Goal: Task Accomplishment & Management: Use online tool/utility

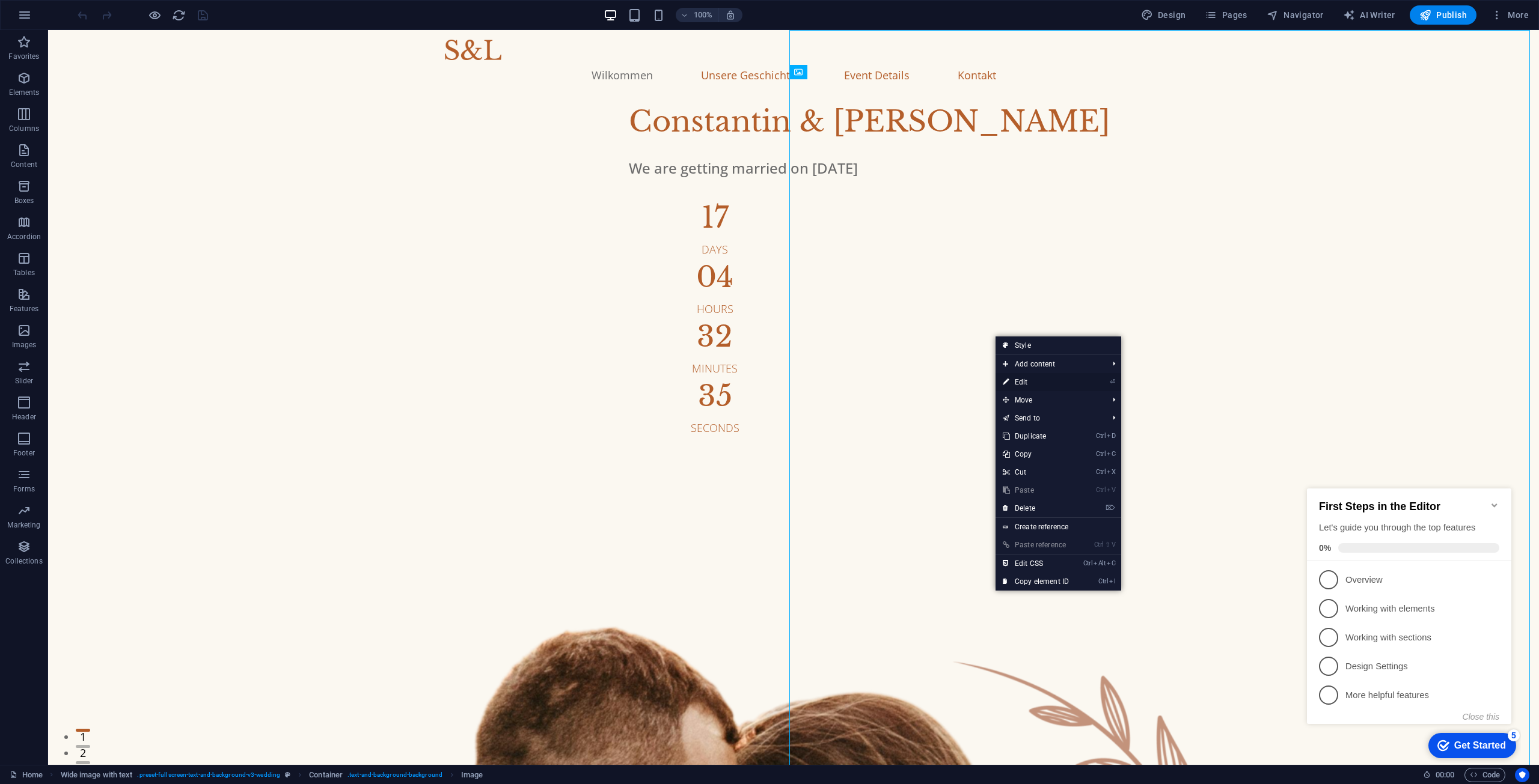
click at [1034, 377] on link "⏎ Edit" at bounding box center [1036, 382] width 80 height 18
select select "%"
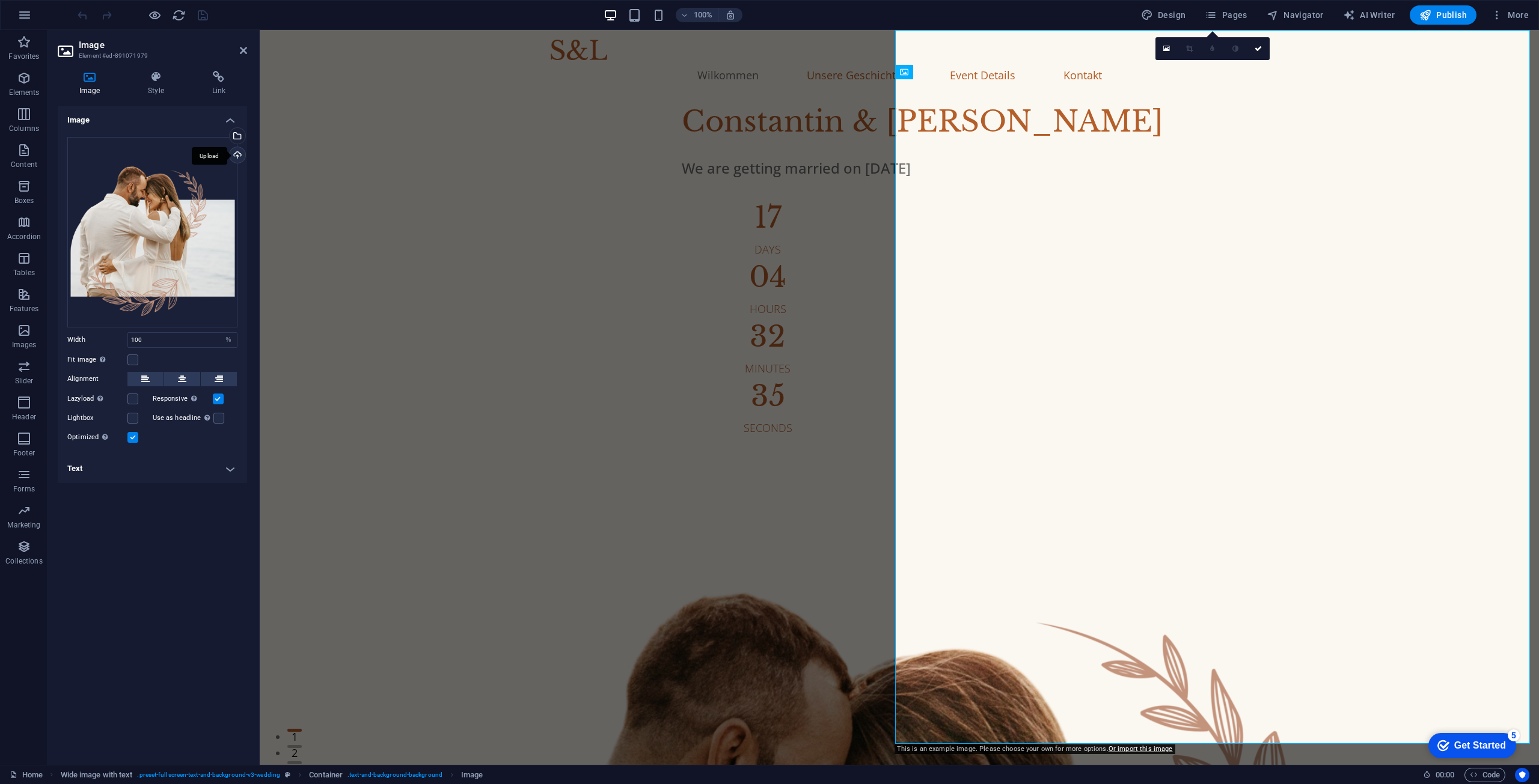
click at [237, 153] on div "Upload" at bounding box center [236, 156] width 18 height 18
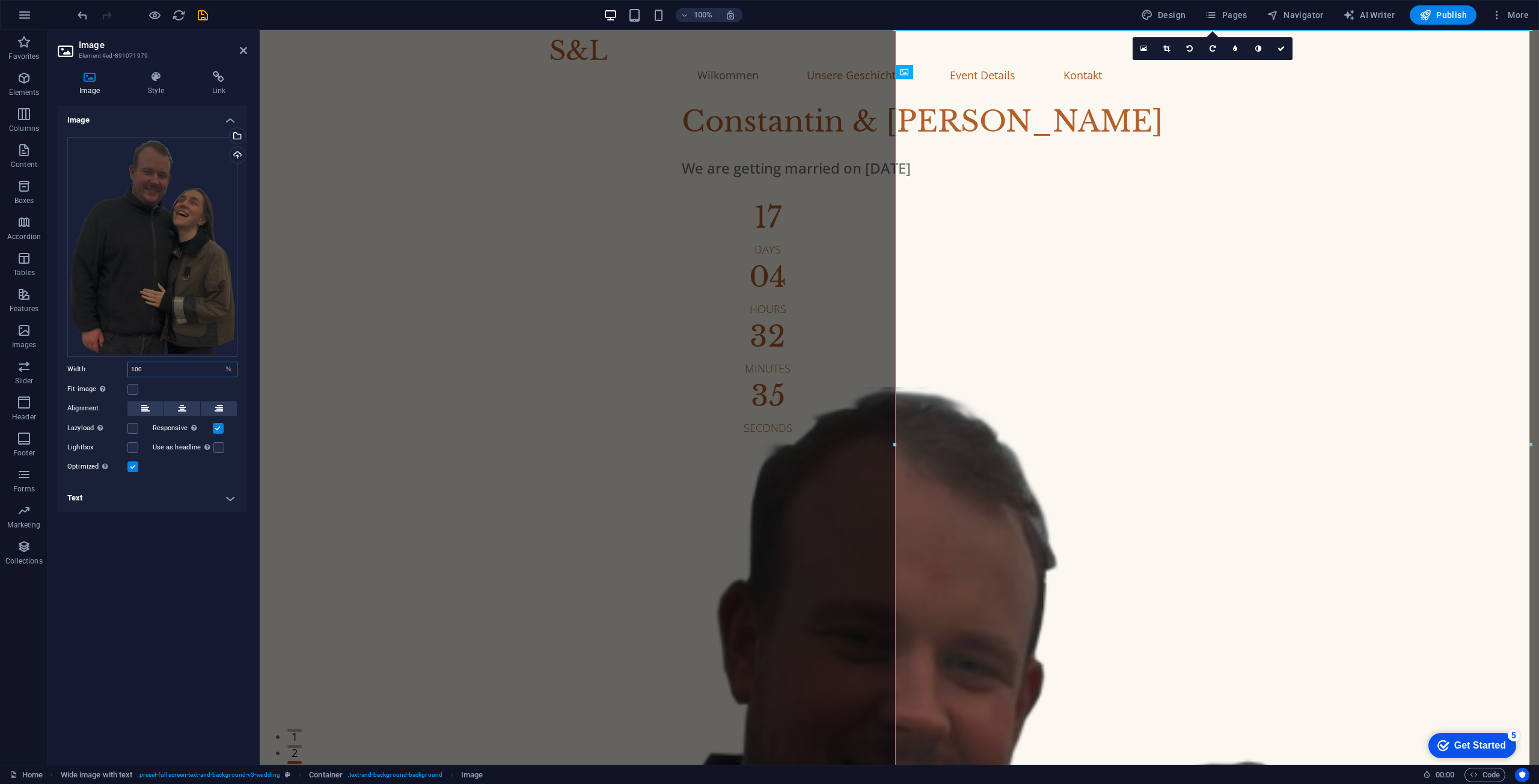
click at [164, 374] on input "100" at bounding box center [182, 370] width 109 height 15
drag, startPoint x: 175, startPoint y: 370, endPoint x: 58, endPoint y: 366, distance: 117.1
click at [59, 366] on div "Drag files here, click to choose files or select files from Files or our free s…" at bounding box center [152, 305] width 189 height 356
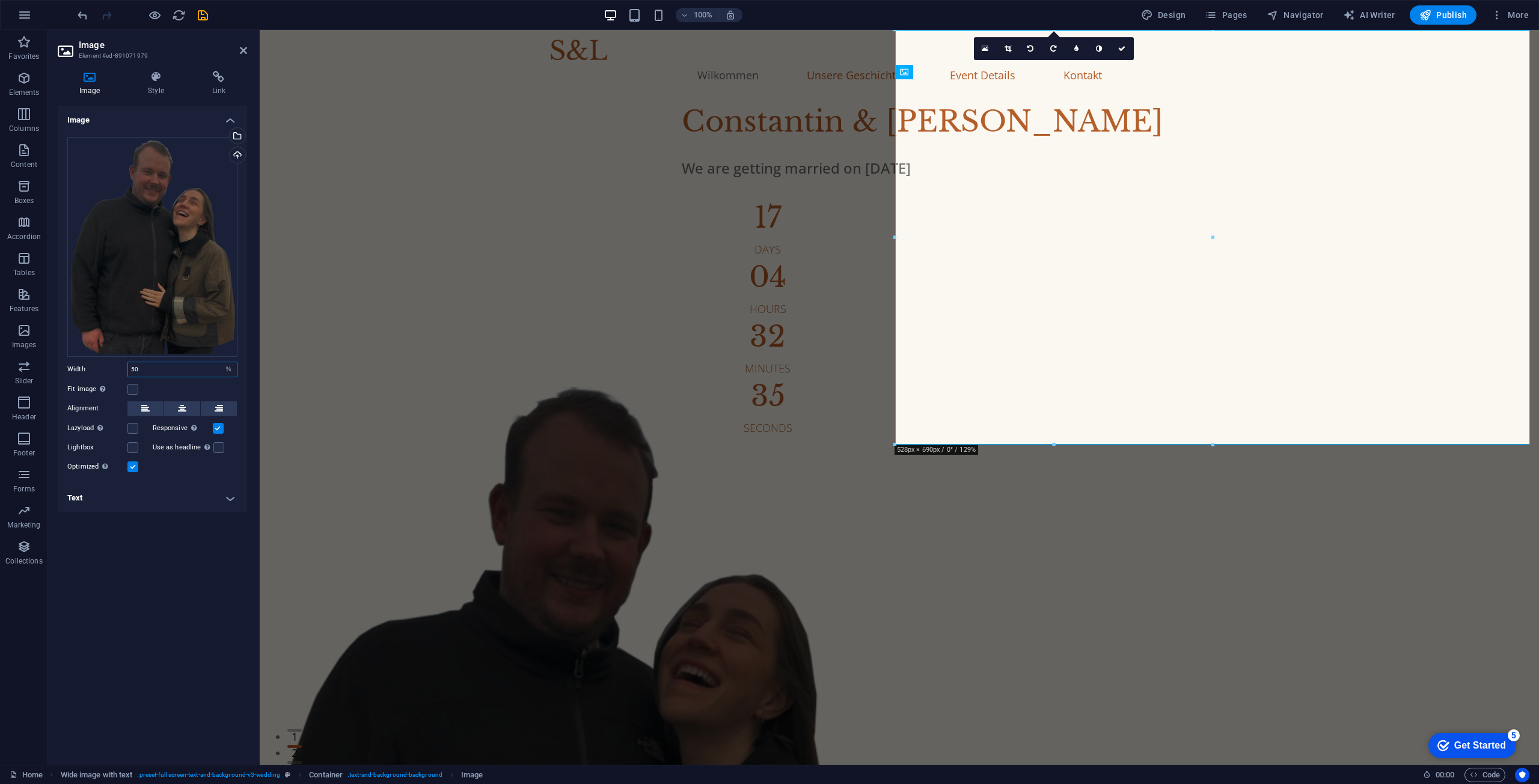
drag, startPoint x: 179, startPoint y: 368, endPoint x: 96, endPoint y: 366, distance: 83.0
click at [96, 366] on div "Width 50 Default auto px rem % em vh vw" at bounding box center [152, 369] width 170 height 15
click at [132, 386] on label at bounding box center [132, 389] width 11 height 11
click at [0, 0] on input "Fit image Automatically fit image to a fixed width and height" at bounding box center [0, 0] width 0 height 0
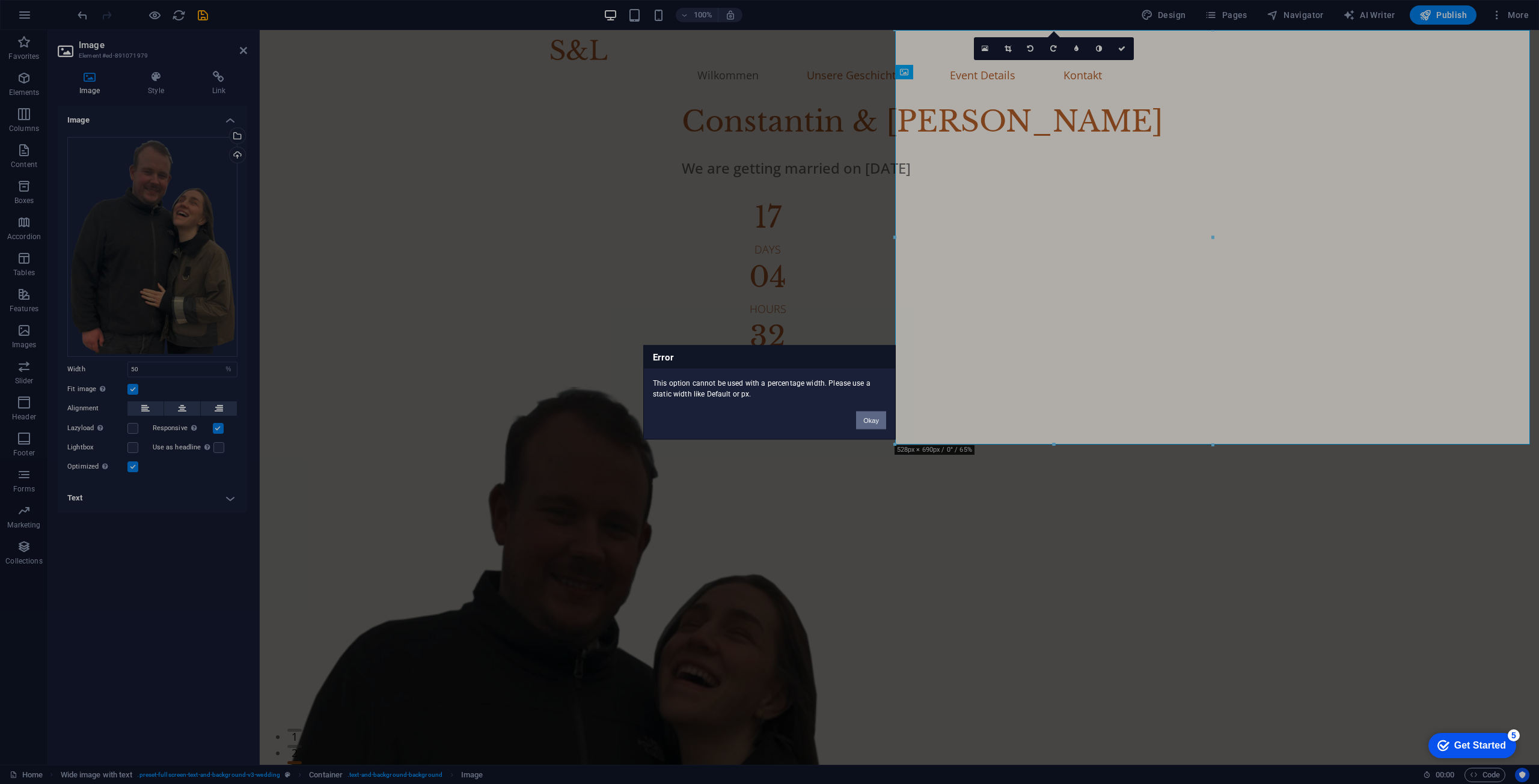
click at [863, 418] on button "Okay" at bounding box center [870, 420] width 30 height 18
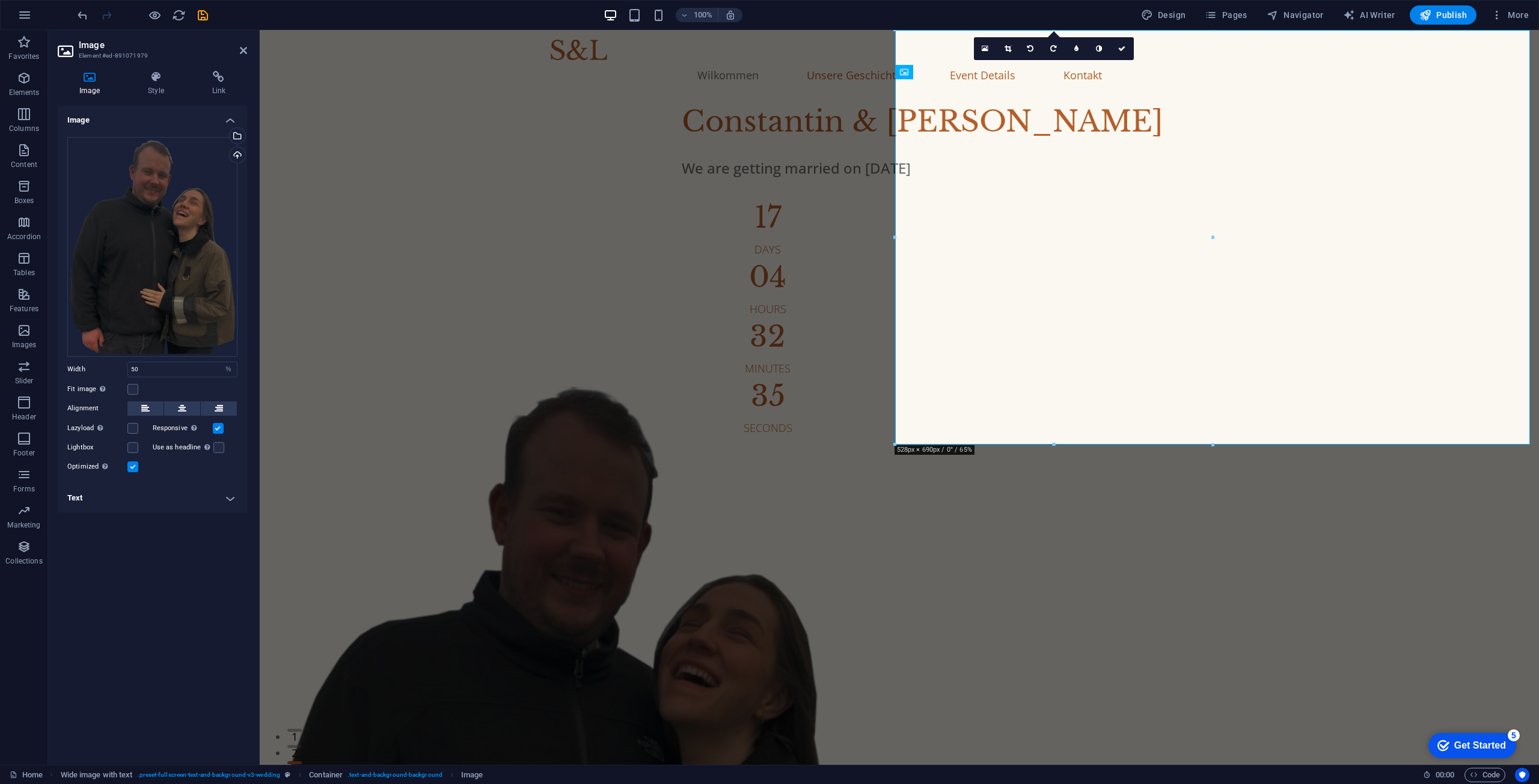
click at [135, 395] on div "Fit image Automatically fit image to a fixed width and height" at bounding box center [152, 390] width 170 height 15
click at [134, 393] on label at bounding box center [132, 389] width 11 height 11
click at [0, 0] on input "Fit image Automatically fit image to a fixed width and height" at bounding box center [0, 0] width 0 height 0
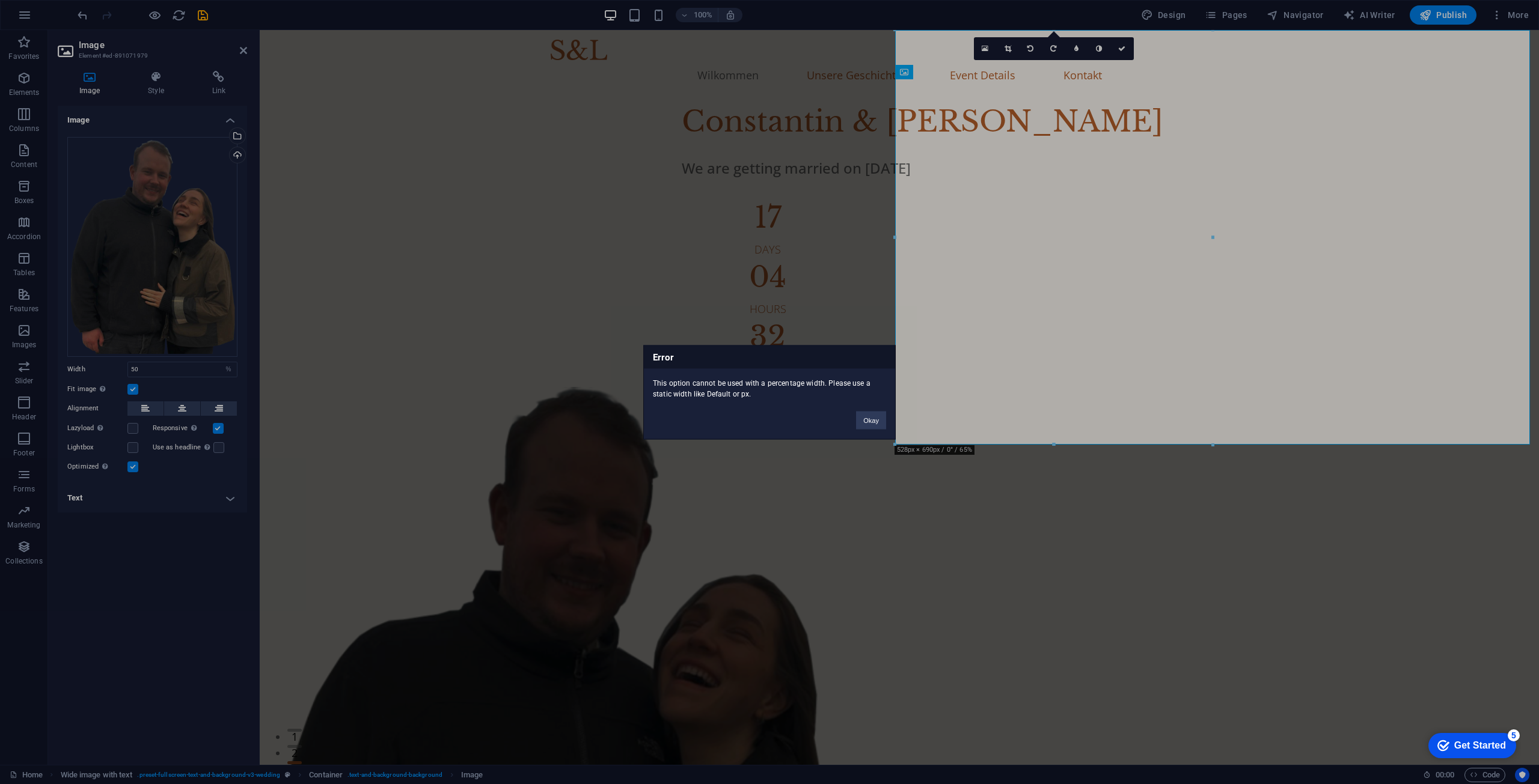
click at [170, 365] on div "Error This option cannot be used with a percentage width. Please use a static w…" at bounding box center [770, 392] width 1539 height 784
click at [873, 424] on button "Okay" at bounding box center [870, 420] width 30 height 18
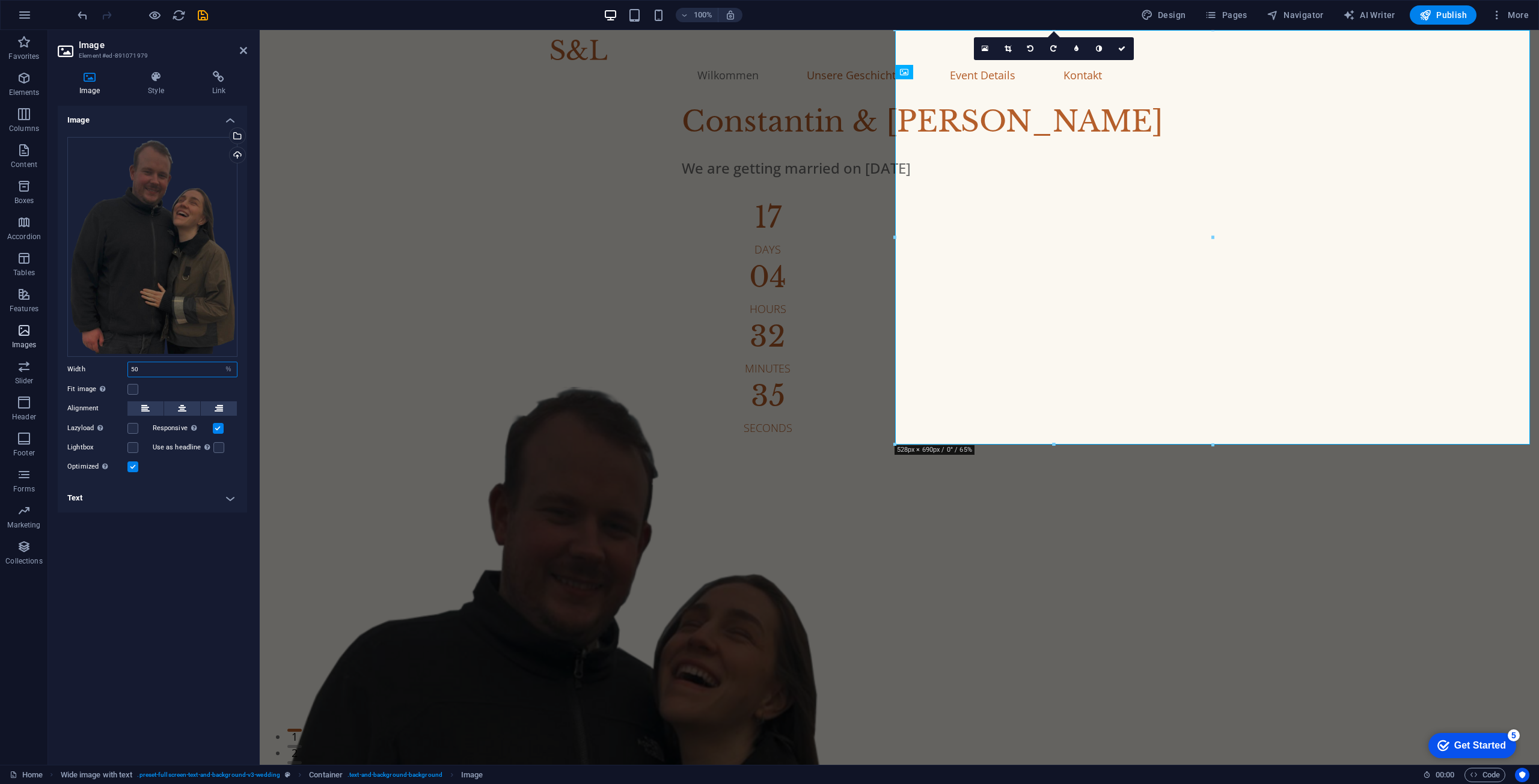
drag, startPoint x: 140, startPoint y: 365, endPoint x: 31, endPoint y: 352, distance: 109.8
click at [34, 353] on section "Favorites Elements Columns Content Boxes Accordion Tables Features Images Slide…" at bounding box center [770, 397] width 1539 height 735
type input "100"
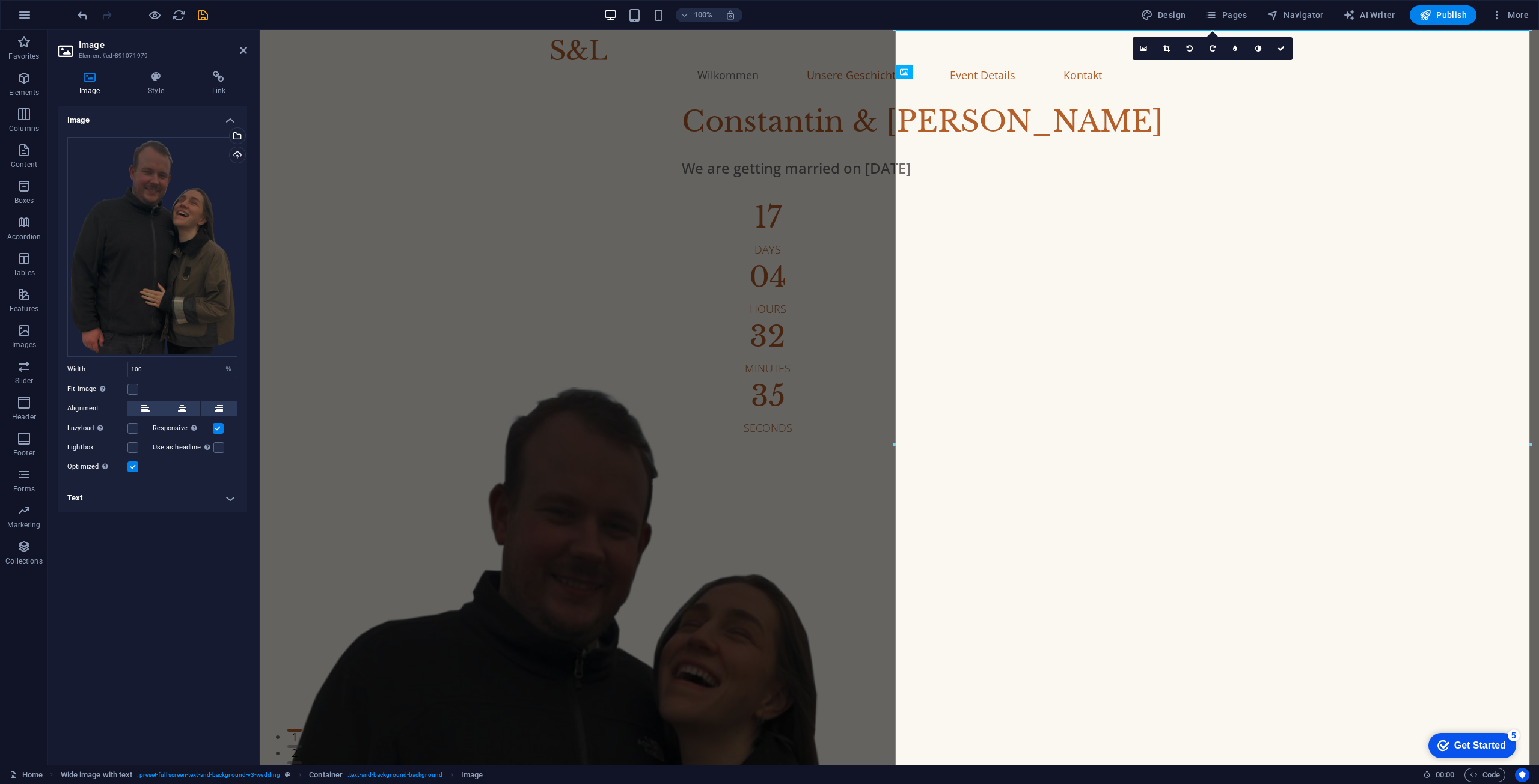
click at [173, 391] on div "Fit image Automatically fit image to a fixed width and height" at bounding box center [152, 390] width 170 height 15
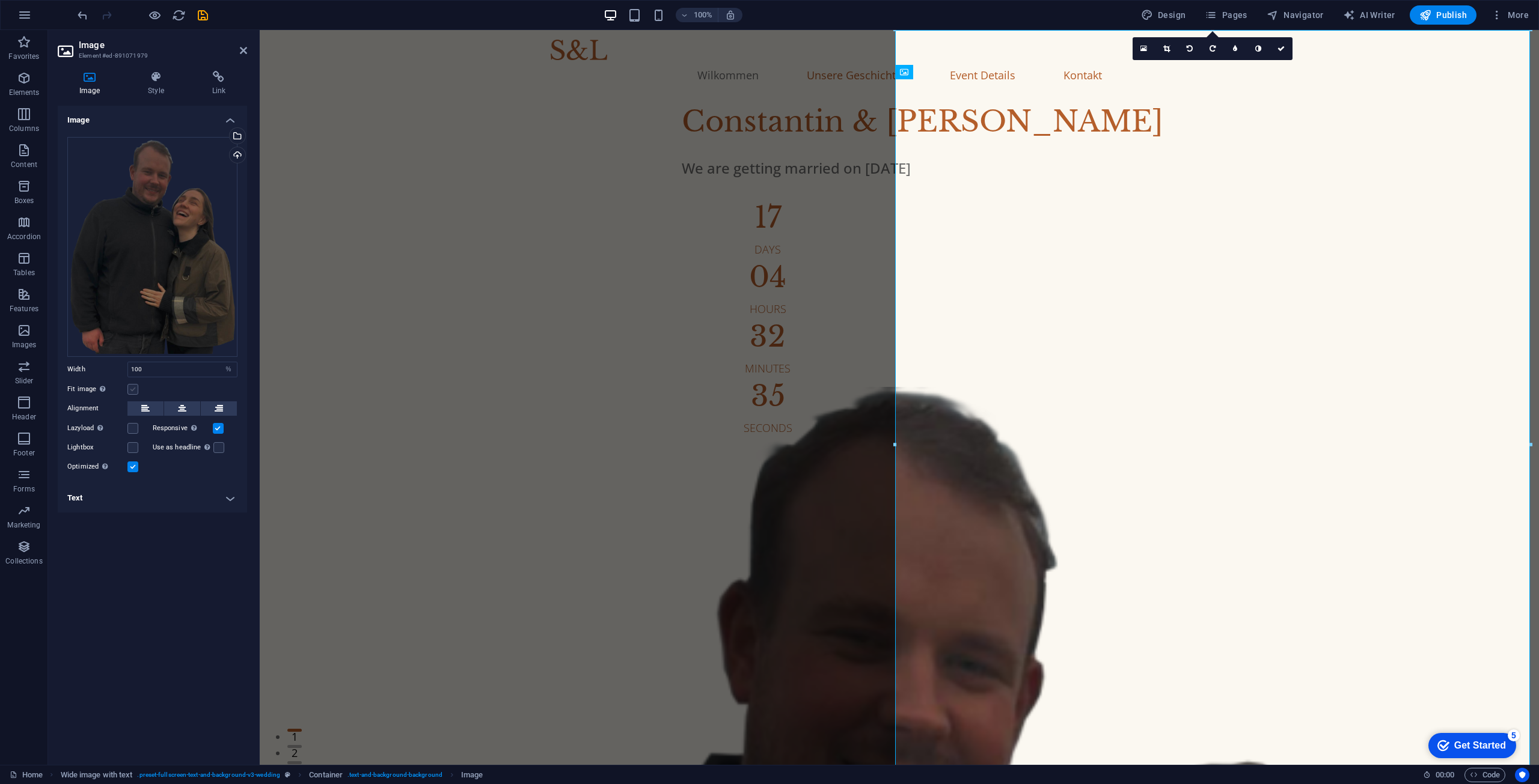
click at [131, 390] on label at bounding box center [132, 389] width 11 height 11
click at [0, 0] on input "Fit image Automatically fit image to a fixed width and height" at bounding box center [0, 0] width 0 height 0
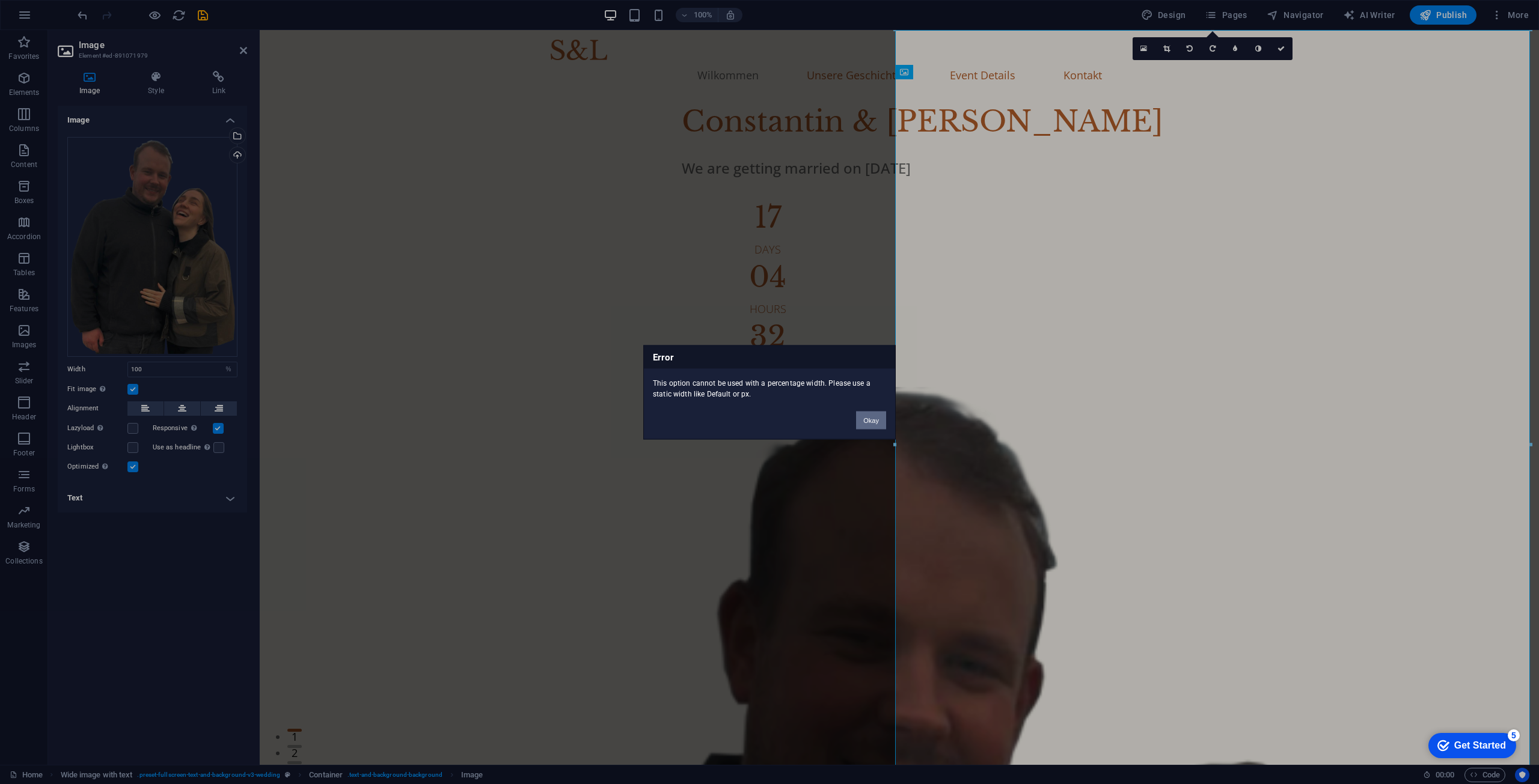
click at [862, 426] on button "Okay" at bounding box center [870, 420] width 30 height 18
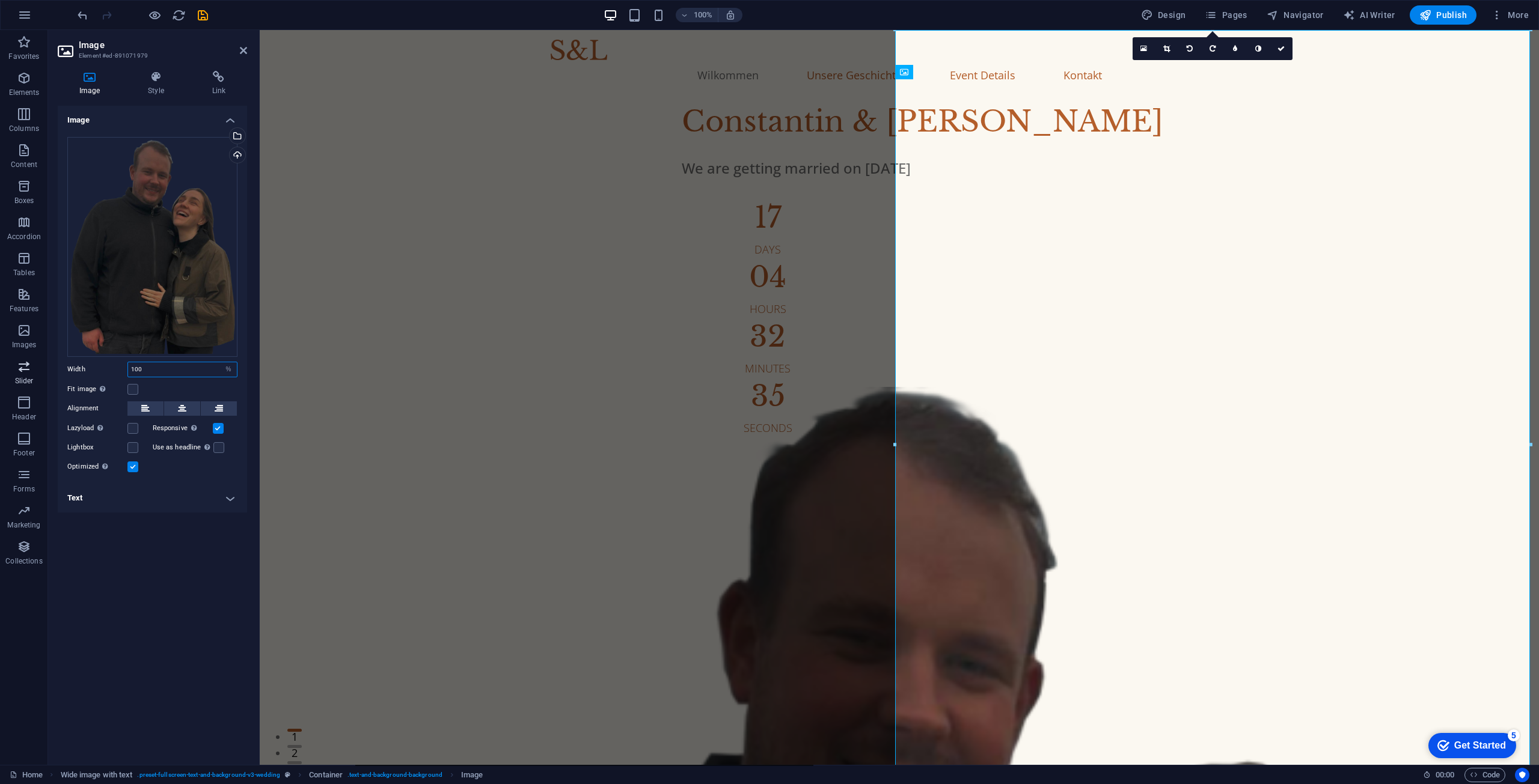
drag, startPoint x: 184, startPoint y: 372, endPoint x: 42, endPoint y: 367, distance: 142.1
click at [42, 367] on section "Favorites Elements Columns Content Boxes Accordion Tables Features Images Slide…" at bounding box center [770, 397] width 1539 height 735
click at [200, 385] on div "Fit image Automatically fit image to a fixed width and height" at bounding box center [152, 390] width 170 height 15
click at [136, 392] on label at bounding box center [132, 389] width 11 height 11
click at [0, 0] on input "Fit image Automatically fit image to a fixed width and height" at bounding box center [0, 0] width 0 height 0
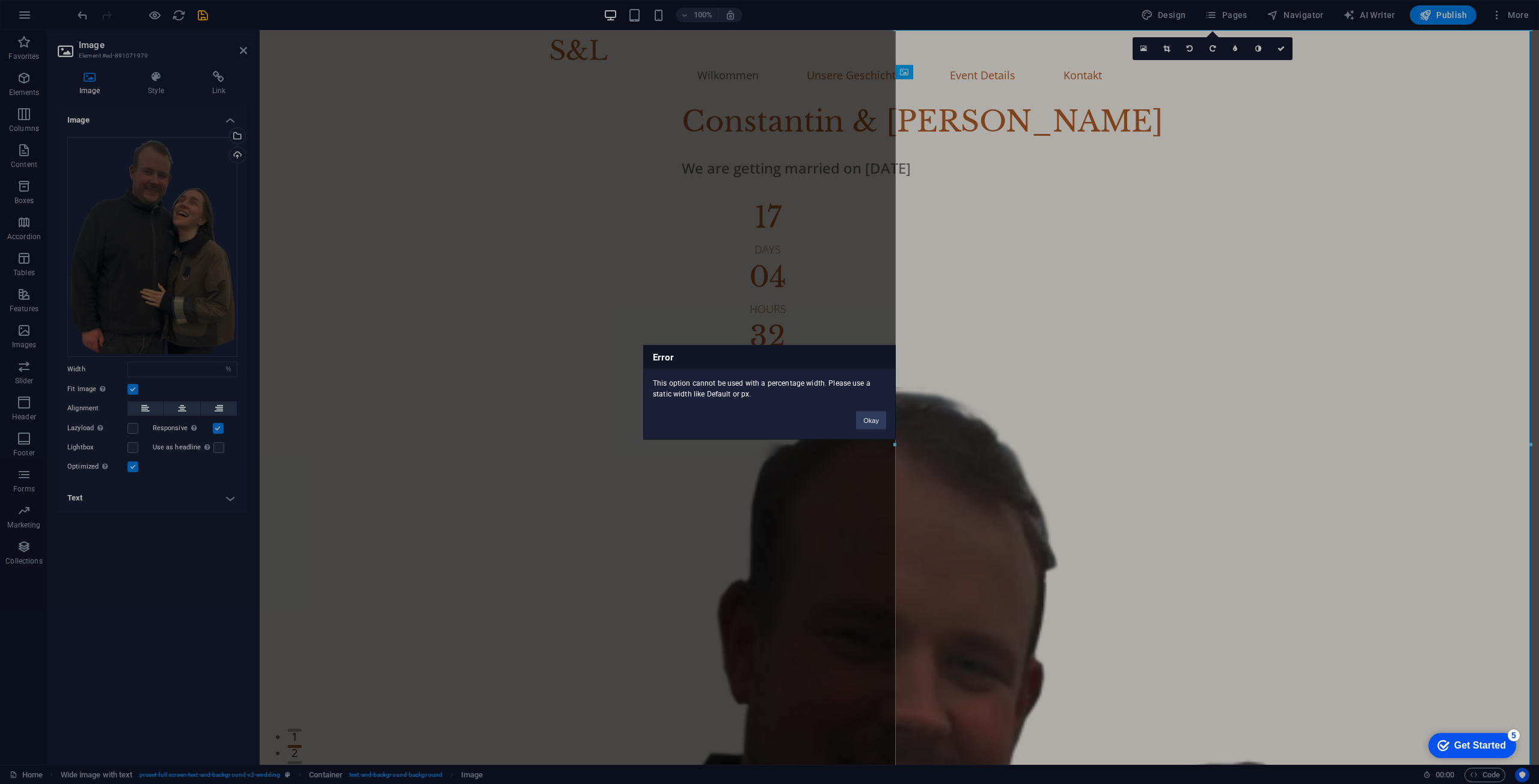
click at [876, 430] on div "Error This option cannot be used with a percentage width. Please use a static w…" at bounding box center [769, 392] width 252 height 94
drag, startPoint x: 859, startPoint y: 420, endPoint x: 74, endPoint y: 322, distance: 791.1
click at [859, 420] on button "Okay" at bounding box center [870, 420] width 30 height 18
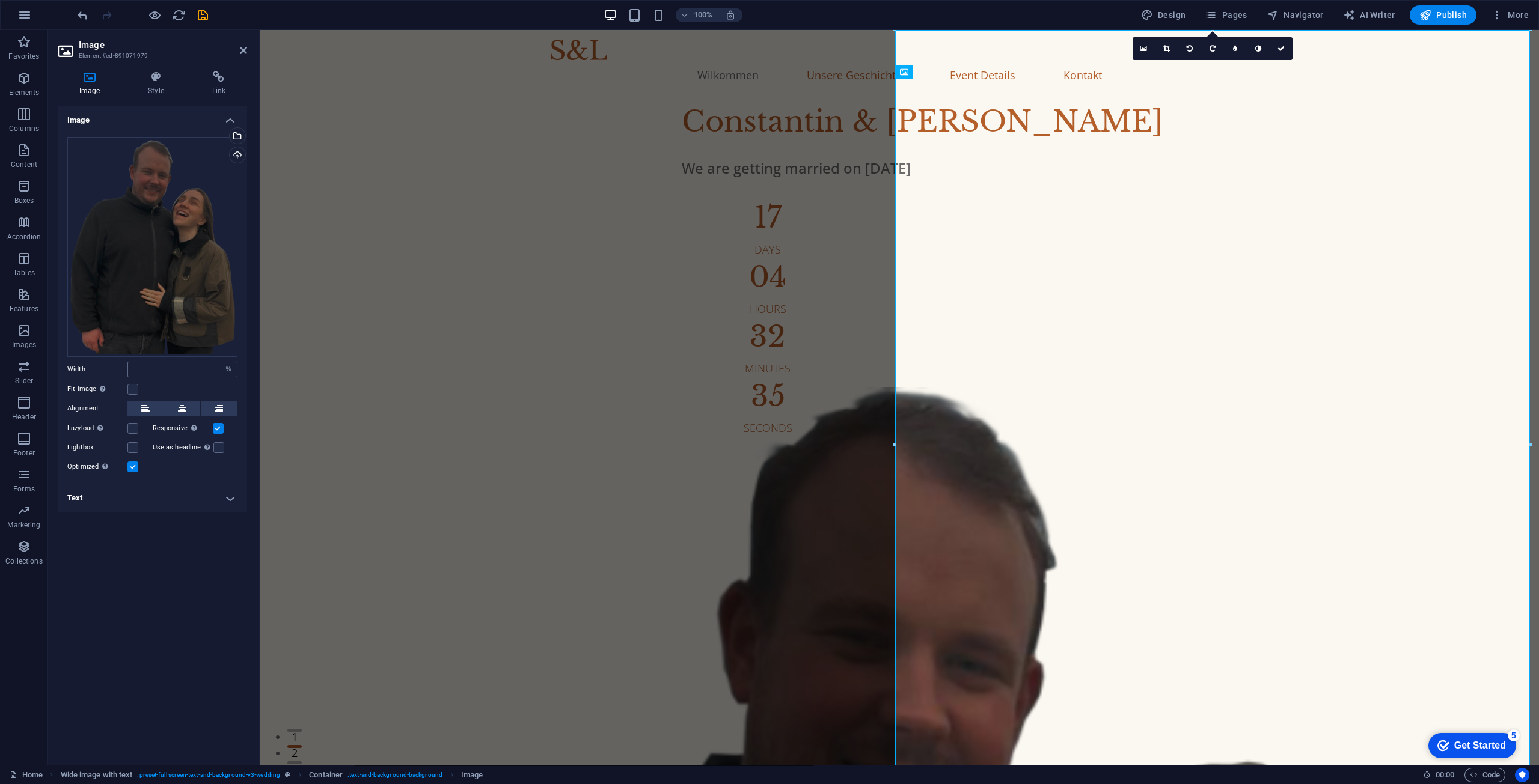
drag, startPoint x: 143, startPoint y: 361, endPoint x: 152, endPoint y: 365, distance: 9.8
click at [148, 363] on div "Drag files here, click to choose files or select files from Files or our free s…" at bounding box center [152, 305] width 189 height 356
click at [154, 366] on input "number" at bounding box center [182, 370] width 109 height 15
drag, startPoint x: 155, startPoint y: 363, endPoint x: 99, endPoint y: 363, distance: 56.0
click at [99, 363] on div "Width 52 Default auto px rem % em vh vw" at bounding box center [152, 369] width 170 height 15
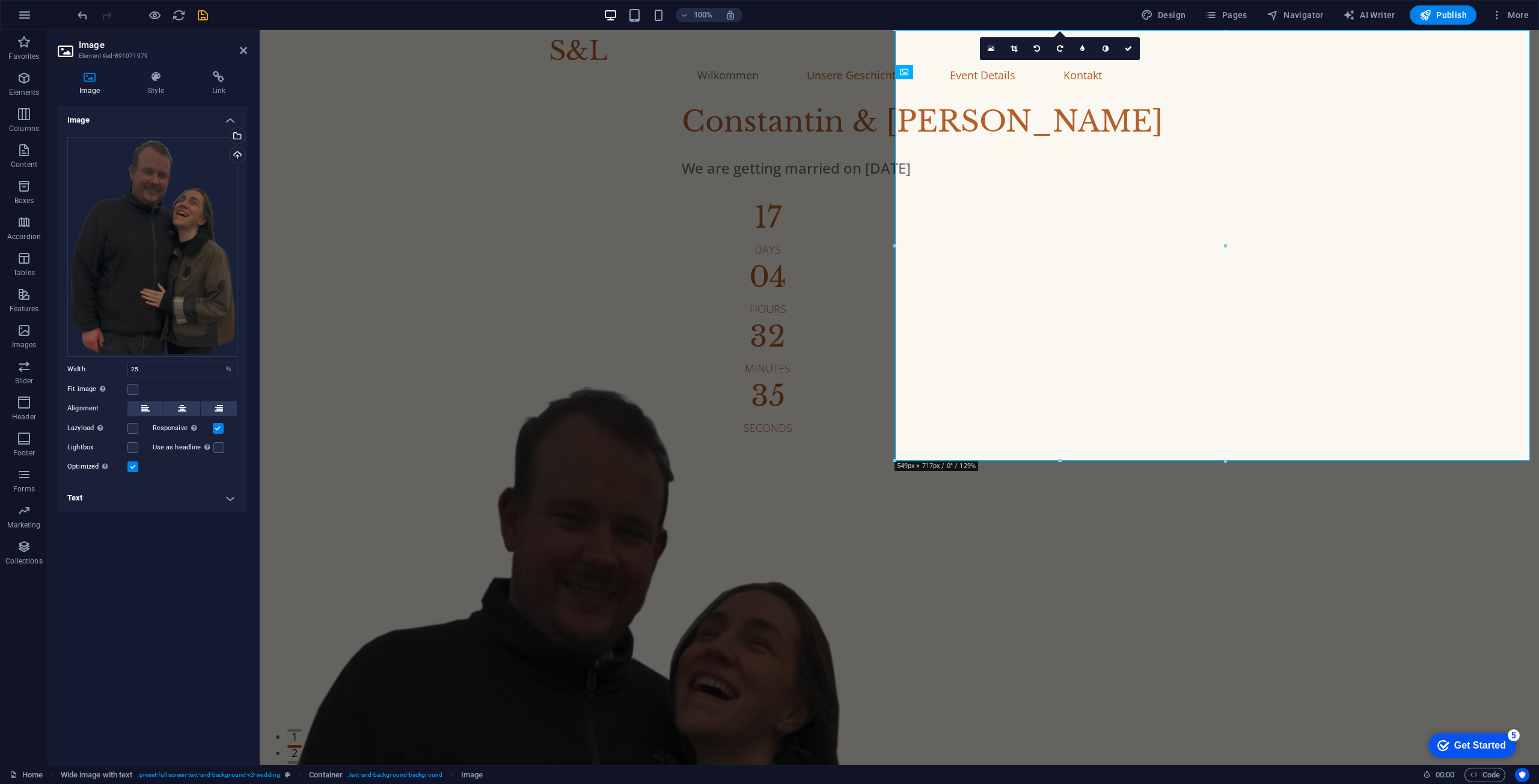
click at [196, 395] on div "Fit image Automatically fit image to a fixed width and height" at bounding box center [152, 390] width 170 height 15
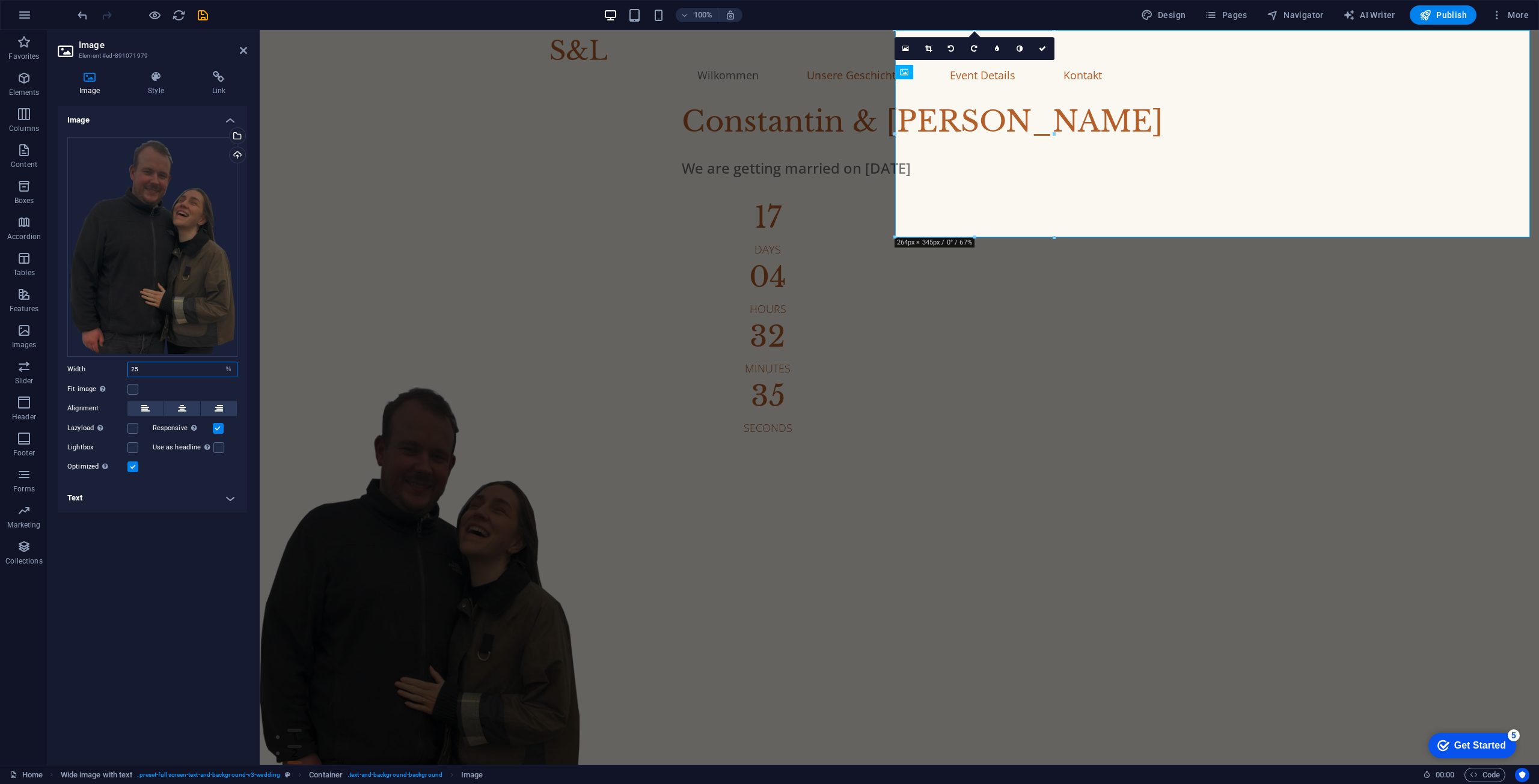
drag, startPoint x: 160, startPoint y: 369, endPoint x: 66, endPoint y: 365, distance: 94.1
click at [67, 365] on div "Drag files here, click to choose files or select files from Files or our free s…" at bounding box center [152, 305] width 189 height 356
type input "50"
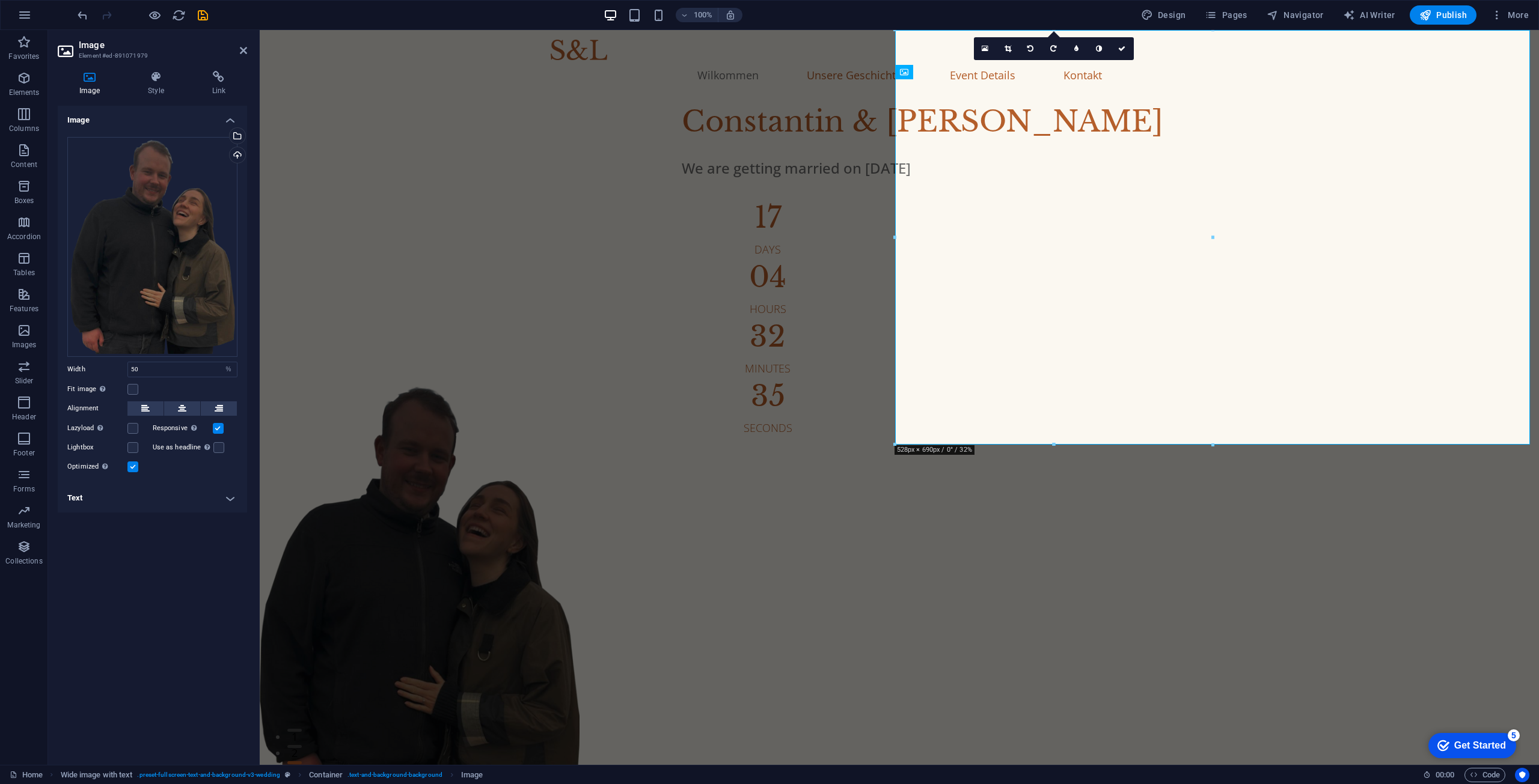
click at [170, 496] on h4 "Text" at bounding box center [152, 498] width 189 height 29
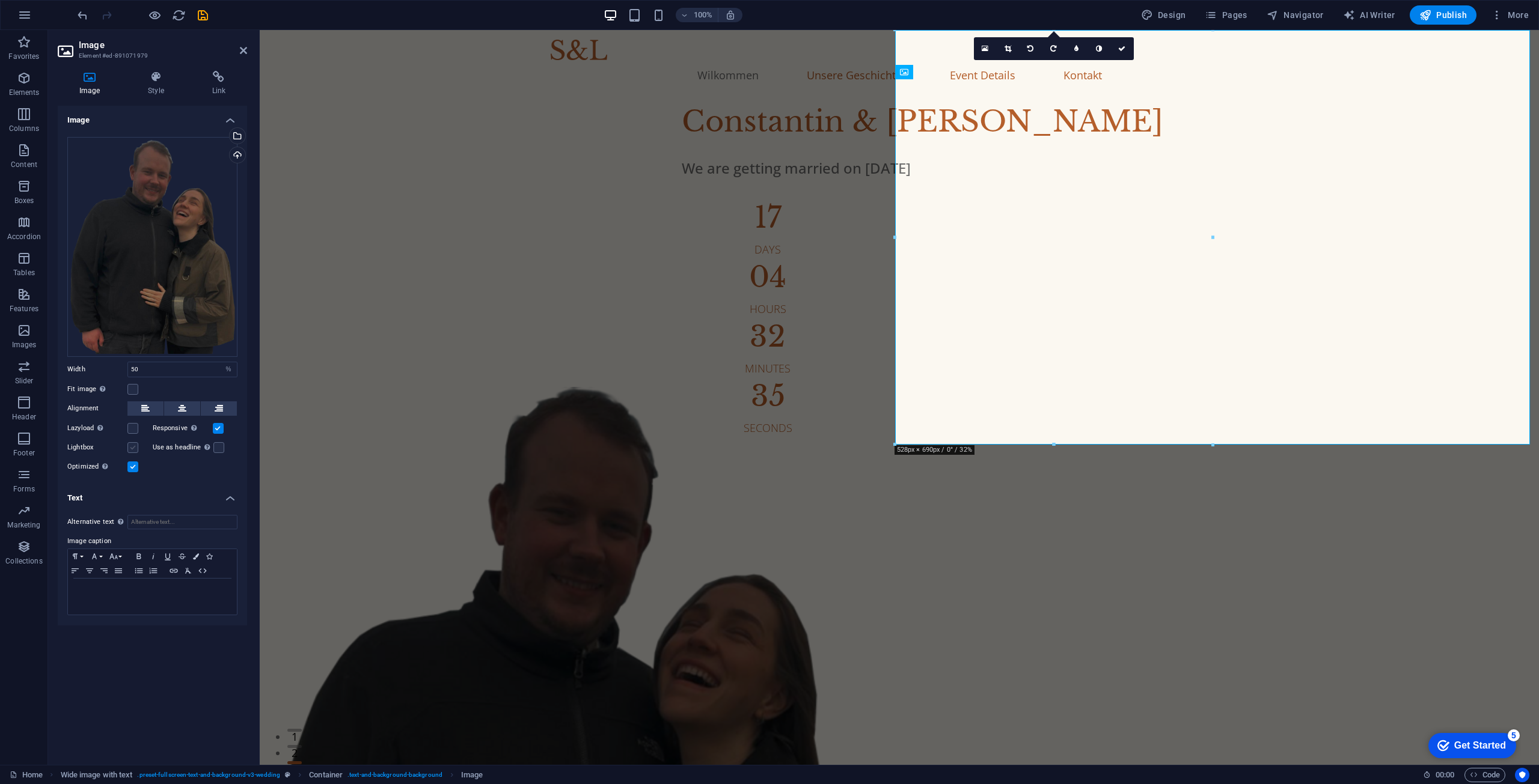
click at [129, 448] on label at bounding box center [132, 448] width 11 height 11
click at [0, 0] on input "Lightbox" at bounding box center [0, 0] width 0 height 0
click at [129, 448] on label at bounding box center [132, 448] width 11 height 11
click at [0, 0] on input "Lightbox" at bounding box center [0, 0] width 0 height 0
click at [217, 451] on label at bounding box center [219, 448] width 11 height 11
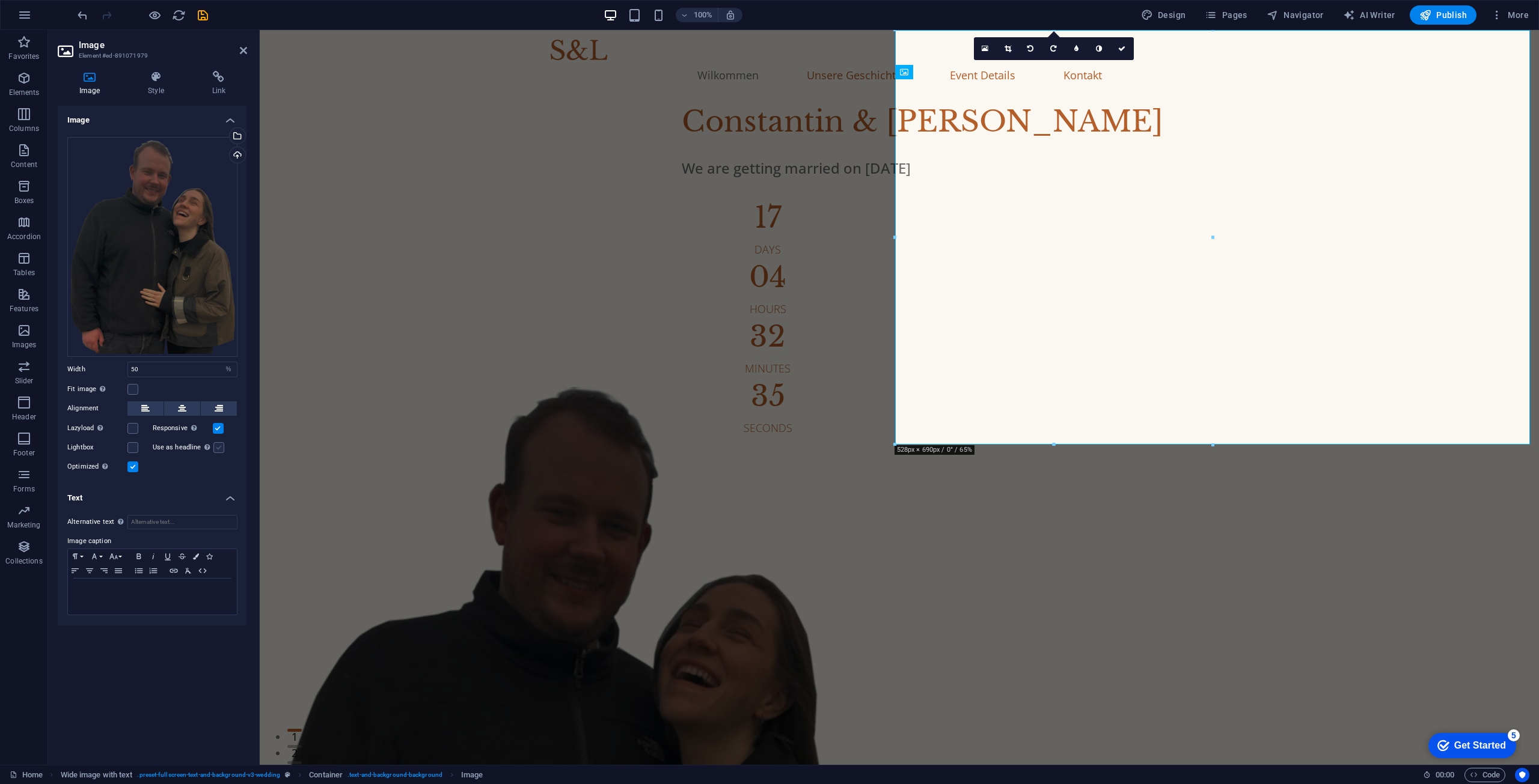
click at [0, 0] on input "Use as headline The image will be wrapped in an H1 headline tag. Useful for giv…" at bounding box center [0, 0] width 0 height 0
click at [217, 451] on label at bounding box center [219, 448] width 11 height 11
click at [0, 0] on input "Use as headline The image will be wrapped in an H1 headline tag. Useful for giv…" at bounding box center [0, 0] width 0 height 0
click at [137, 432] on label at bounding box center [132, 429] width 11 height 11
click at [0, 0] on input "Lazyload Loading images after the page loads improves page speed." at bounding box center [0, 0] width 0 height 0
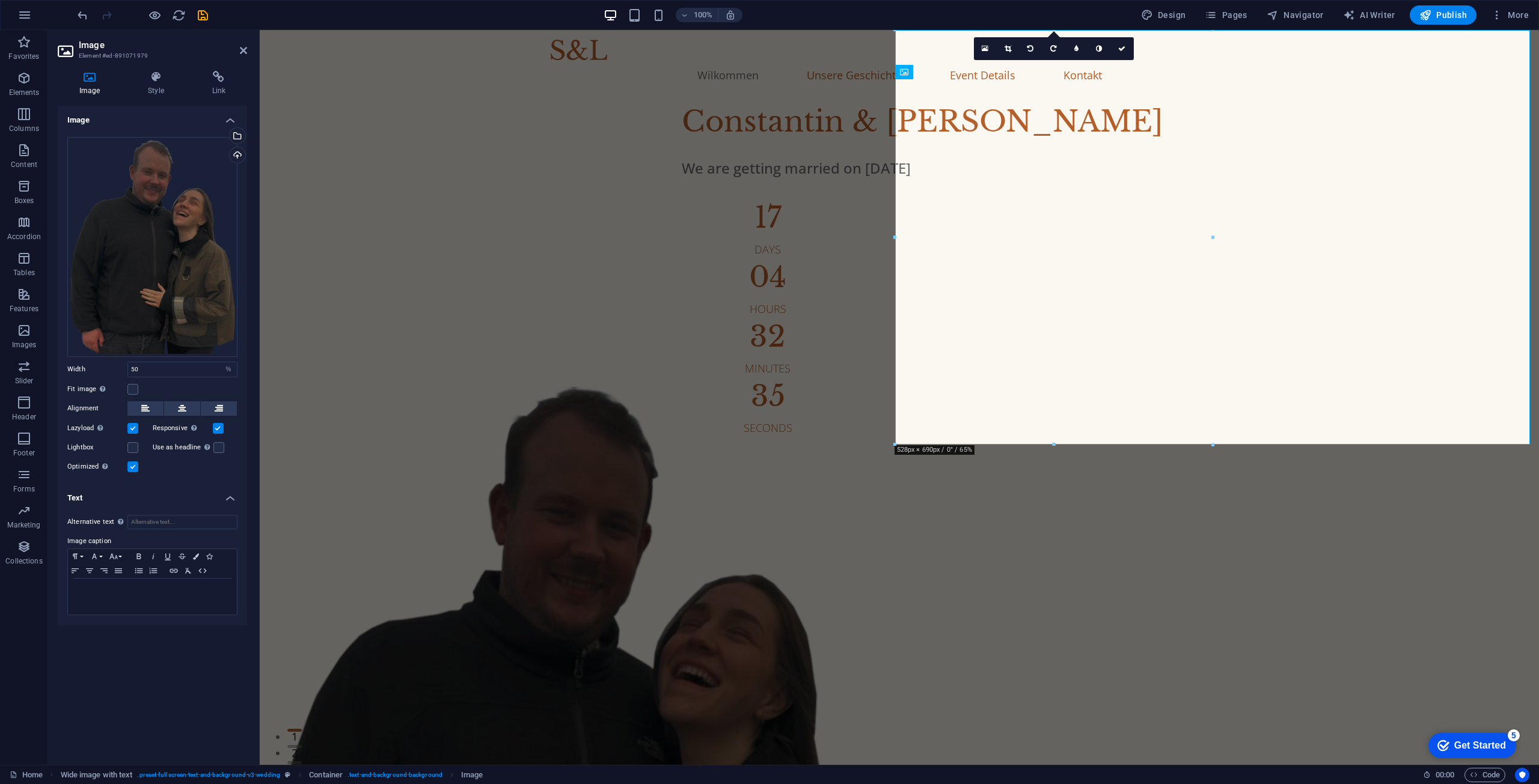
click at [137, 432] on label at bounding box center [132, 429] width 11 height 11
click at [0, 0] on input "Lazyload Loading images after the page loads improves page speed." at bounding box center [0, 0] width 0 height 0
click at [238, 46] on h2 "Image" at bounding box center [163, 45] width 168 height 11
click at [242, 47] on icon at bounding box center [244, 50] width 7 height 10
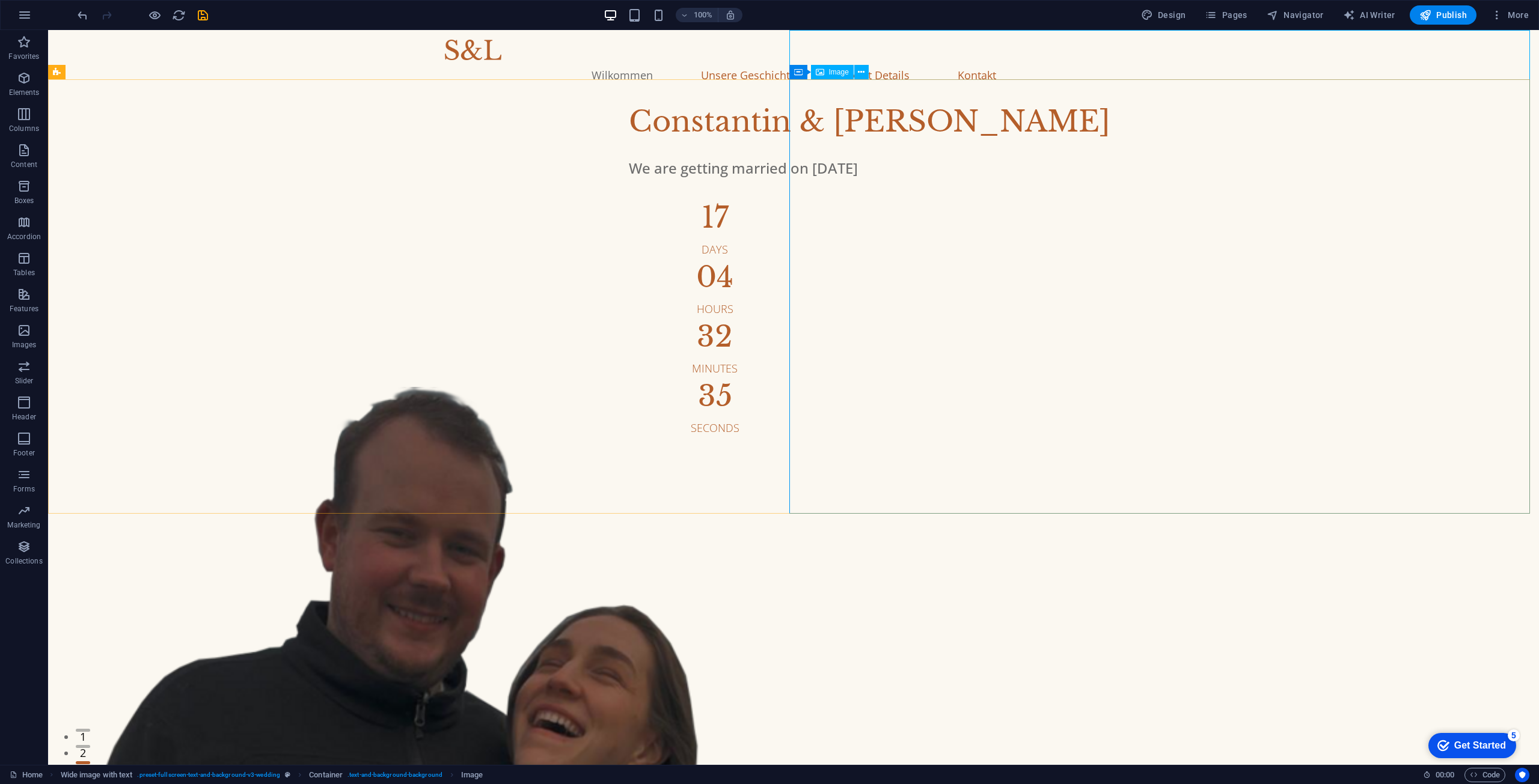
click at [852, 75] on div "Image" at bounding box center [832, 72] width 42 height 15
click at [861, 72] on icon at bounding box center [861, 72] width 7 height 12
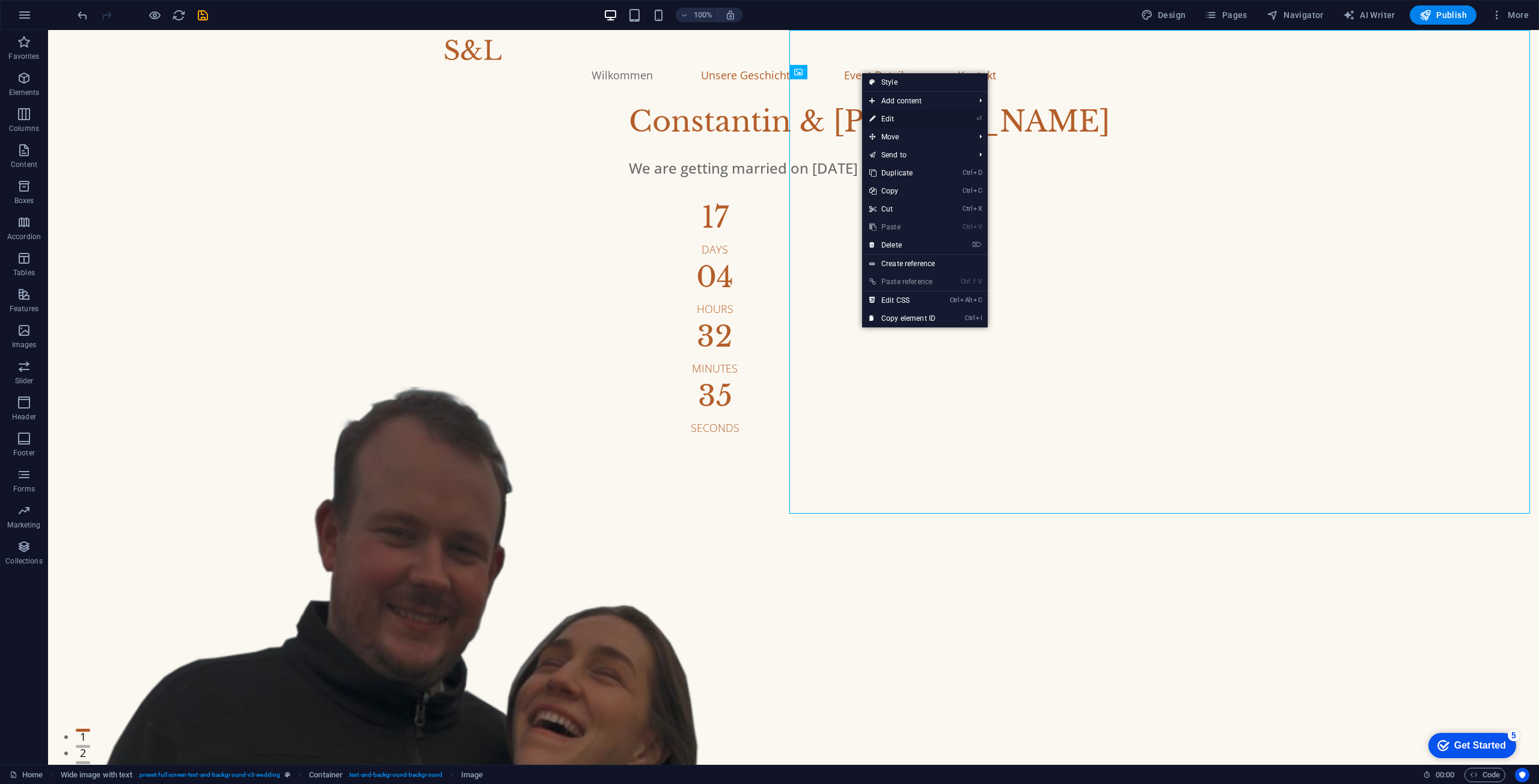
click at [889, 126] on link "⏎ Edit" at bounding box center [902, 118] width 80 height 18
select select "%"
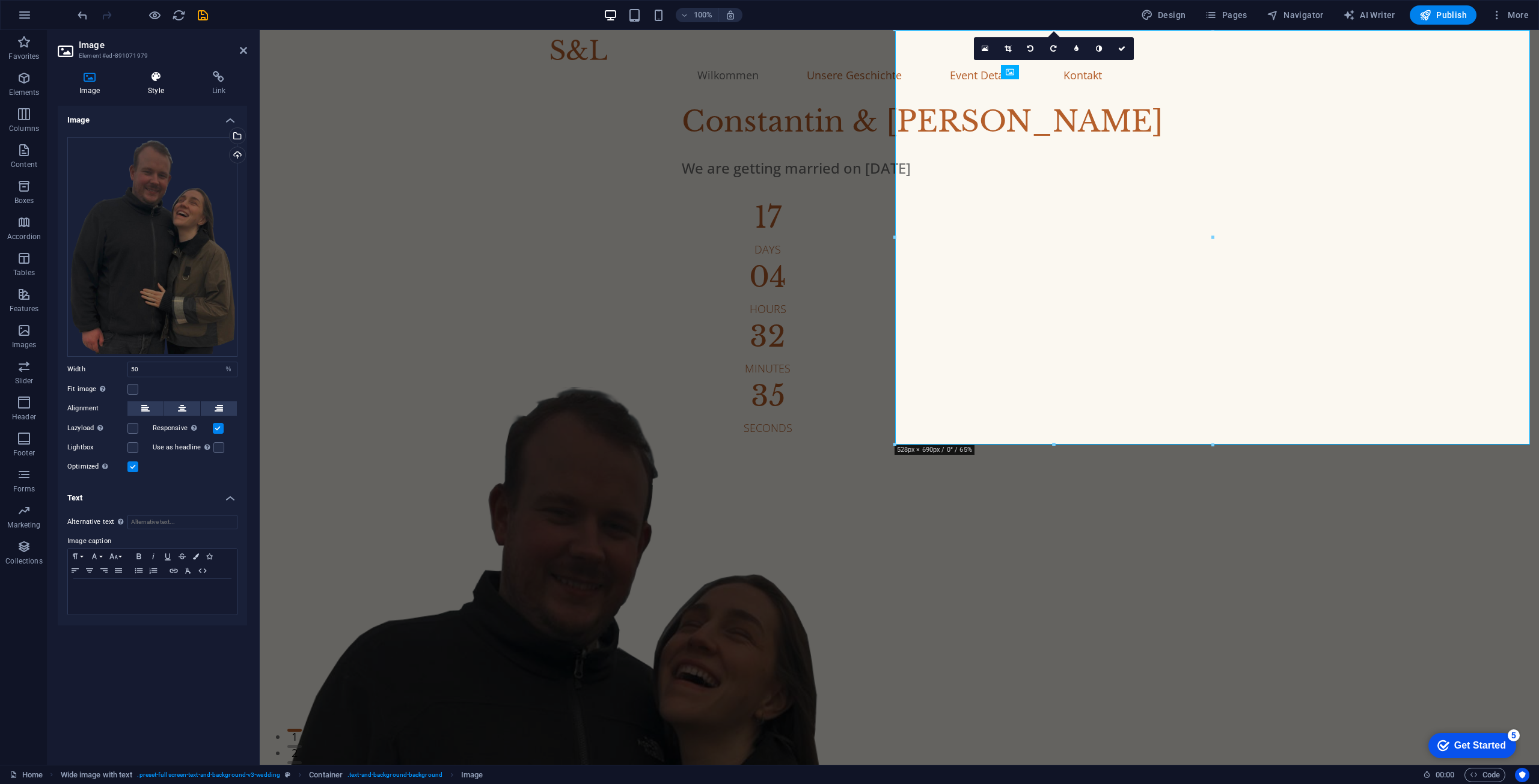
click at [172, 75] on icon at bounding box center [156, 77] width 59 height 12
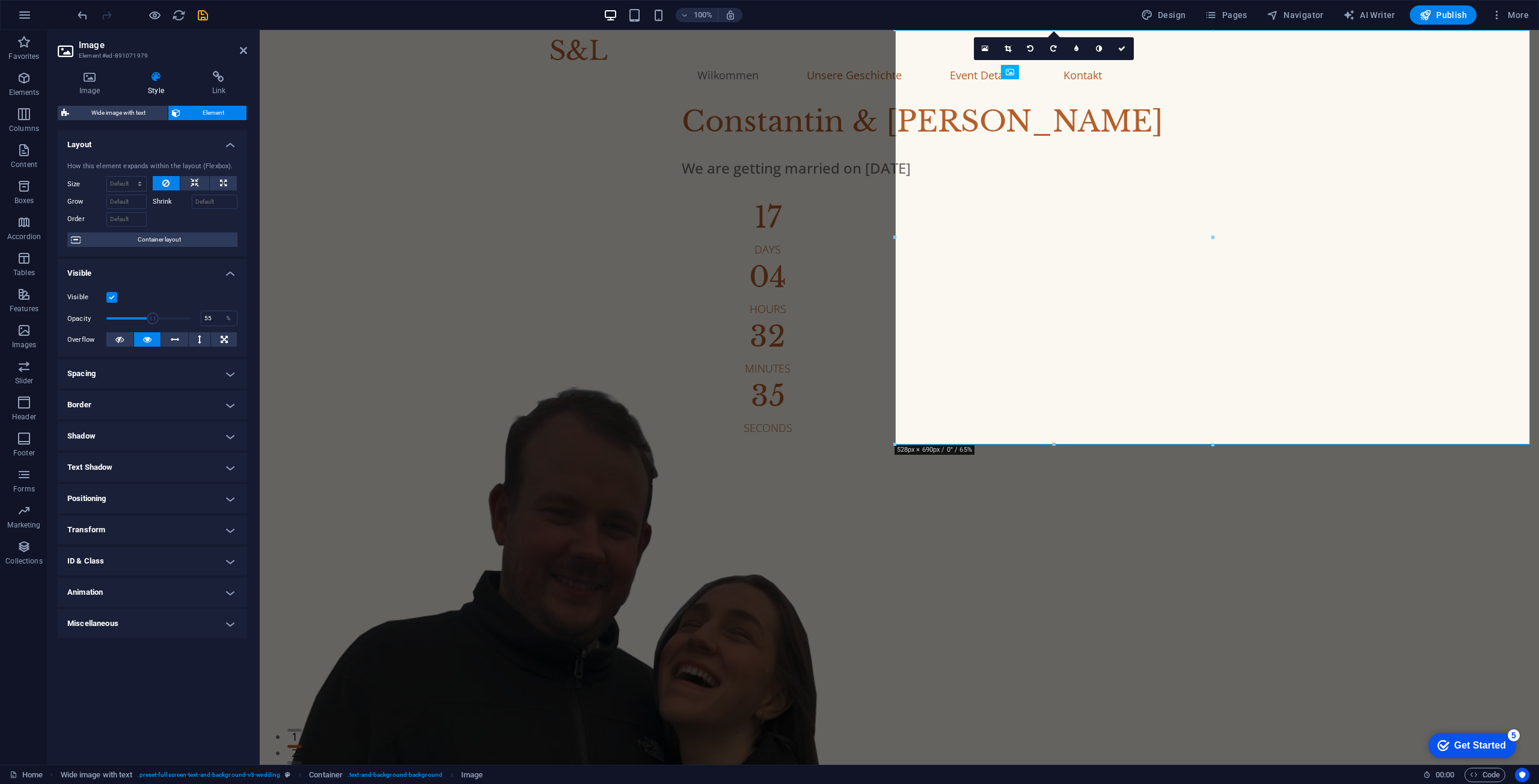
drag, startPoint x: 181, startPoint y: 317, endPoint x: 153, endPoint y: 316, distance: 28.0
click at [153, 316] on span at bounding box center [148, 318] width 85 height 18
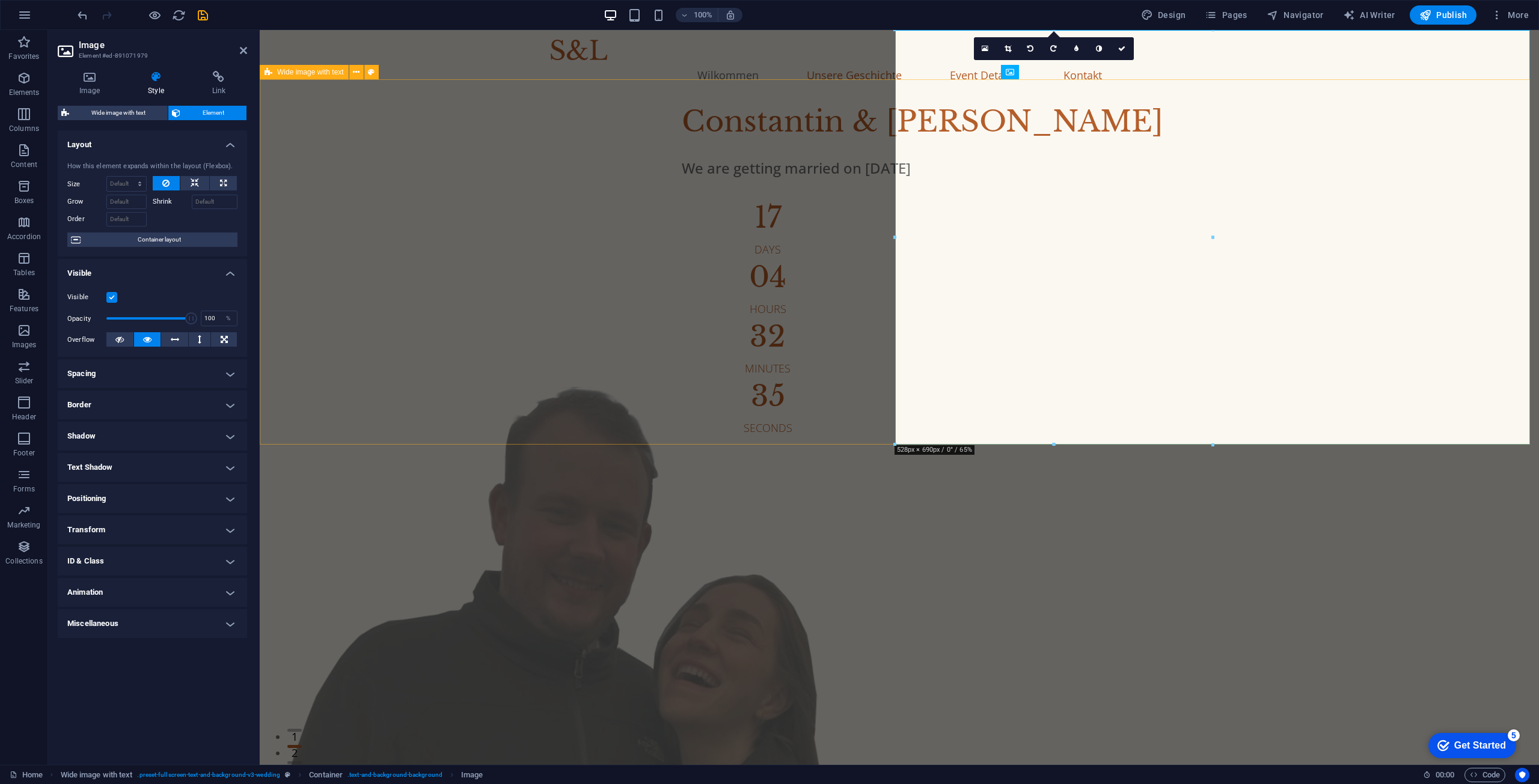
drag, startPoint x: 406, startPoint y: 347, endPoint x: 304, endPoint y: 317, distance: 106.3
type input "100"
click at [194, 319] on span at bounding box center [191, 318] width 12 height 12
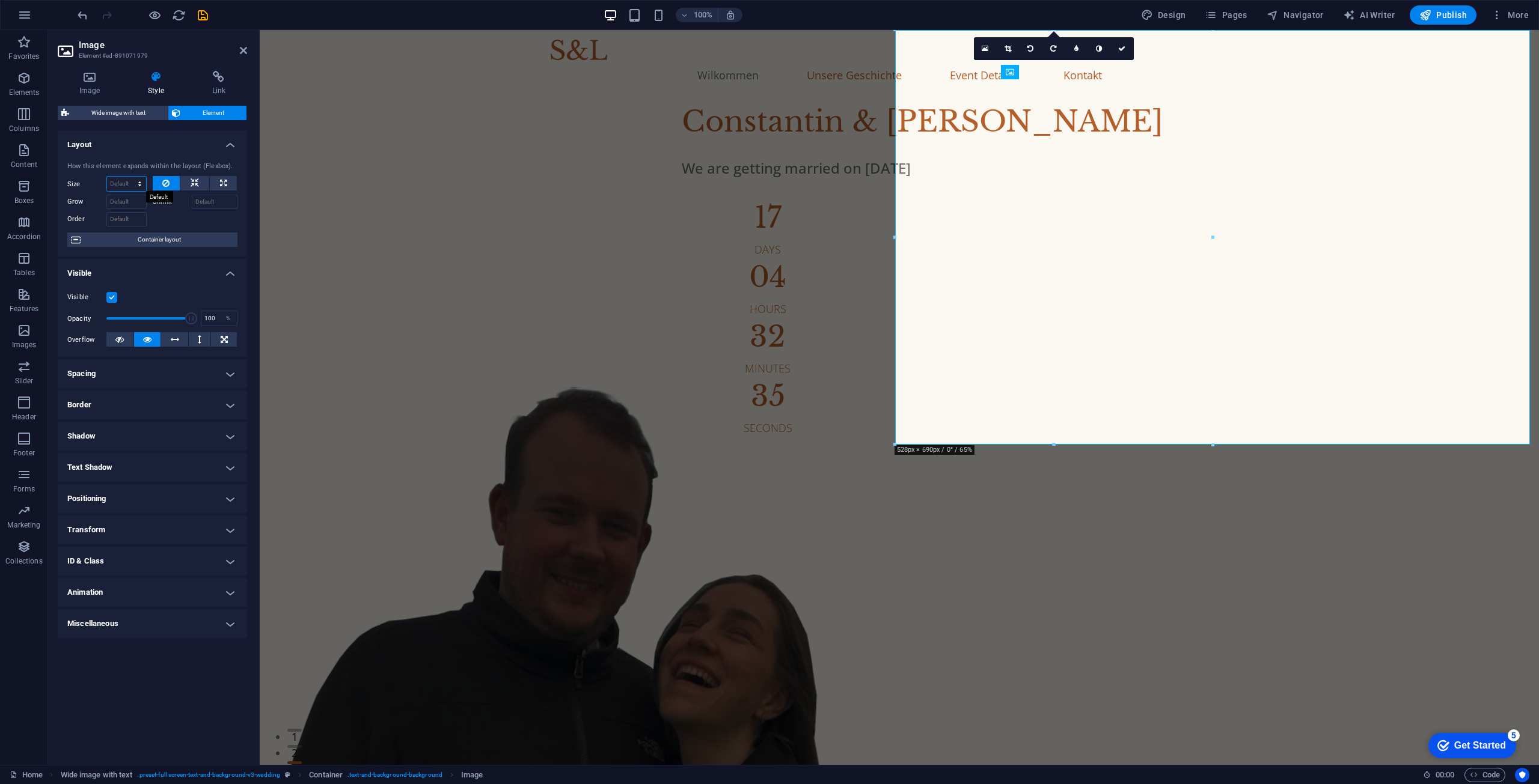
click at [140, 183] on select "Default auto px % 1/1 1/2 1/3 1/4 1/5 1/6 1/7 1/8 1/9 1/10" at bounding box center [126, 184] width 39 height 15
click at [140, 184] on select "Default auto px % 1/1 1/2 1/3 1/4 1/5 1/6 1/7 1/8 1/9 1/10" at bounding box center [126, 184] width 39 height 15
click at [116, 204] on input "Grow" at bounding box center [126, 202] width 40 height 15
click at [197, 187] on icon at bounding box center [195, 184] width 9 height 15
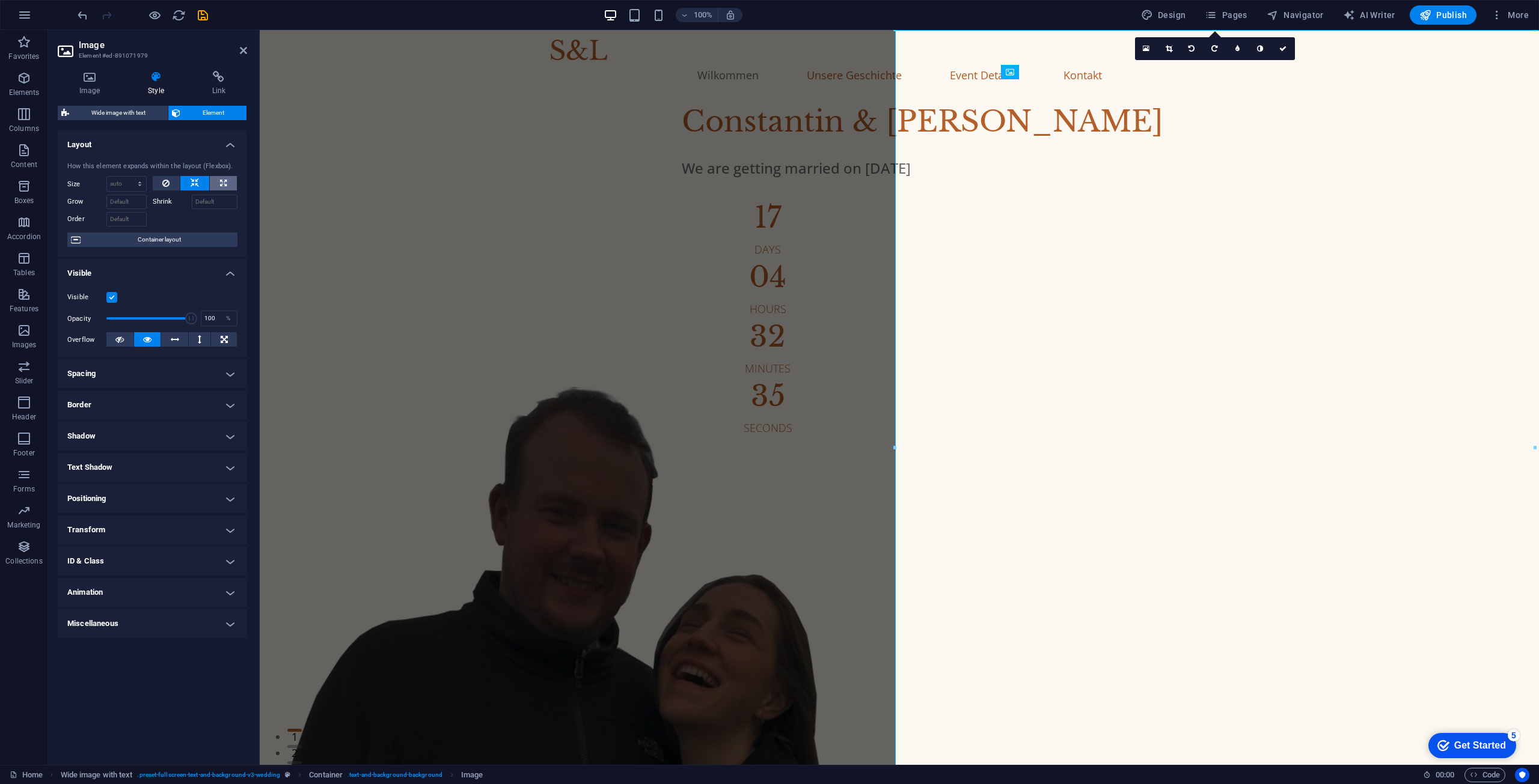
click at [225, 187] on icon at bounding box center [223, 184] width 7 height 15
type input "100"
select select "%"
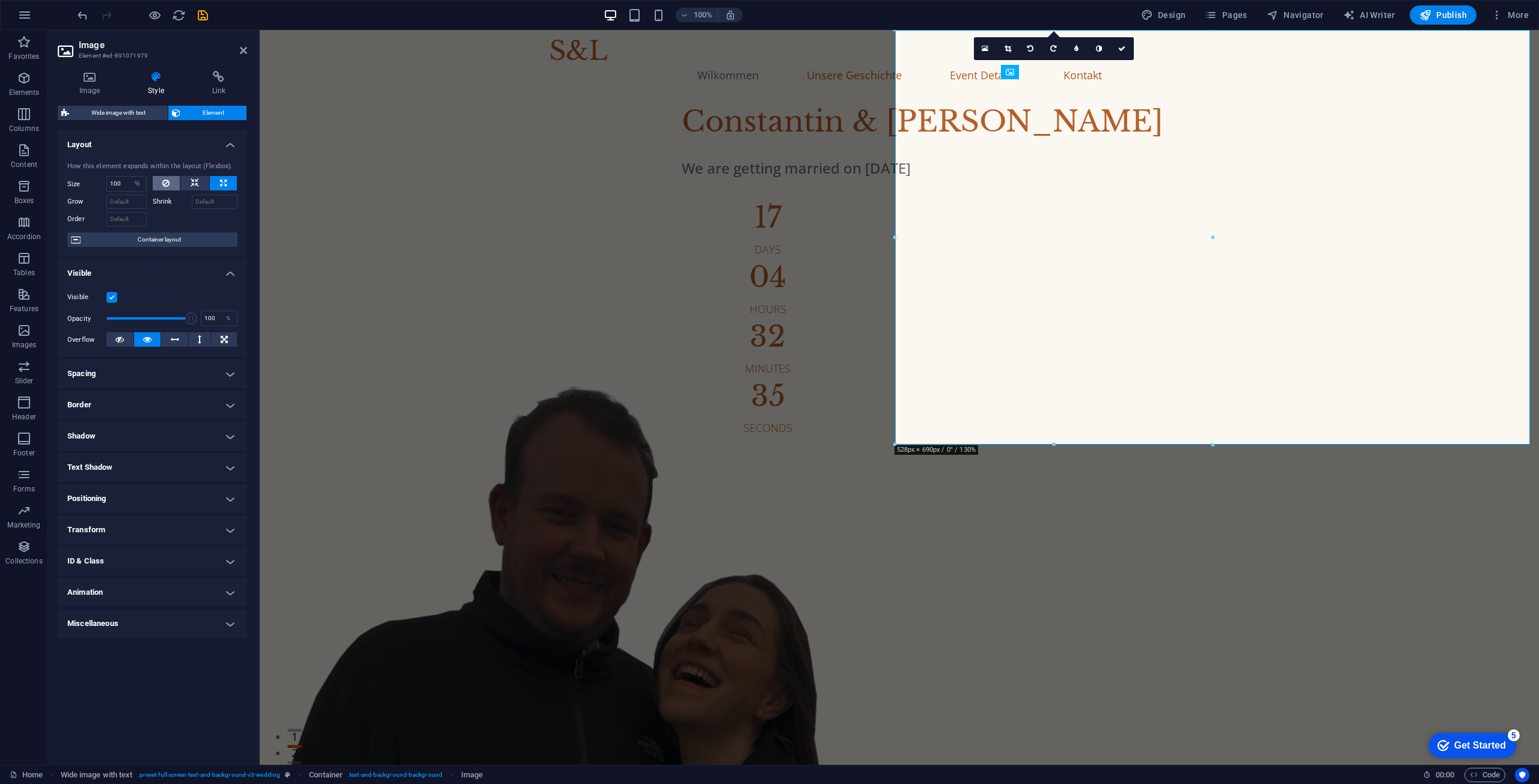
click at [166, 186] on icon at bounding box center [166, 184] width 7 height 15
select select "DISABLED_OPTION_VALUE"
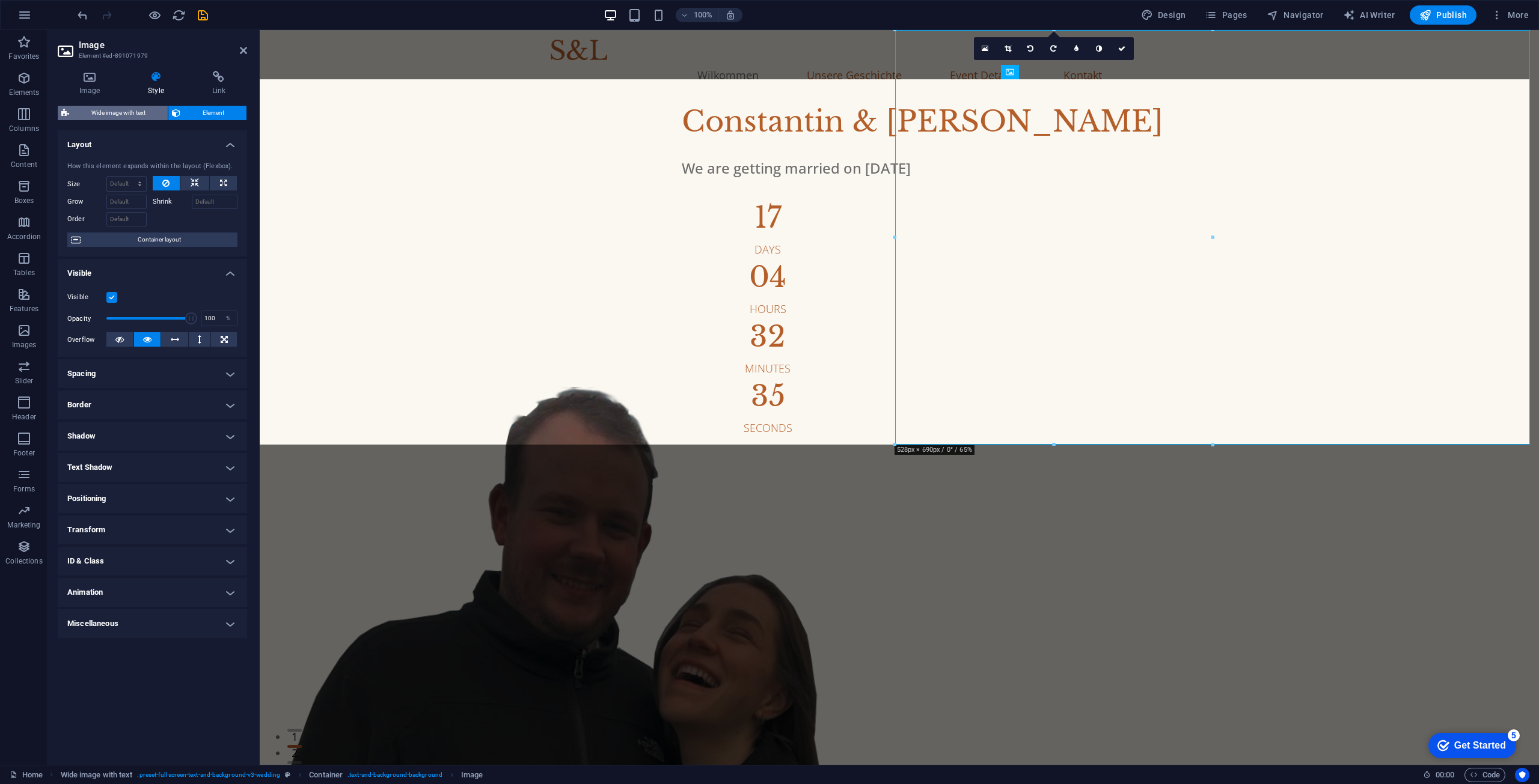
click at [136, 116] on span "Wide image with text" at bounding box center [118, 113] width 91 height 15
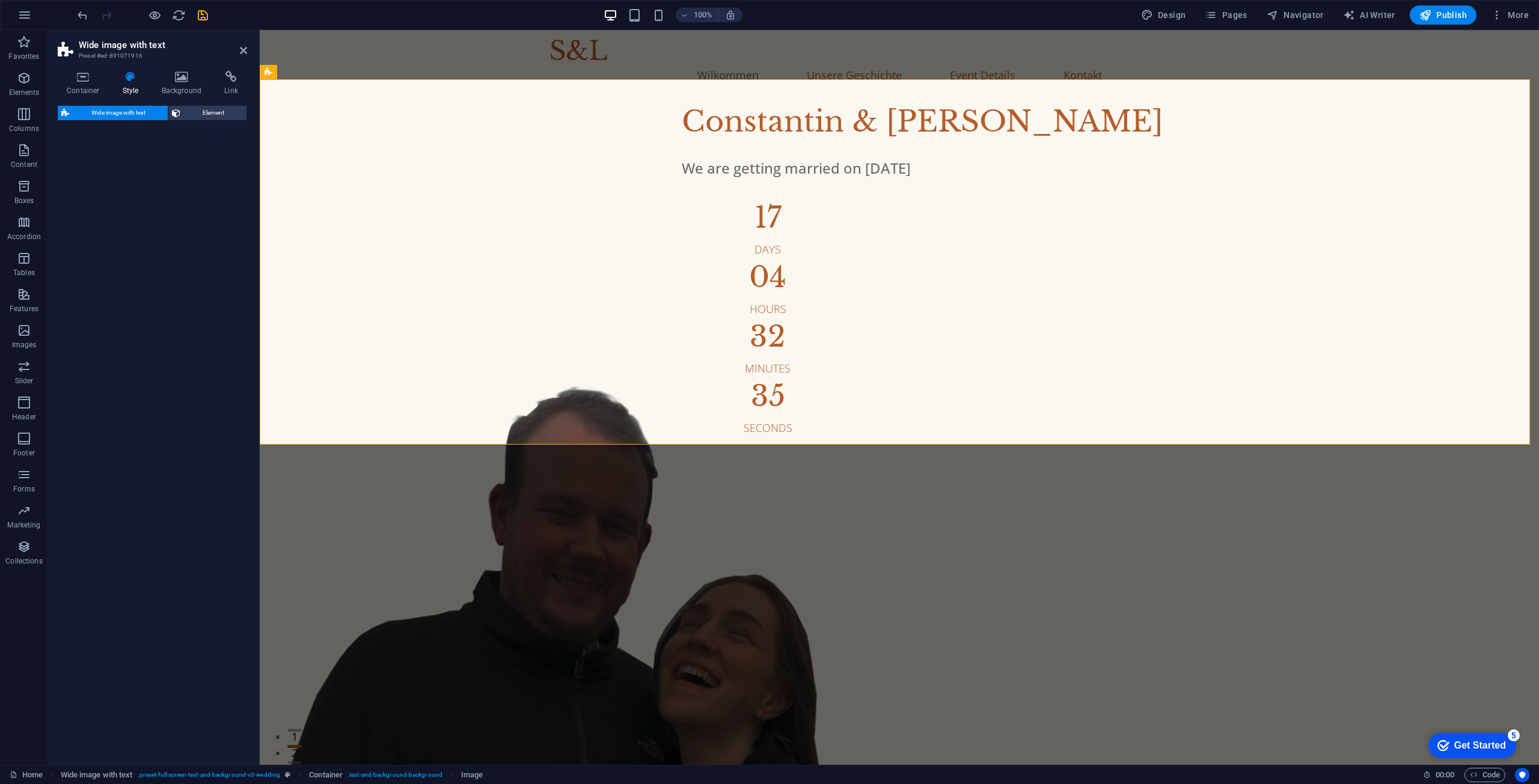
select select "%"
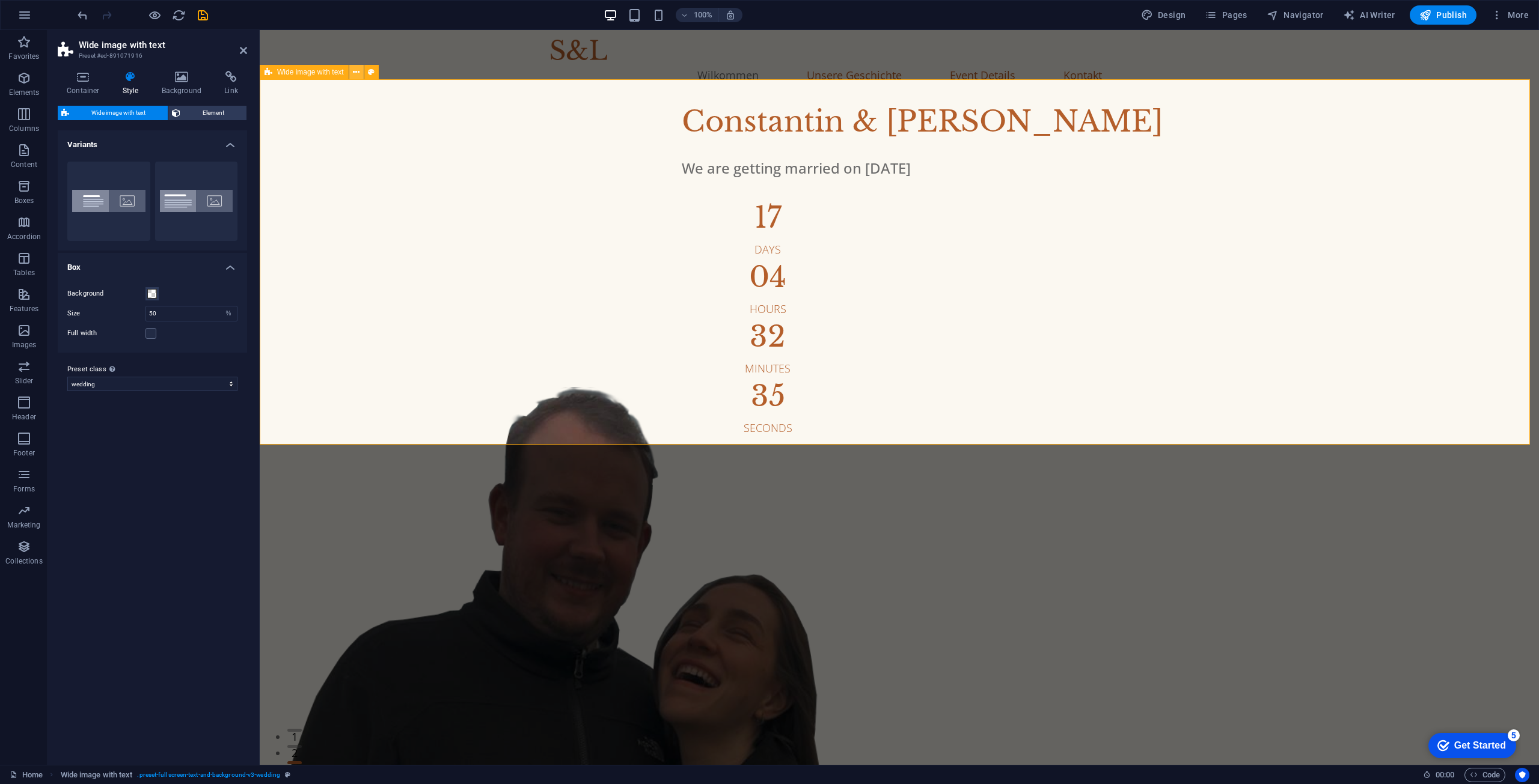
click at [356, 71] on icon at bounding box center [355, 72] width 7 height 12
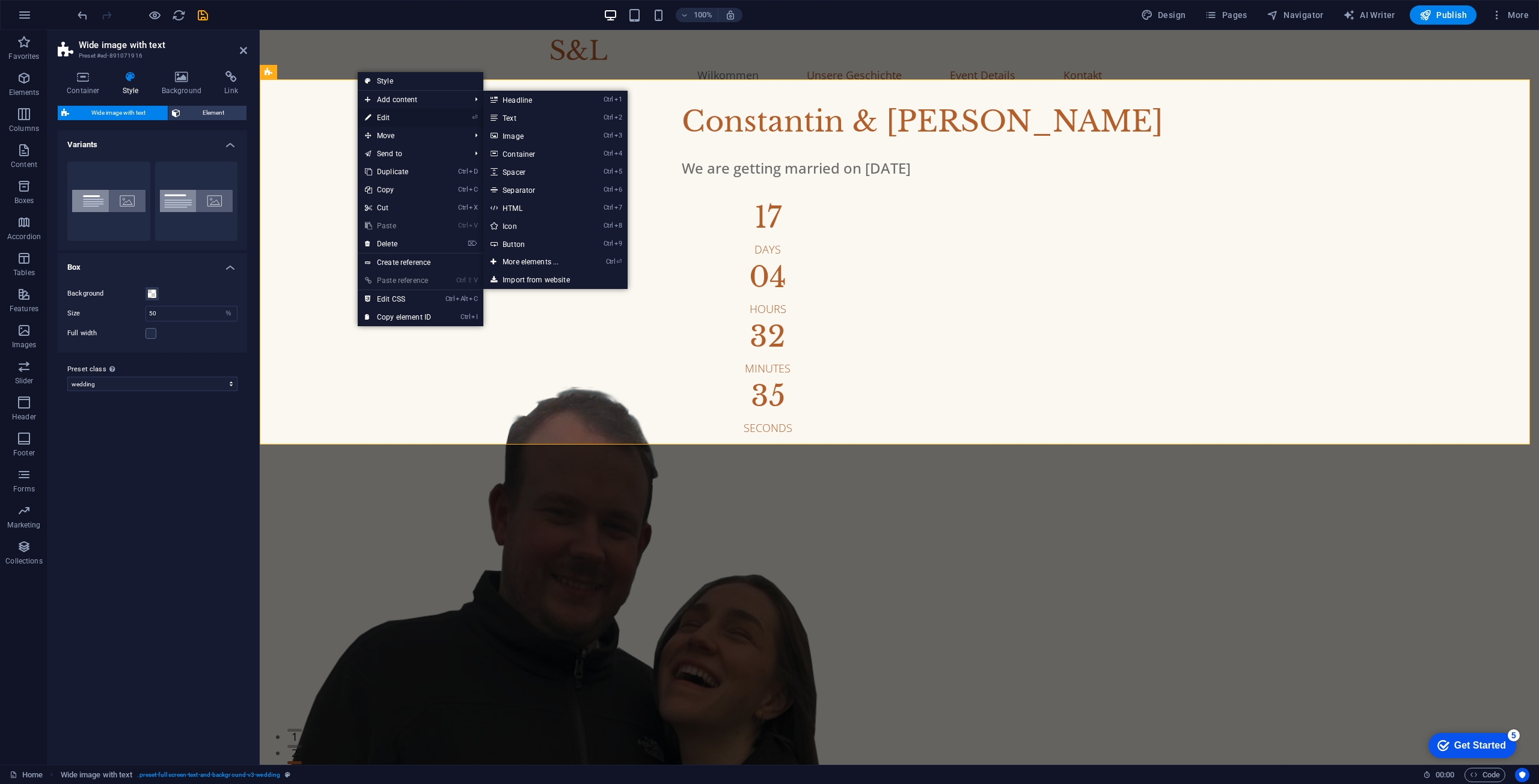
click at [397, 116] on link "⏎ Edit" at bounding box center [398, 118] width 80 height 18
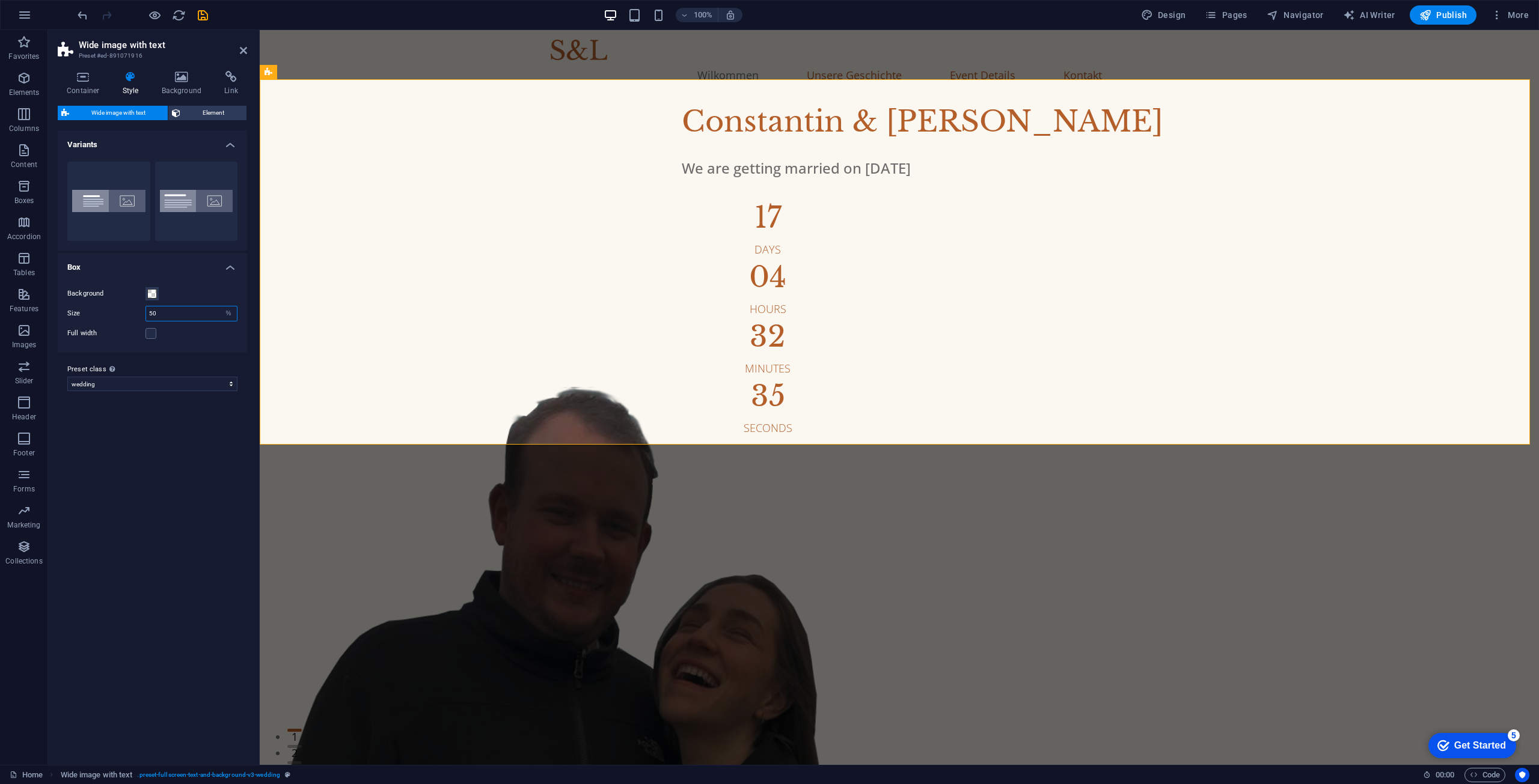
drag, startPoint x: 179, startPoint y: 312, endPoint x: 138, endPoint y: 312, distance: 41.0
click at [138, 312] on div "Size 50 px rem % vh vw" at bounding box center [152, 313] width 170 height 15
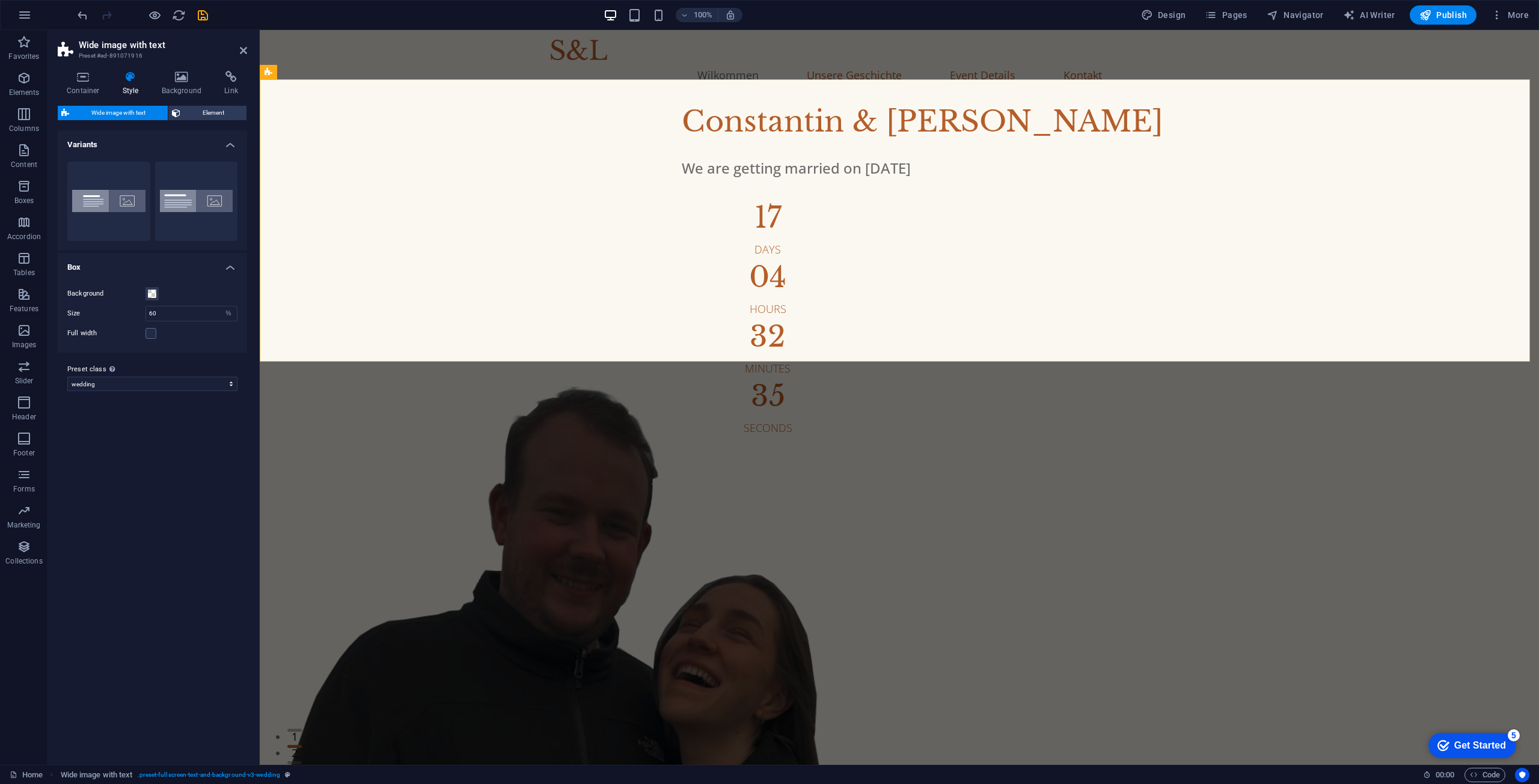
type input "50"
click at [215, 290] on div "Background" at bounding box center [152, 294] width 170 height 15
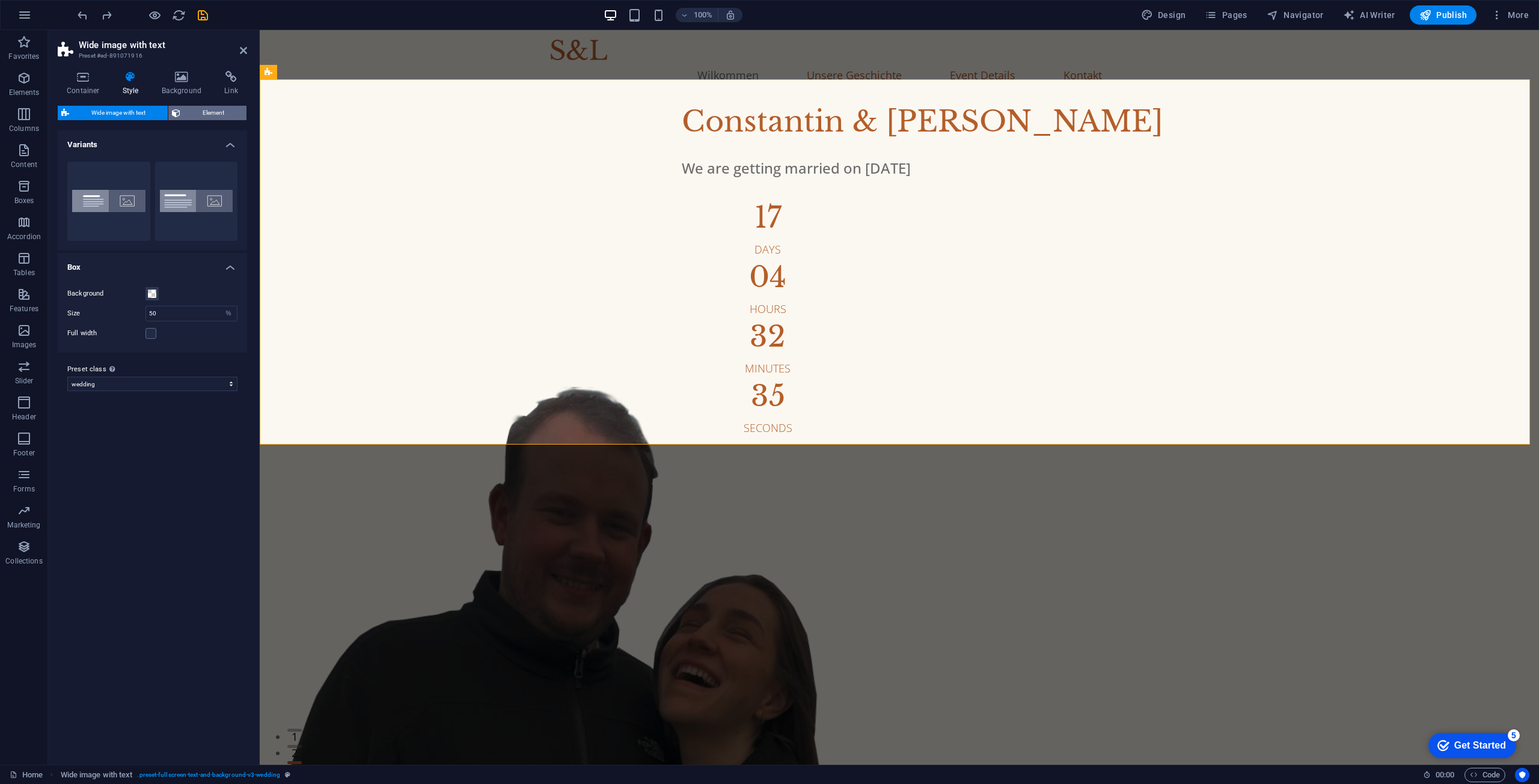
click at [207, 113] on span "Element" at bounding box center [213, 113] width 59 height 15
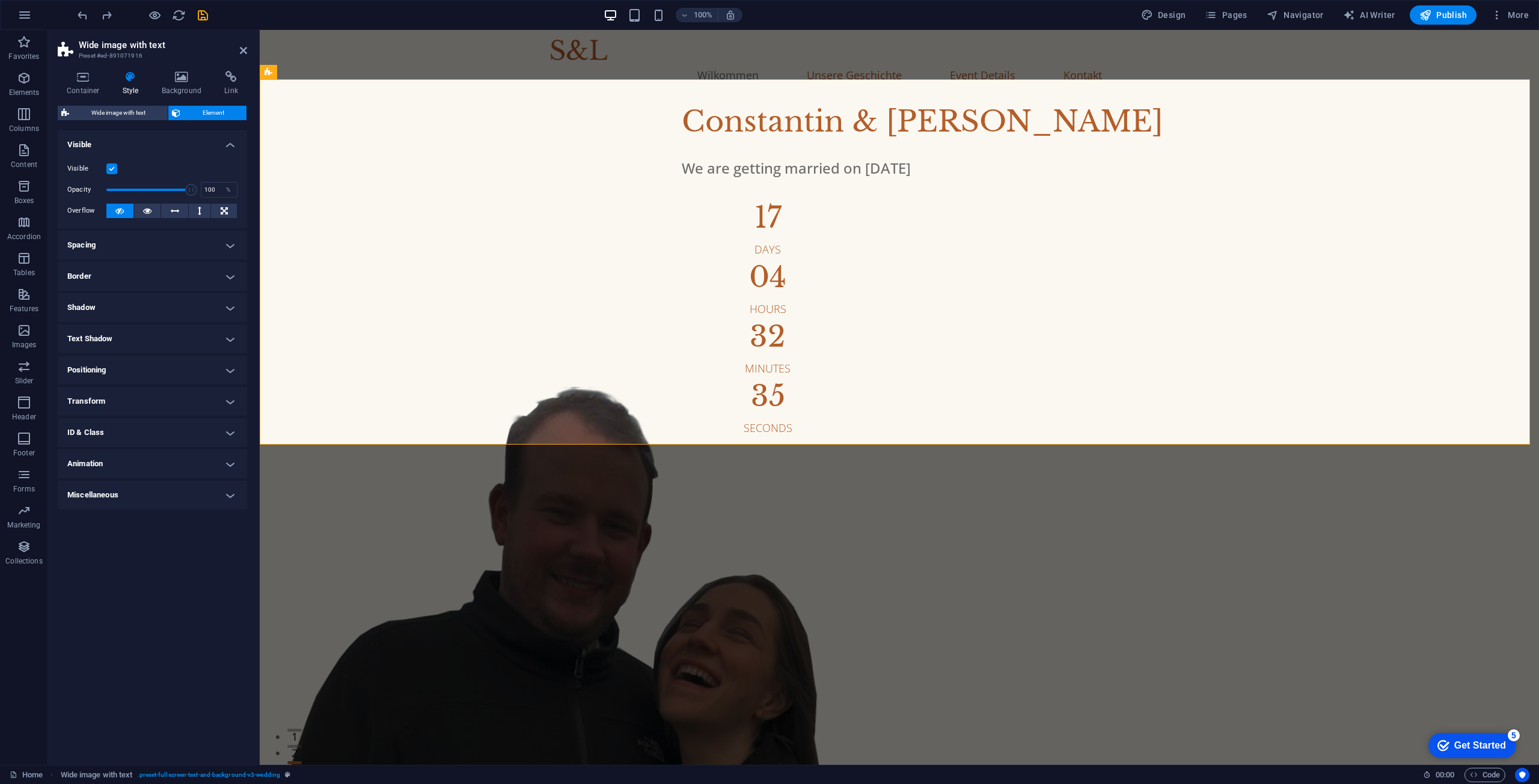
click at [135, 280] on h4 "Border" at bounding box center [152, 276] width 189 height 29
click at [157, 301] on span at bounding box center [158, 301] width 9 height 9
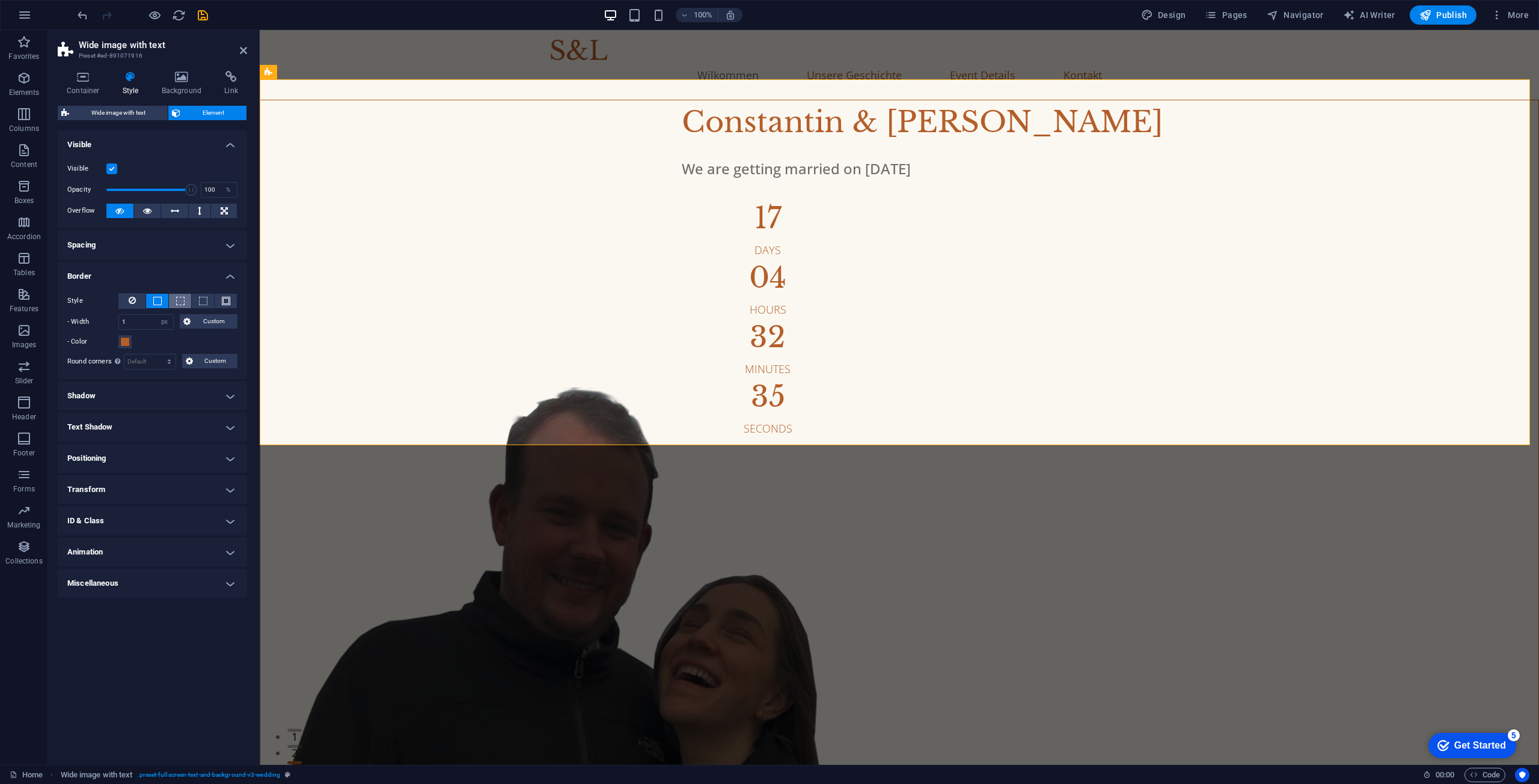
click at [177, 298] on span at bounding box center [181, 301] width 9 height 9
click at [129, 306] on icon at bounding box center [132, 301] width 7 height 15
click at [176, 304] on span at bounding box center [181, 301] width 9 height 9
click at [162, 301] on button at bounding box center [157, 301] width 22 height 15
click at [146, 322] on input "1" at bounding box center [146, 323] width 54 height 15
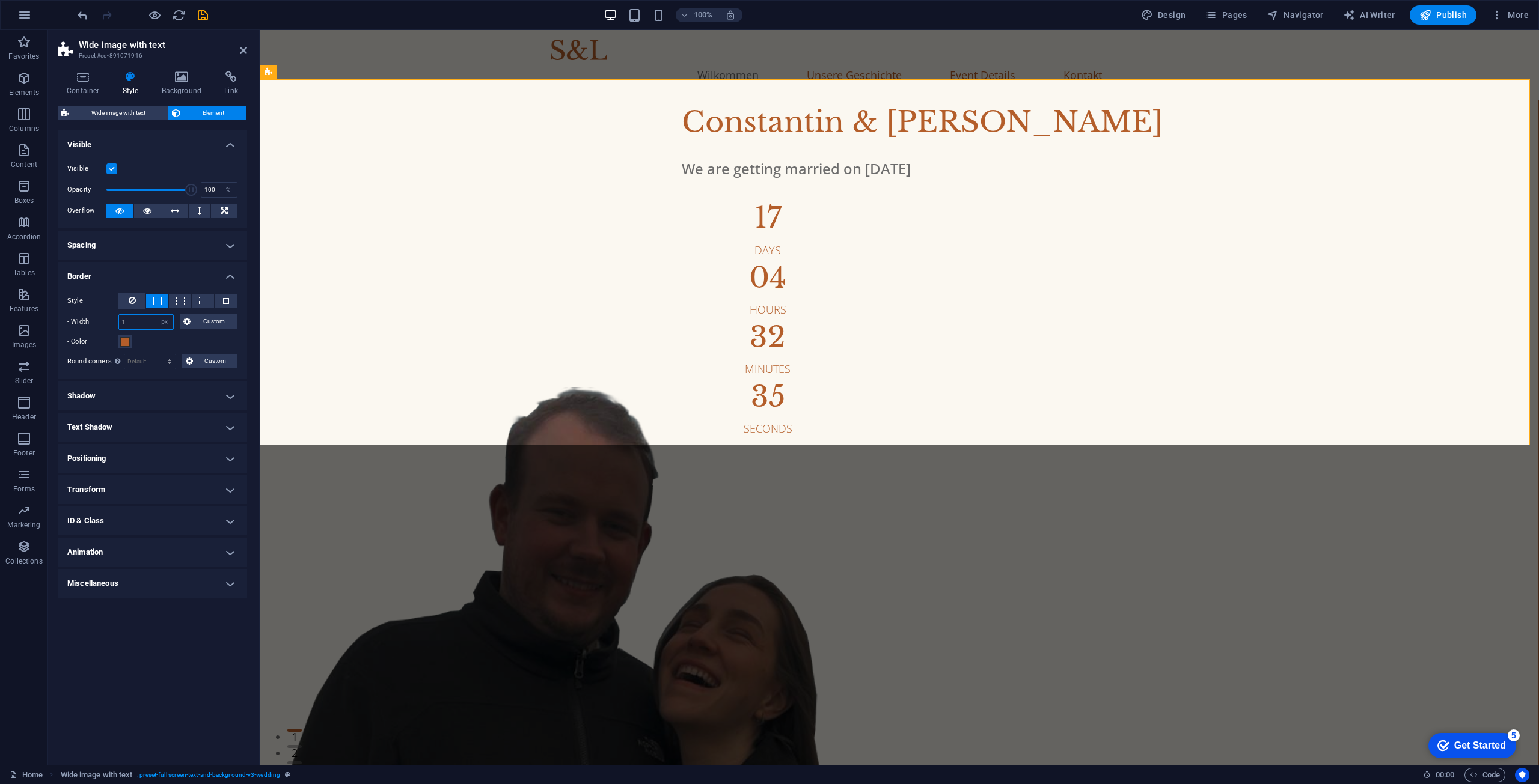
drag, startPoint x: 146, startPoint y: 321, endPoint x: 102, endPoint y: 323, distance: 44.0
click at [102, 323] on div "- Width 1 auto px rem % vh vw Custom Custom" at bounding box center [152, 322] width 170 height 15
click at [159, 269] on h4 "Border" at bounding box center [152, 273] width 189 height 22
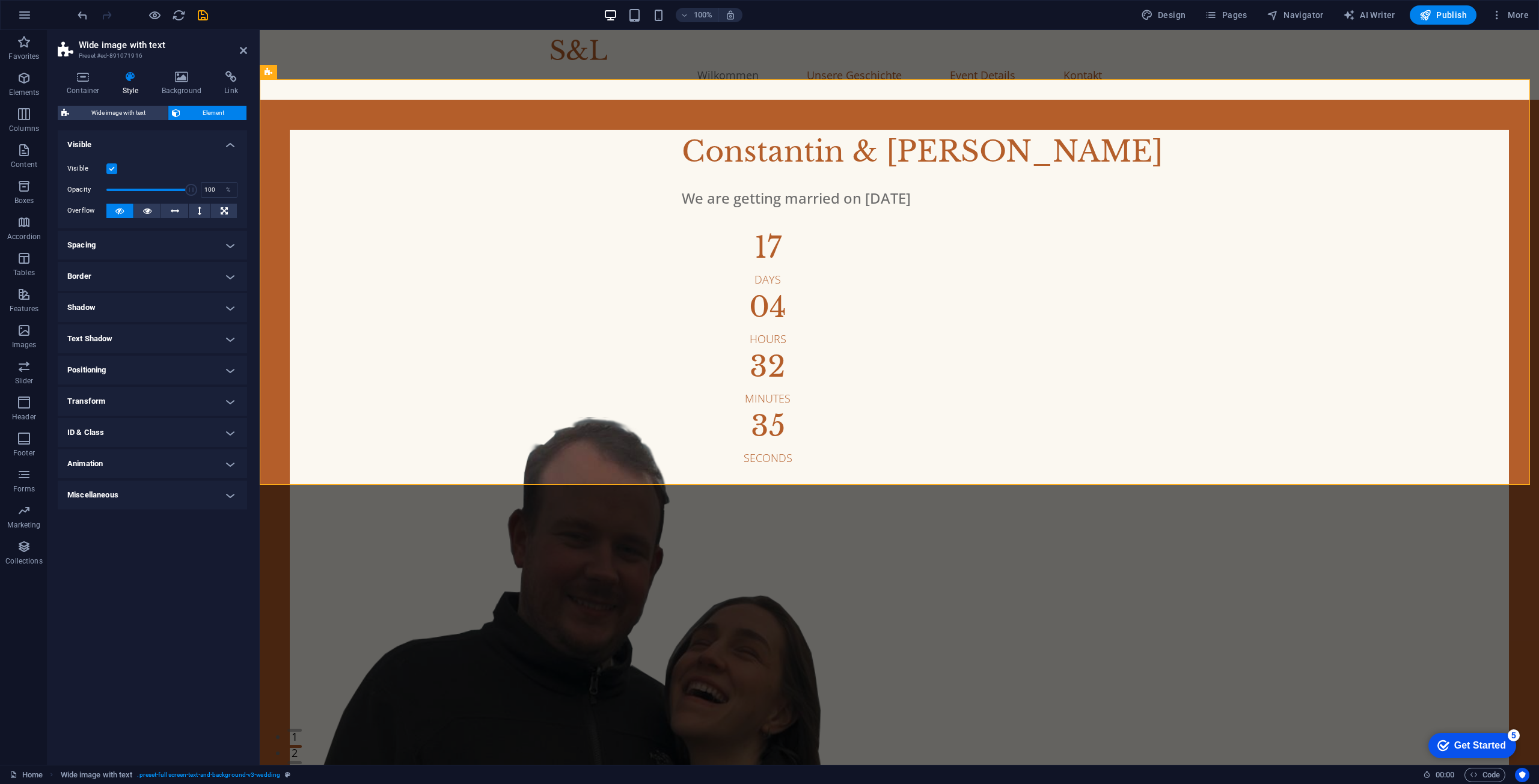
click at [118, 266] on h4 "Border" at bounding box center [152, 276] width 189 height 29
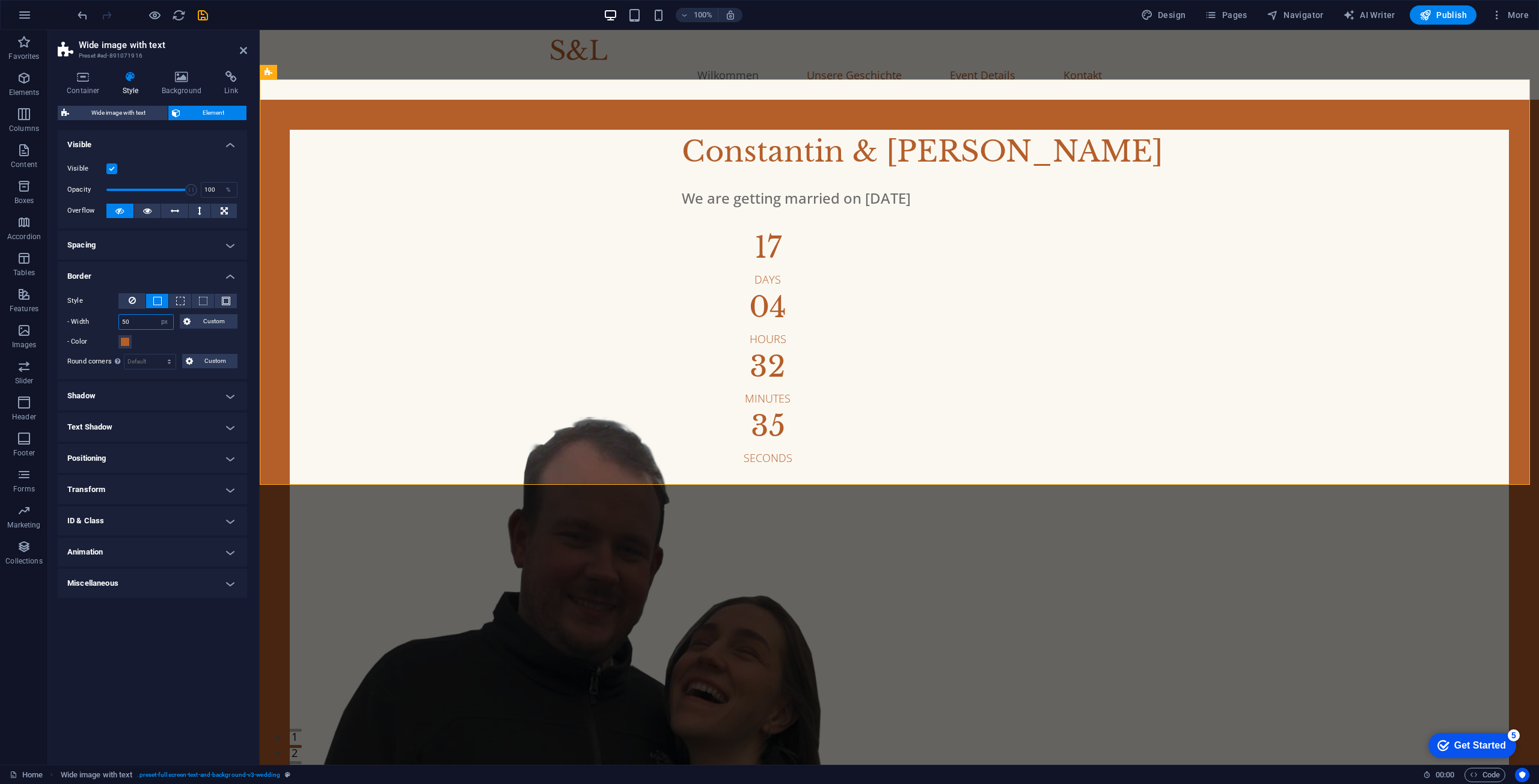
drag, startPoint x: 133, startPoint y: 327, endPoint x: 107, endPoint y: 325, distance: 26.1
click at [109, 325] on div "- Width 50 auto px rem % vh vw Custom Custom" at bounding box center [152, 322] width 170 height 15
type input "15"
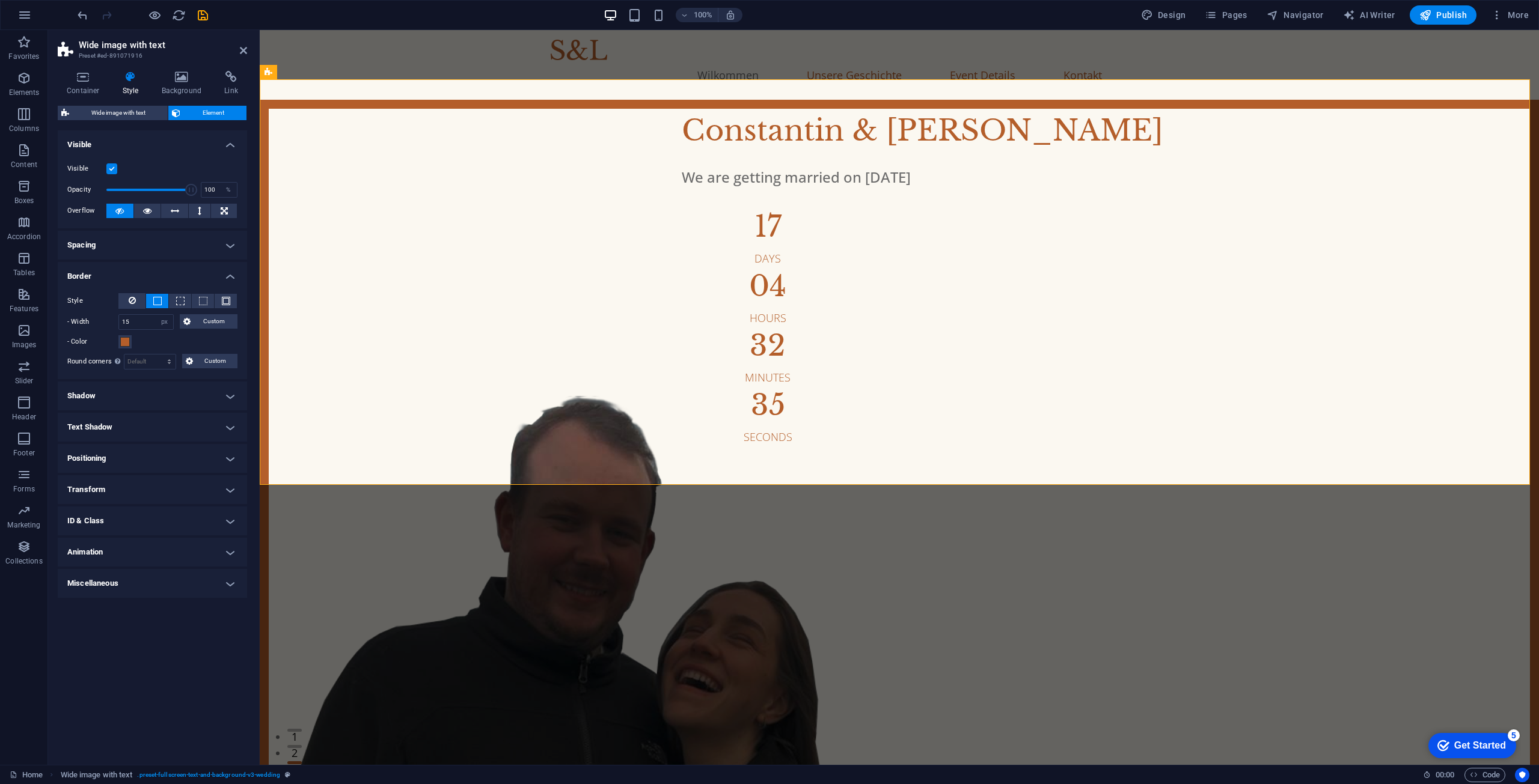
click at [132, 280] on h4 "Border" at bounding box center [152, 273] width 189 height 22
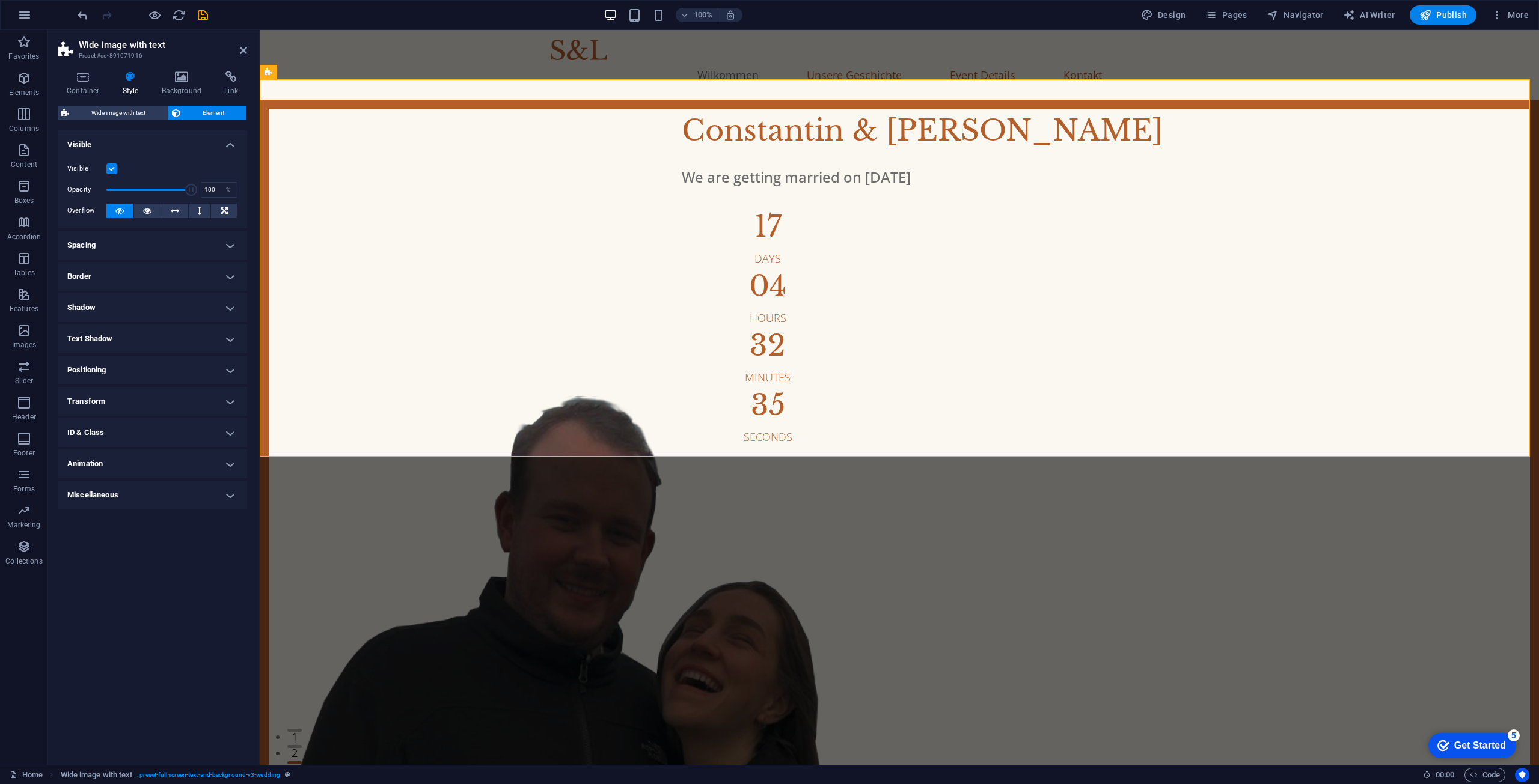
click at [102, 278] on h4 "Border" at bounding box center [152, 276] width 189 height 29
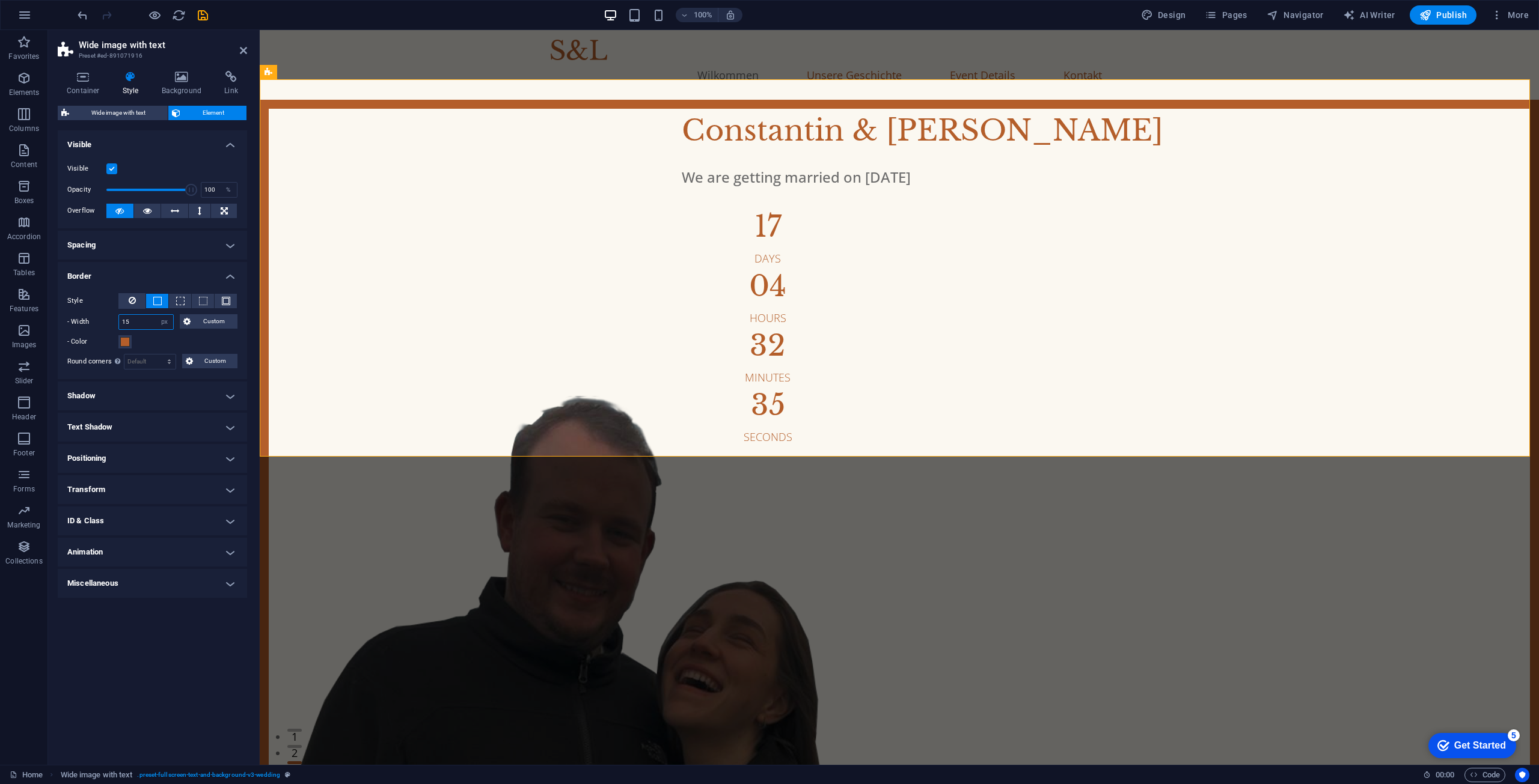
drag, startPoint x: 107, startPoint y: 323, endPoint x: 97, endPoint y: 323, distance: 10.0
click at [100, 323] on div "- Width 15 auto px rem % vh vw Custom Custom" at bounding box center [152, 322] width 170 height 15
click at [131, 296] on icon at bounding box center [132, 301] width 7 height 15
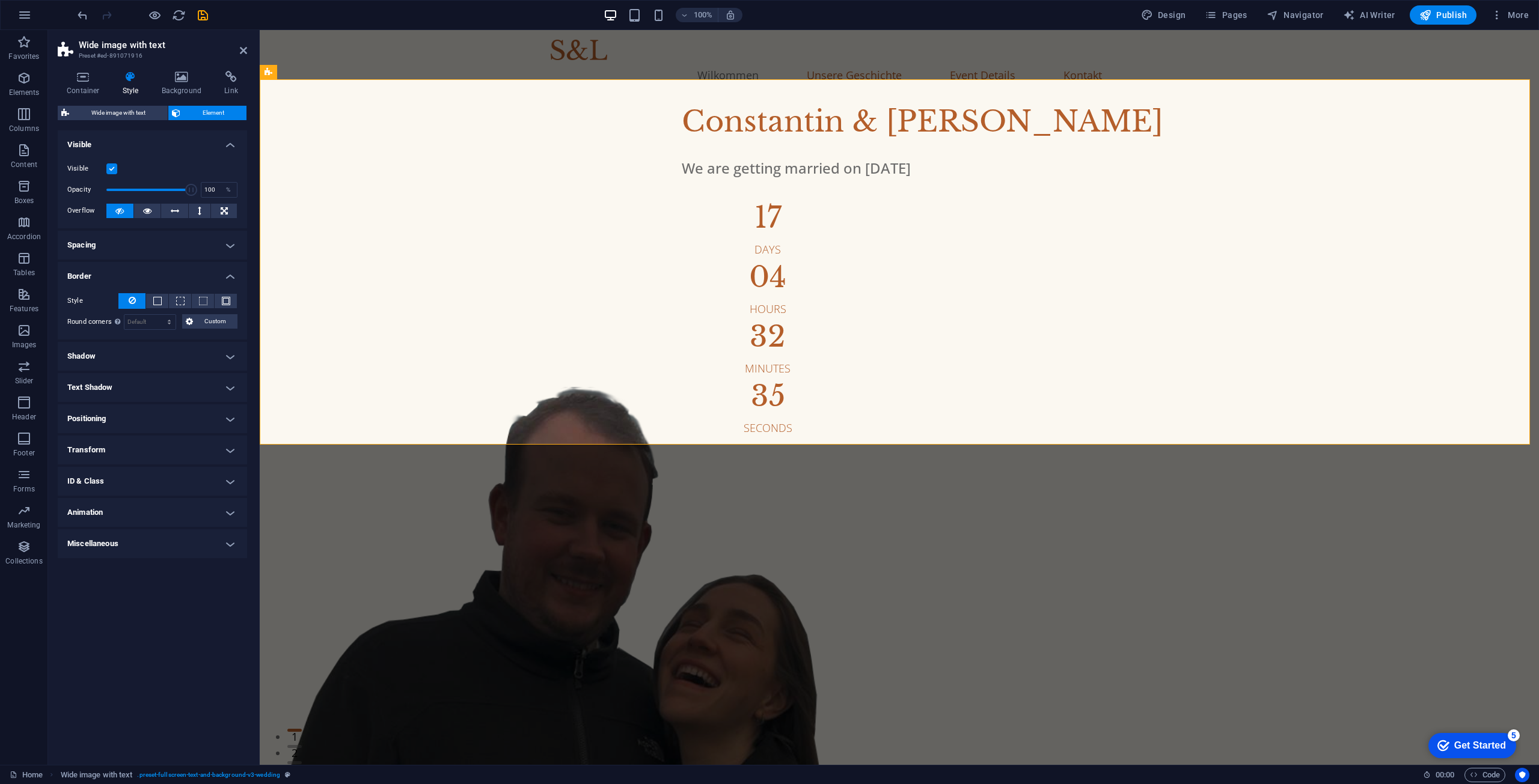
click at [115, 356] on h4 "Shadow" at bounding box center [152, 356] width 189 height 29
click at [162, 377] on button "Outside" at bounding box center [173, 380] width 45 height 15
type input "2"
type input "4"
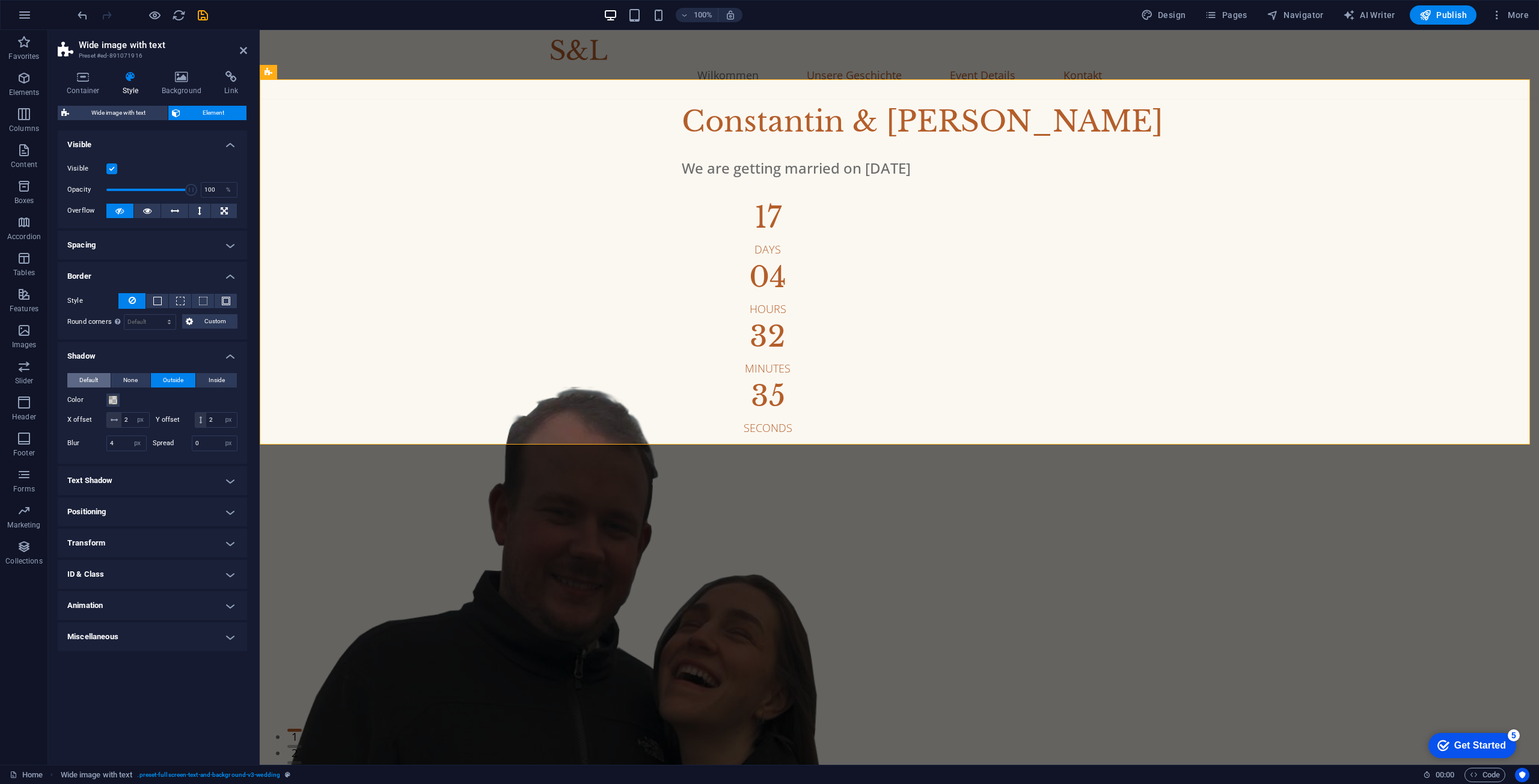
click at [97, 385] on span "Default" at bounding box center [88, 380] width 18 height 15
click at [106, 410] on h4 "Text Shadow" at bounding box center [152, 414] width 189 height 29
click at [203, 441] on span "Outside" at bounding box center [208, 439] width 20 height 15
type input "2"
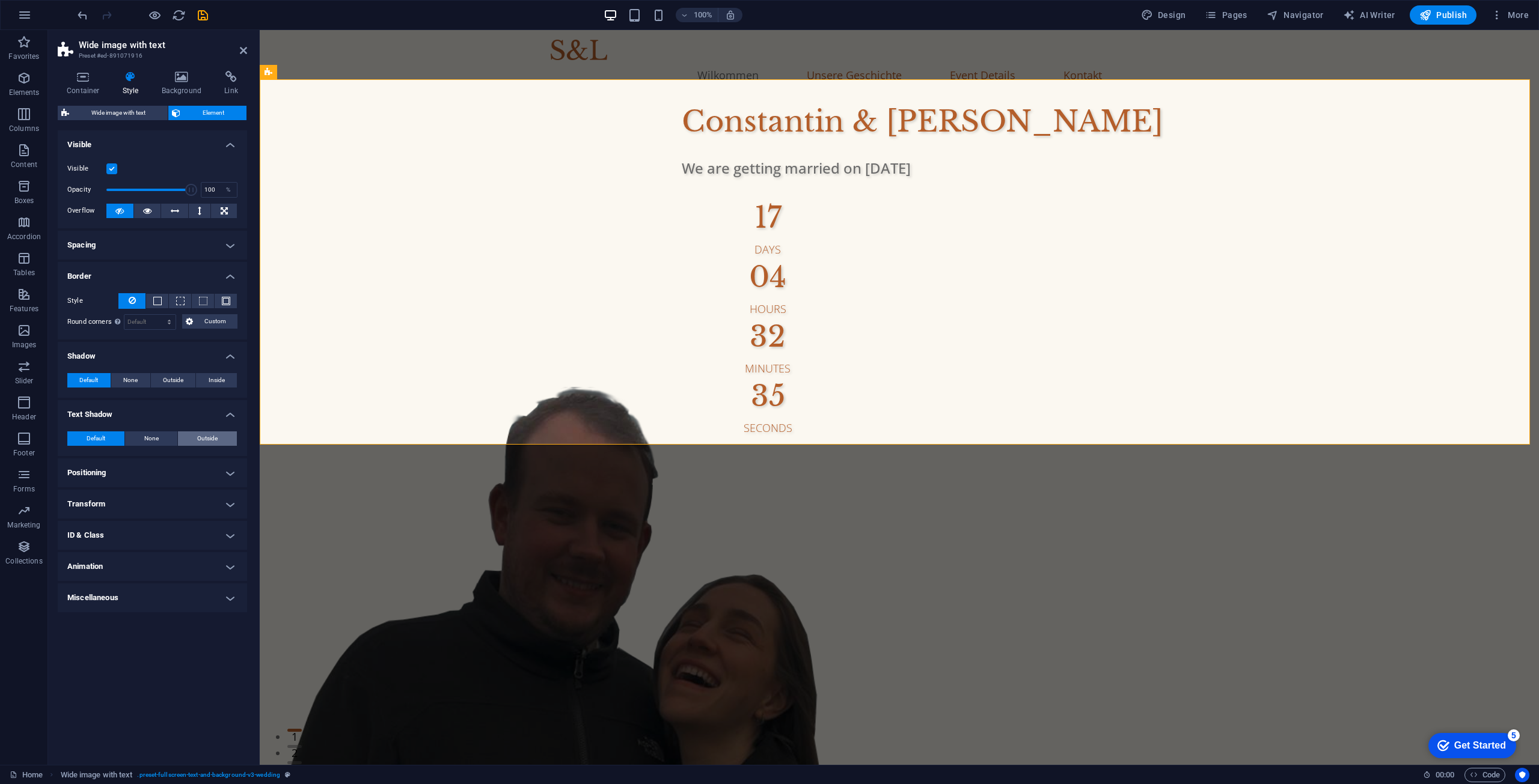
type input "4"
click at [99, 437] on span "Default" at bounding box center [95, 439] width 18 height 15
click at [187, 438] on button "Outside" at bounding box center [207, 439] width 59 height 15
type input "2"
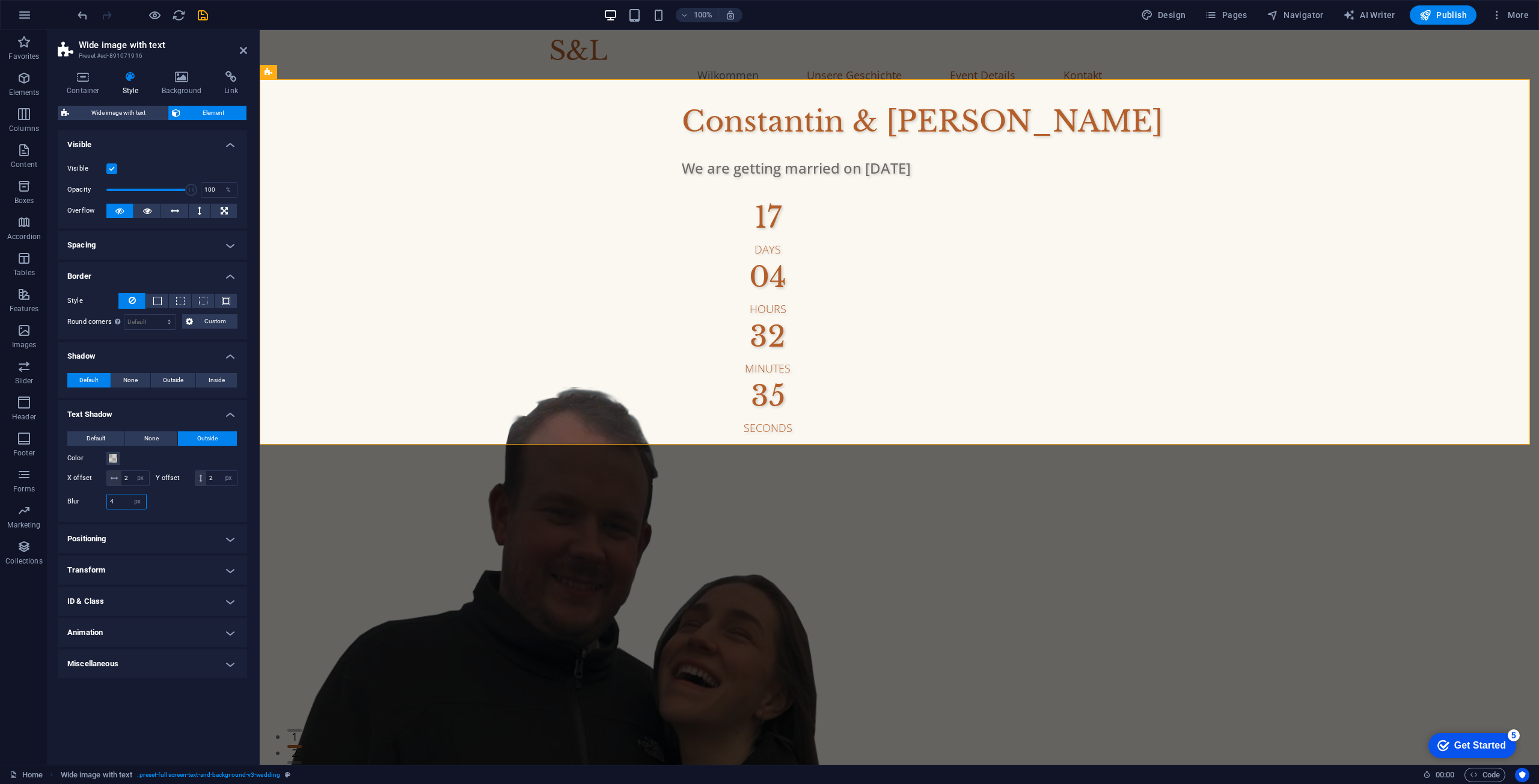
drag, startPoint x: 124, startPoint y: 514, endPoint x: 80, endPoint y: 511, distance: 44.1
click at [80, 510] on div "Blur 4 px rem % vh vw" at bounding box center [107, 502] width 79 height 15
click at [176, 456] on div "Color" at bounding box center [152, 459] width 170 height 15
click at [166, 510] on div at bounding box center [195, 502] width 86 height 15
drag, startPoint x: 124, startPoint y: 516, endPoint x: 58, endPoint y: 512, distance: 66.1
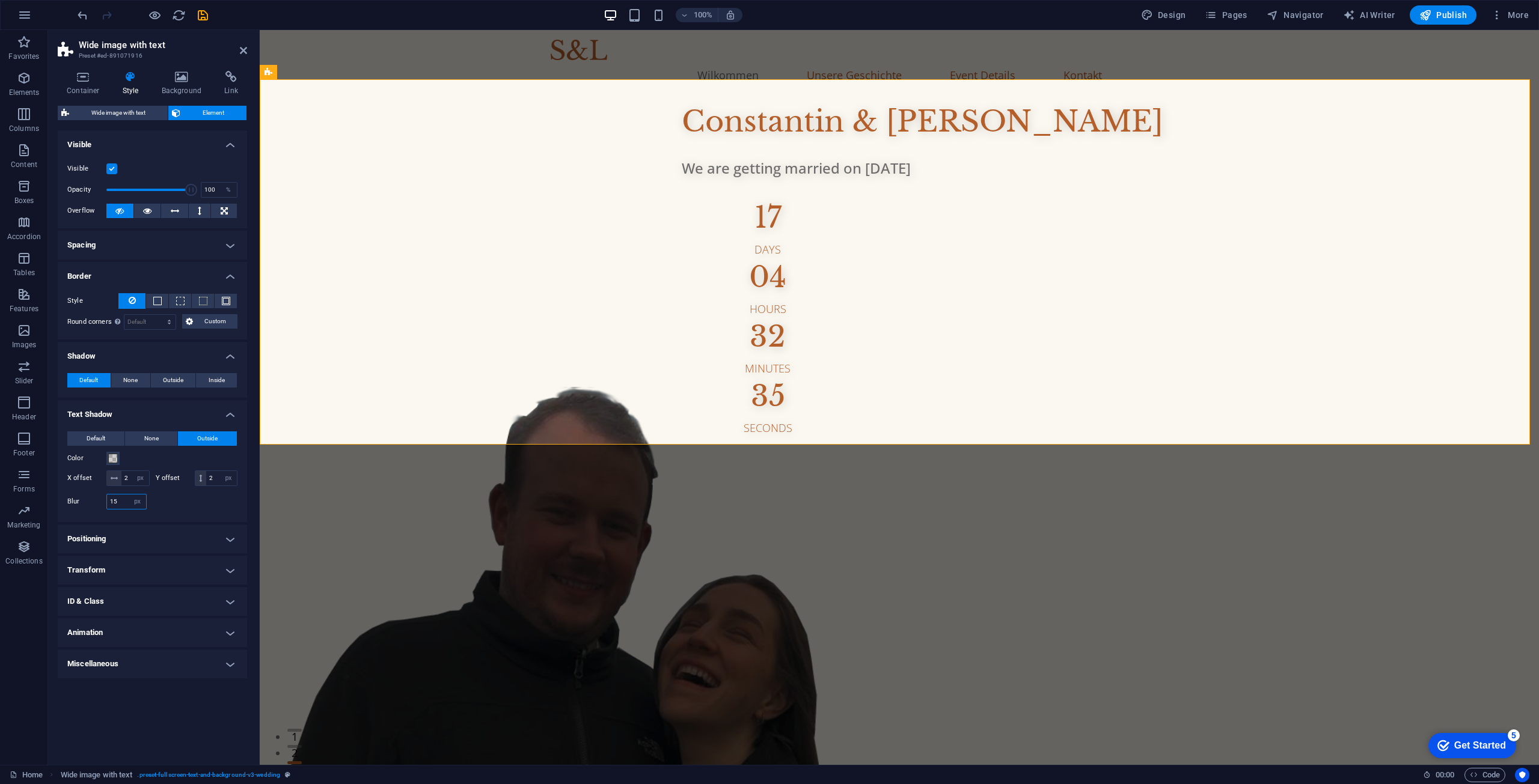
click at [59, 512] on div "Default None Outside Color X offset 2 px rem vh vw Y offset 2 px rem vh vw Blur…" at bounding box center [152, 472] width 189 height 100
type input "4"
click at [173, 513] on div at bounding box center [195, 511] width 86 height 3
click at [147, 549] on h4 "Positioning" at bounding box center [152, 538] width 189 height 29
click at [147, 546] on h4 "Positioning" at bounding box center [152, 535] width 189 height 22
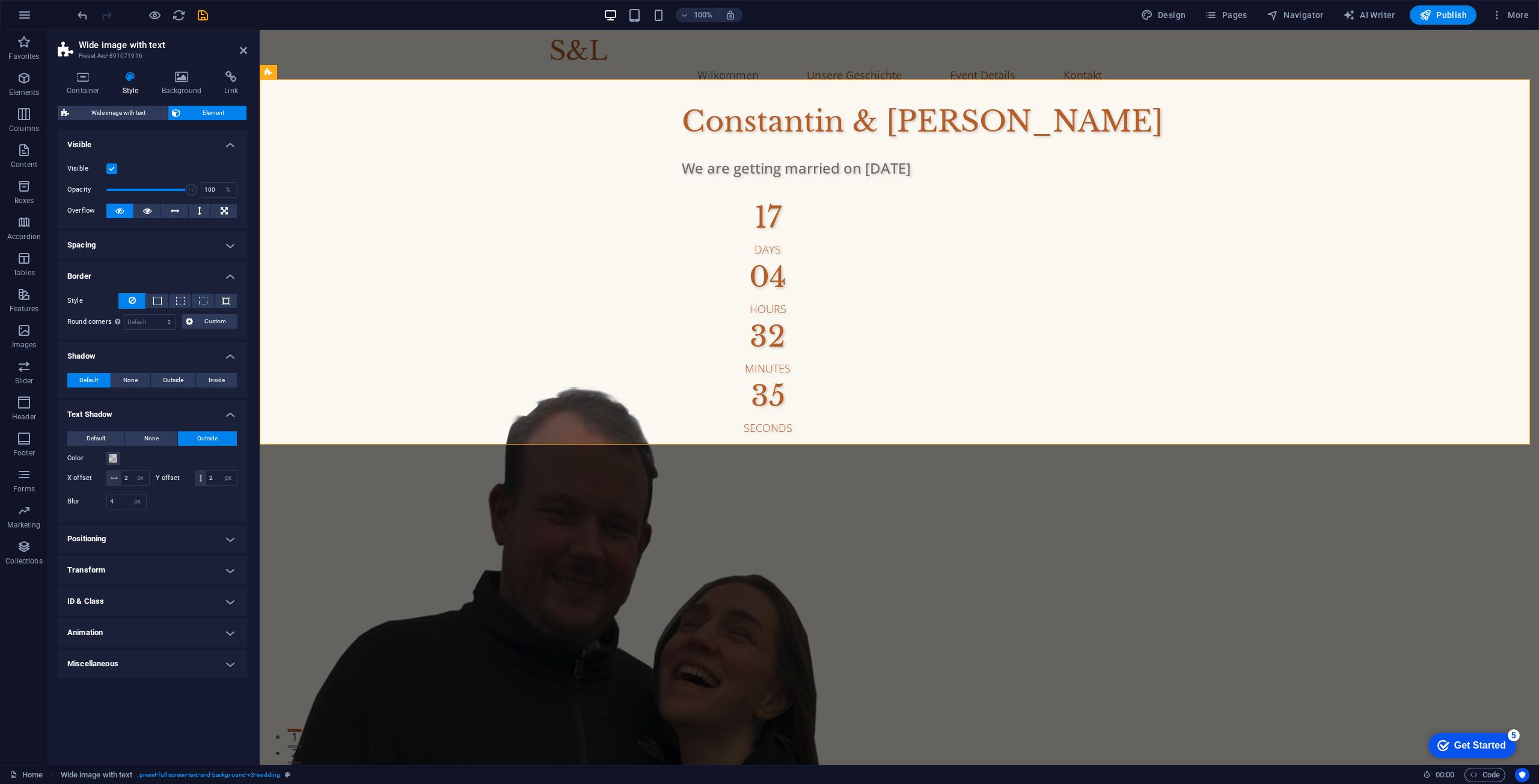
click at [128, 585] on h4 "Transform" at bounding box center [152, 570] width 189 height 29
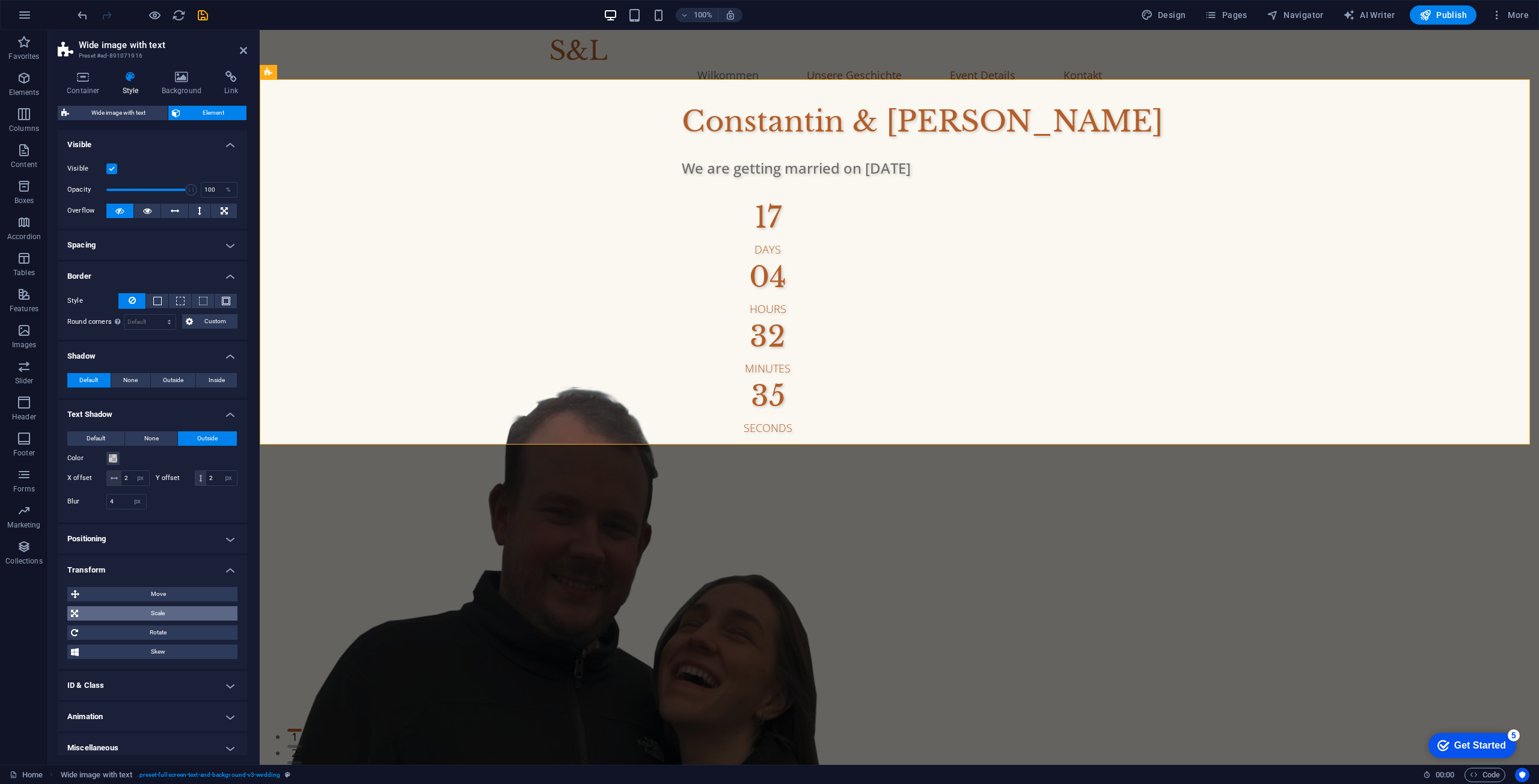
click at [126, 621] on span "Scale" at bounding box center [158, 614] width 152 height 15
drag, startPoint x: 135, startPoint y: 653, endPoint x: 86, endPoint y: 647, distance: 49.4
click at [86, 644] on div "Zoom 100 %" at bounding box center [152, 636] width 170 height 15
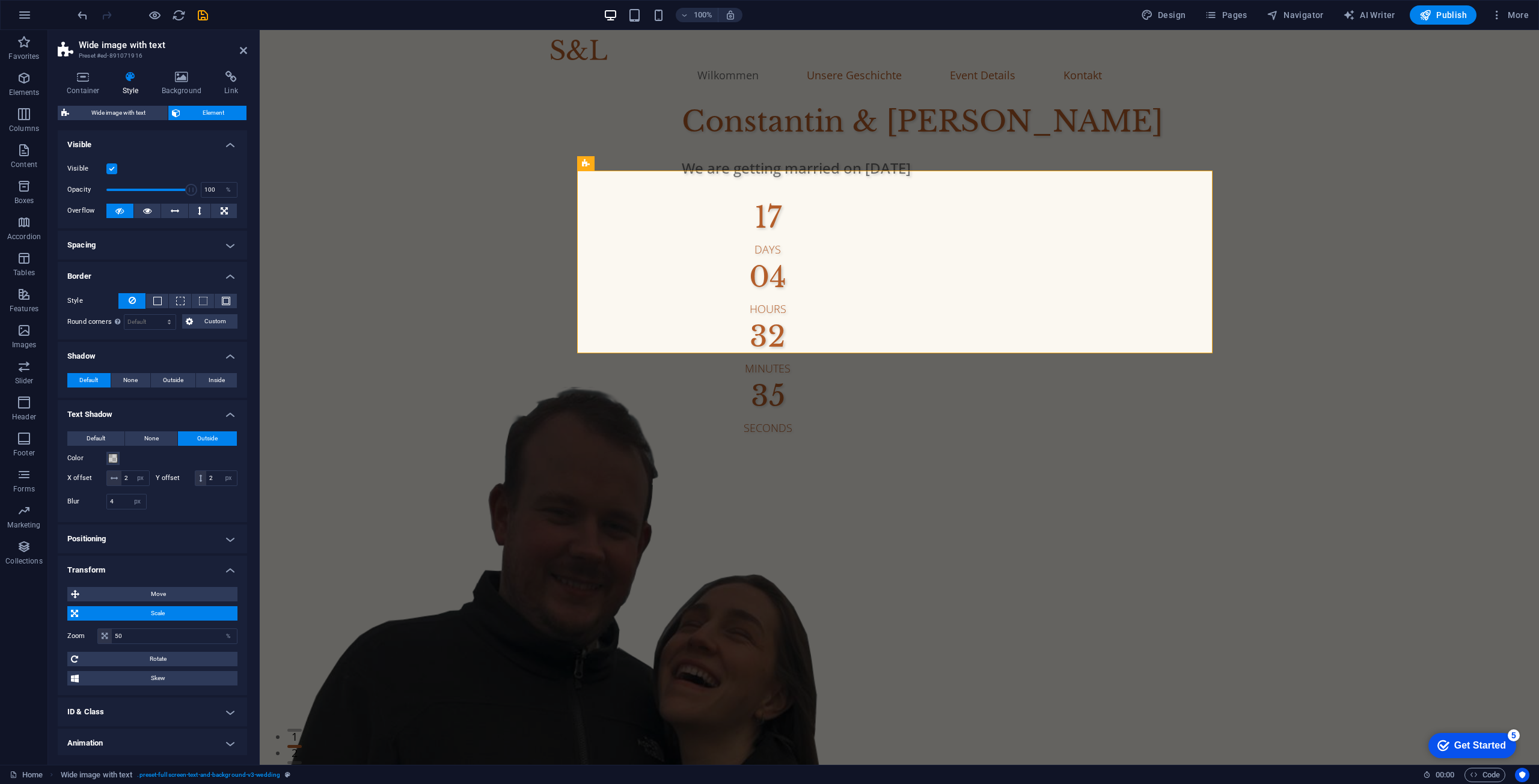
click at [67, 644] on div "Zoom 50 %" at bounding box center [152, 636] width 170 height 15
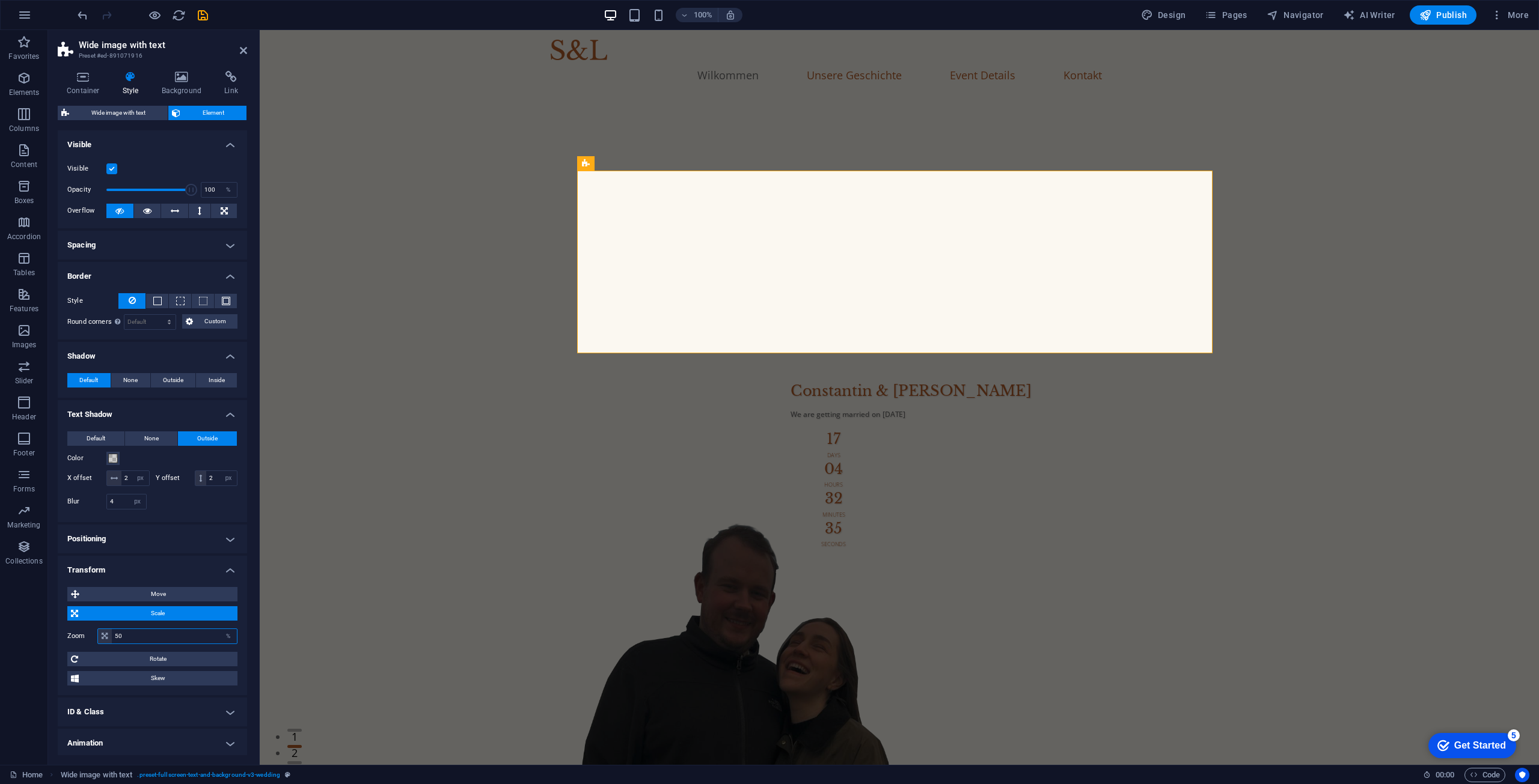
drag, startPoint x: 144, startPoint y: 652, endPoint x: 32, endPoint y: 644, distance: 112.3
click at [32, 644] on section "Favorites Elements Columns Content Boxes Accordion Tables Features Images Slide…" at bounding box center [770, 397] width 1539 height 735
type input "100"
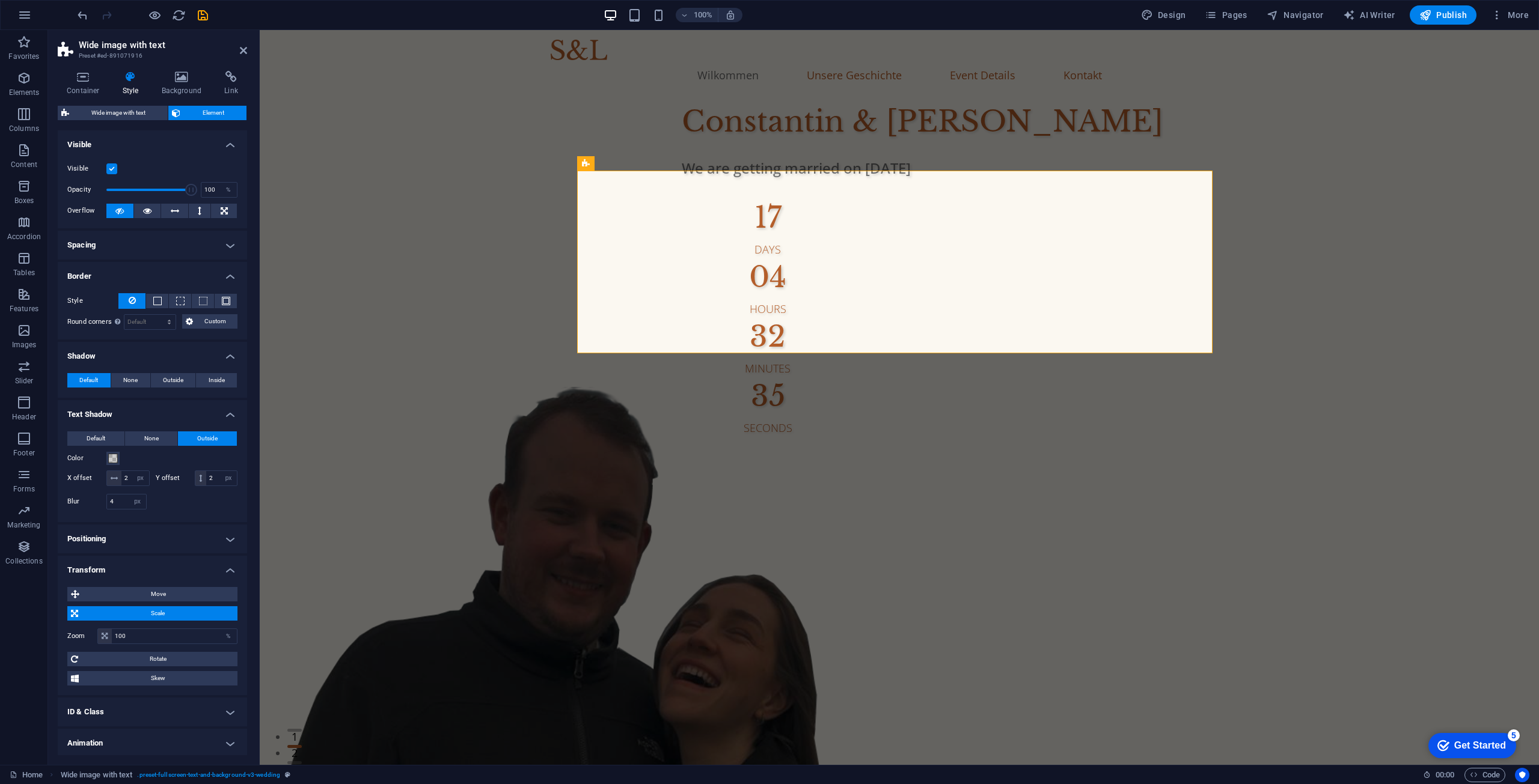
click at [78, 644] on div "Zoom 100 %" at bounding box center [152, 636] width 170 height 15
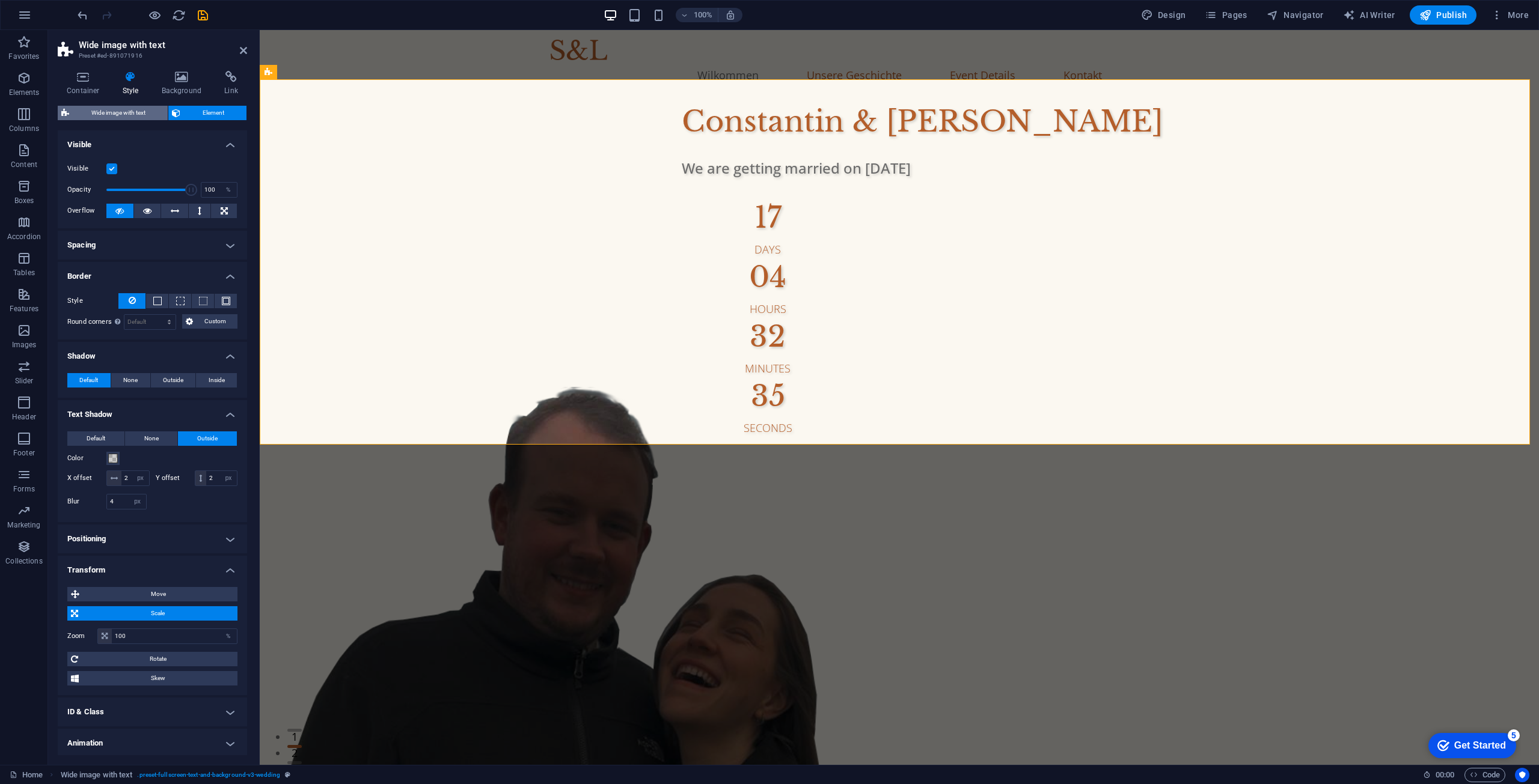
click at [136, 109] on span "Wide image with text" at bounding box center [118, 113] width 91 height 15
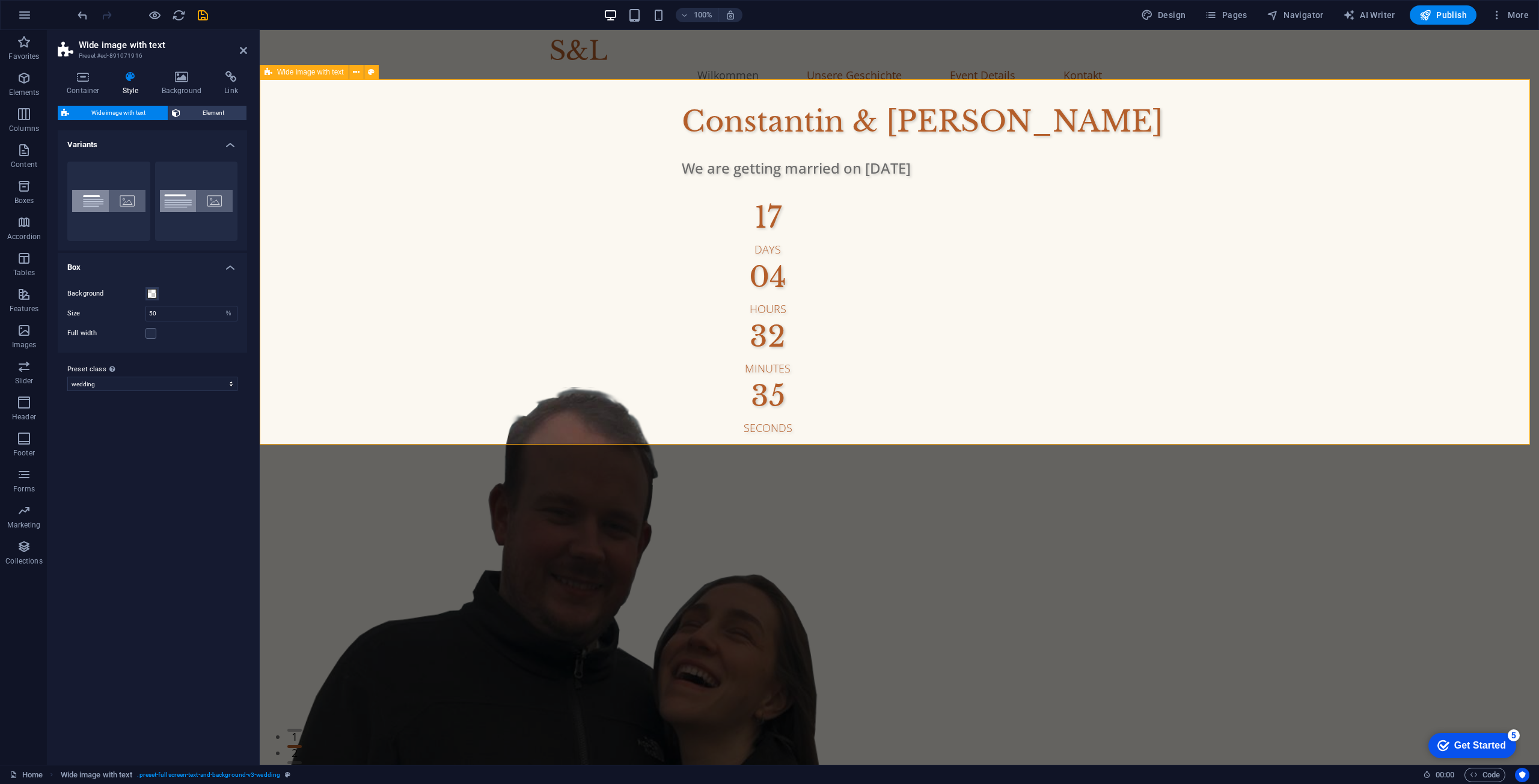
click at [346, 124] on div "[PERSON_NAME] & [PERSON_NAME] We are getting married on [DATE] 17 Days 04 Hours…" at bounding box center [899, 660] width 1279 height 1123
click at [88, 78] on icon at bounding box center [83, 77] width 51 height 12
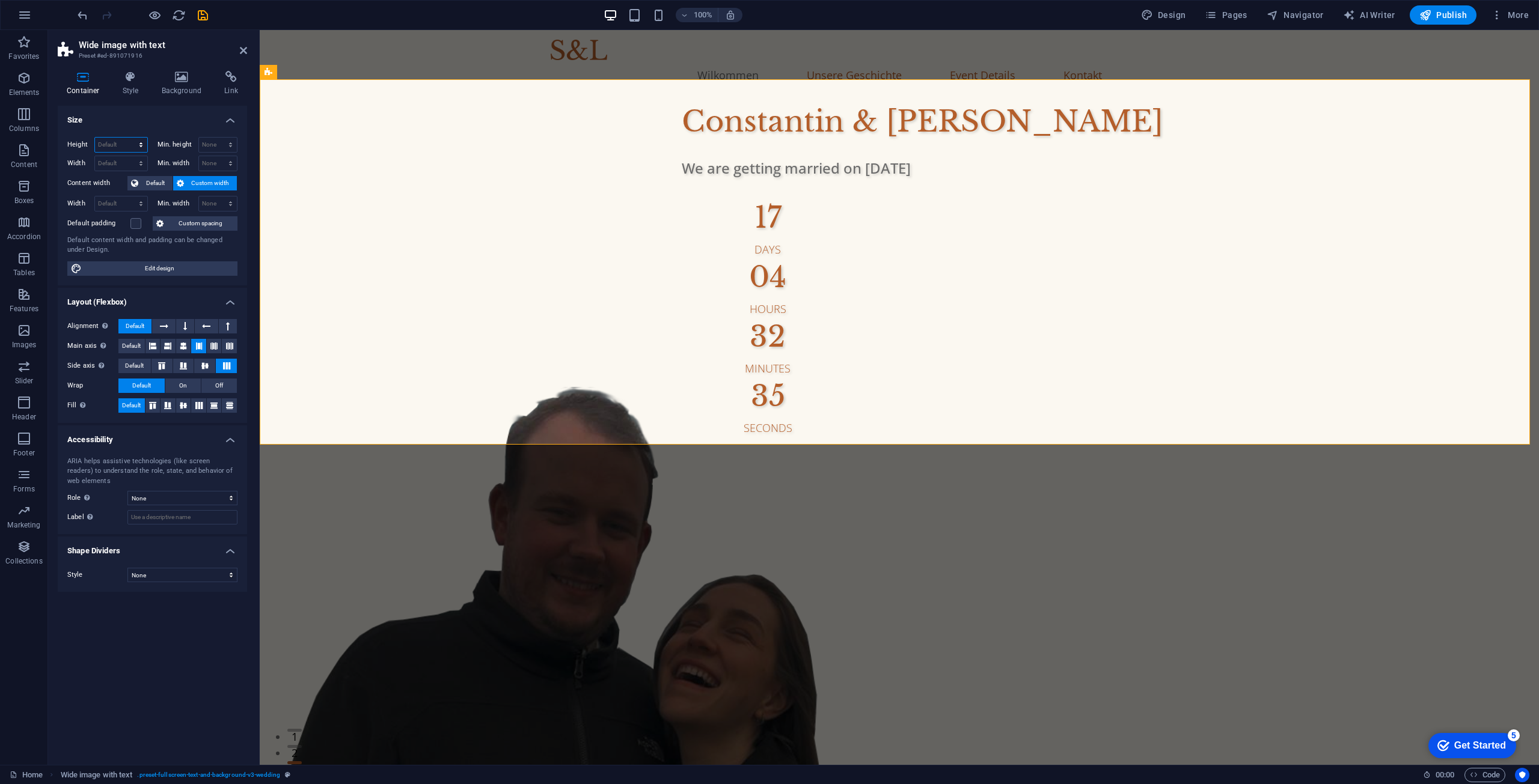
click at [117, 140] on select "Default px rem % vh vw" at bounding box center [121, 145] width 52 height 15
select select "%"
click at [130, 137] on select "Default px rem % vh vw" at bounding box center [121, 145] width 52 height 15
click at [123, 146] on input "100" at bounding box center [121, 145] width 52 height 15
click at [127, 121] on h4 "Size" at bounding box center [152, 117] width 189 height 22
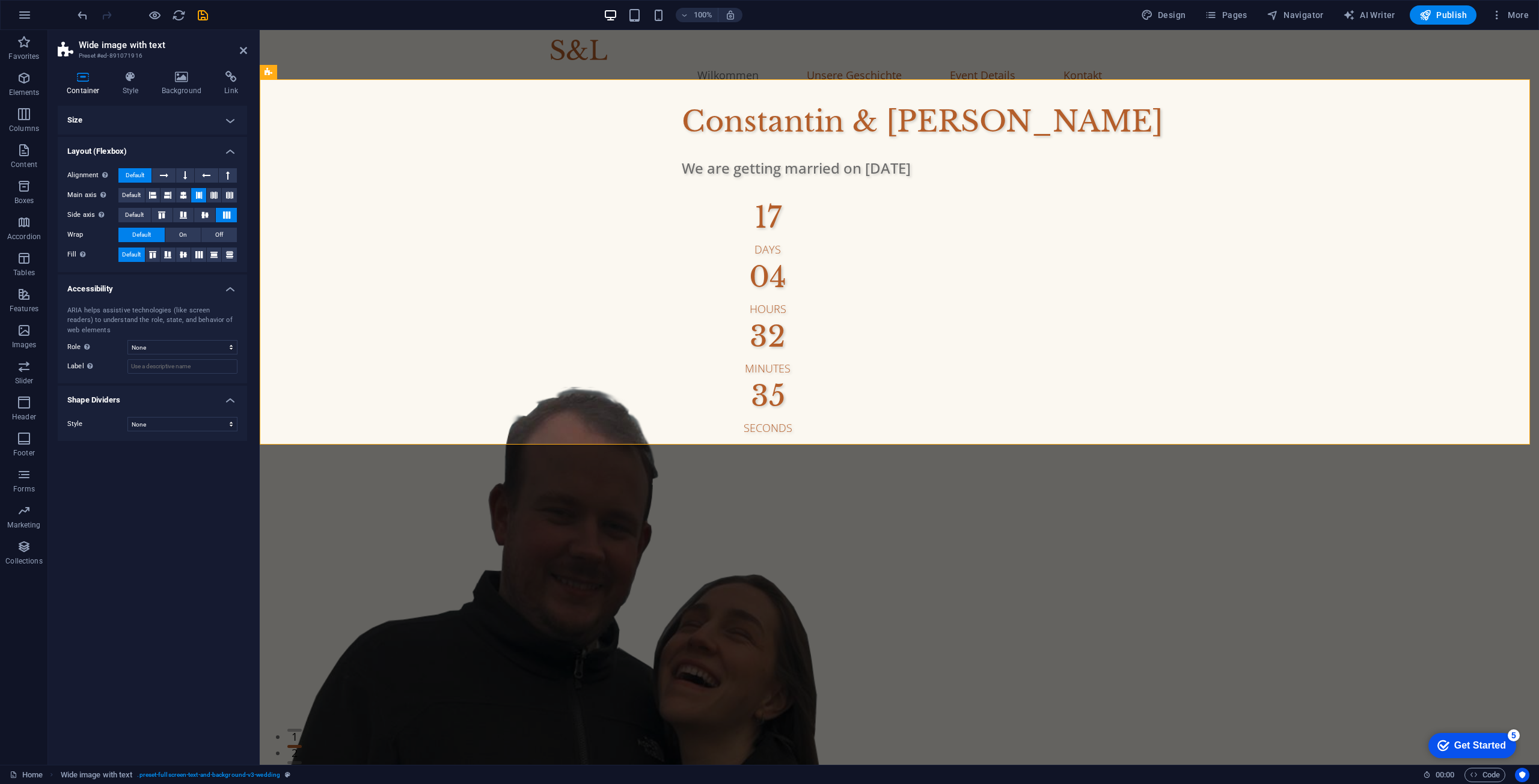
click at [86, 82] on icon at bounding box center [83, 77] width 51 height 12
drag, startPoint x: 118, startPoint y: 115, endPoint x: 113, endPoint y: 135, distance: 20.6
click at [118, 116] on h4 "Size" at bounding box center [152, 120] width 189 height 29
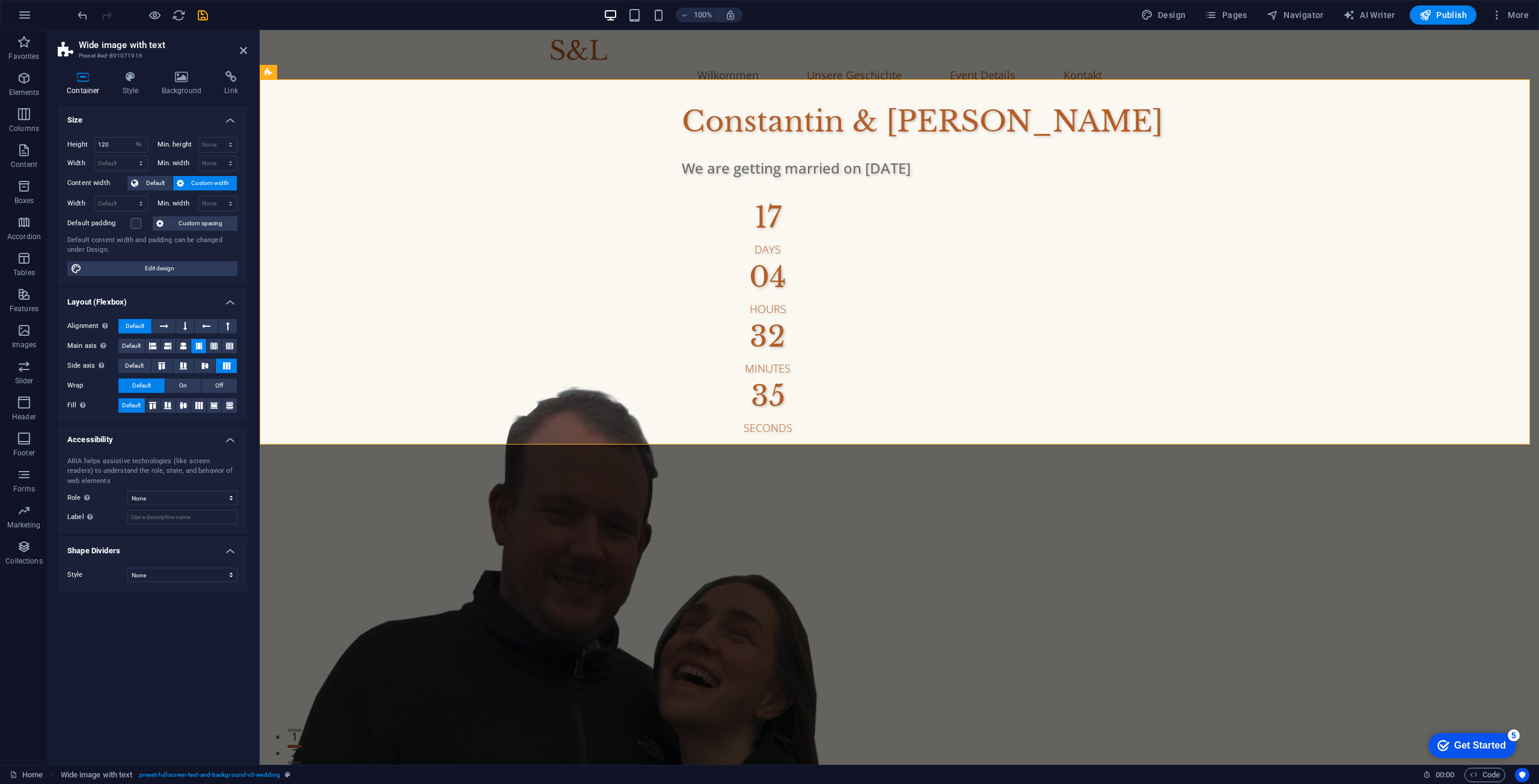
click at [74, 152] on div "Height 120 Default px rem % vh vw" at bounding box center [108, 144] width 80 height 15
drag, startPoint x: 113, startPoint y: 147, endPoint x: 39, endPoint y: 151, distance: 74.1
click at [39, 150] on section "Favorites Elements Columns Content Boxes Accordion Tables Features Images Slide…" at bounding box center [770, 397] width 1539 height 735
click at [67, 149] on div "Height 150 Default px rem % vh vw" at bounding box center [108, 144] width 80 height 15
click at [61, 147] on div "Height 150 Default px rem % vh vw Min. height None px rem % vh vw Width Default…" at bounding box center [152, 206] width 189 height 158
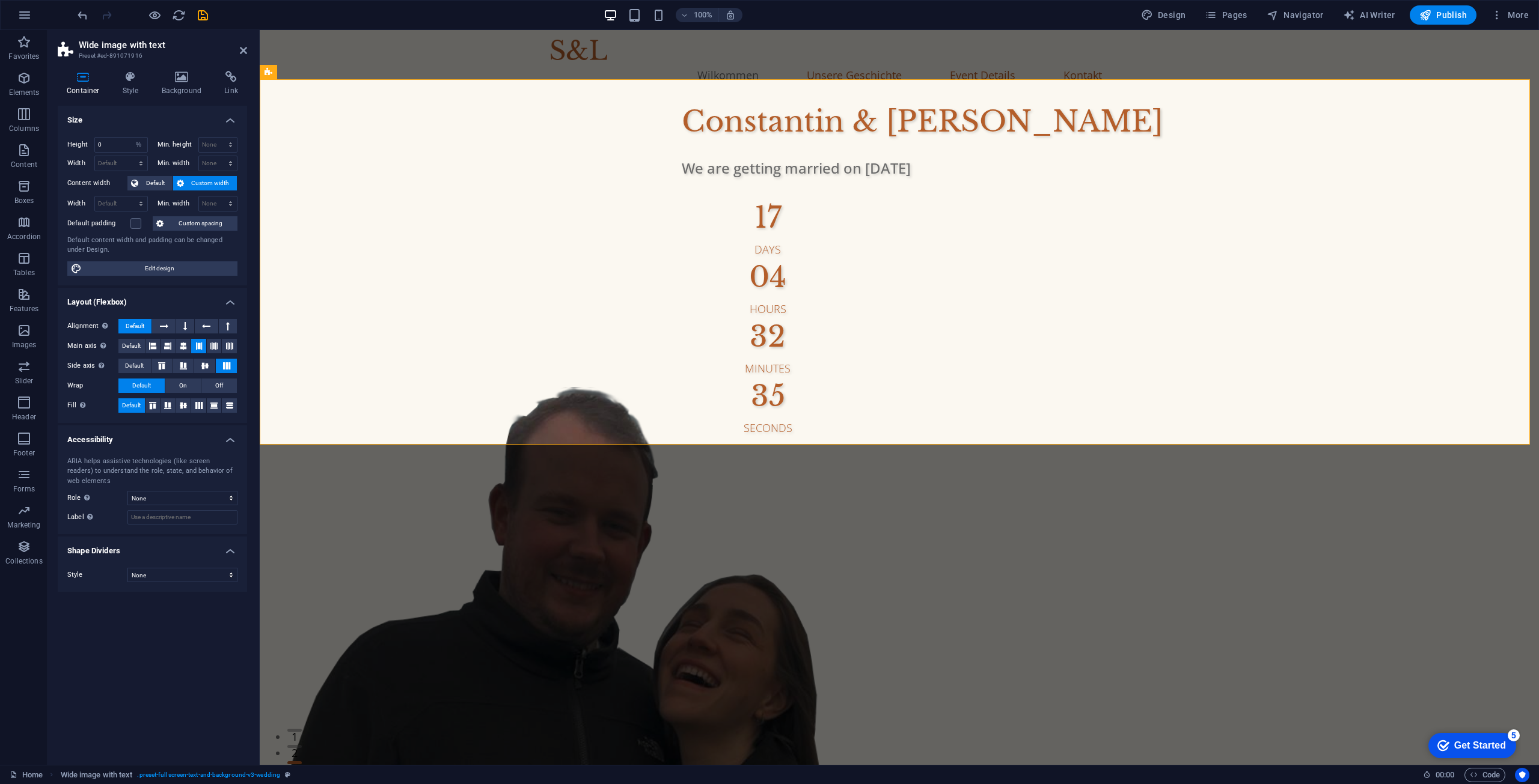
click at [81, 149] on div "Height 0 Default px rem % vh vw" at bounding box center [108, 144] width 80 height 15
drag, startPoint x: 119, startPoint y: 143, endPoint x: 83, endPoint y: 148, distance: 36.3
click at [83, 148] on div "Height 0 Default px rem % vh vw" at bounding box center [108, 144] width 80 height 15
type input "10"
click at [83, 148] on div "Height 10 Default px rem % vh vw" at bounding box center [108, 144] width 80 height 15
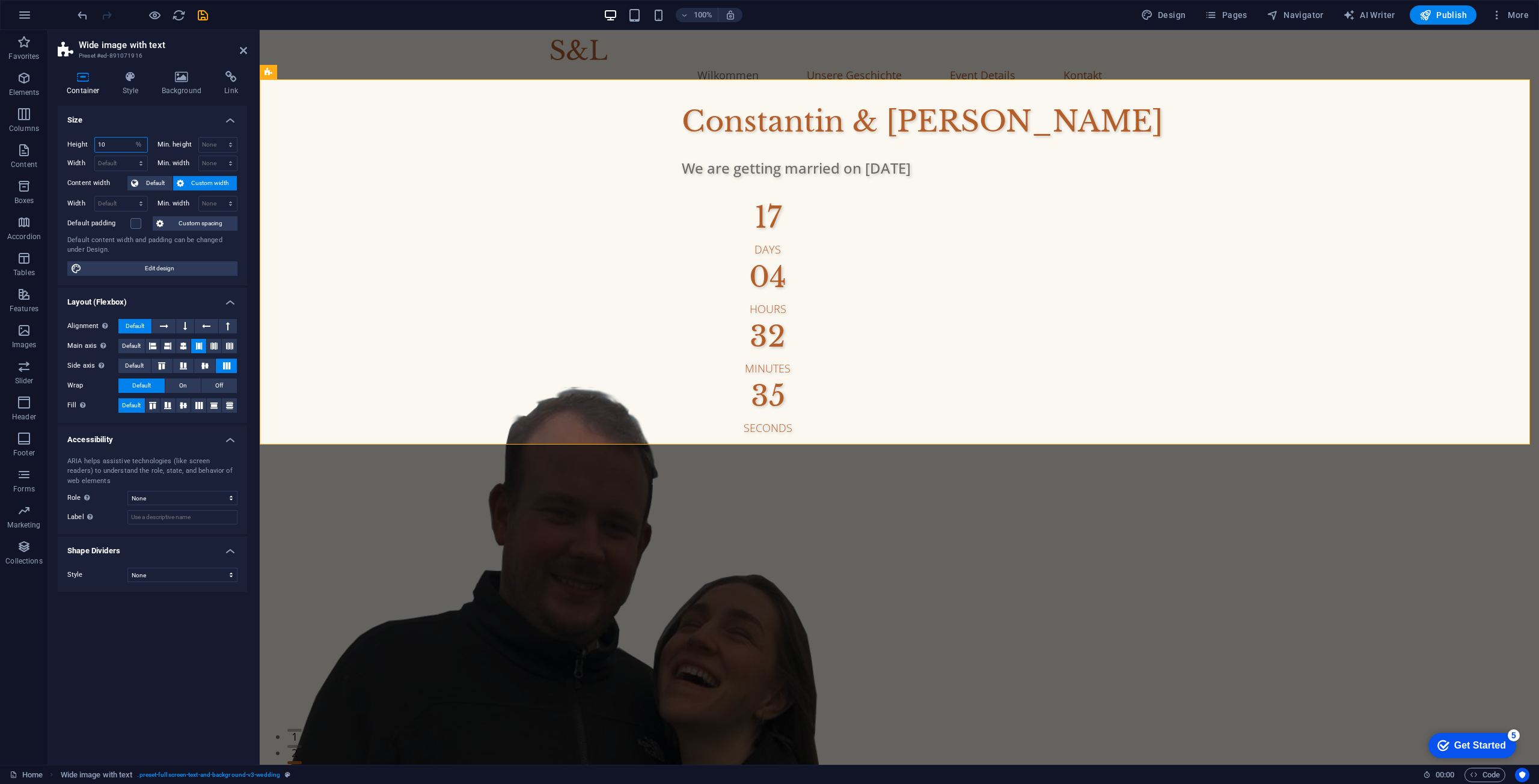
drag, startPoint x: 118, startPoint y: 143, endPoint x: 87, endPoint y: 149, distance: 31.6
click at [89, 149] on div "Height 10 Default px rem % vh vw" at bounding box center [108, 144] width 80 height 15
drag, startPoint x: 147, startPoint y: 145, endPoint x: 134, endPoint y: 147, distance: 13.2
click at [145, 145] on div "10 Default px rem % vh vw" at bounding box center [121, 144] width 53 height 15
click at [134, 147] on select "Default px rem % vh vw" at bounding box center [138, 145] width 17 height 15
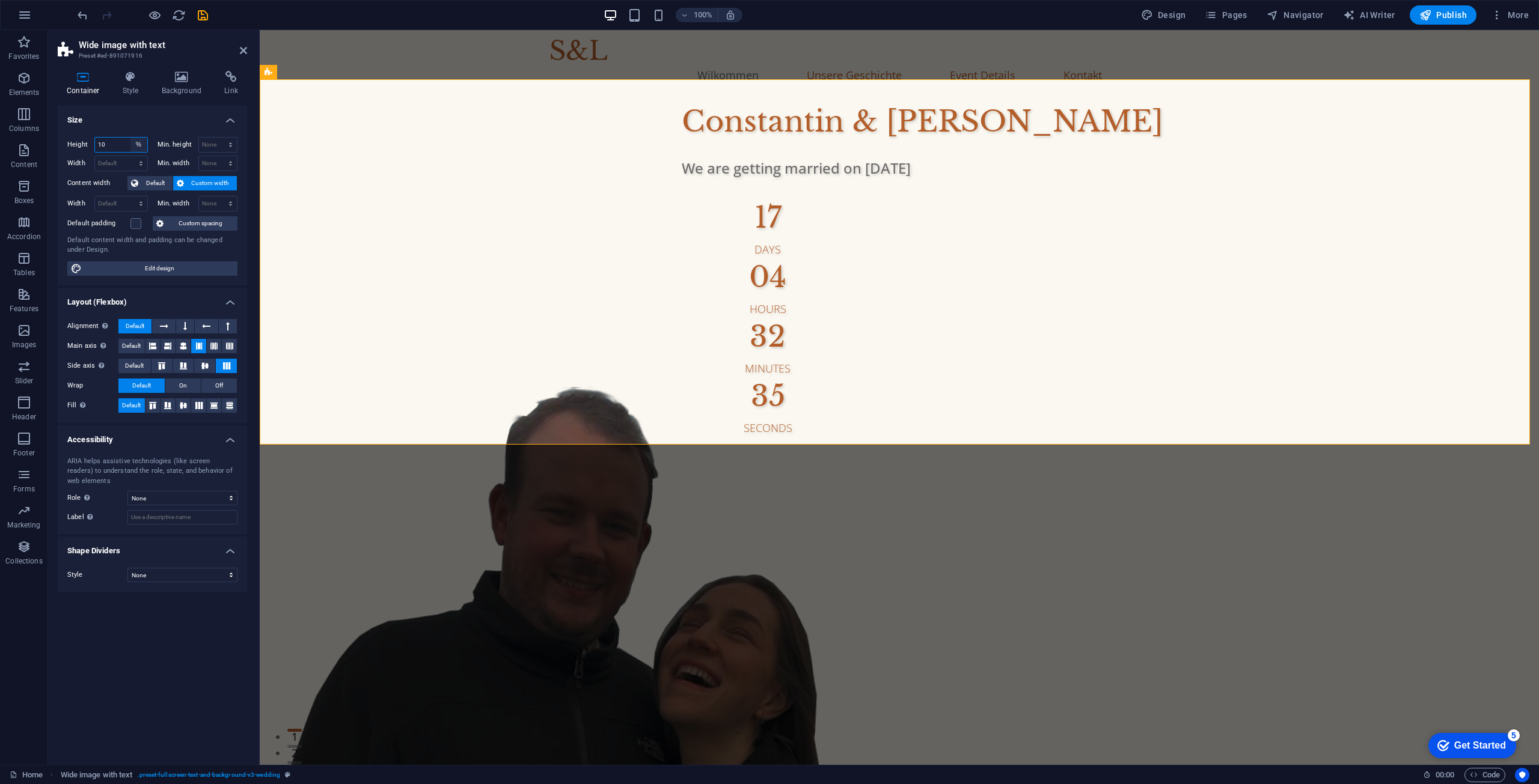
select select "px"
click at [130, 137] on select "Default px rem % vh vw" at bounding box center [138, 145] width 17 height 15
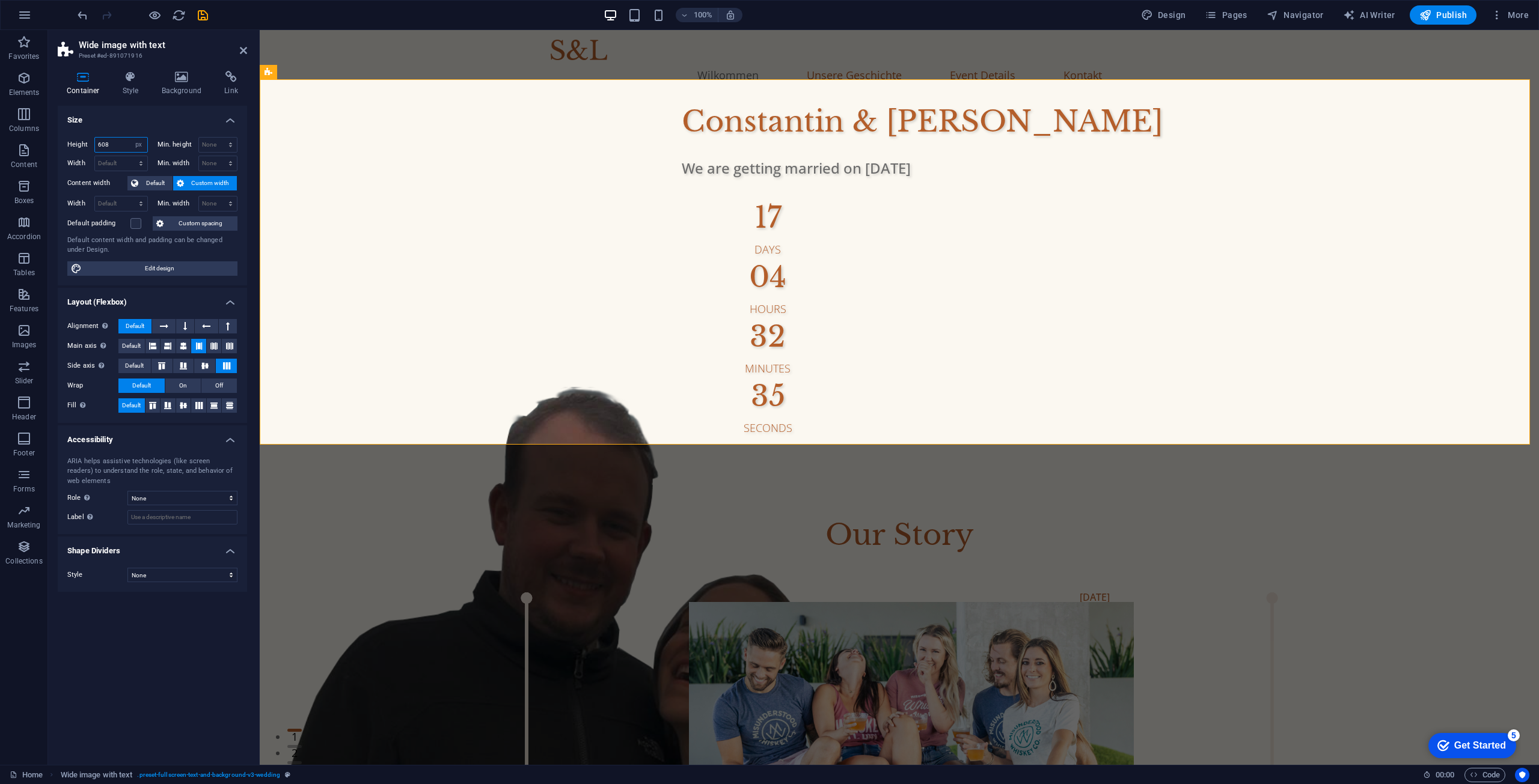
click at [108, 149] on input "608" at bounding box center [121, 145] width 52 height 15
drag, startPoint x: 120, startPoint y: 148, endPoint x: 64, endPoint y: 147, distance: 56.0
click at [64, 147] on div "Height 608 Default px rem % vh vw Min. height None px rem % vh vw Width Default…" at bounding box center [152, 206] width 189 height 158
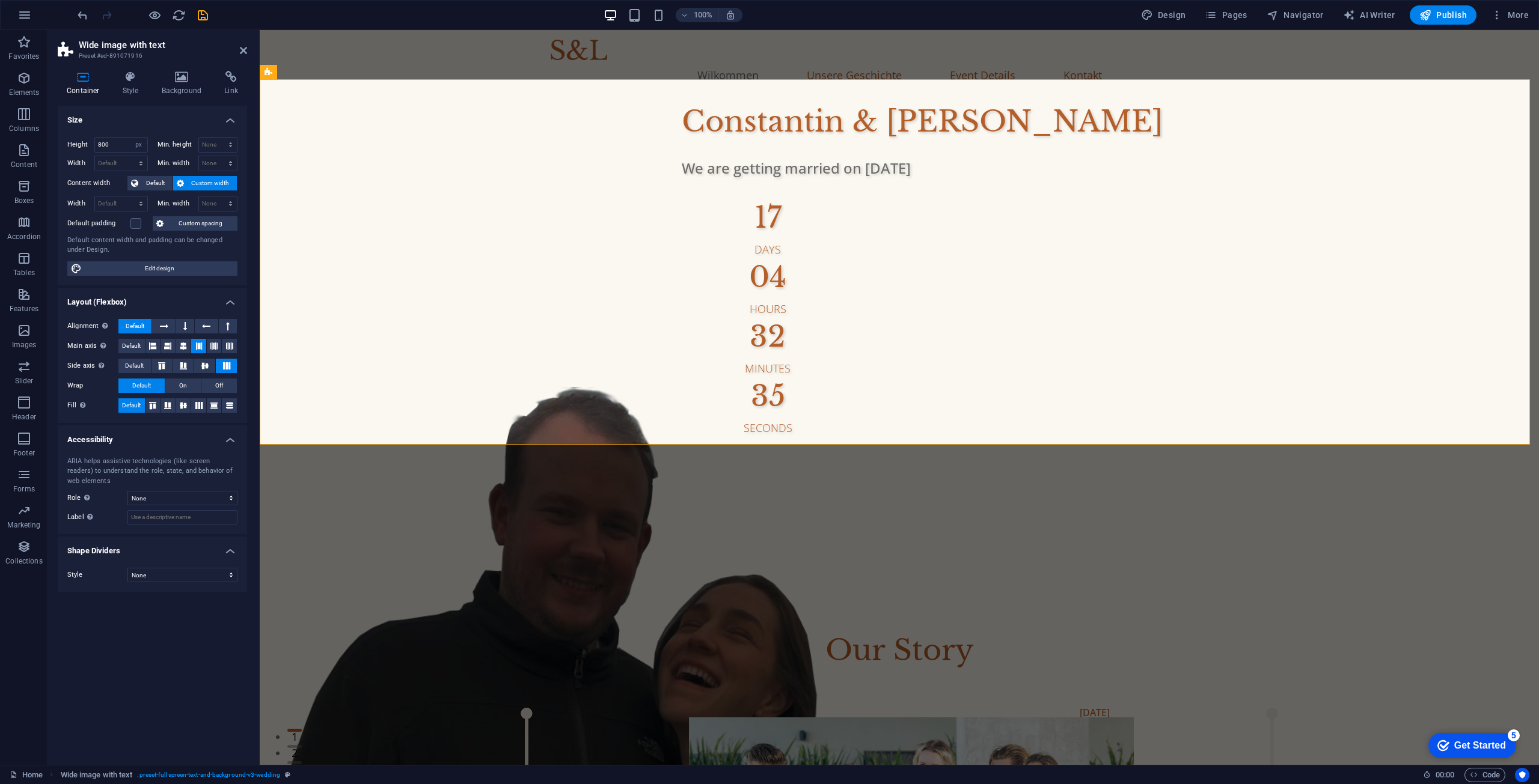
click at [66, 157] on div "Height 800 Default px rem % vh vw Min. height None px rem % vh vw Width Default…" at bounding box center [152, 206] width 189 height 158
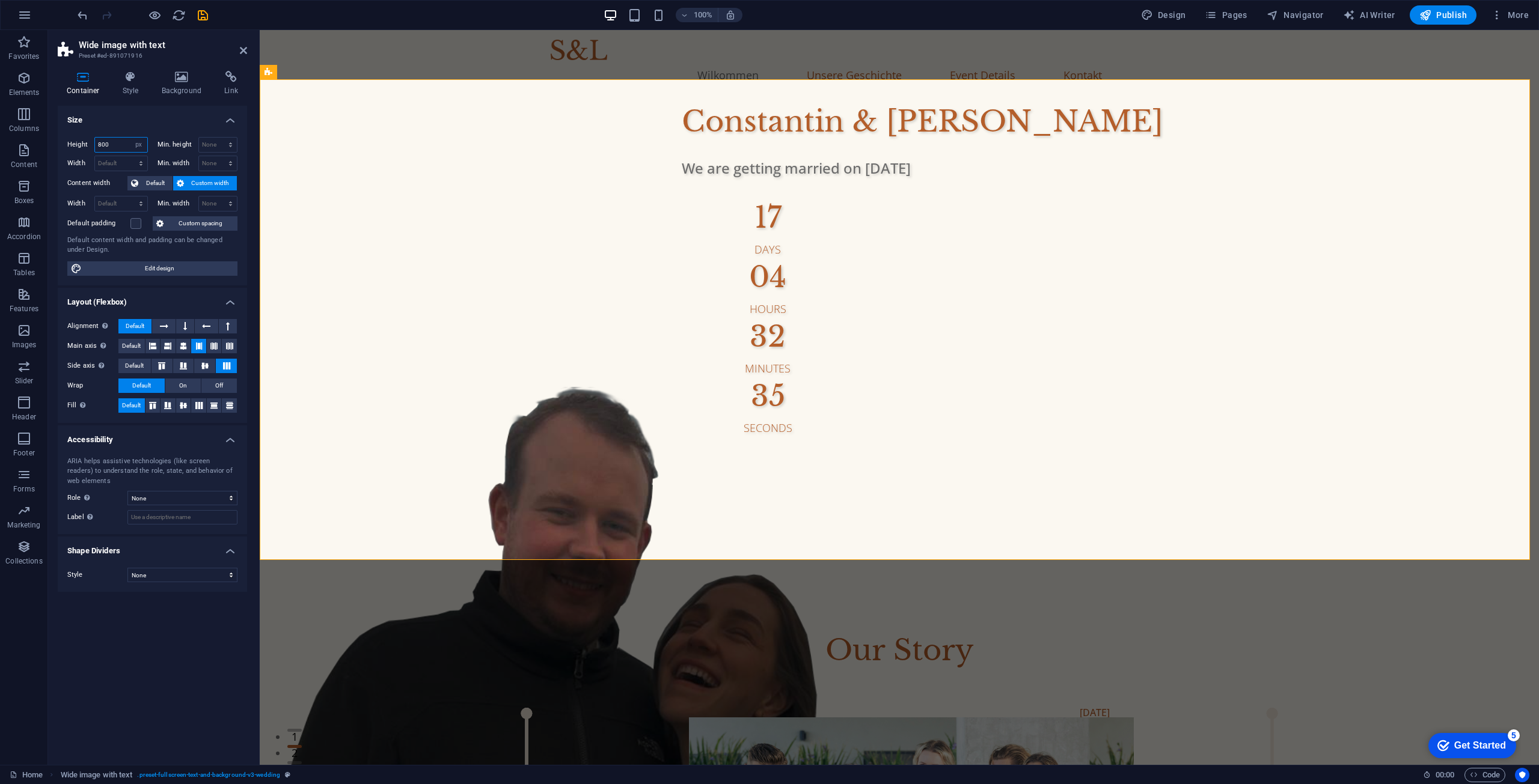
drag, startPoint x: 117, startPoint y: 147, endPoint x: 59, endPoint y: 147, distance: 58.0
click at [59, 147] on div "Height 800 Default px rem % vh vw Min. height None px rem % vh vw Width Default…" at bounding box center [152, 206] width 189 height 158
type input "700"
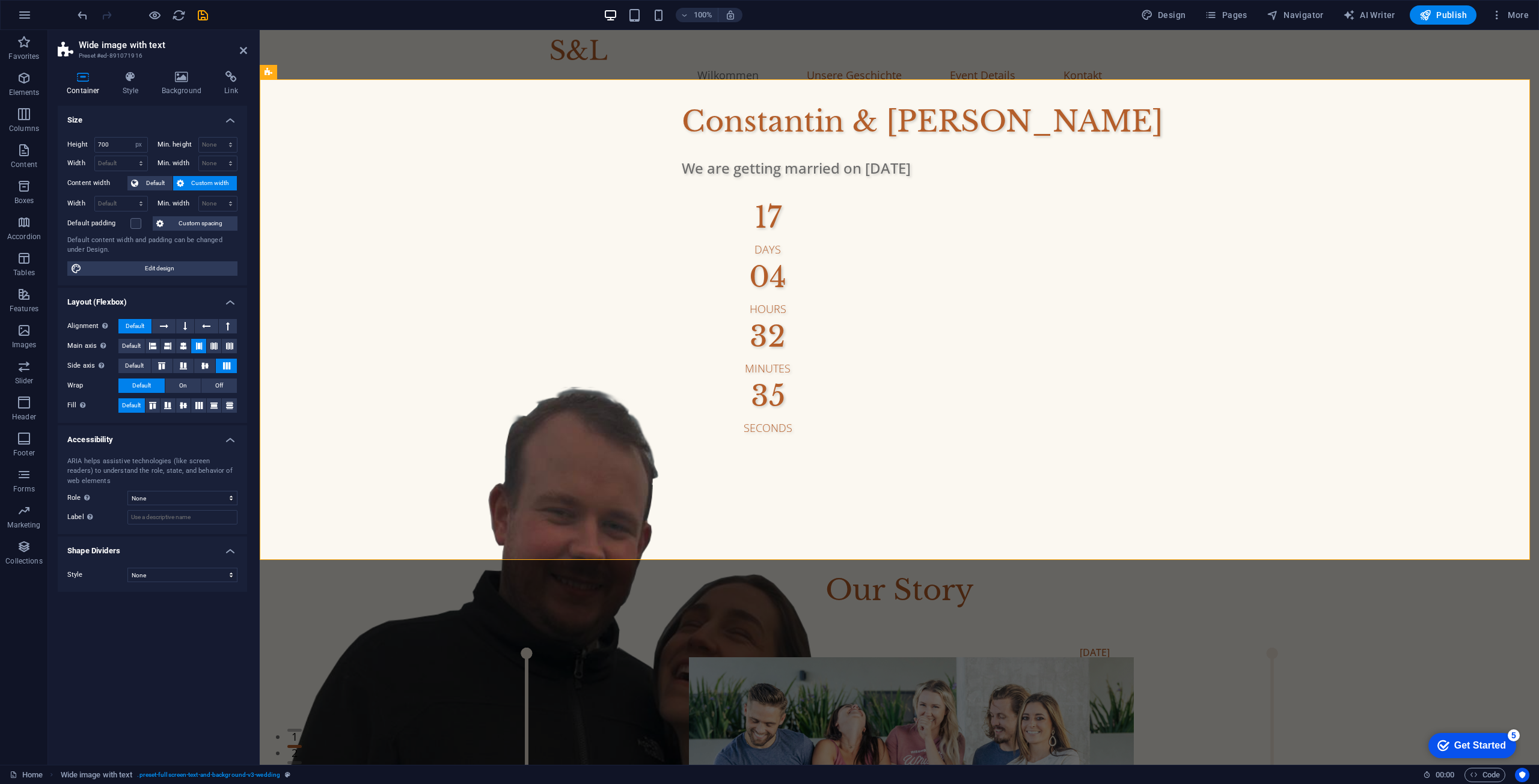
click at [66, 149] on div "Height 700 Default px rem % vh vw Min. height None px rem % vh vw Width Default…" at bounding box center [152, 206] width 189 height 158
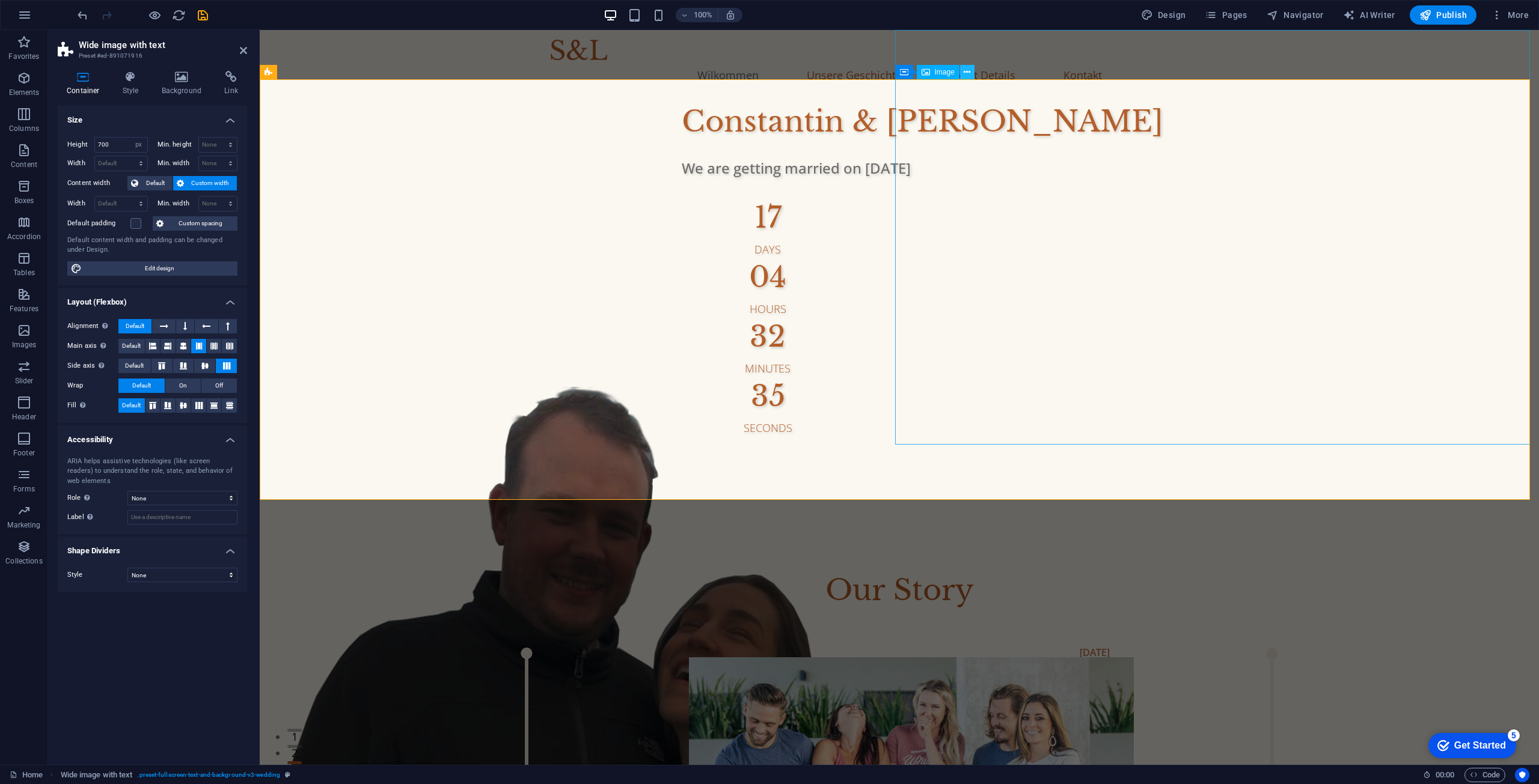
click at [971, 71] on button at bounding box center [967, 72] width 15 height 15
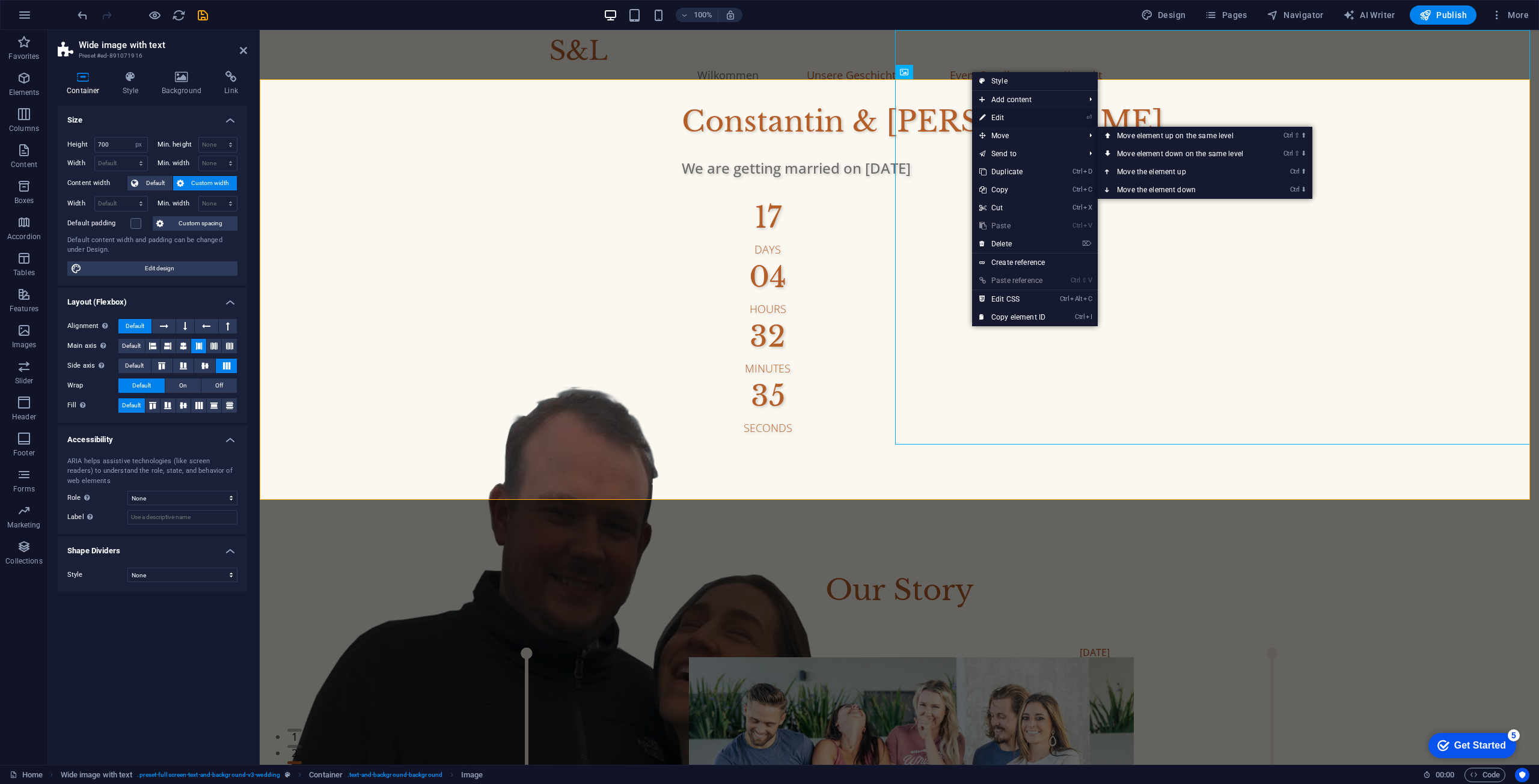
click at [1015, 123] on link "⏎ Edit" at bounding box center [1012, 118] width 80 height 18
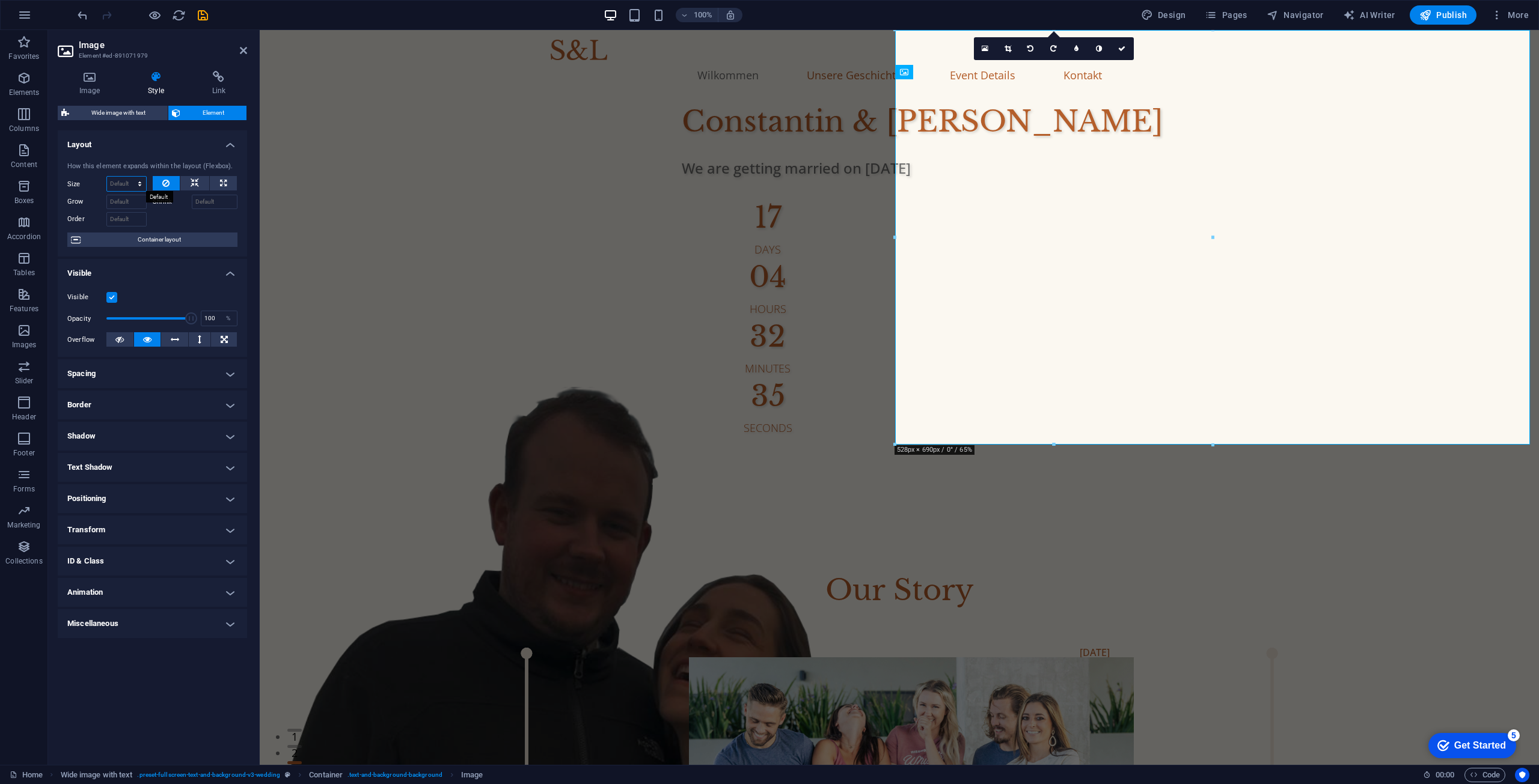
click at [143, 184] on select "Default auto px % 1/1 1/2 1/3 1/4 1/5 1/6 1/7 1/8 1/9 1/10" at bounding box center [126, 184] width 39 height 15
select select "px"
click at [129, 177] on select "Default auto px % 1/1 1/2 1/3 1/4 1/5 1/6 1/7 1/8 1/9 1/10" at bounding box center [126, 184] width 39 height 15
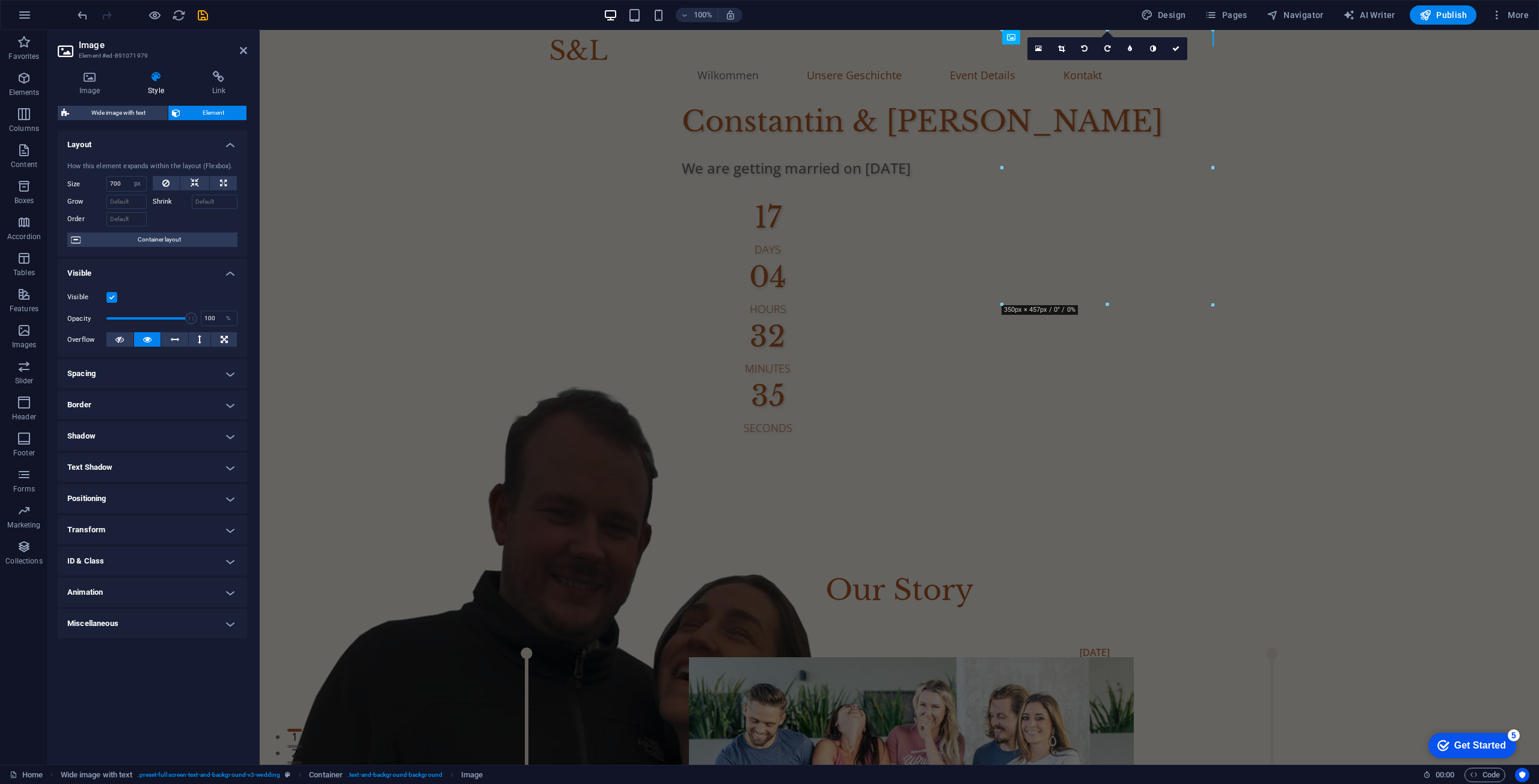
click at [181, 227] on div "How this element expands within the layout (Flexbox). Size 700 Default auto px …" at bounding box center [152, 205] width 189 height 105
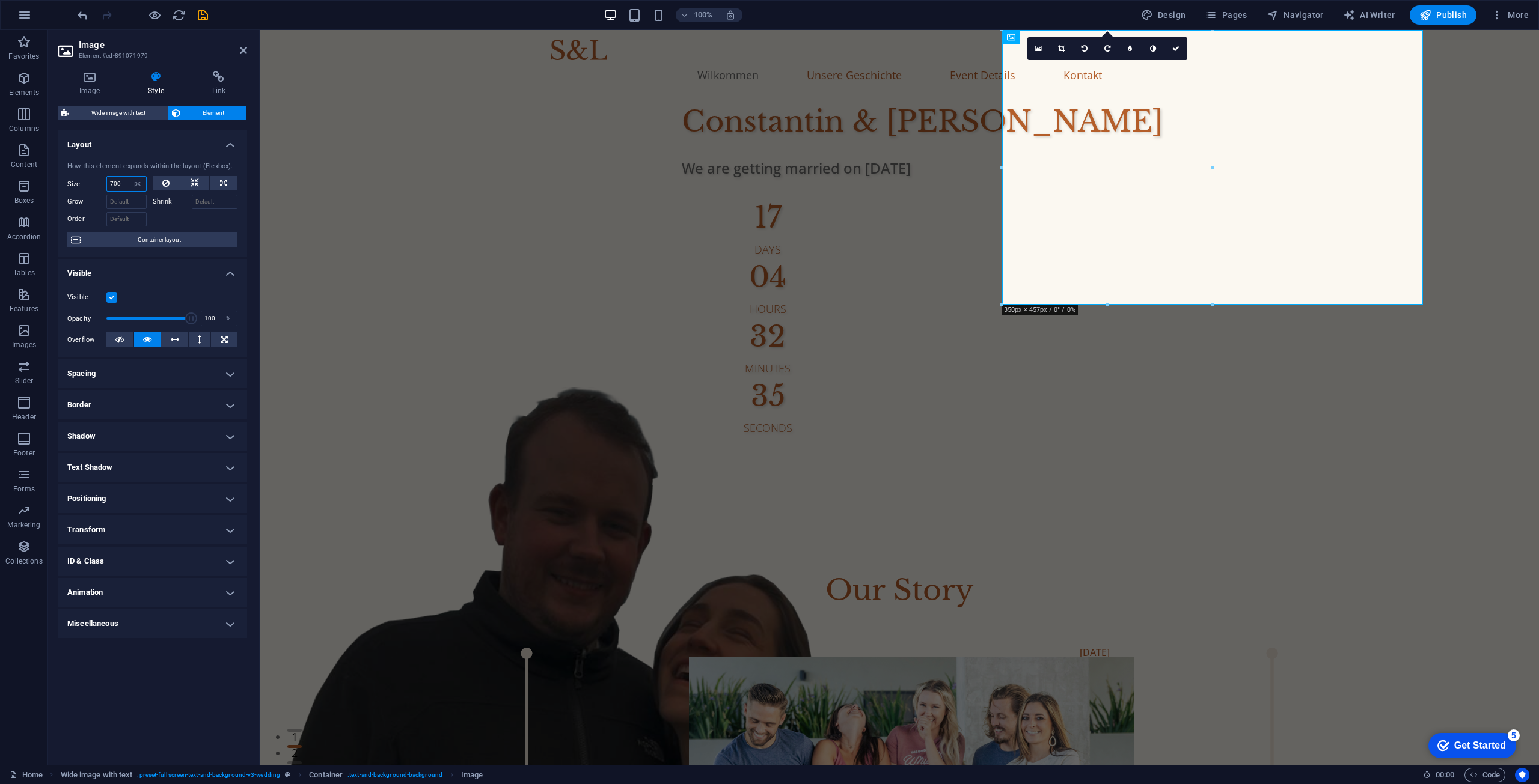
drag, startPoint x: 127, startPoint y: 186, endPoint x: 67, endPoint y: 178, distance: 60.5
click at [67, 179] on div "Size 700 Default auto px % 1/1 1/2 1/3 1/4 1/5 1/6 1/7 1/8 1/9 1/10" at bounding box center [107, 184] width 79 height 15
click at [159, 219] on div at bounding box center [195, 218] width 86 height 18
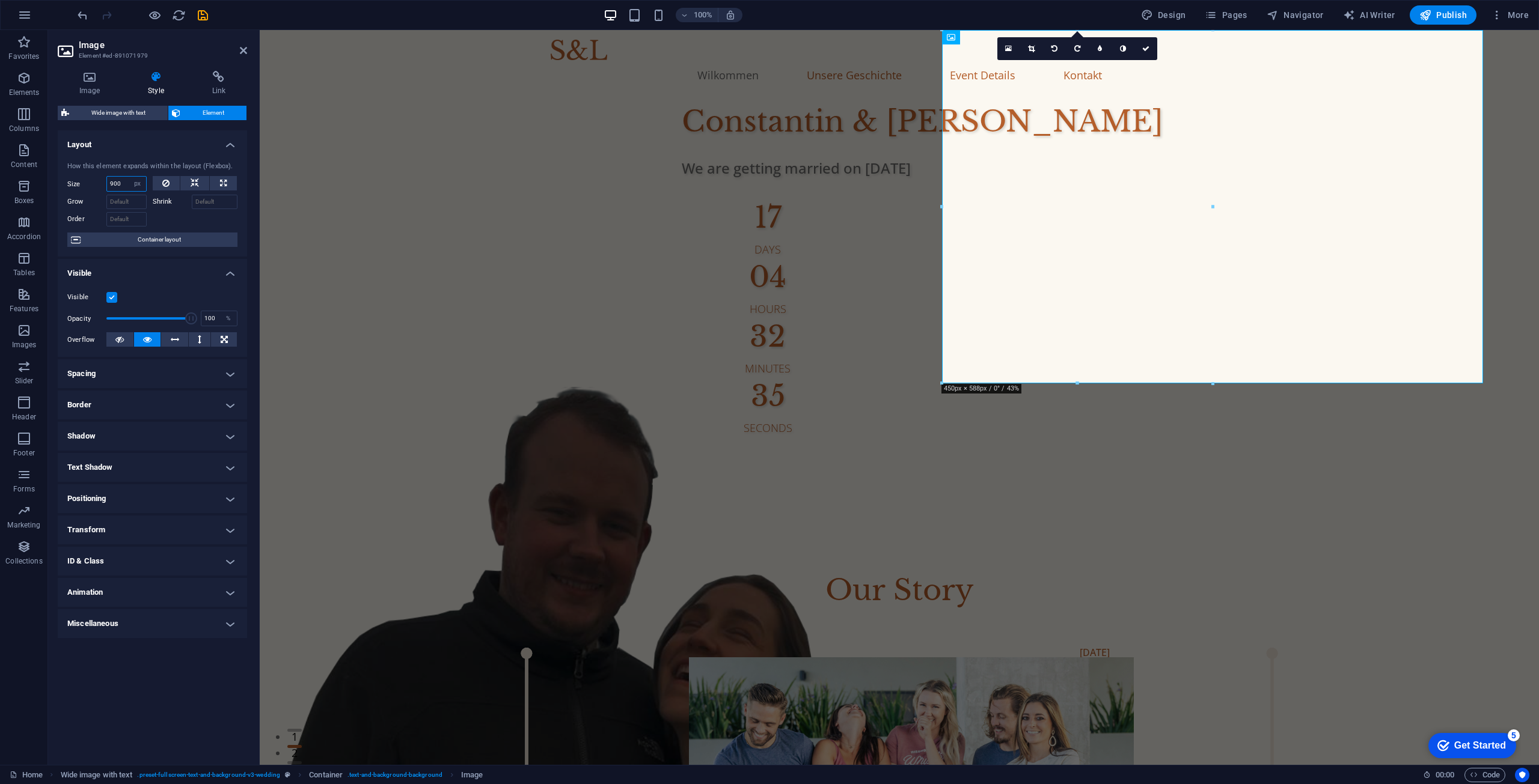
drag, startPoint x: 124, startPoint y: 188, endPoint x: 66, endPoint y: 180, distance: 58.5
click at [66, 180] on div "How this element expands within the layout (Flexbox). Size 900 Default auto px …" at bounding box center [152, 205] width 189 height 105
type input "1500"
click at [176, 217] on div at bounding box center [195, 218] width 86 height 18
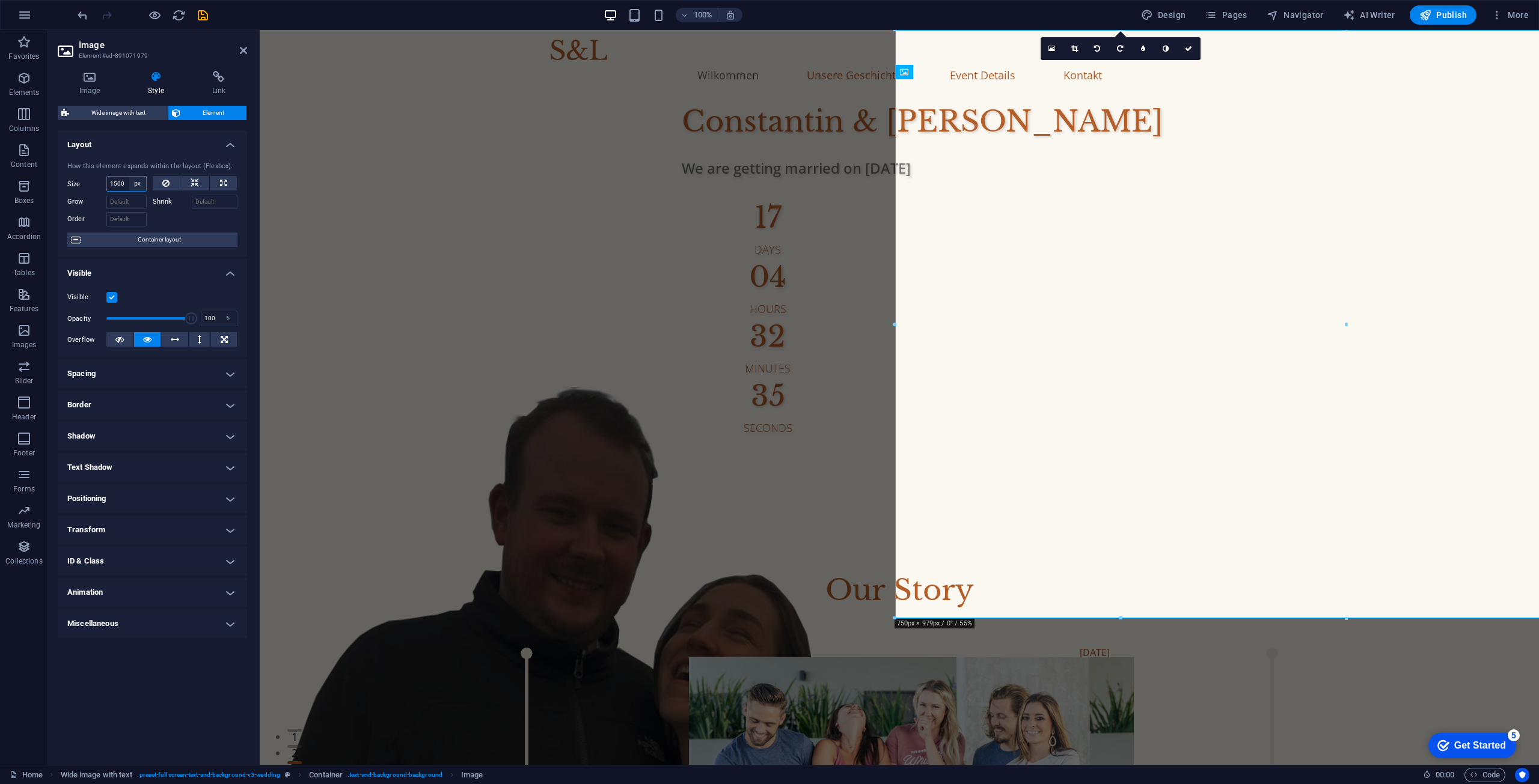
click at [137, 183] on select "Default auto px % 1/1 1/2 1/3 1/4 1/5 1/6 1/7 1/8 1/9 1/10" at bounding box center [138, 184] width 17 height 15
select select "59el0kalvu8"
click at [129, 177] on select "Default auto px % 1/1 1/2 1/3 1/4 1/5 1/6 1/7 1/8 1/9 1/10" at bounding box center [138, 184] width 17 height 15
select select "DISABLED_OPTION_VALUE"
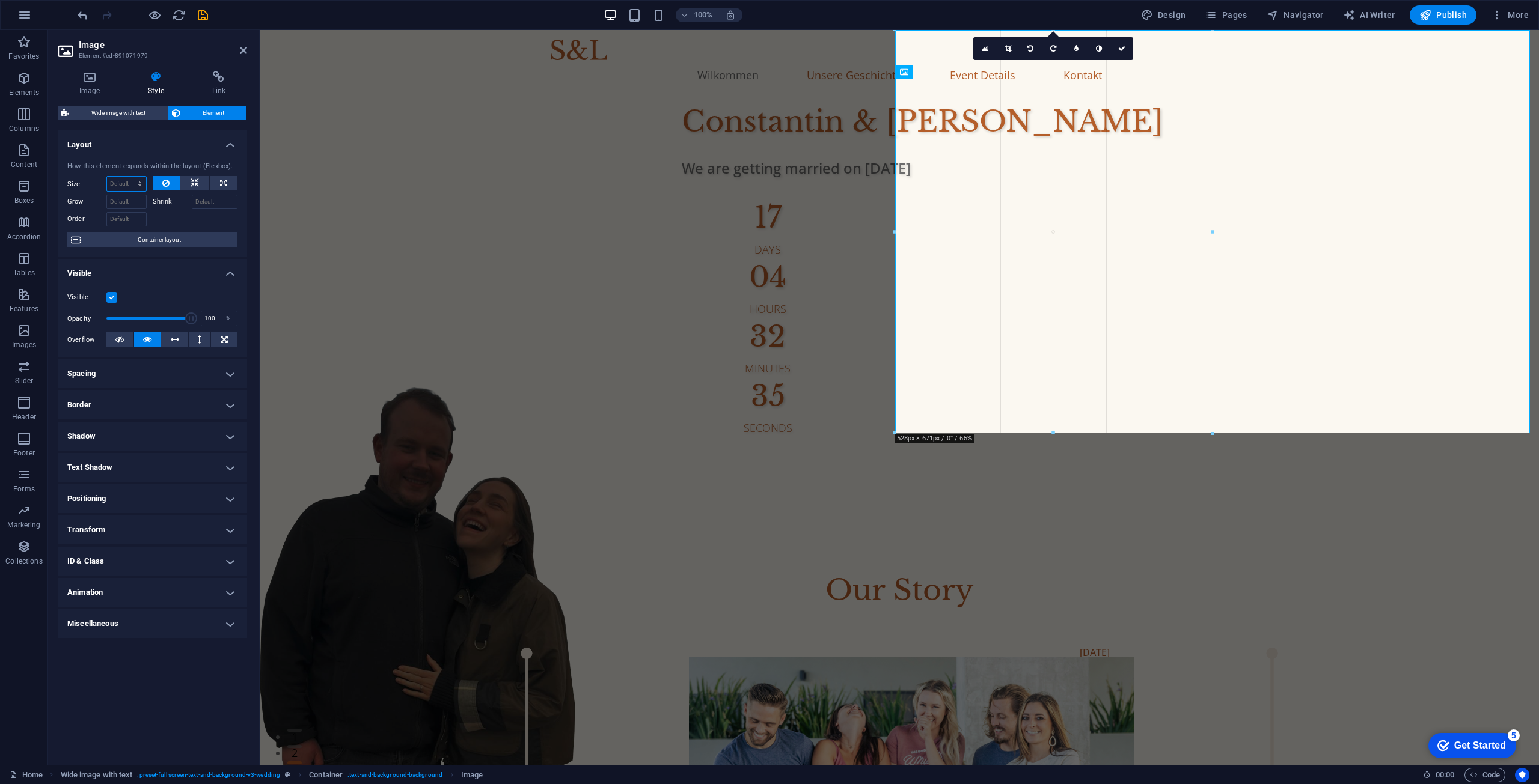
drag, startPoint x: 1055, startPoint y: 443, endPoint x: 1064, endPoint y: 432, distance: 14.2
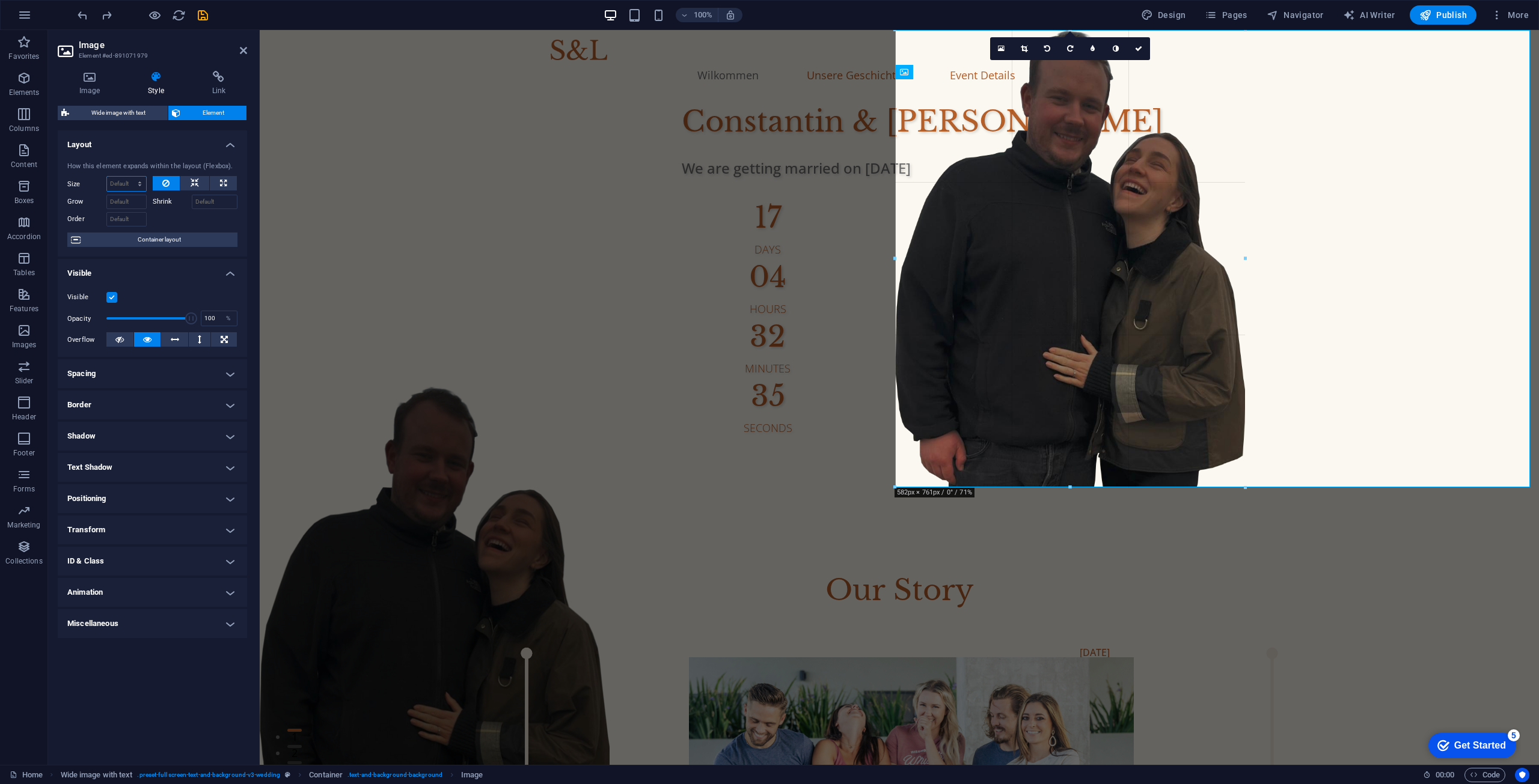
drag, startPoint x: 1050, startPoint y: 445, endPoint x: 1037, endPoint y: 492, distance: 48.8
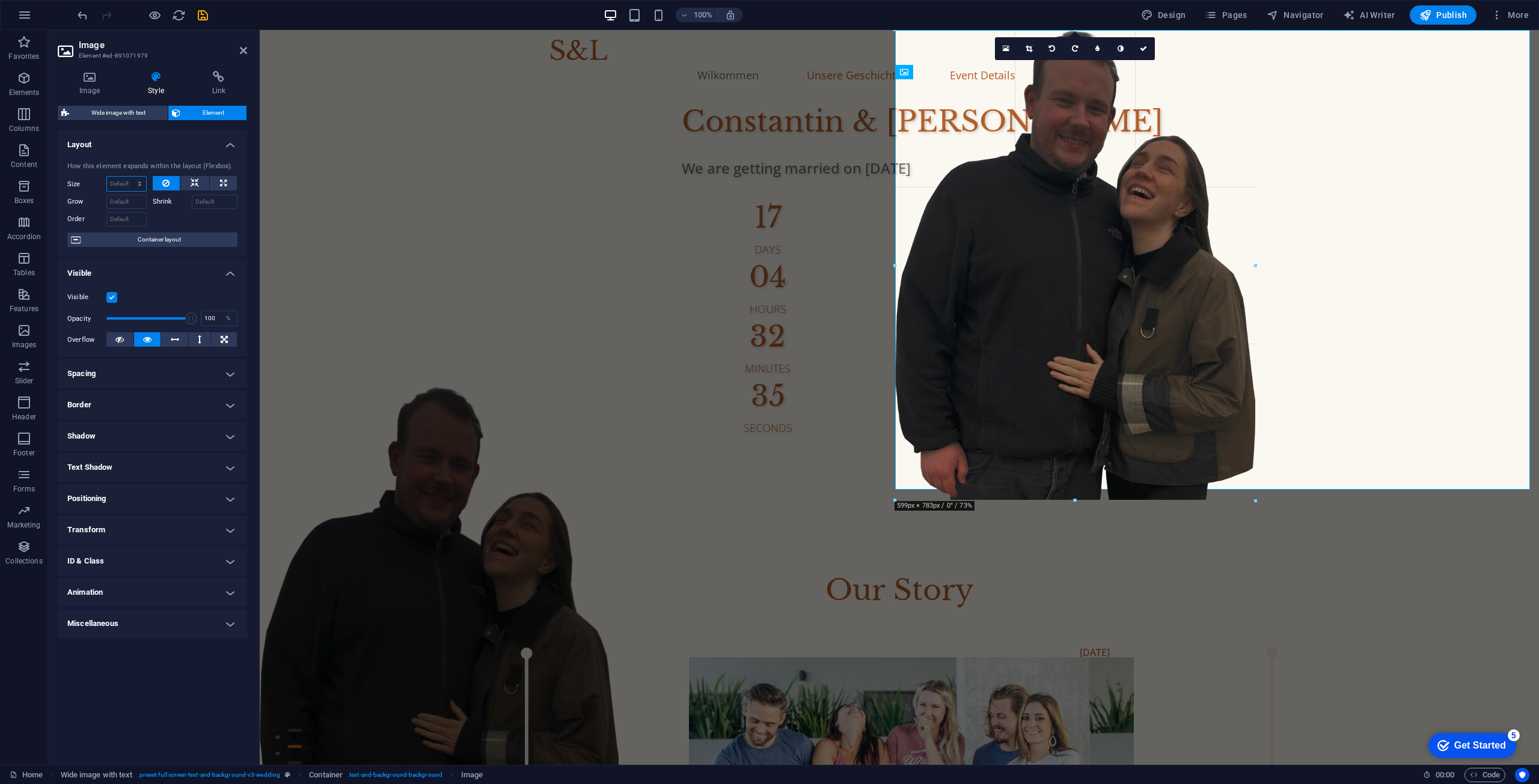
drag, startPoint x: 1065, startPoint y: 491, endPoint x: 1065, endPoint y: 502, distance: 11.0
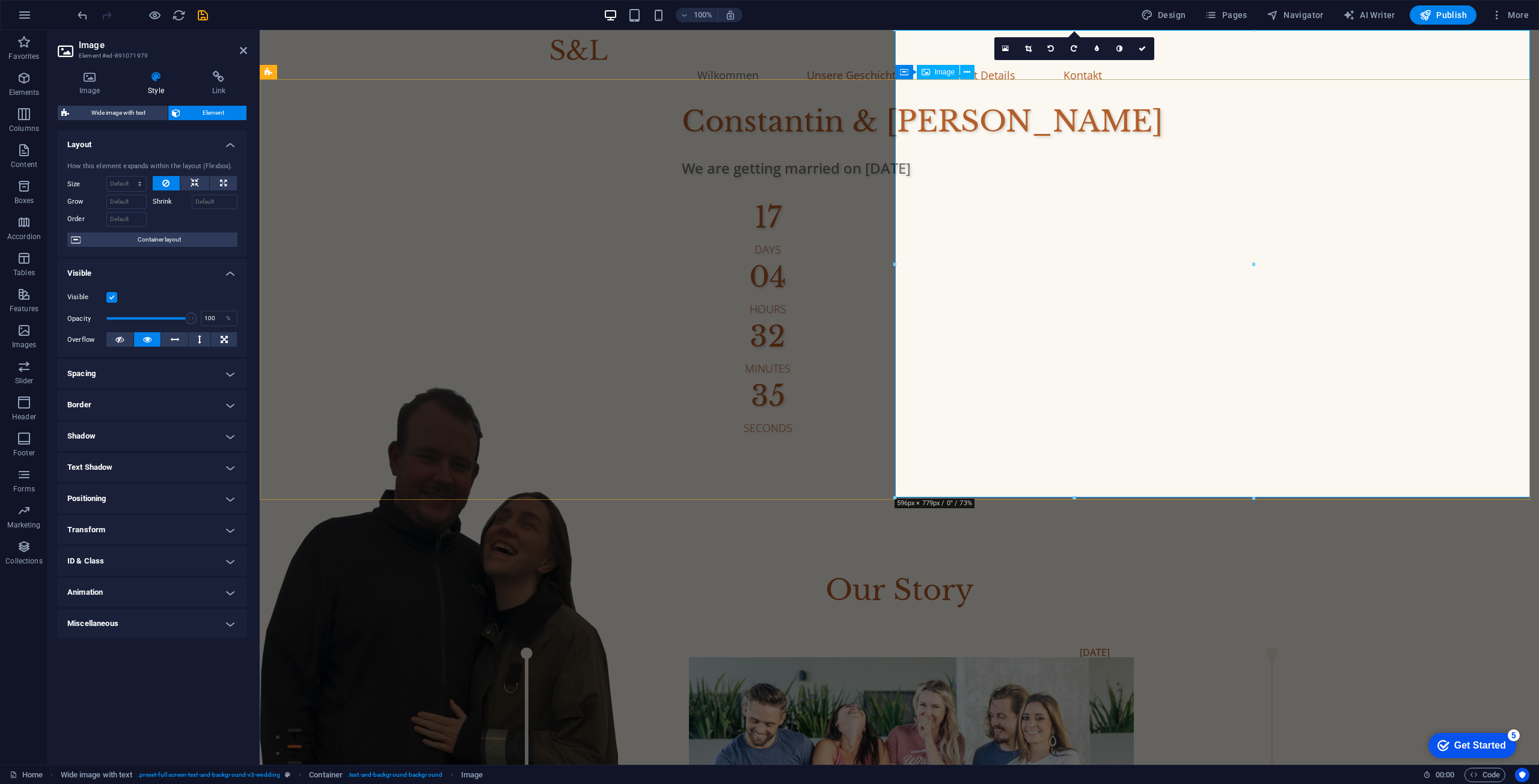
drag, startPoint x: 1072, startPoint y: 495, endPoint x: 1331, endPoint y: 527, distance: 261.0
click at [1072, 497] on figure at bounding box center [899, 620] width 1279 height 467
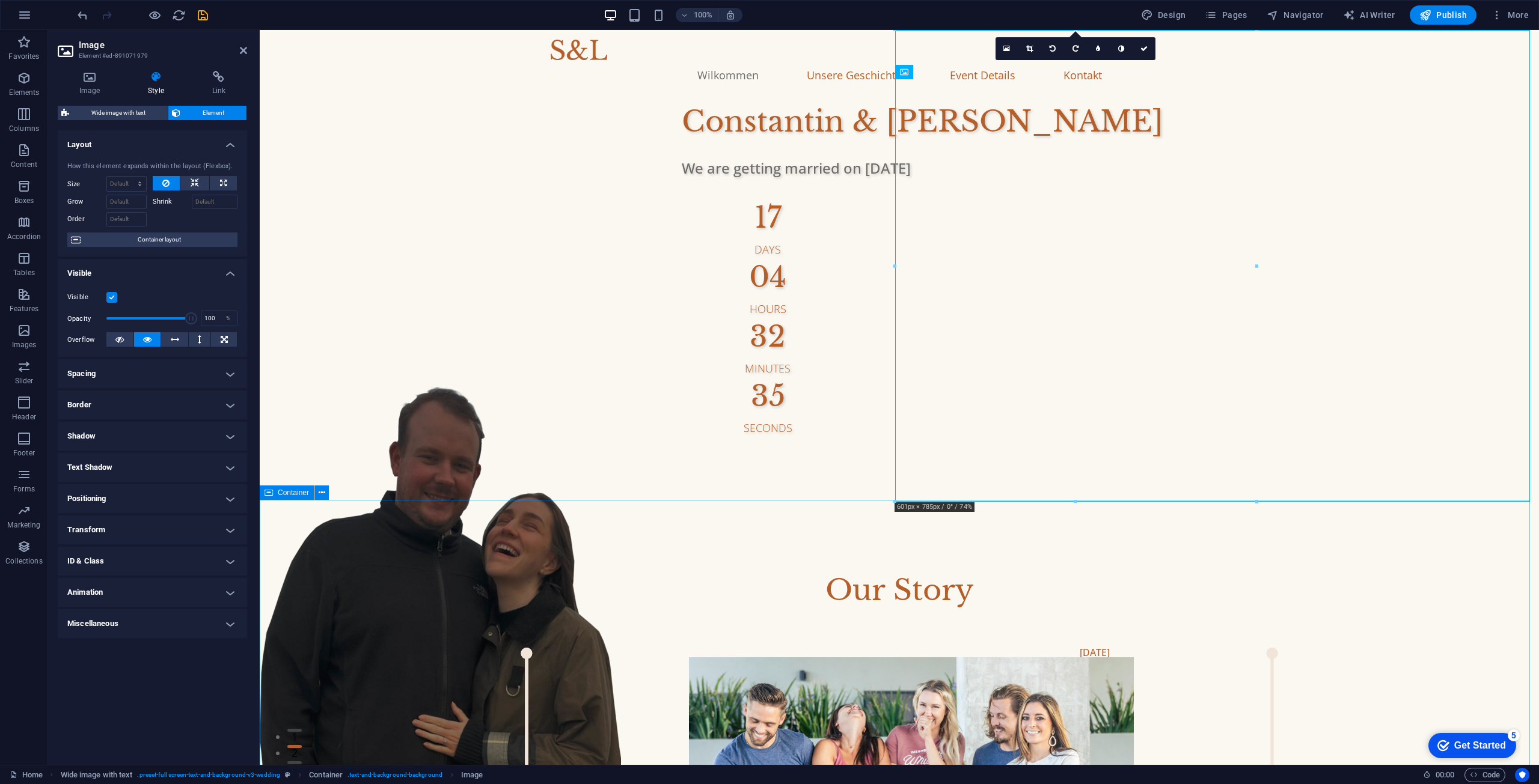
click at [798, 437] on div "[PERSON_NAME] & [PERSON_NAME] We are getting married on [DATE] 17 Days 04 Hours…" at bounding box center [1045, 268] width 988 height 336
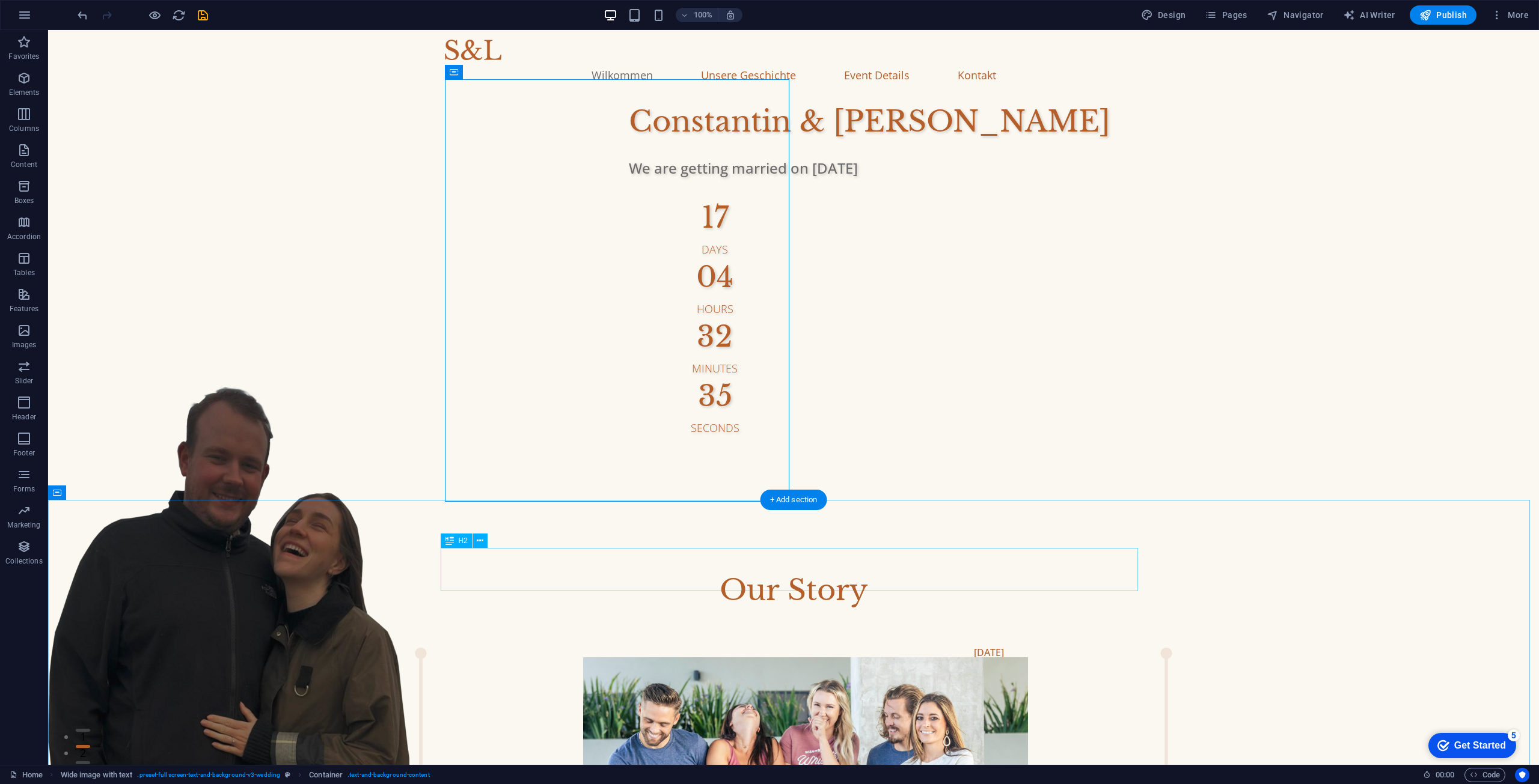
click at [989, 568] on div "Our Story" at bounding box center [793, 589] width 697 height 43
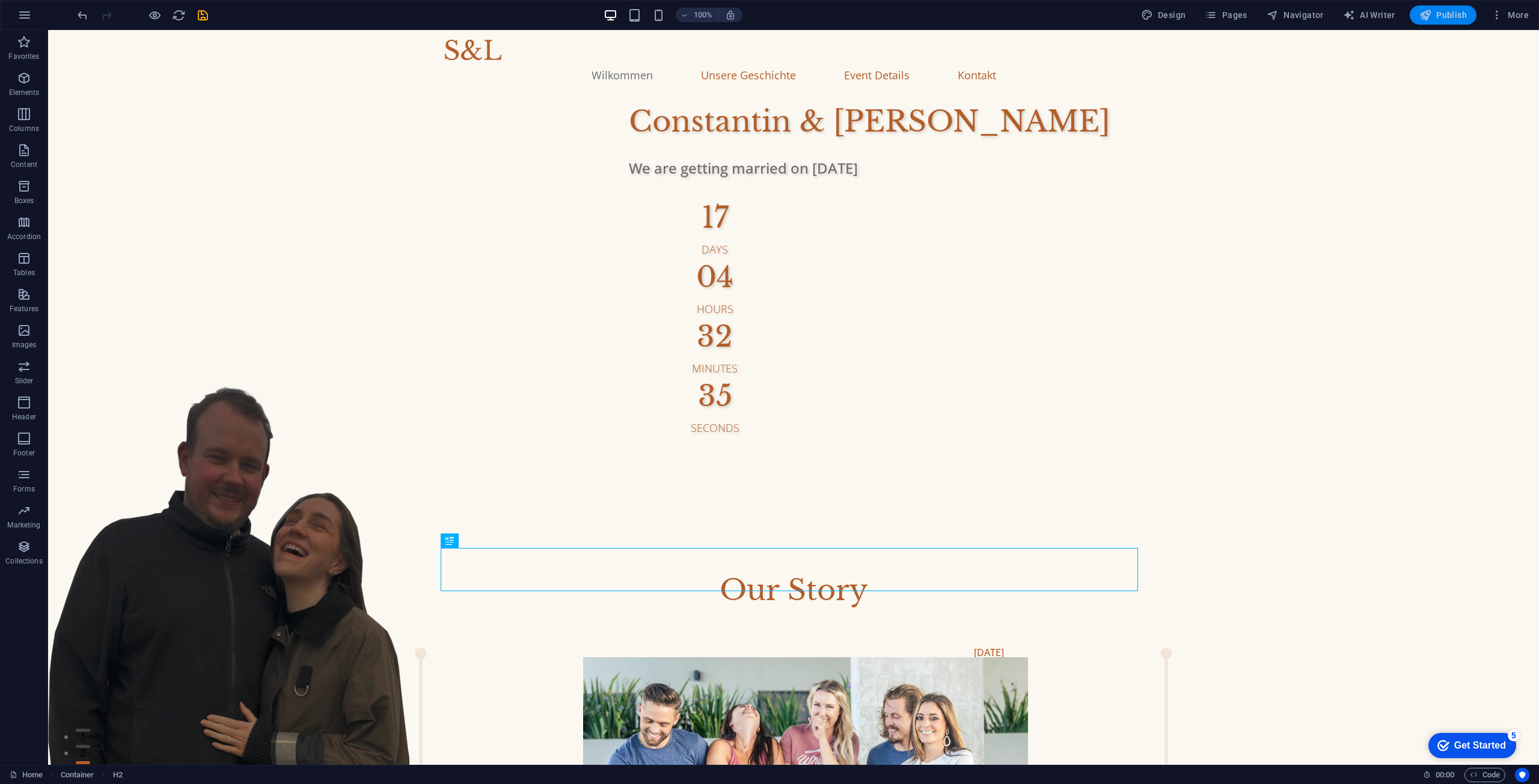
click at [1449, 18] on span "Publish" at bounding box center [1442, 15] width 48 height 12
click at [1445, 7] on button "Publish" at bounding box center [1442, 15] width 67 height 19
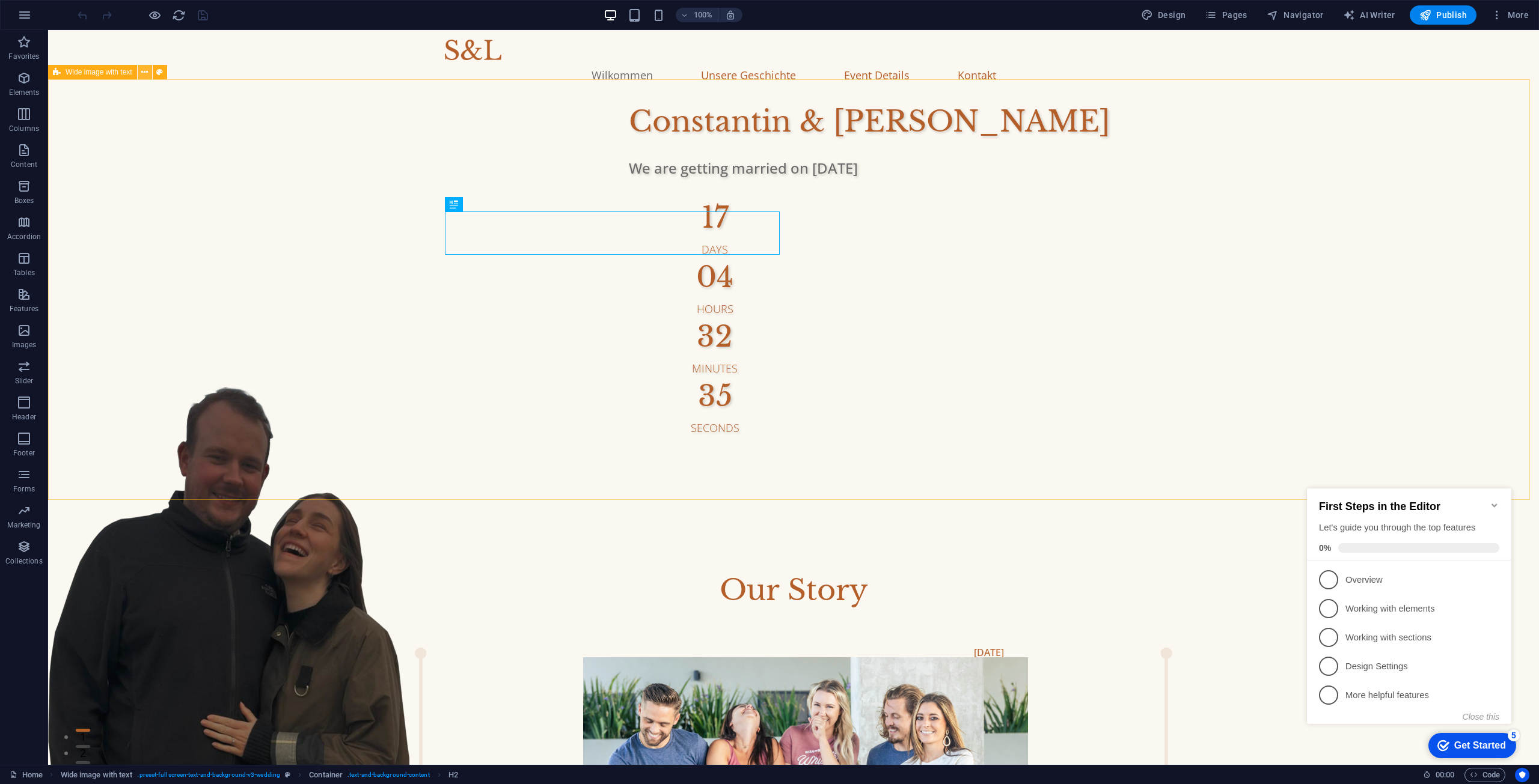
click at [147, 72] on icon at bounding box center [144, 72] width 7 height 12
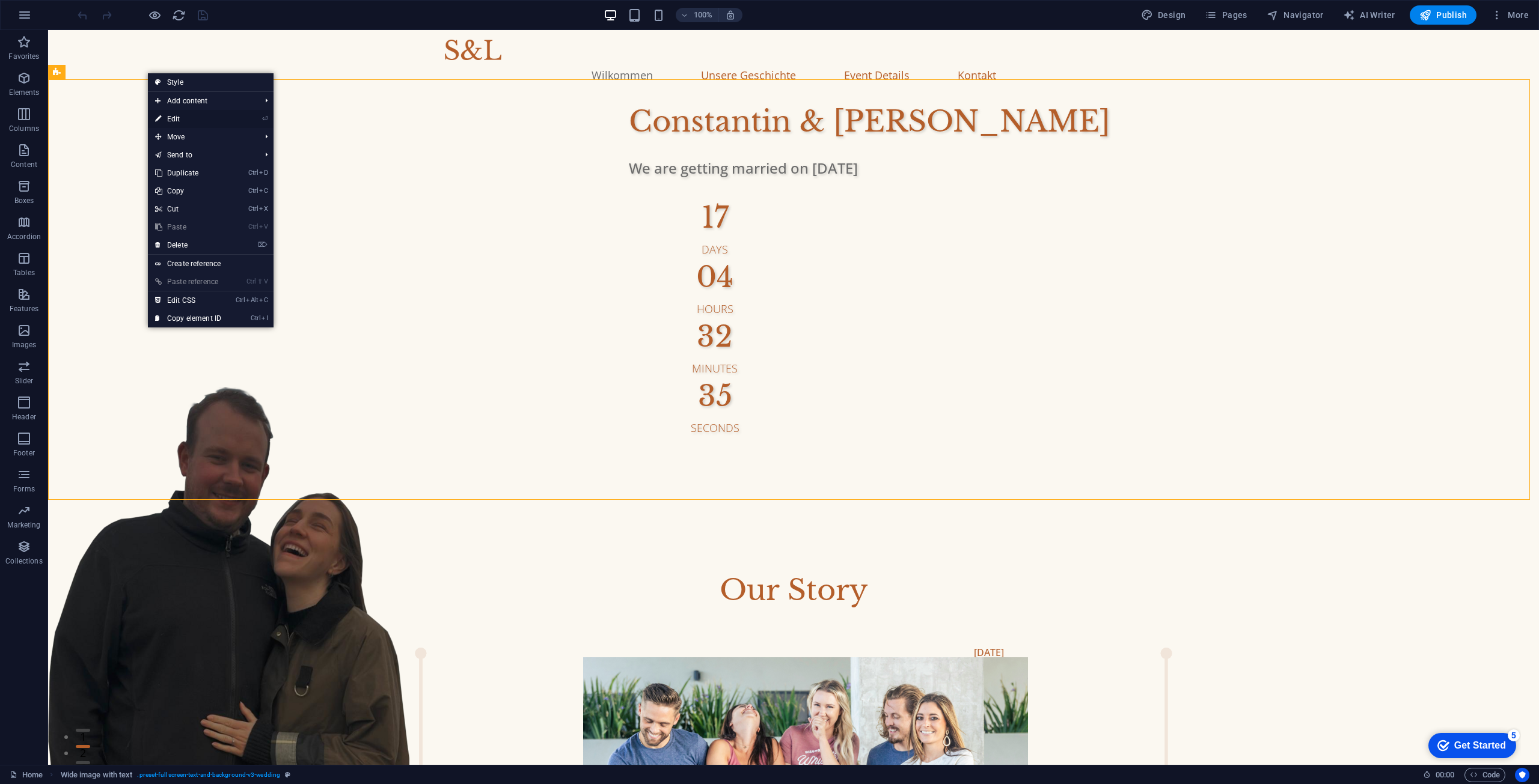
click at [197, 116] on link "⏎ Edit" at bounding box center [188, 118] width 80 height 18
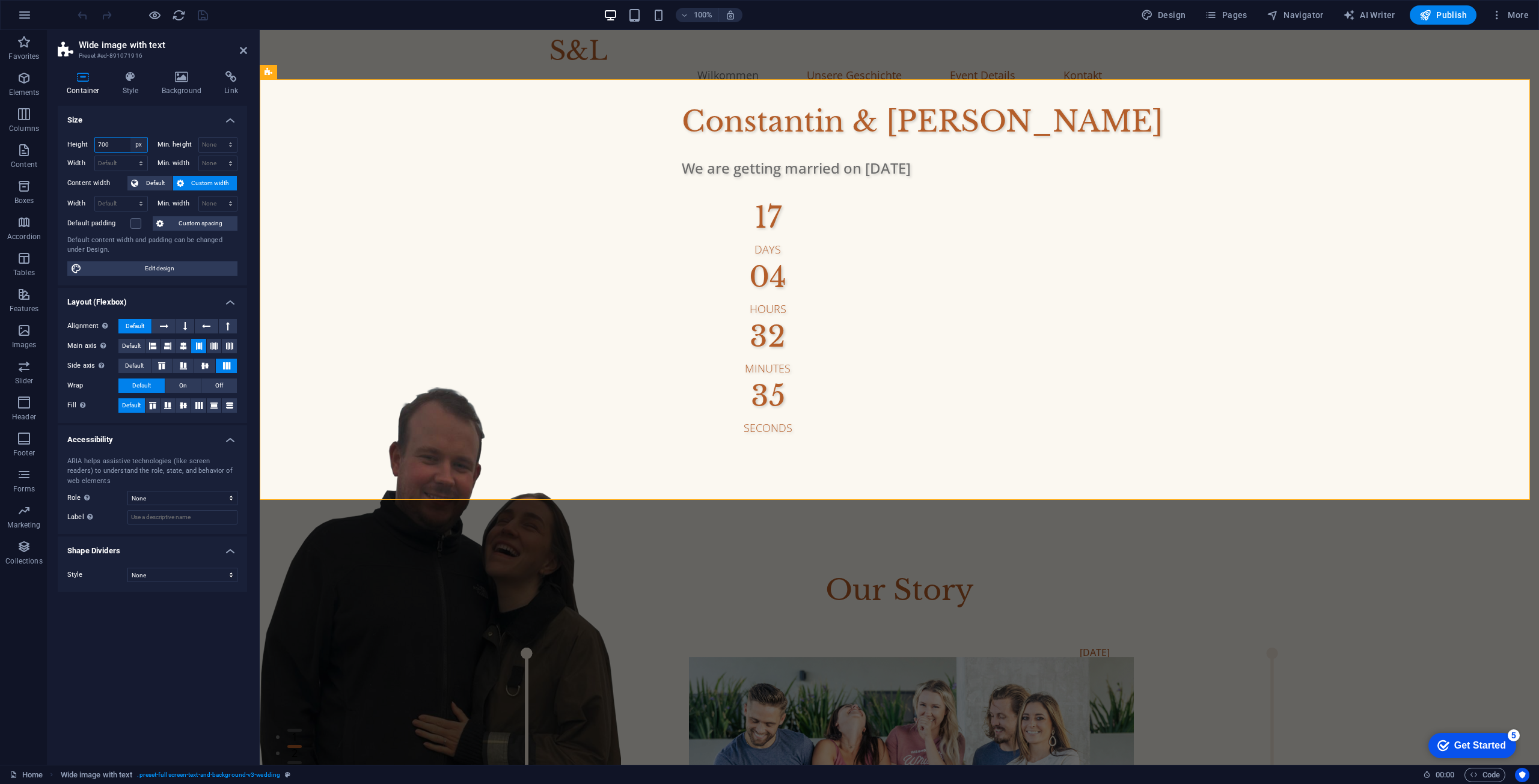
drag, startPoint x: 119, startPoint y: 143, endPoint x: 143, endPoint y: 141, distance: 24.1
click at [120, 143] on input "700" at bounding box center [121, 145] width 52 height 15
click at [143, 140] on select "Default px rem % vh vw" at bounding box center [138, 145] width 17 height 15
select select "default"
click at [130, 137] on select "Default px rem % vh vw" at bounding box center [138, 145] width 17 height 15
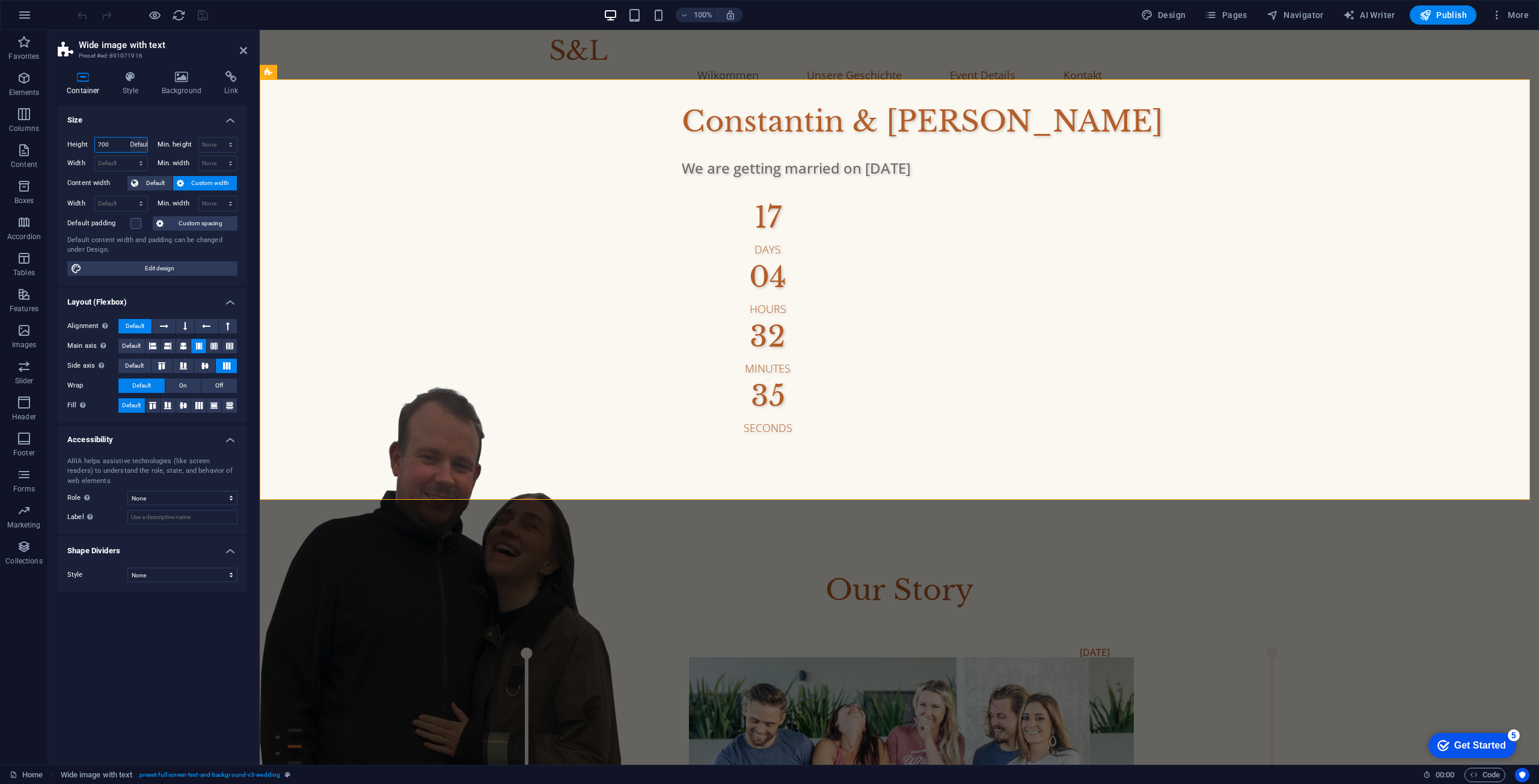
select select "DISABLED_OPTION_VALUE"
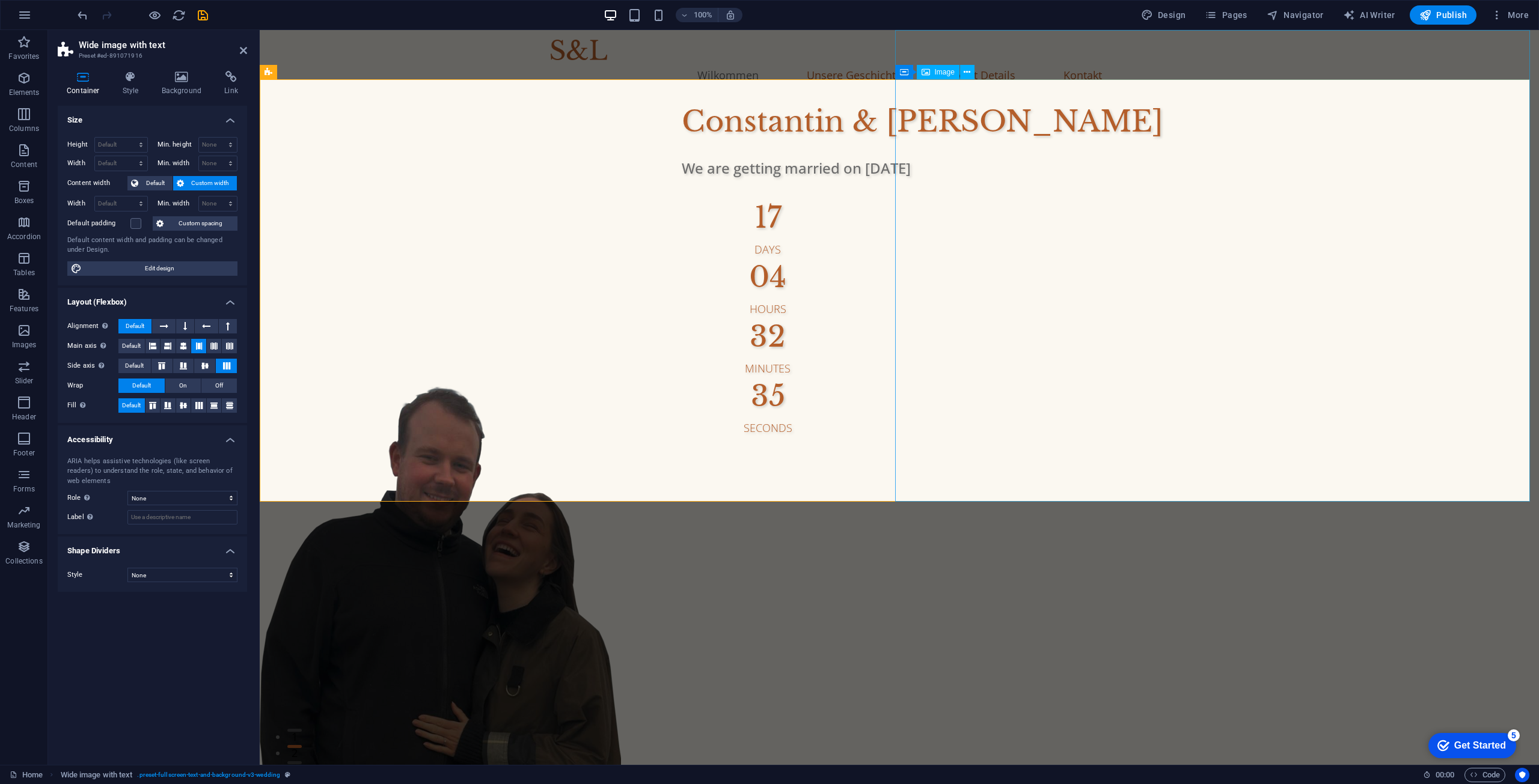
click at [1135, 387] on figure at bounding box center [899, 622] width 1279 height 472
click at [640, 15] on icon "button" at bounding box center [634, 15] width 14 height 14
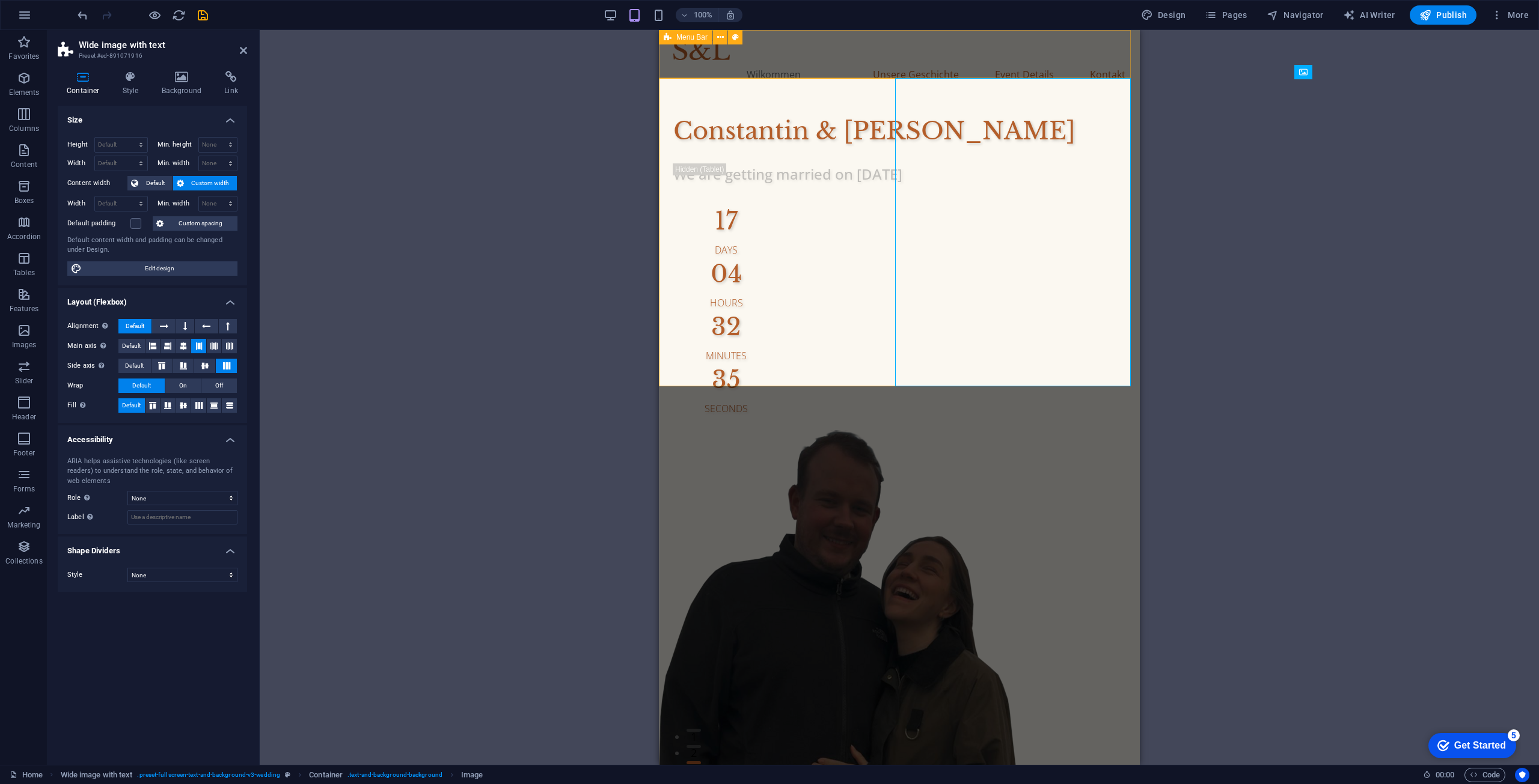
click at [662, 29] on div "100% Design Pages Navigator AI Writer Publish More" at bounding box center [770, 15] width 1538 height 29
click at [661, 18] on icon "button" at bounding box center [658, 15] width 14 height 14
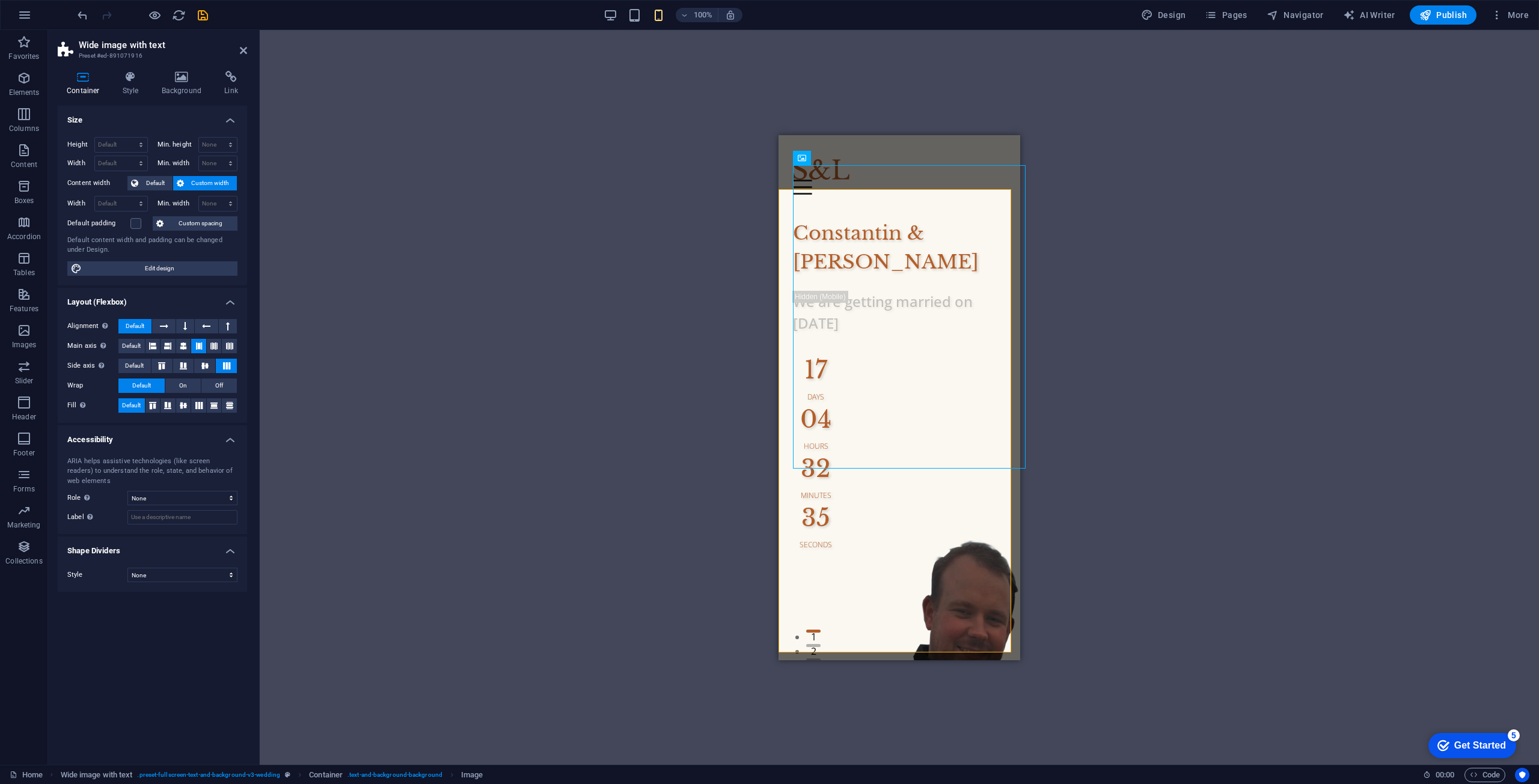
click at [597, 7] on div "100% Design Pages Navigator AI Writer Publish More" at bounding box center [805, 15] width 1459 height 19
click at [601, 11] on div "100% Design Pages Navigator AI Writer Publish More" at bounding box center [805, 15] width 1459 height 19
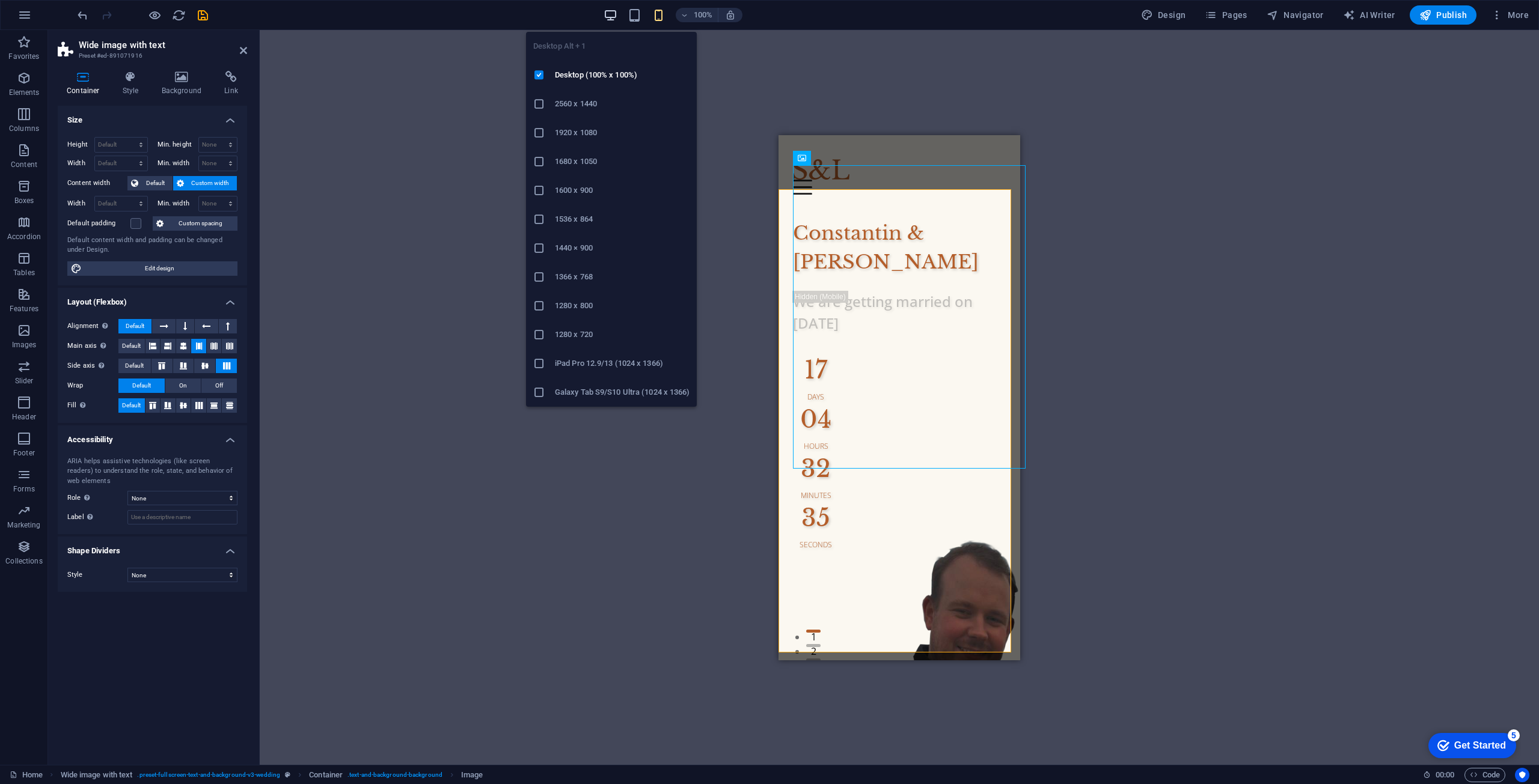
click at [609, 18] on icon "button" at bounding box center [610, 15] width 14 height 14
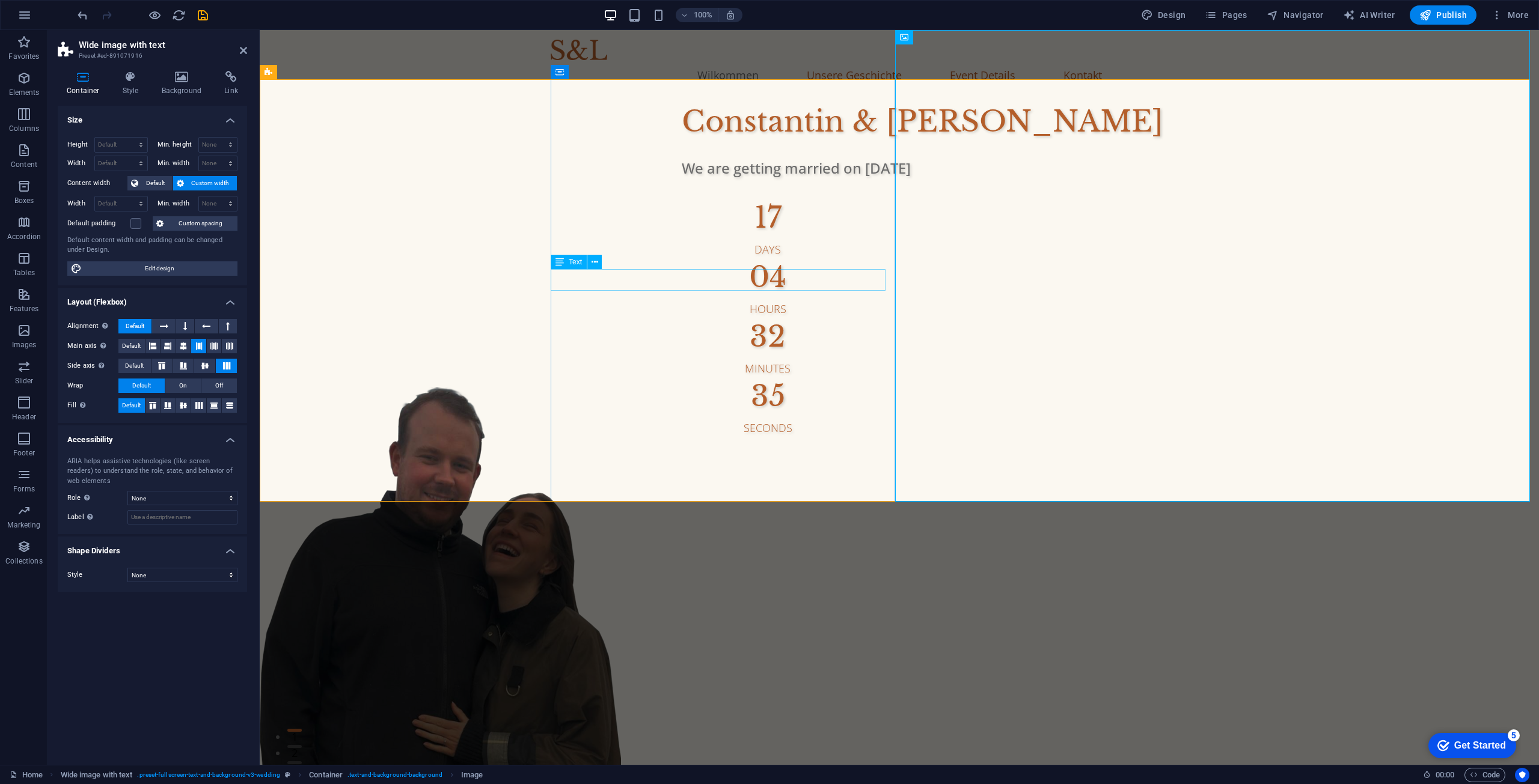
click at [685, 179] on div "We are getting married on [DATE]" at bounding box center [1040, 168] width 717 height 22
click at [595, 263] on icon at bounding box center [595, 262] width 7 height 12
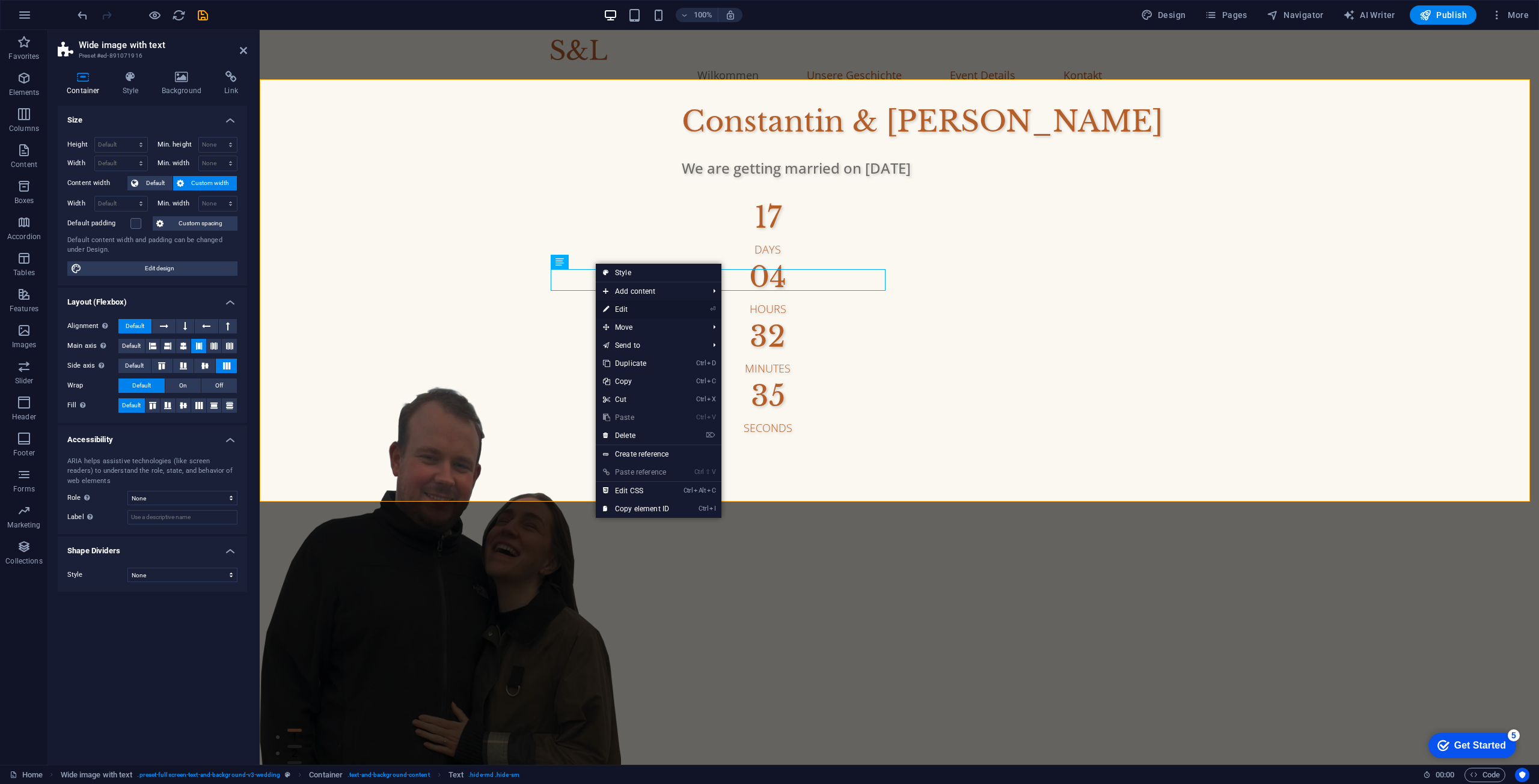
click at [639, 304] on link "⏎ Edit" at bounding box center [636, 309] width 80 height 18
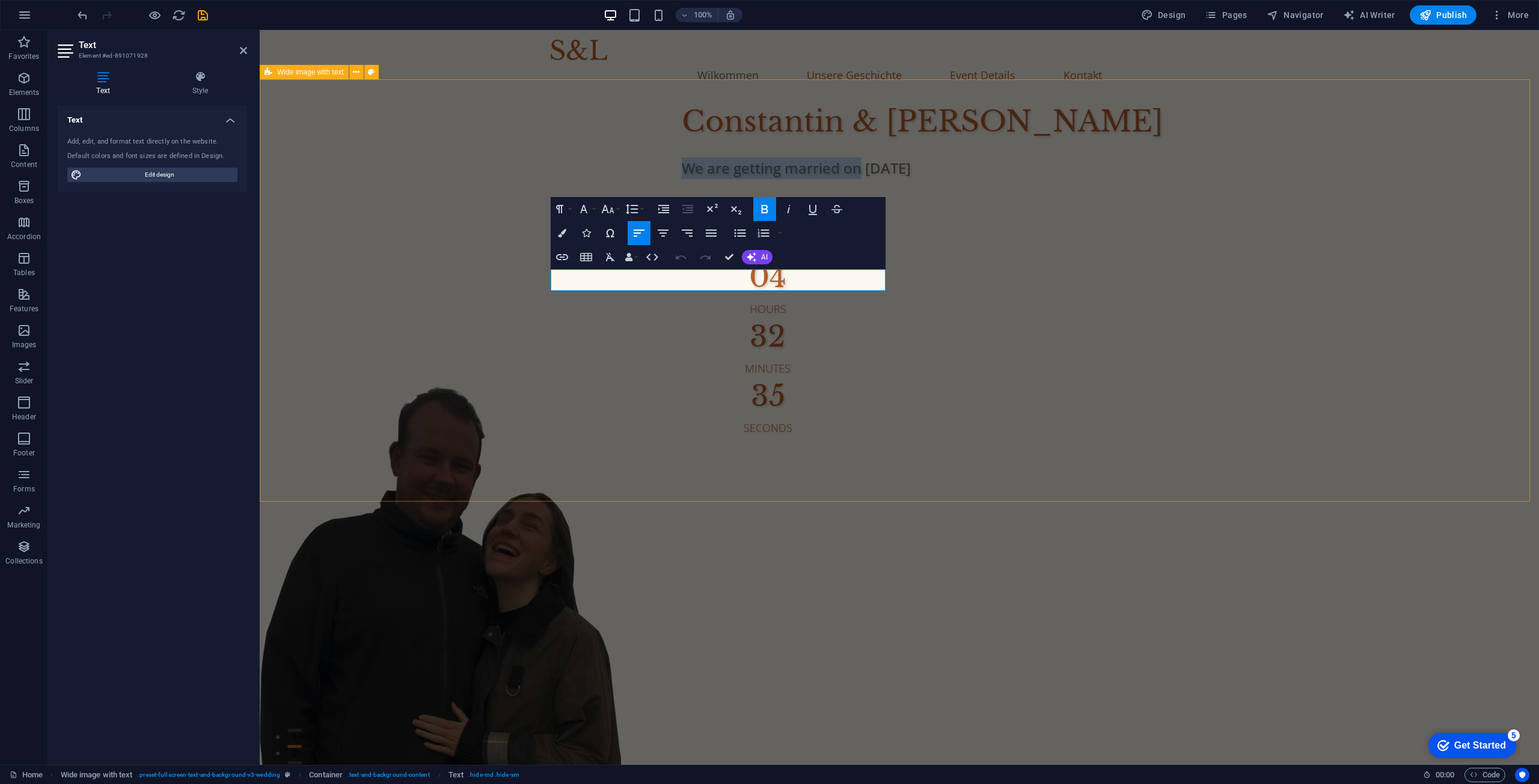
drag, startPoint x: 730, startPoint y: 278, endPoint x: 524, endPoint y: 270, distance: 206.2
click at [524, 270] on div "[PERSON_NAME] & [PERSON_NAME] We are getting married on [DATE] 17 Days 04 Hours…" at bounding box center [899, 479] width 1279 height 759
click at [445, 484] on div "Constantin & Maria Wir heiraten am 19. September 2026 17 Days 04 Hours 32 Minut…" at bounding box center [899, 479] width 1279 height 759
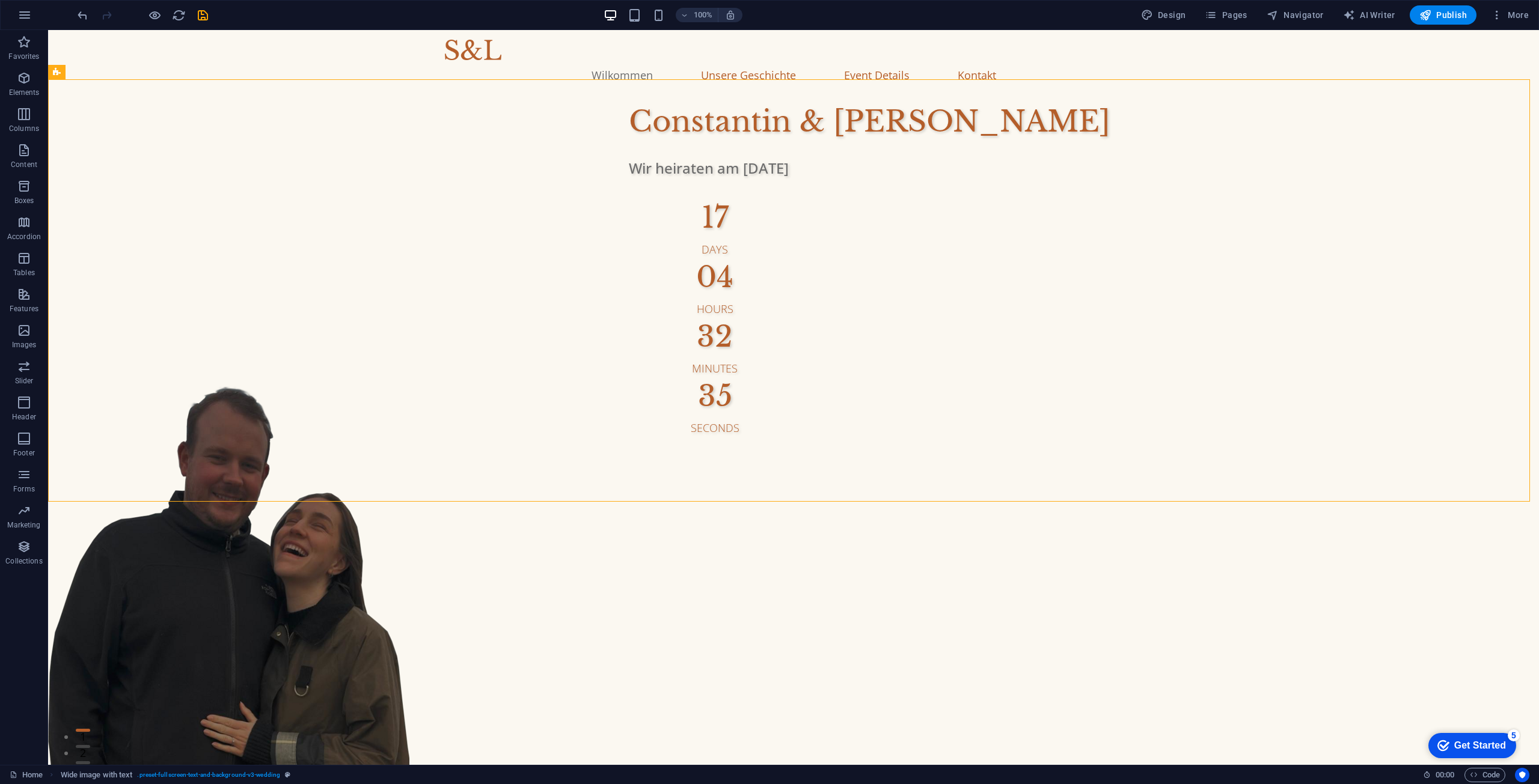
click at [647, 18] on div "100%" at bounding box center [673, 15] width 139 height 19
click at [652, 13] on div "100%" at bounding box center [673, 15] width 139 height 19
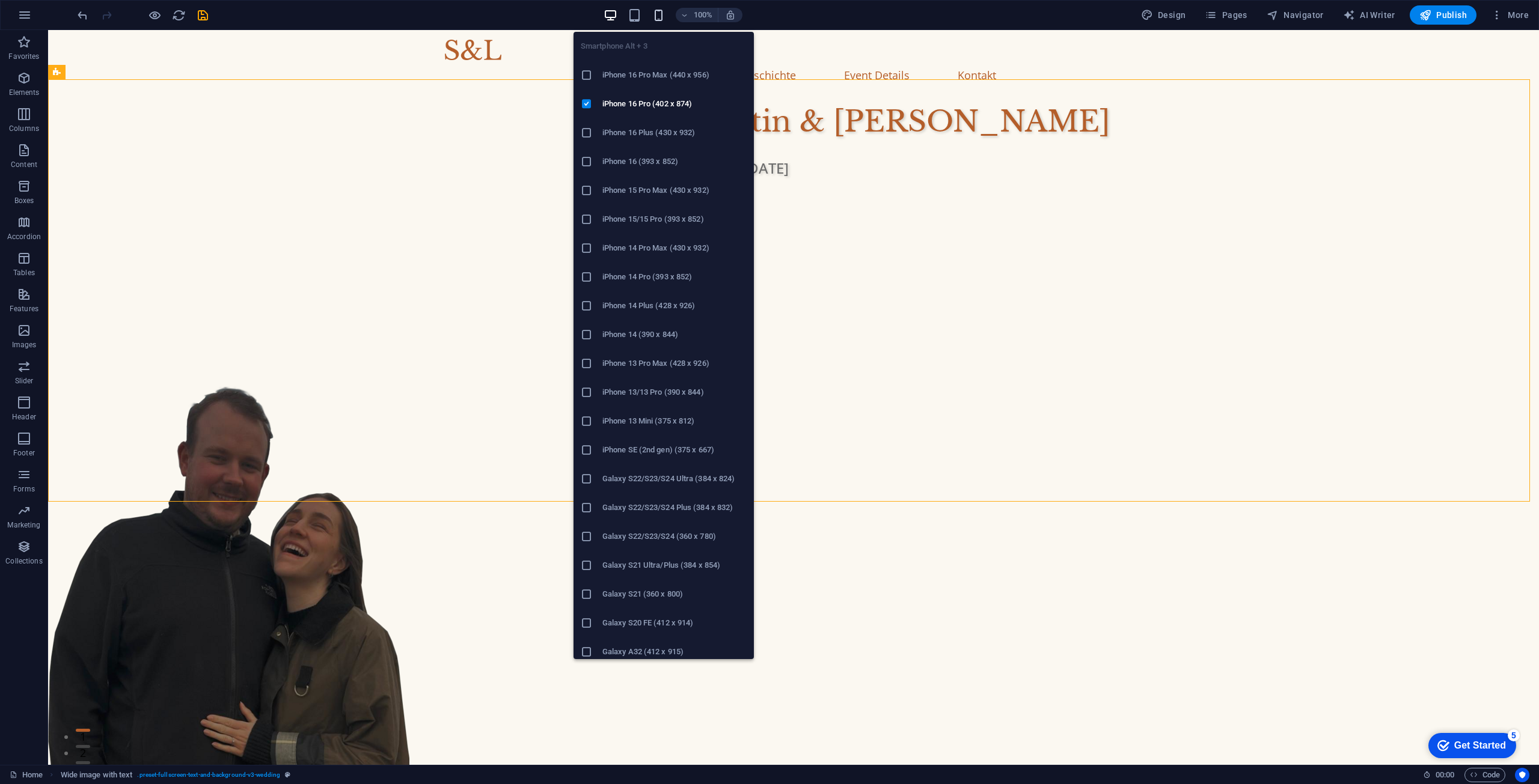
click at [655, 15] on icon "button" at bounding box center [658, 15] width 14 height 14
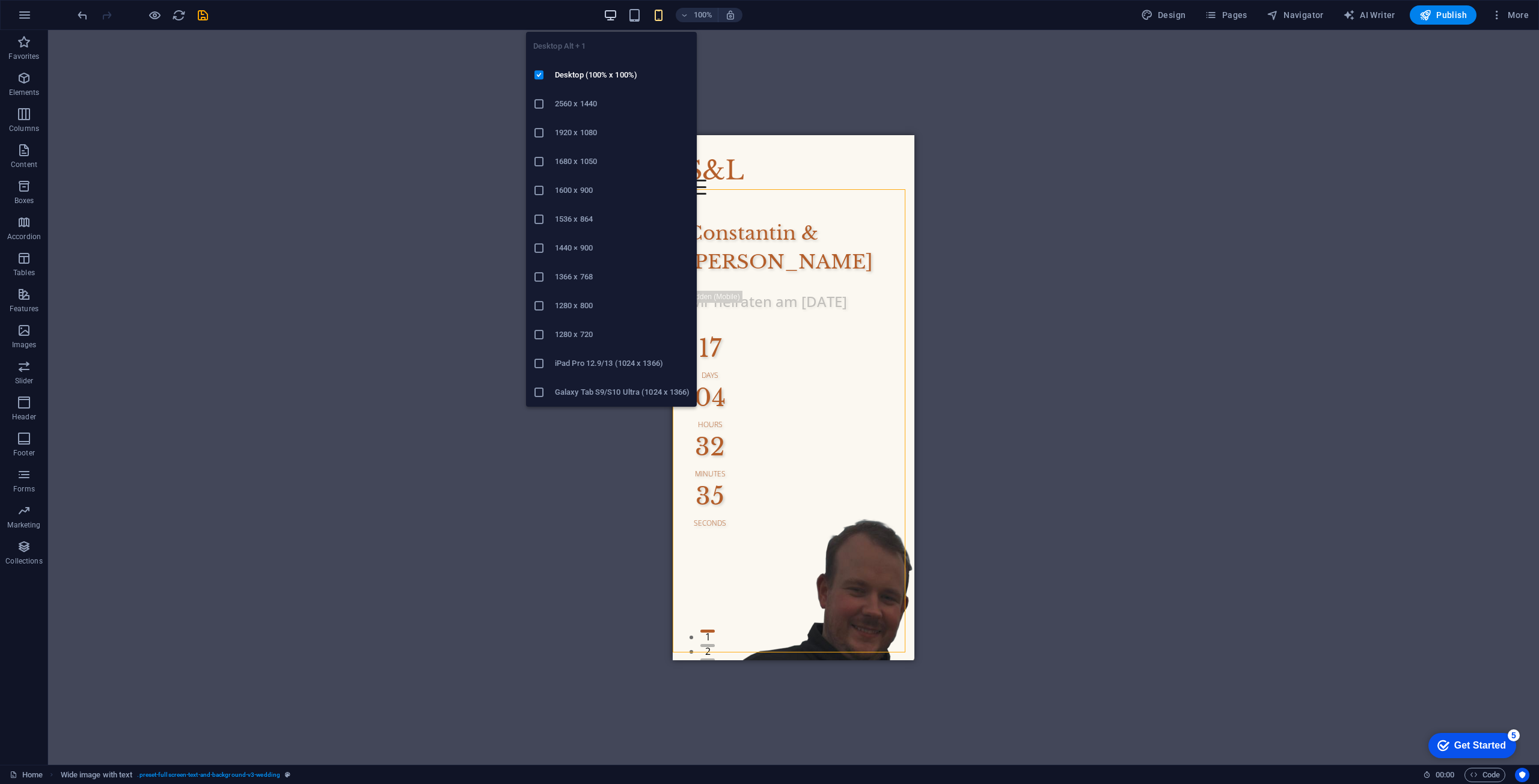
click at [605, 14] on span "button" at bounding box center [611, 15] width 15 height 14
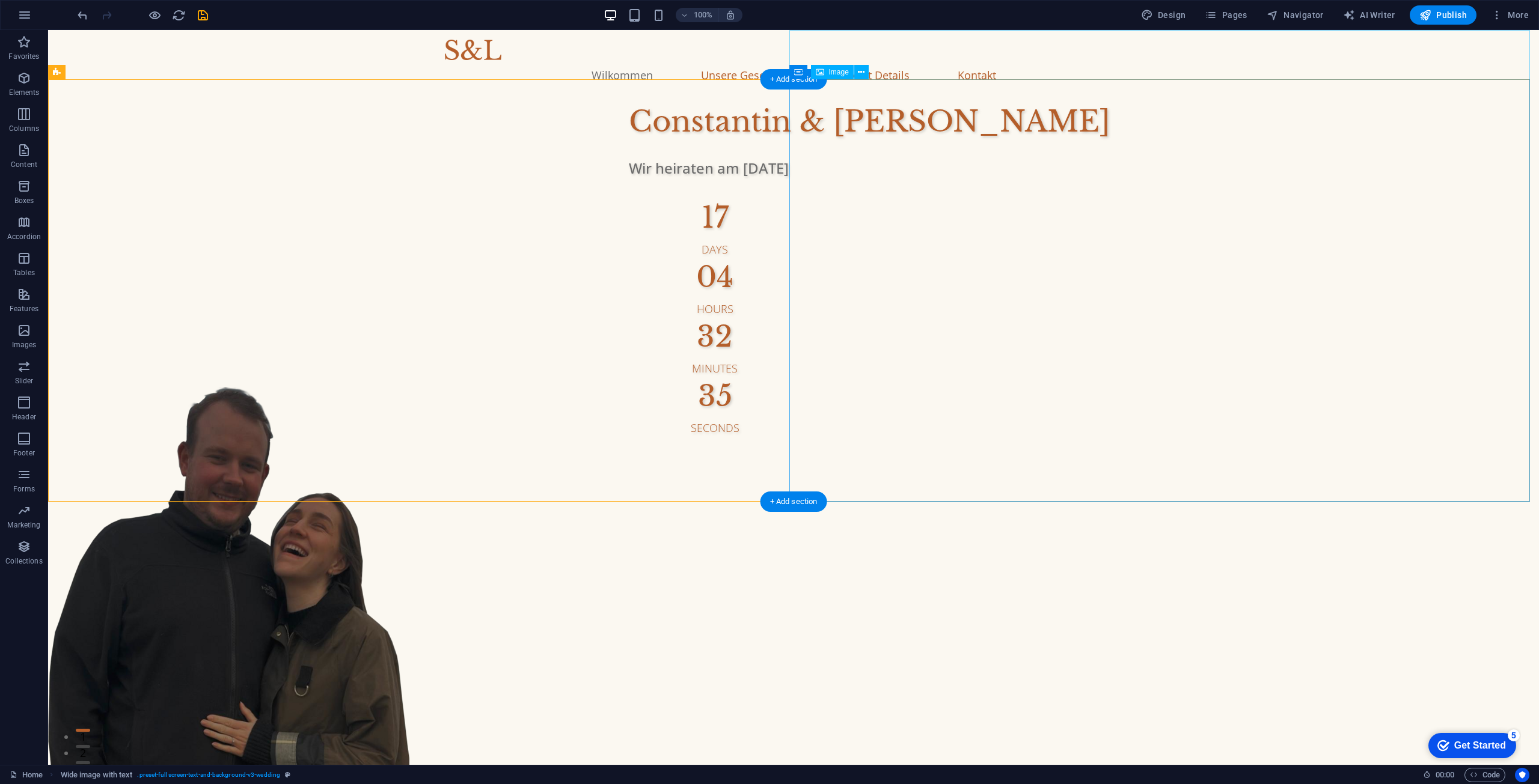
click at [1053, 387] on figure at bounding box center [794, 622] width 1491 height 472
click at [859, 74] on icon at bounding box center [861, 72] width 7 height 12
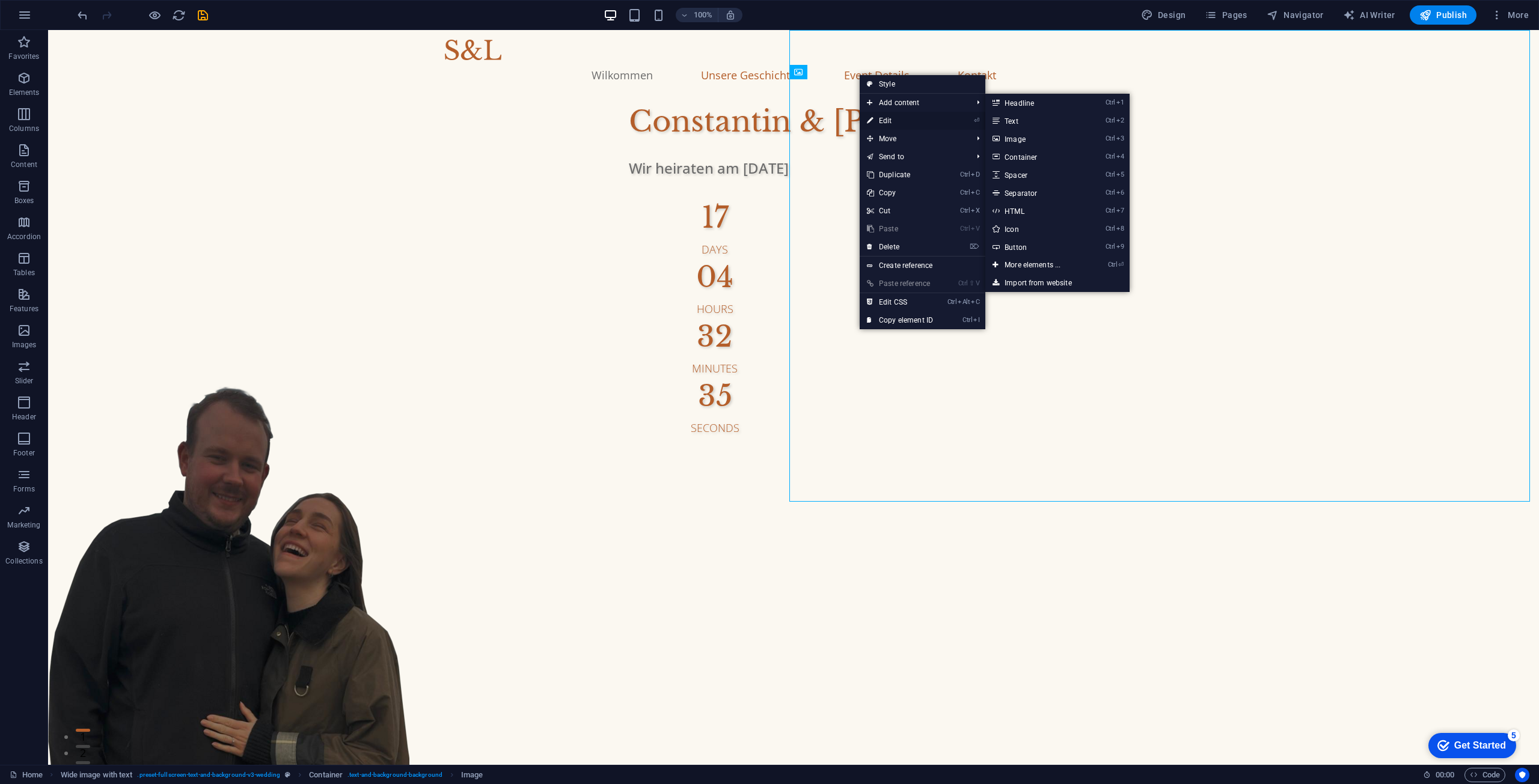
click at [892, 118] on link "⏎ Edit" at bounding box center [900, 121] width 80 height 18
select select "px"
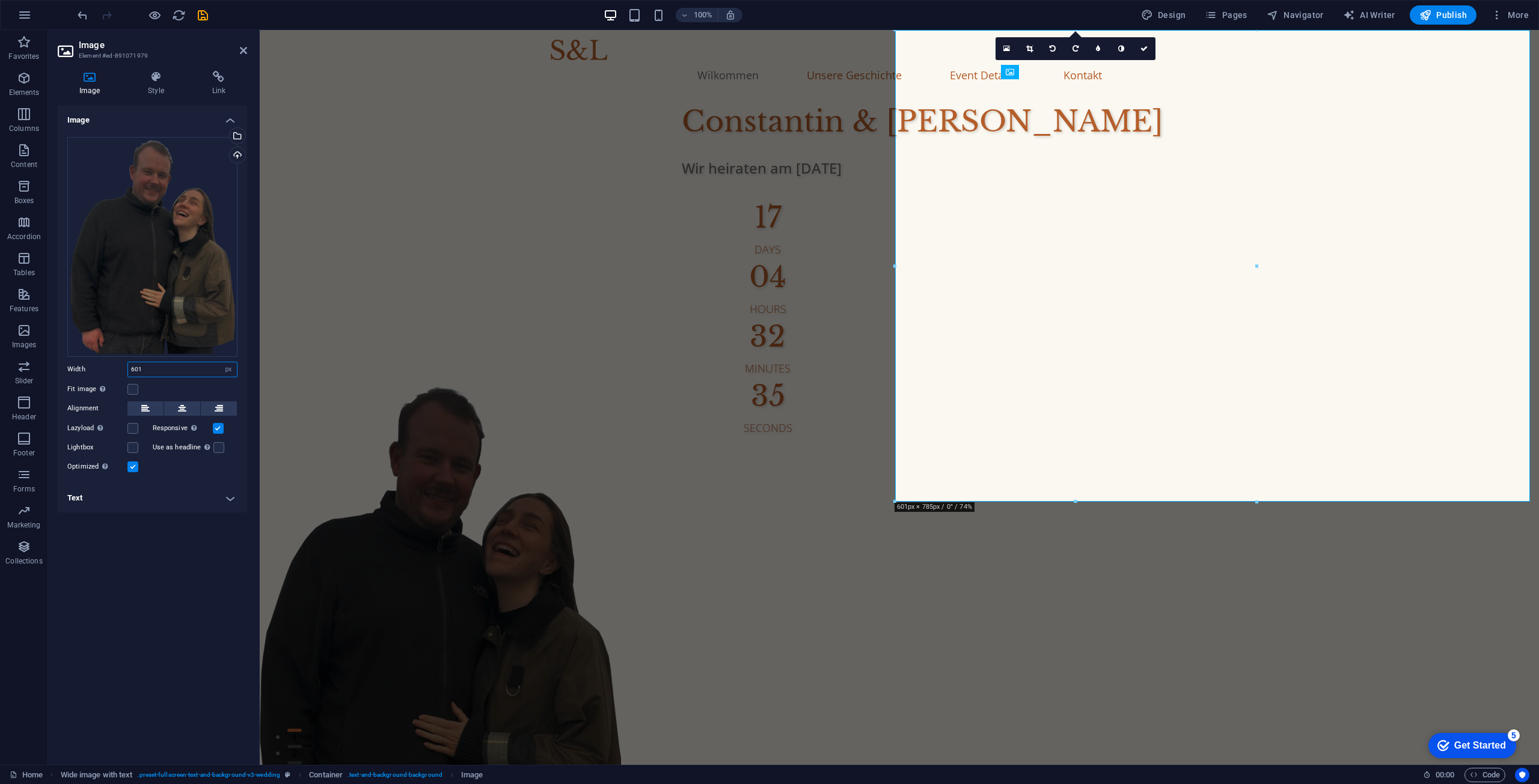
drag, startPoint x: 198, startPoint y: 372, endPoint x: 75, endPoint y: 366, distance: 123.1
click at [75, 366] on div "Width 601 Default auto px rem % em vh vw" at bounding box center [152, 369] width 170 height 15
type input "500"
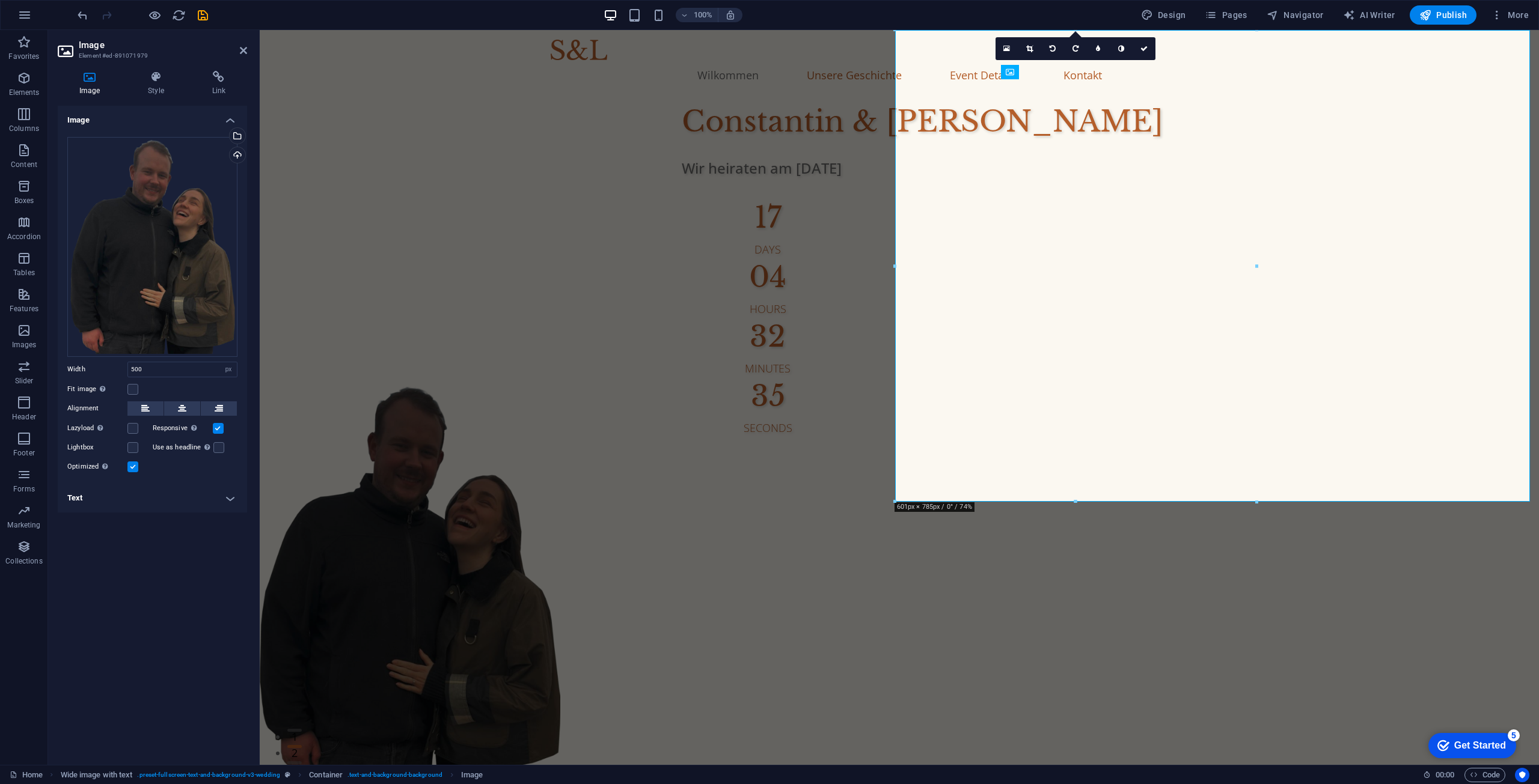
click at [193, 497] on h4 "Text" at bounding box center [152, 498] width 189 height 29
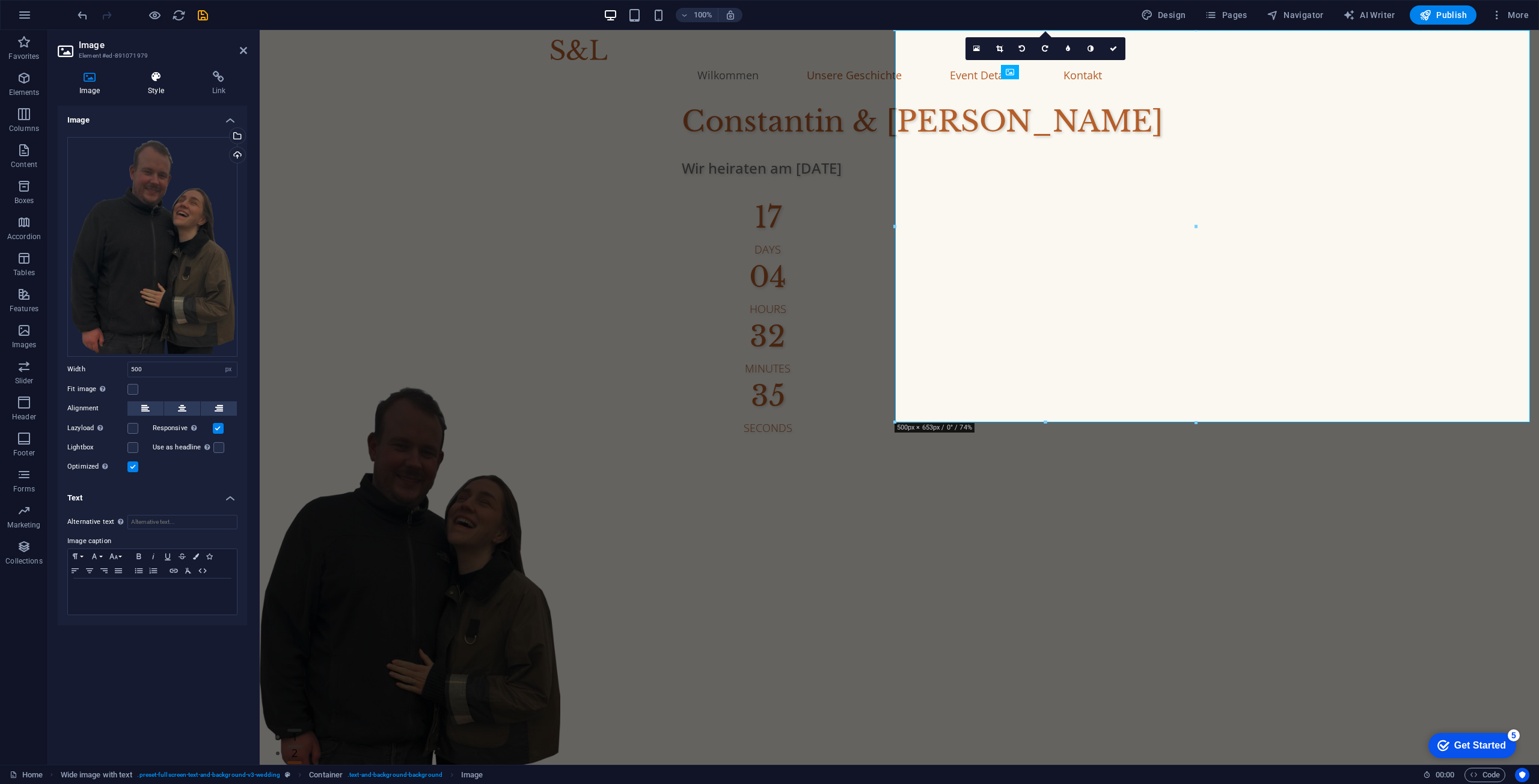
click at [154, 78] on icon at bounding box center [156, 77] width 59 height 12
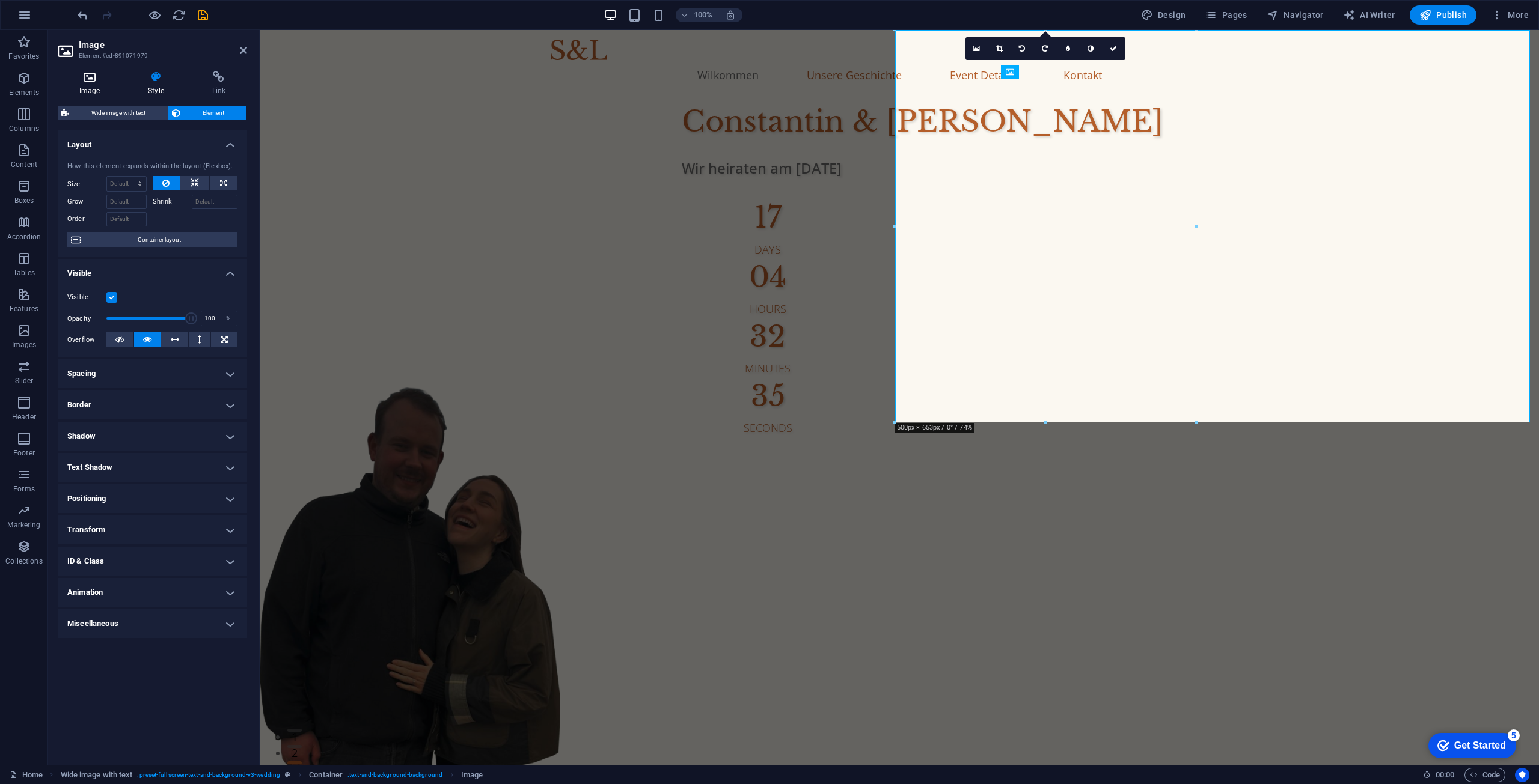
click at [106, 88] on h4 "Image" at bounding box center [92, 83] width 69 height 26
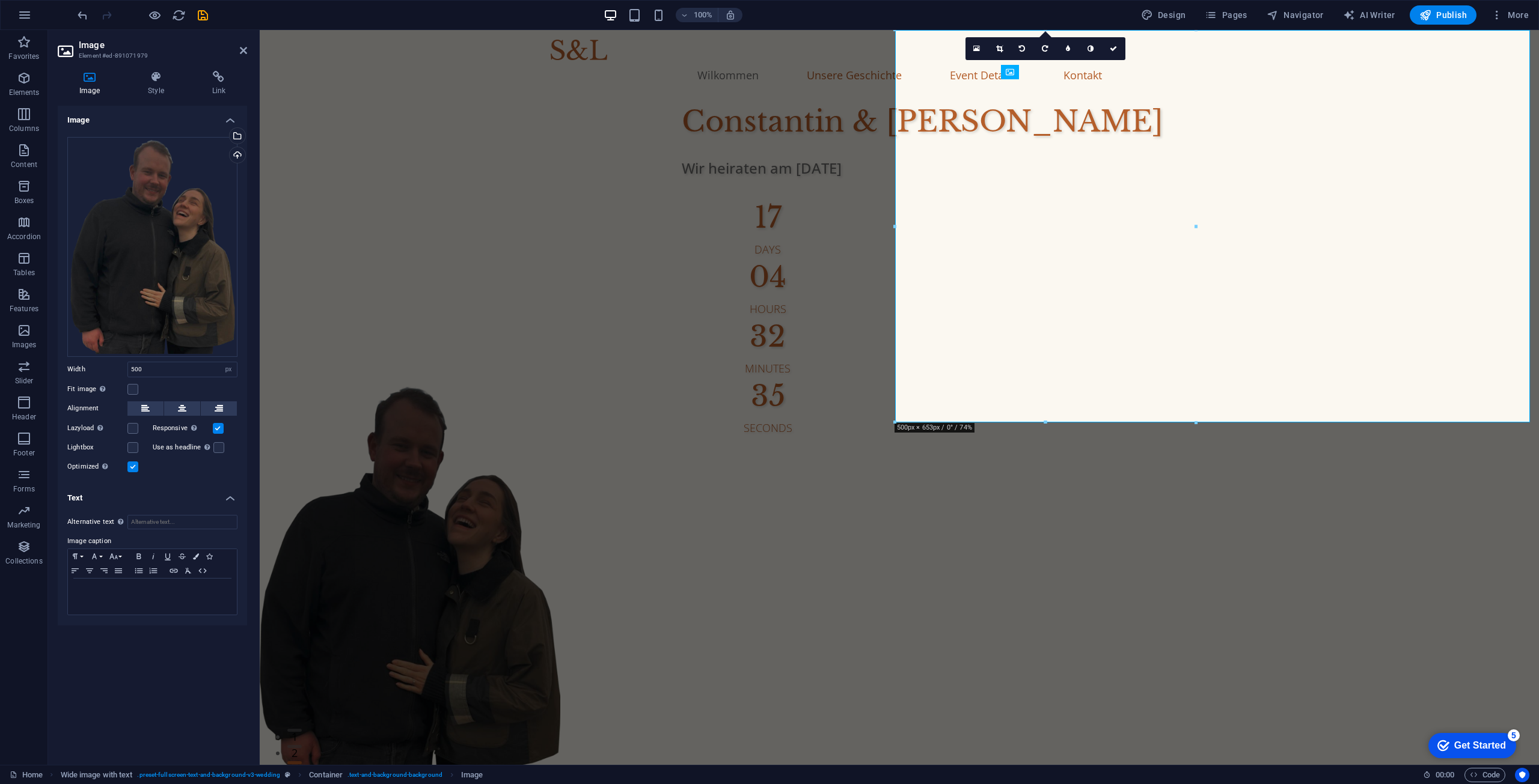
drag, startPoint x: 159, startPoint y: 88, endPoint x: 129, endPoint y: 111, distance: 37.8
click at [159, 88] on h4 "Style" at bounding box center [158, 83] width 64 height 26
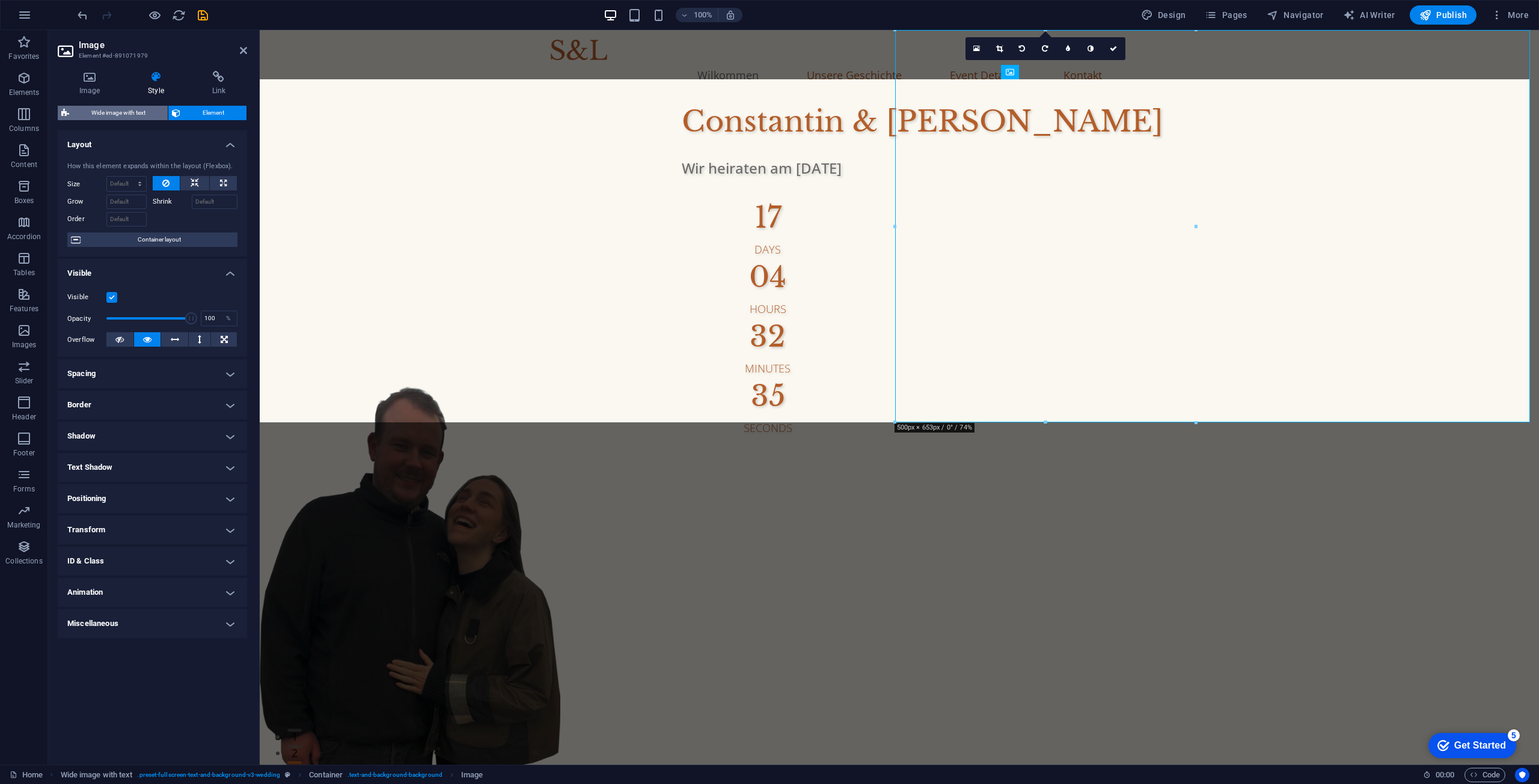
click at [125, 112] on span "Wide image with text" at bounding box center [118, 113] width 91 height 15
select select "%"
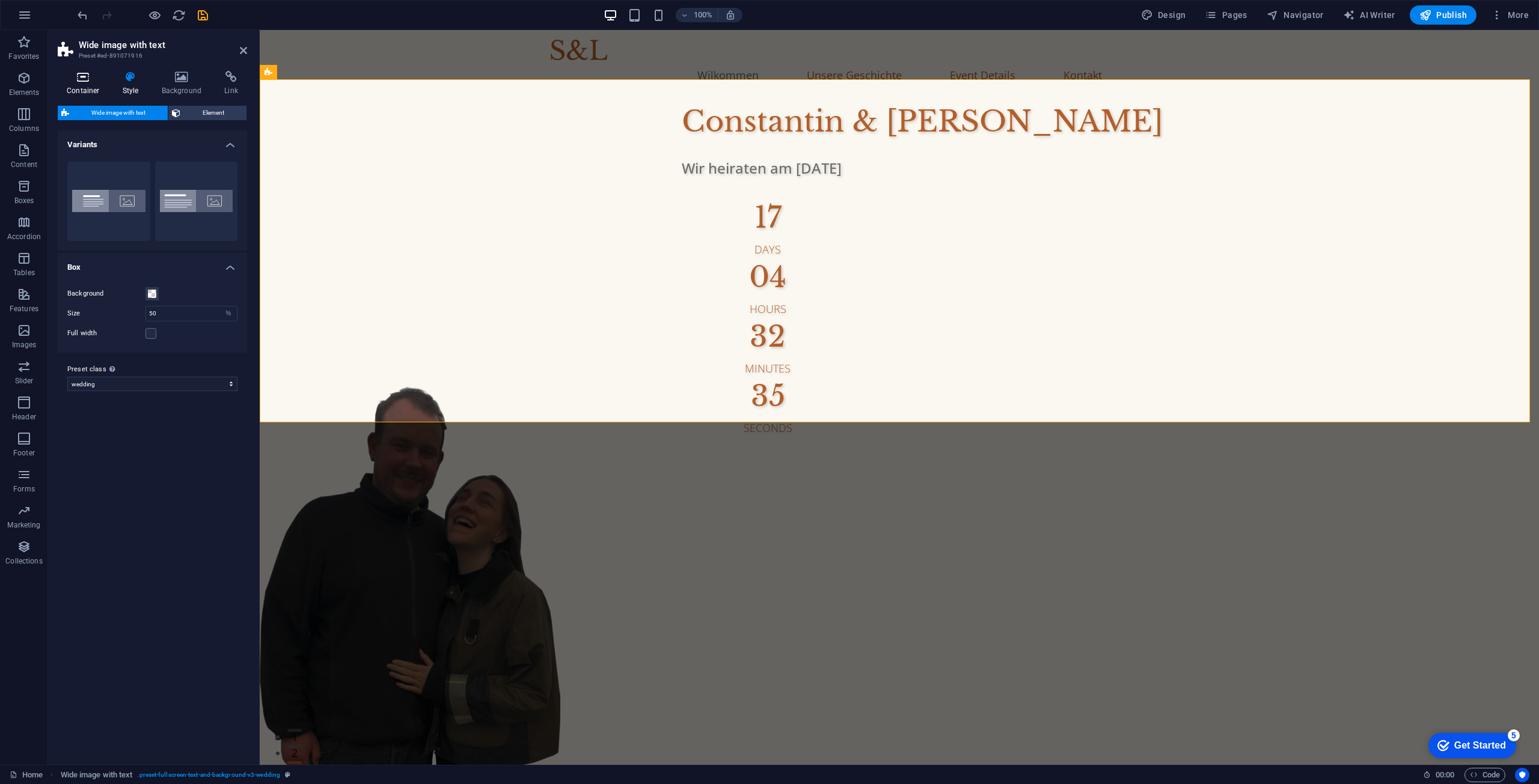
click at [89, 82] on icon at bounding box center [83, 77] width 51 height 12
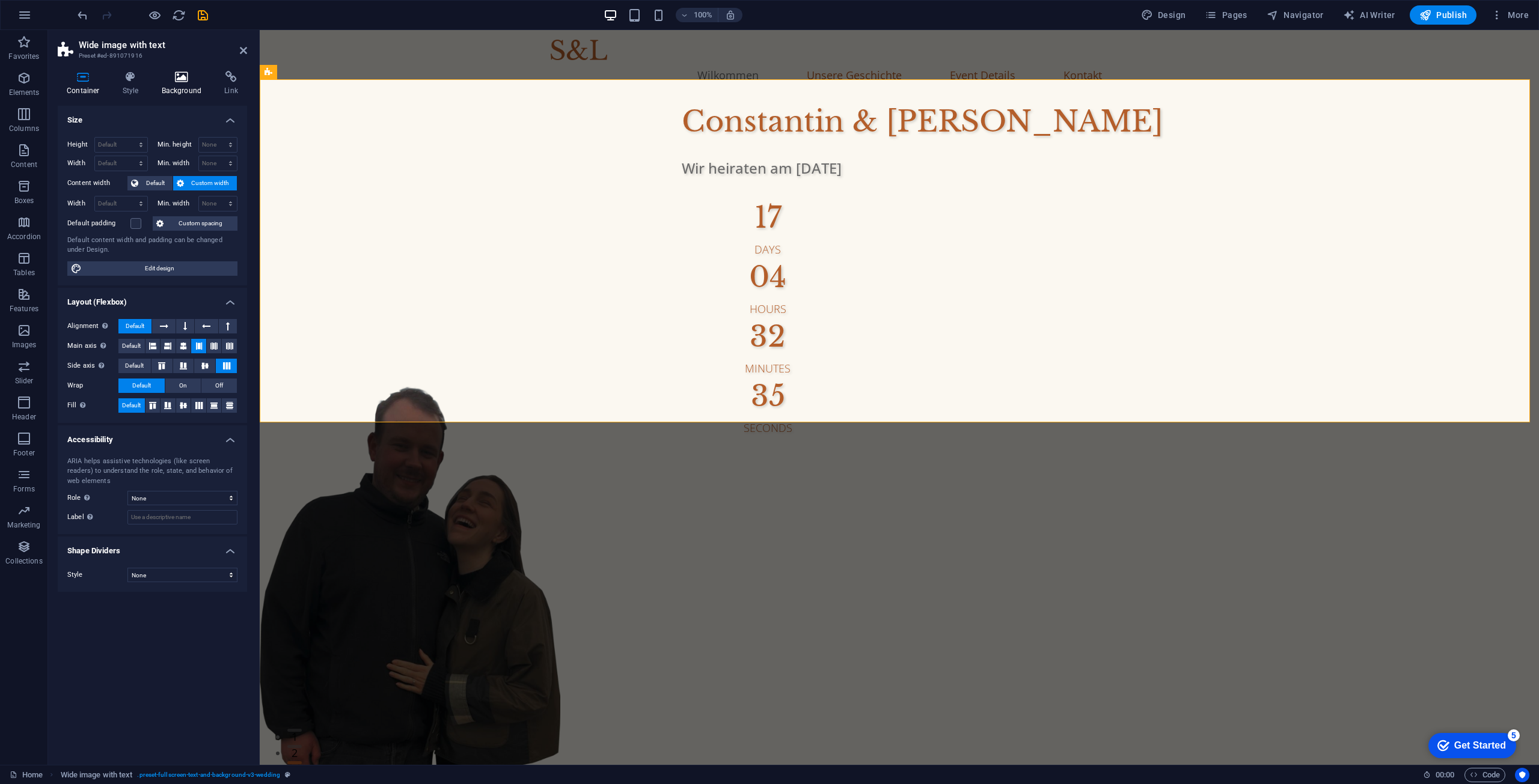
click at [197, 90] on h4 "Background" at bounding box center [184, 83] width 63 height 26
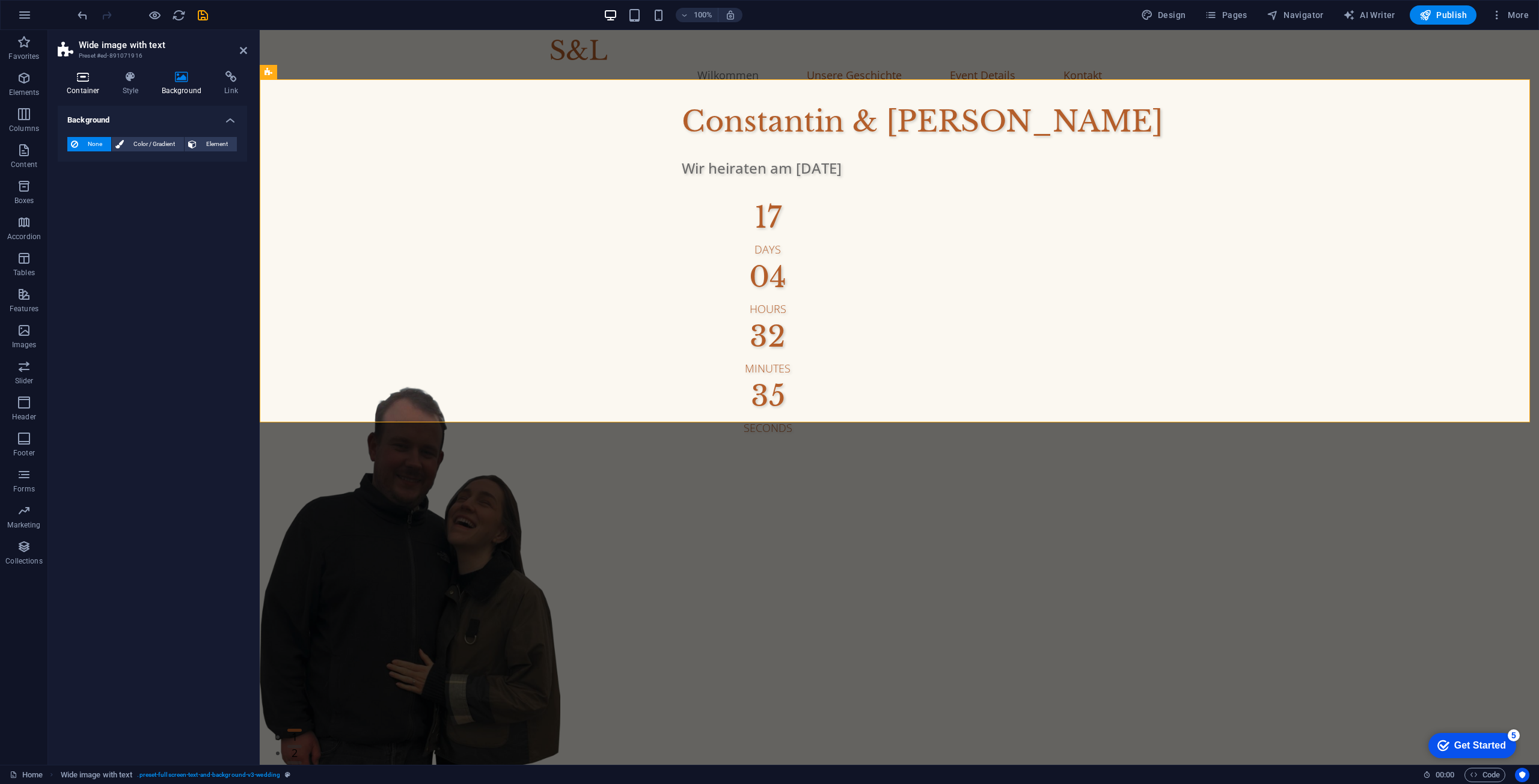
click at [85, 88] on h4 "Container" at bounding box center [86, 83] width 56 height 26
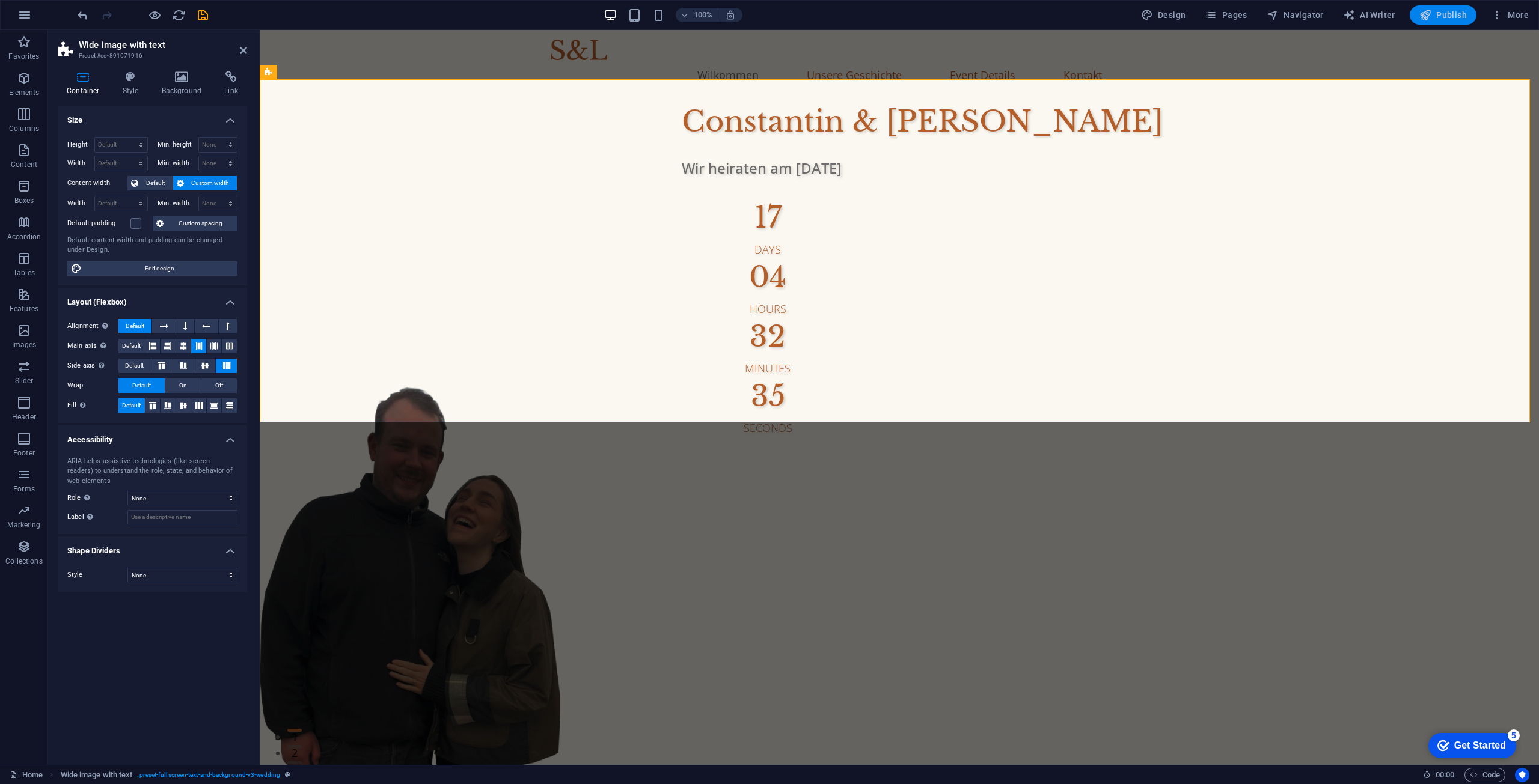
click at [1466, 15] on span "Publish" at bounding box center [1442, 15] width 48 height 12
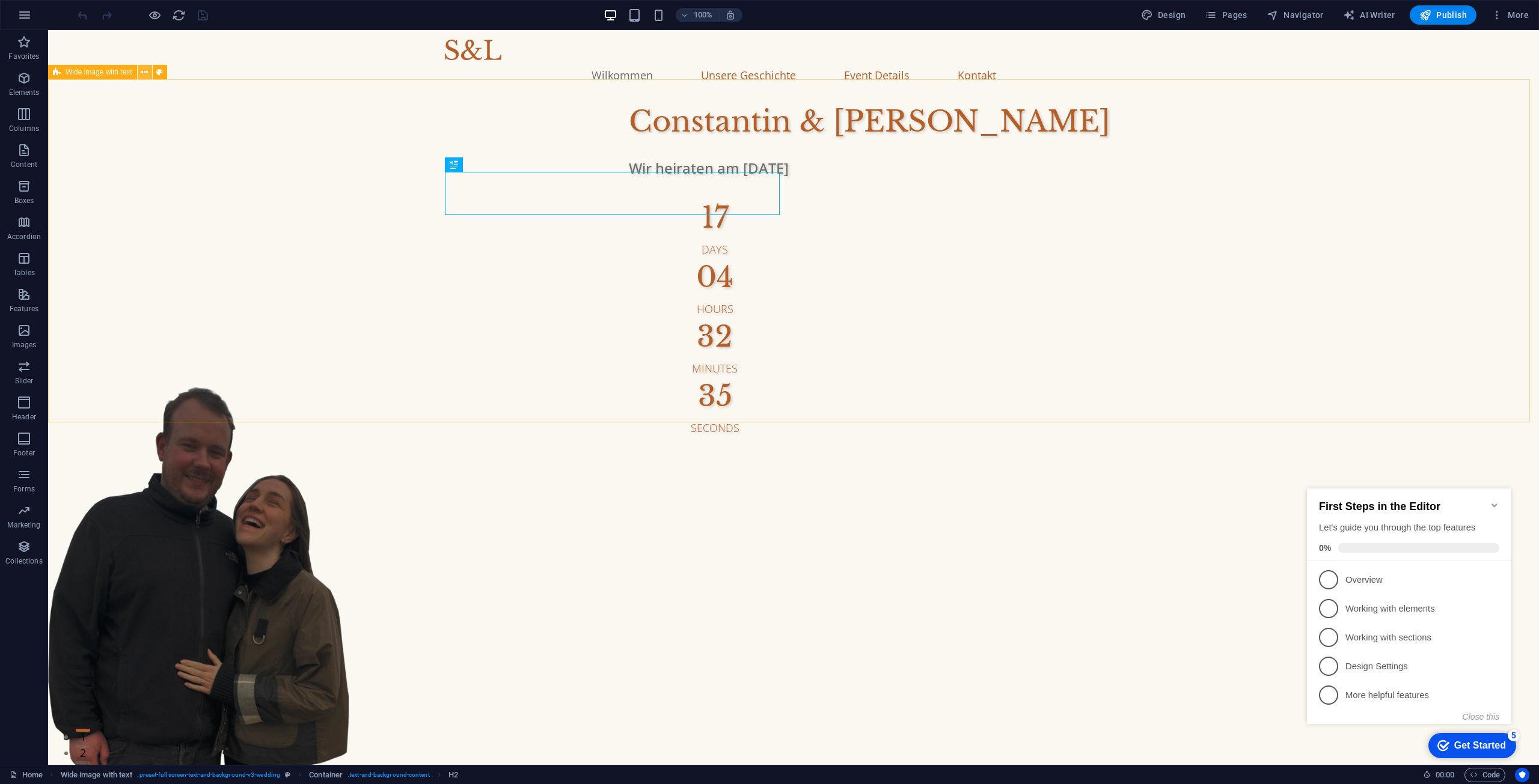
click at [146, 67] on icon at bounding box center [144, 72] width 7 height 12
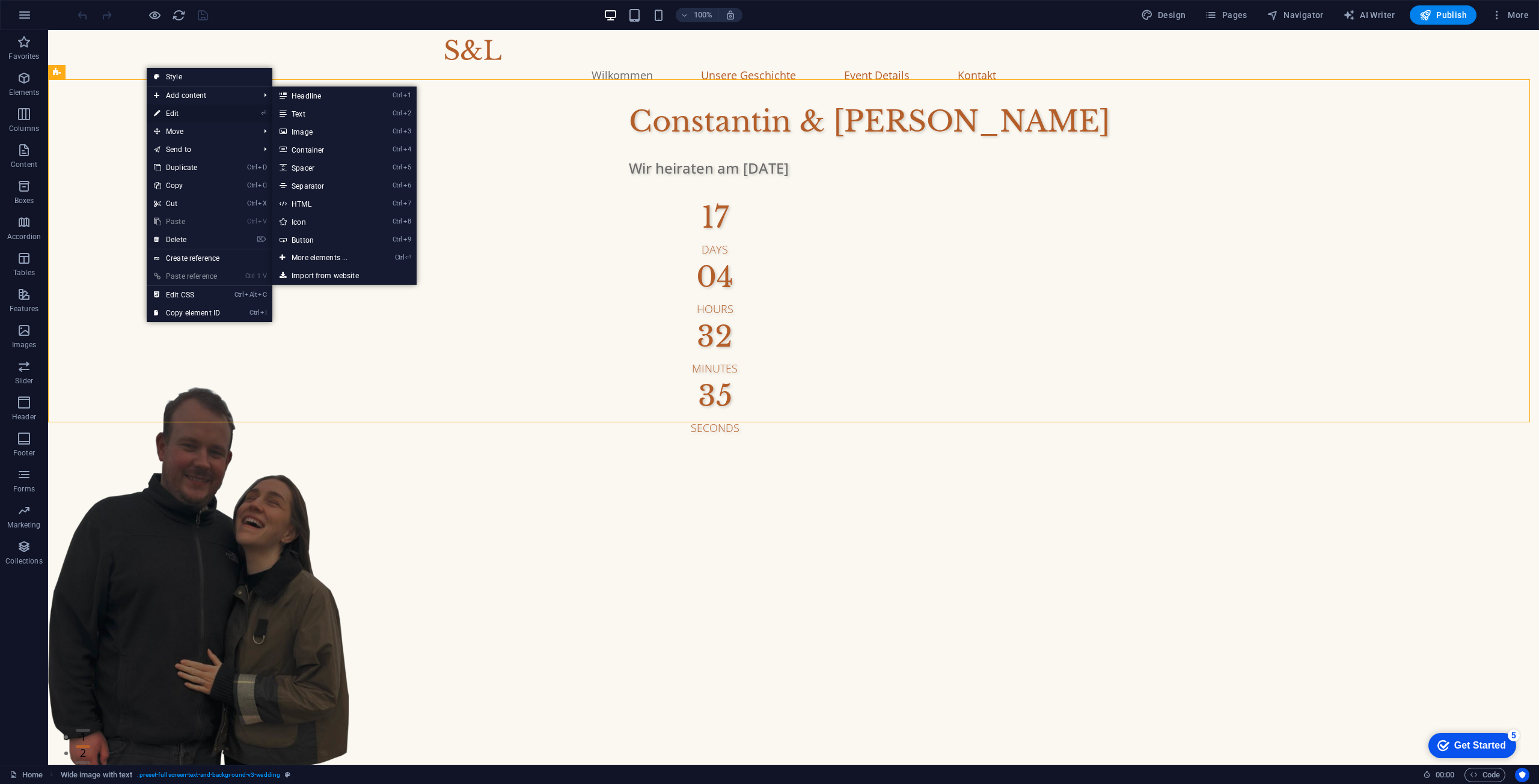
click at [187, 116] on link "⏎ Edit" at bounding box center [187, 113] width 80 height 18
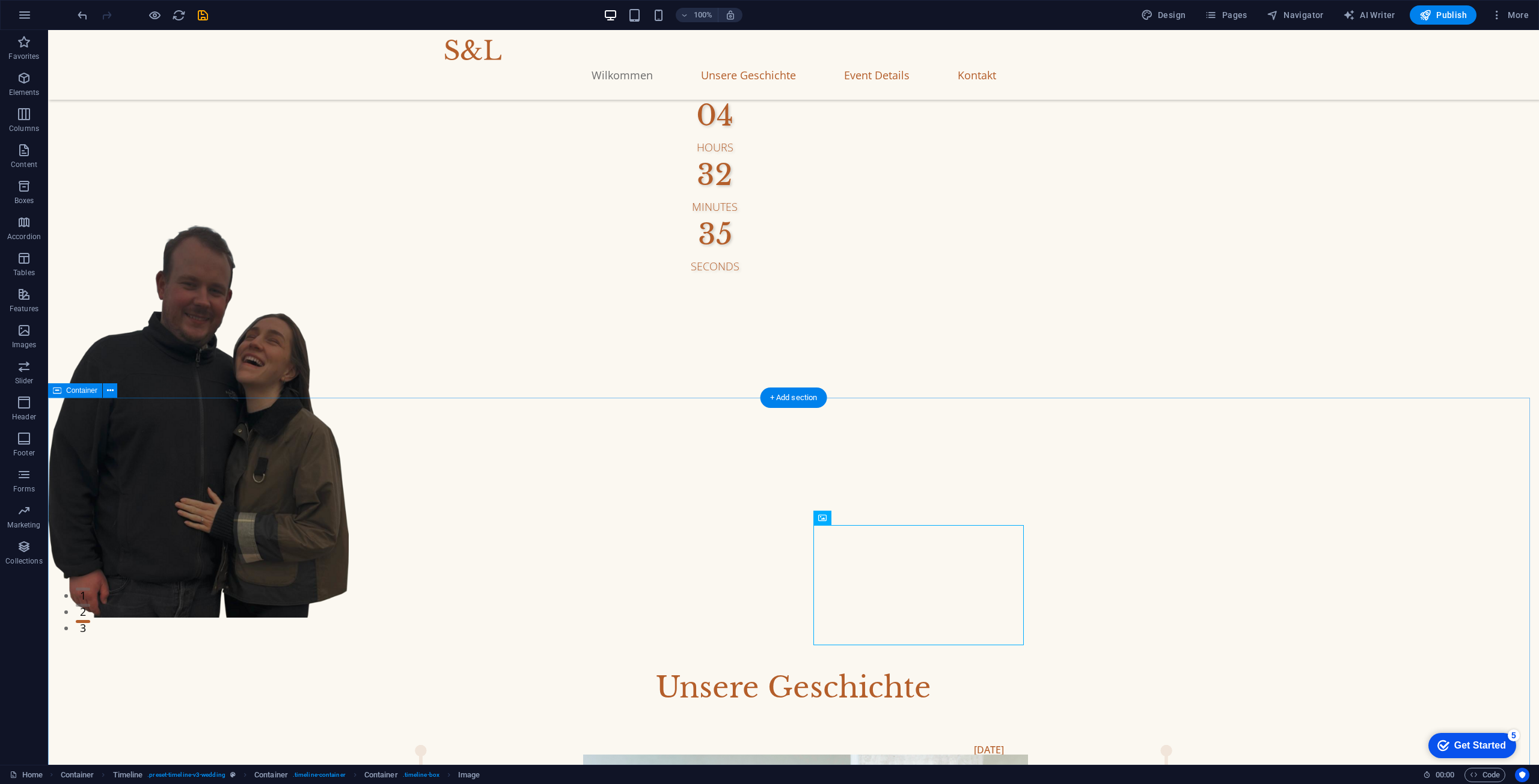
scroll to position [181, 0]
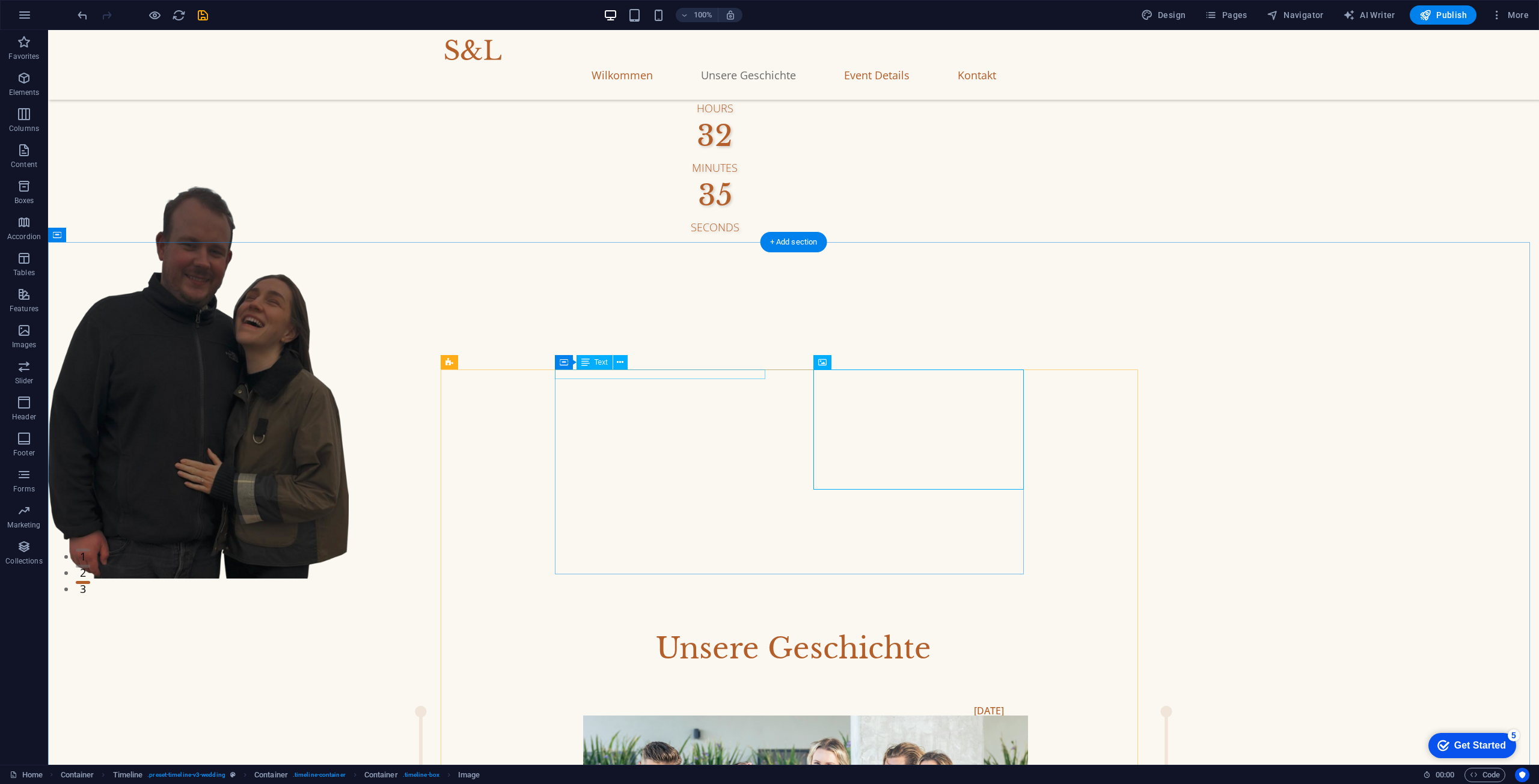
click at [747, 706] on div "[DATE]" at bounding box center [781, 711] width 445 height 10
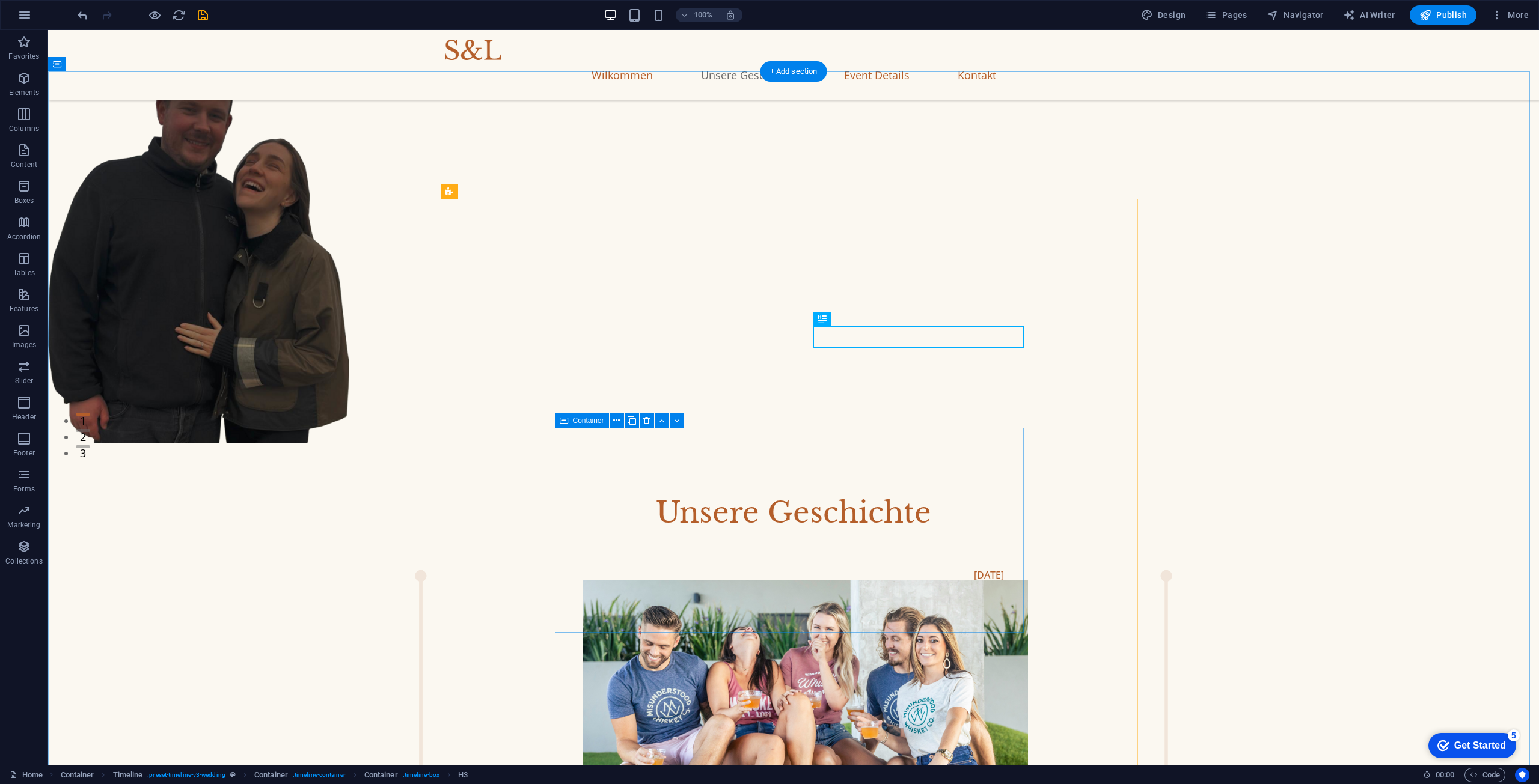
scroll to position [361, 0]
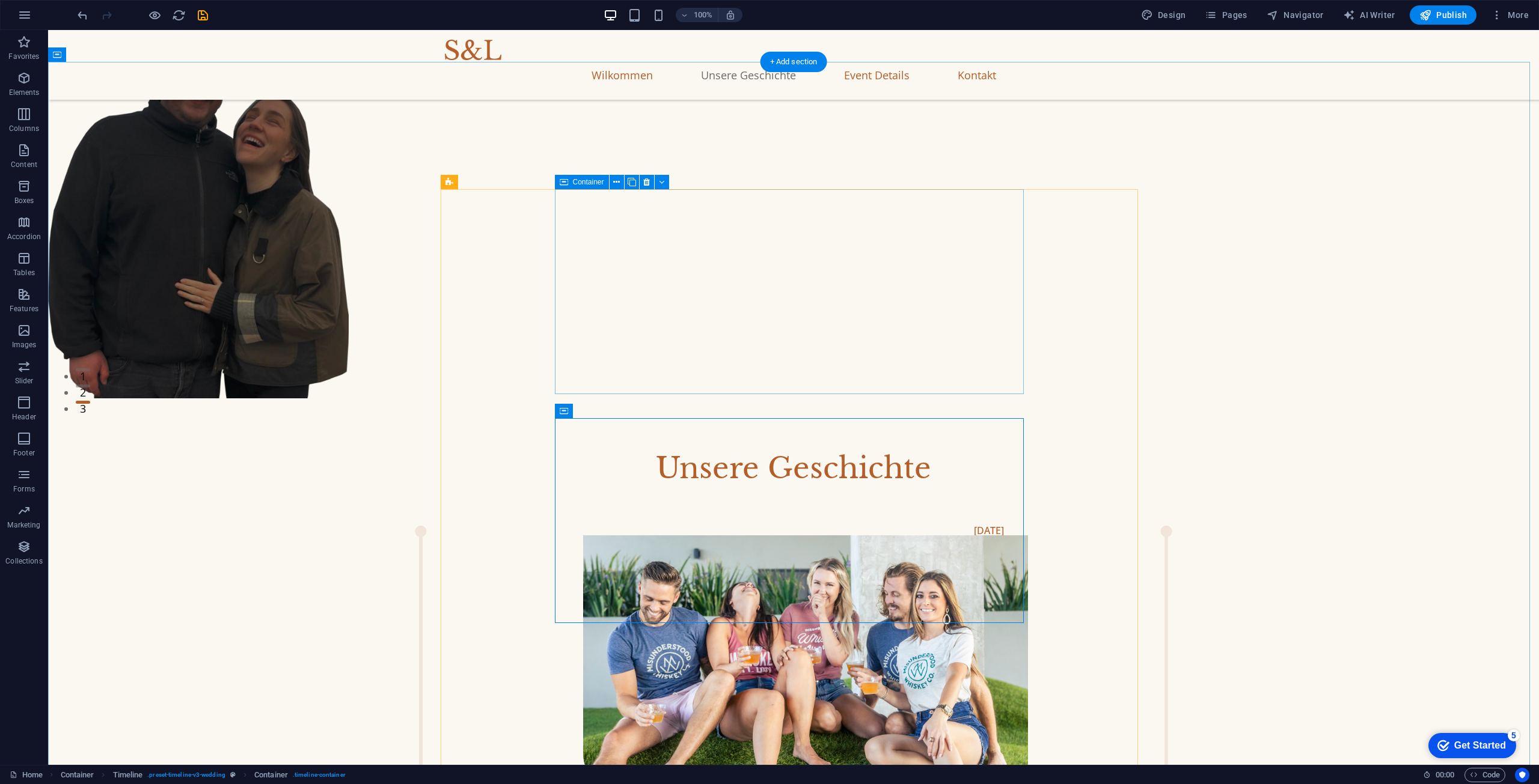
click at [745, 490] on div at bounding box center [793, 508] width 697 height 36
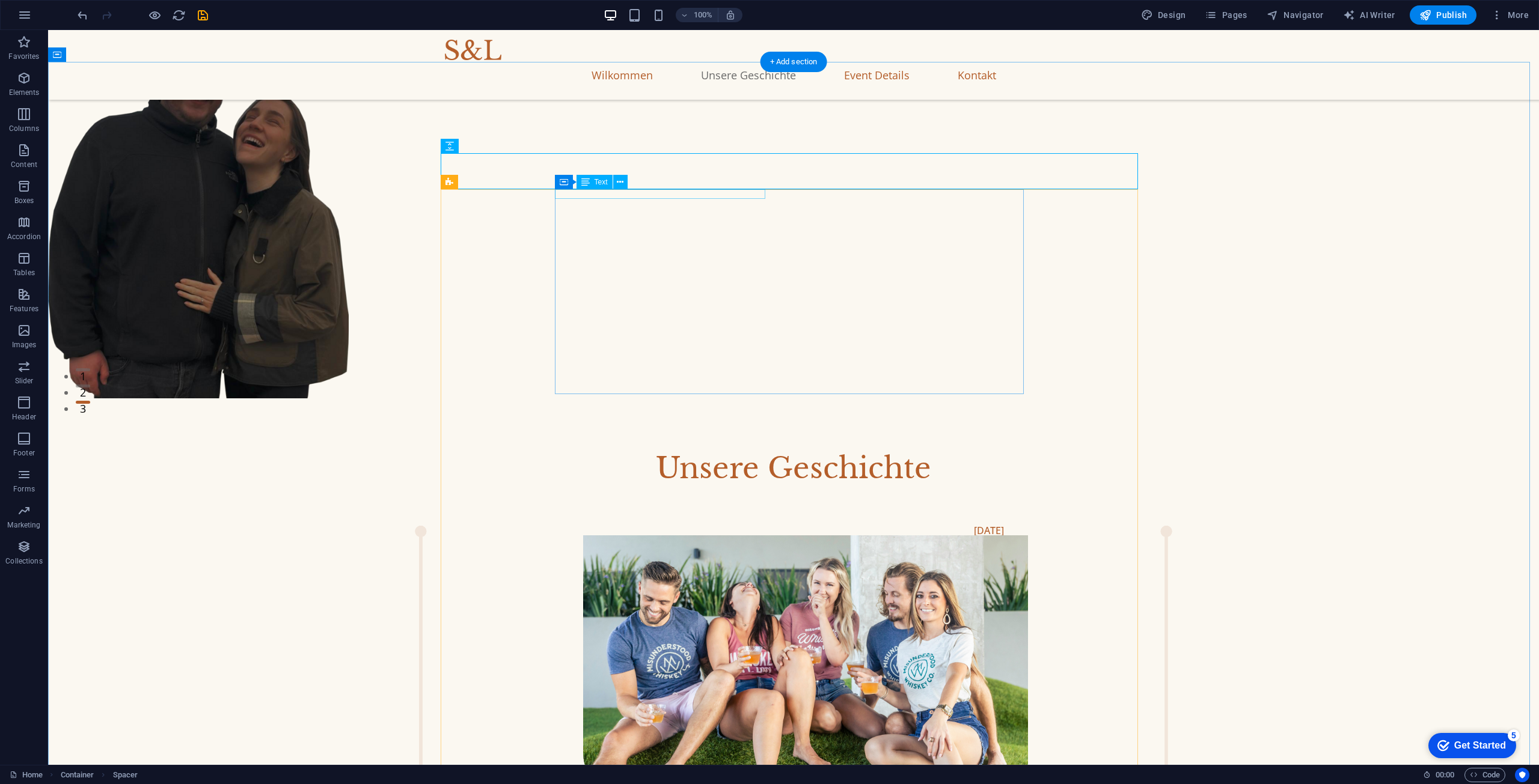
click at [745, 526] on div "[DATE]" at bounding box center [781, 530] width 445 height 10
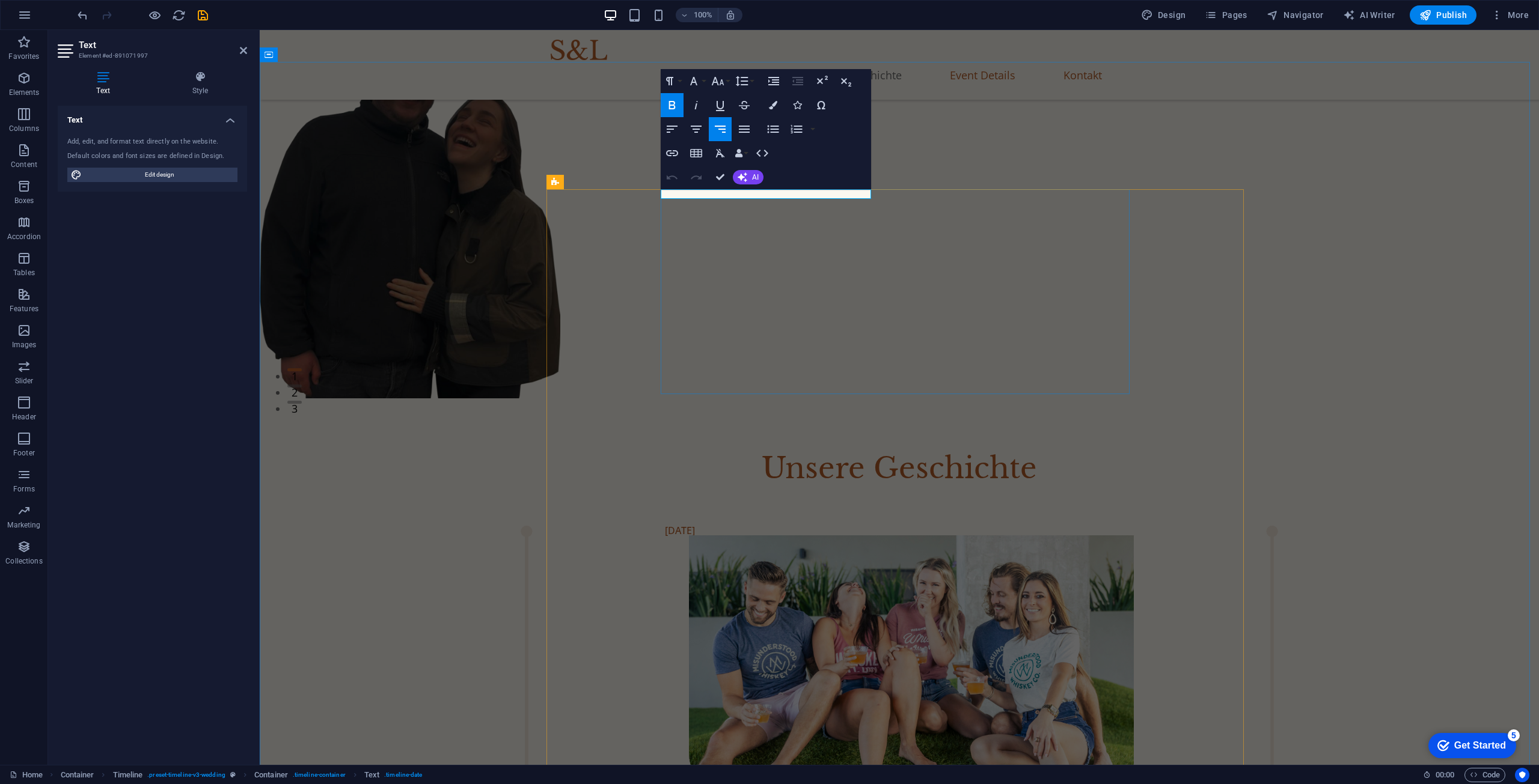
click at [722, 190] on div "Container Text" at bounding box center [701, 182] width 80 height 15
drag, startPoint x: 715, startPoint y: 196, endPoint x: 682, endPoint y: 197, distance: 33.0
click at [682, 524] on strong "[DATE]" at bounding box center [680, 531] width 30 height 13
drag, startPoint x: 678, startPoint y: 195, endPoint x: 648, endPoint y: 196, distance: 30.0
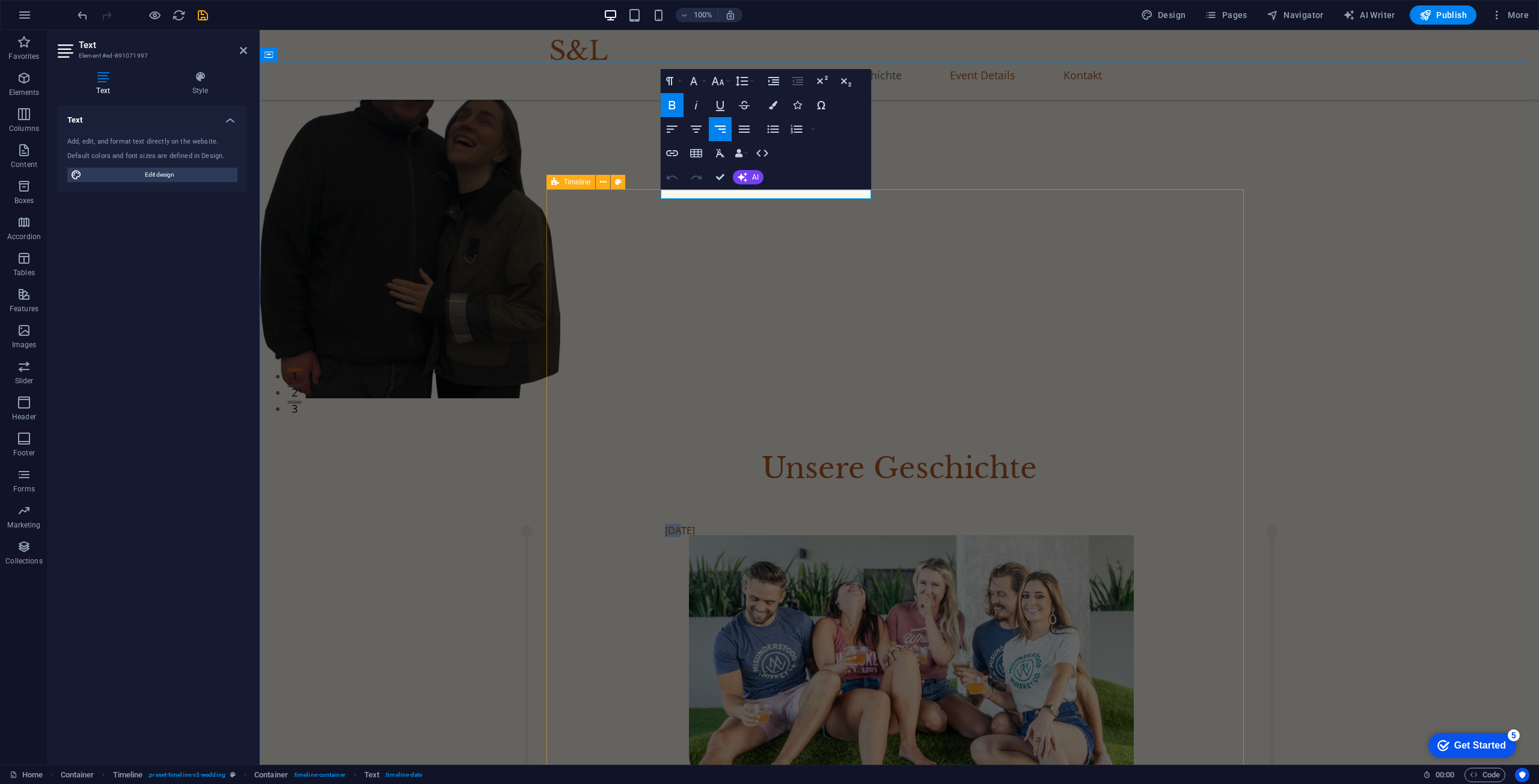
click at [747, 526] on div "06. Oktober 2018 Das Kennenlernen Lorem ipsum dolor sit amet, consectetur adipi…" at bounding box center [899, 692] width 469 height 332
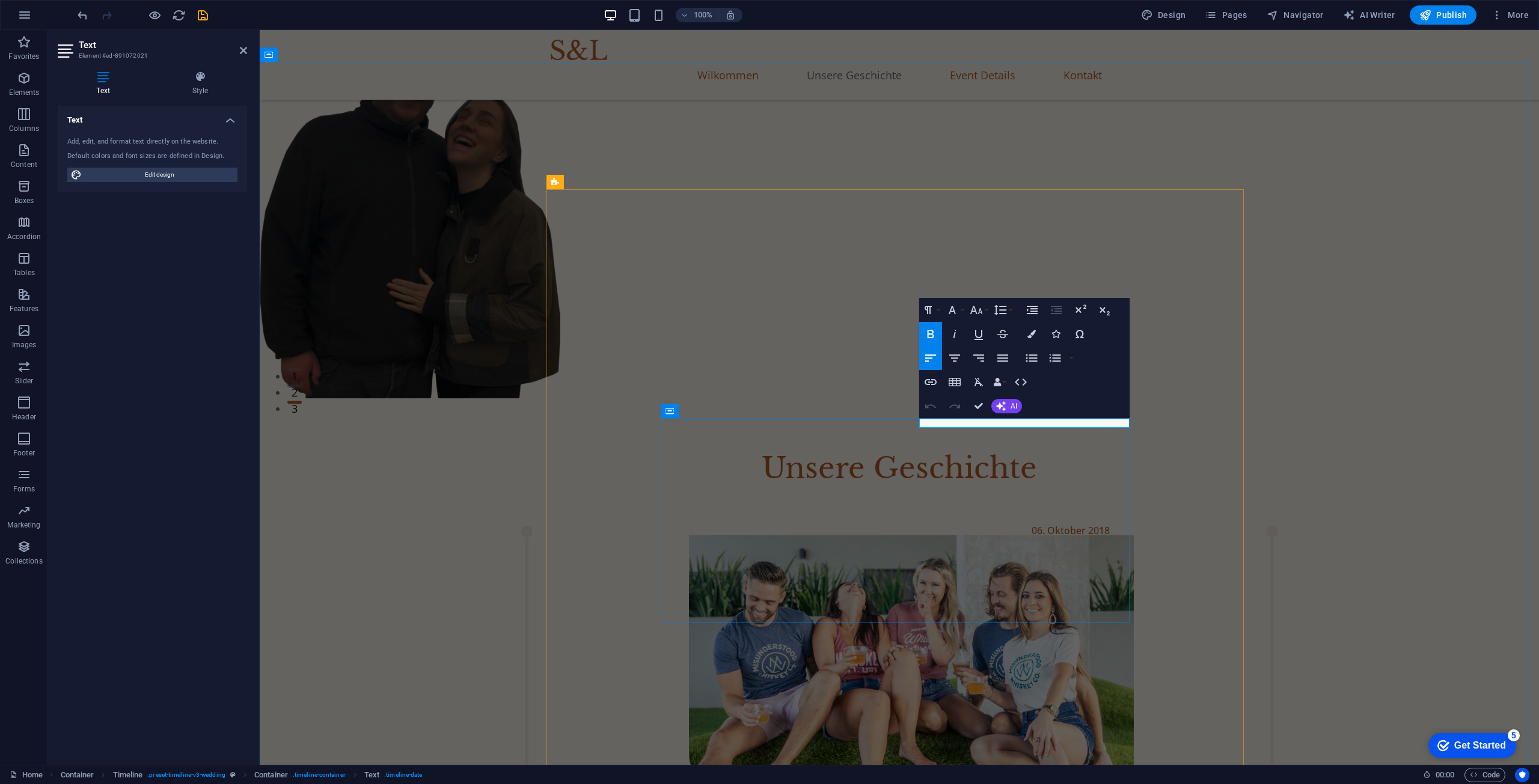
drag, startPoint x: 987, startPoint y: 423, endPoint x: 925, endPoint y: 425, distance: 62.0
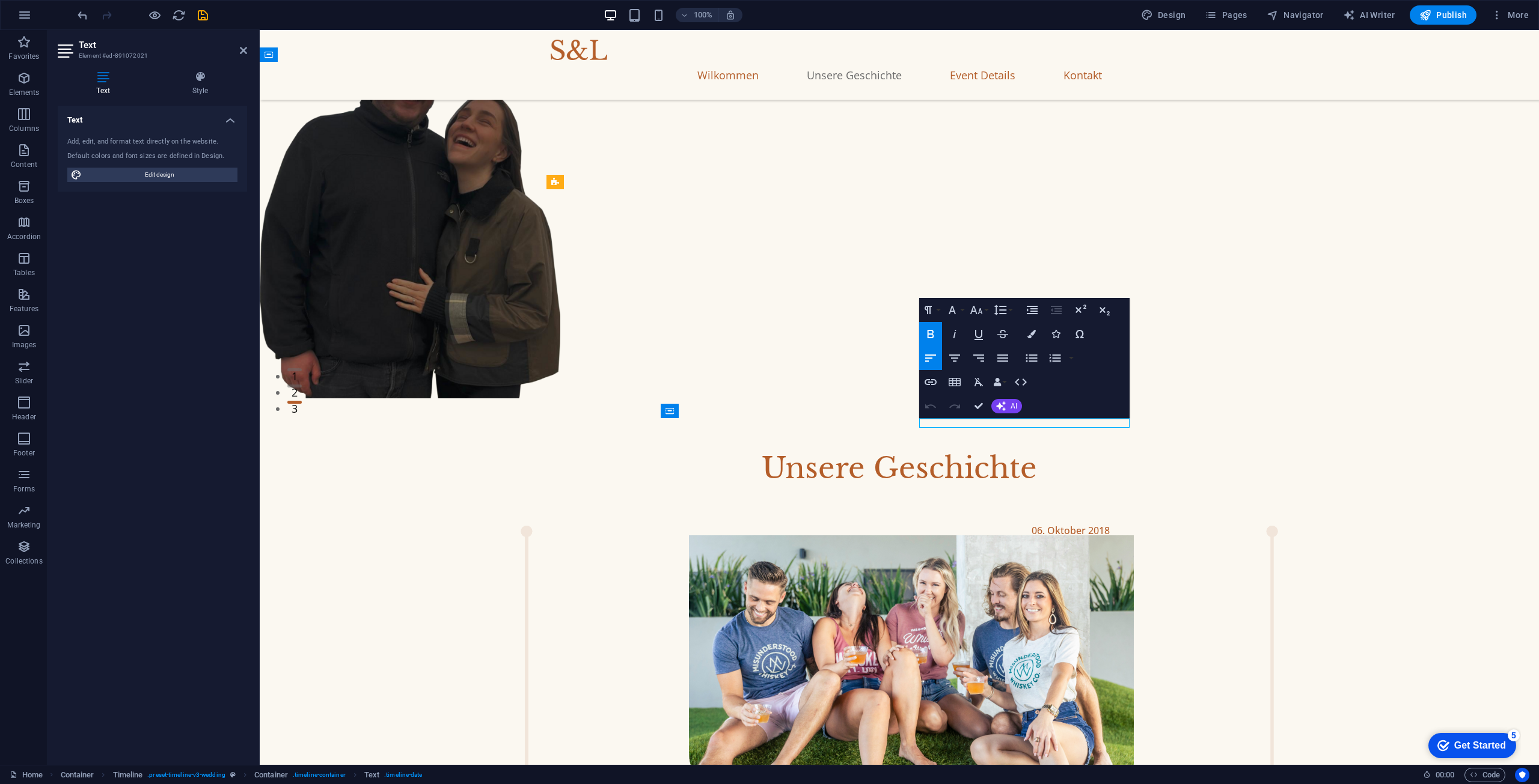
drag, startPoint x: 959, startPoint y: 424, endPoint x: 968, endPoint y: 423, distance: 9.1
drag, startPoint x: 973, startPoint y: 423, endPoint x: 979, endPoint y: 423, distance: 6.0
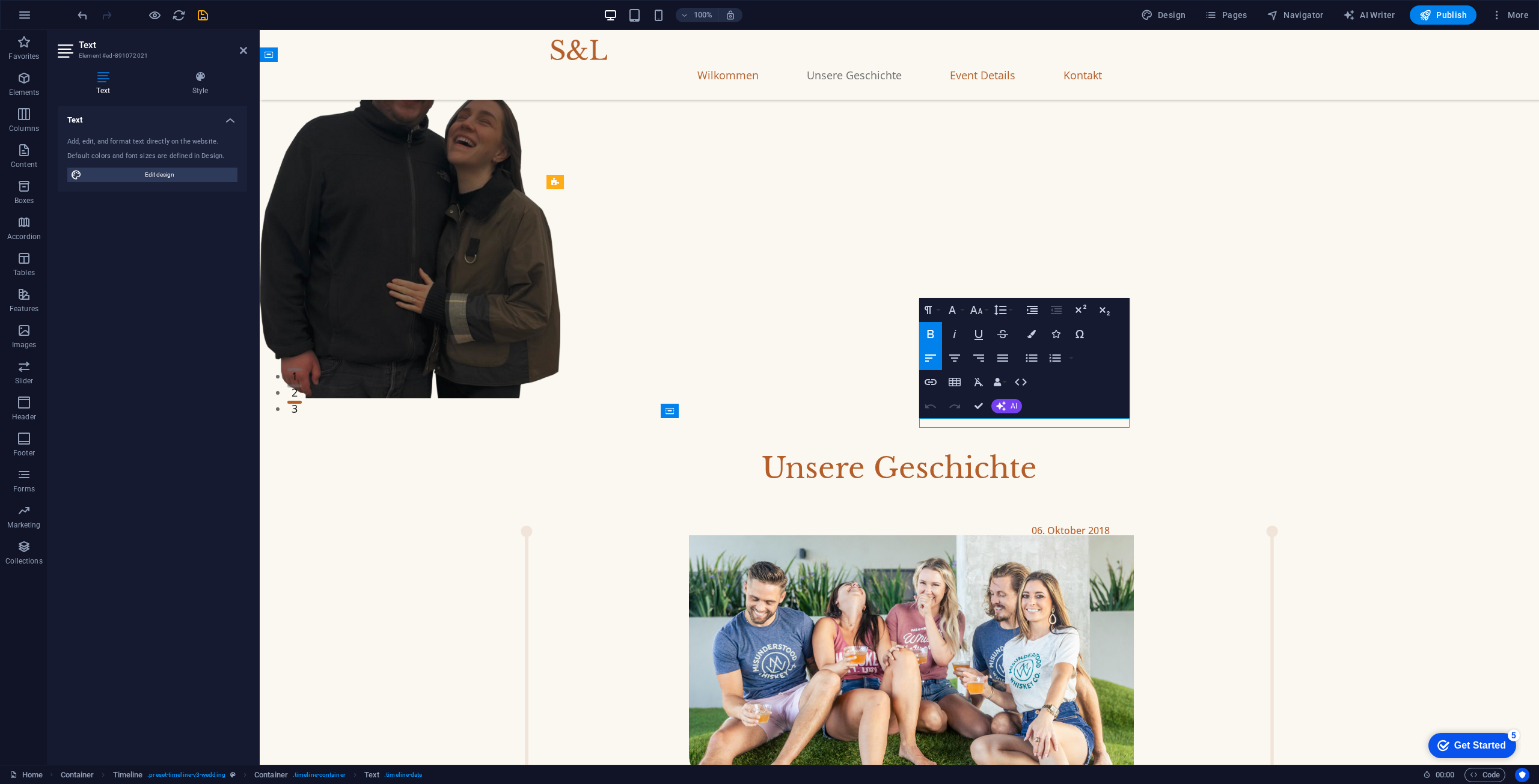
drag, startPoint x: 954, startPoint y: 426, endPoint x: 920, endPoint y: 426, distance: 34.0
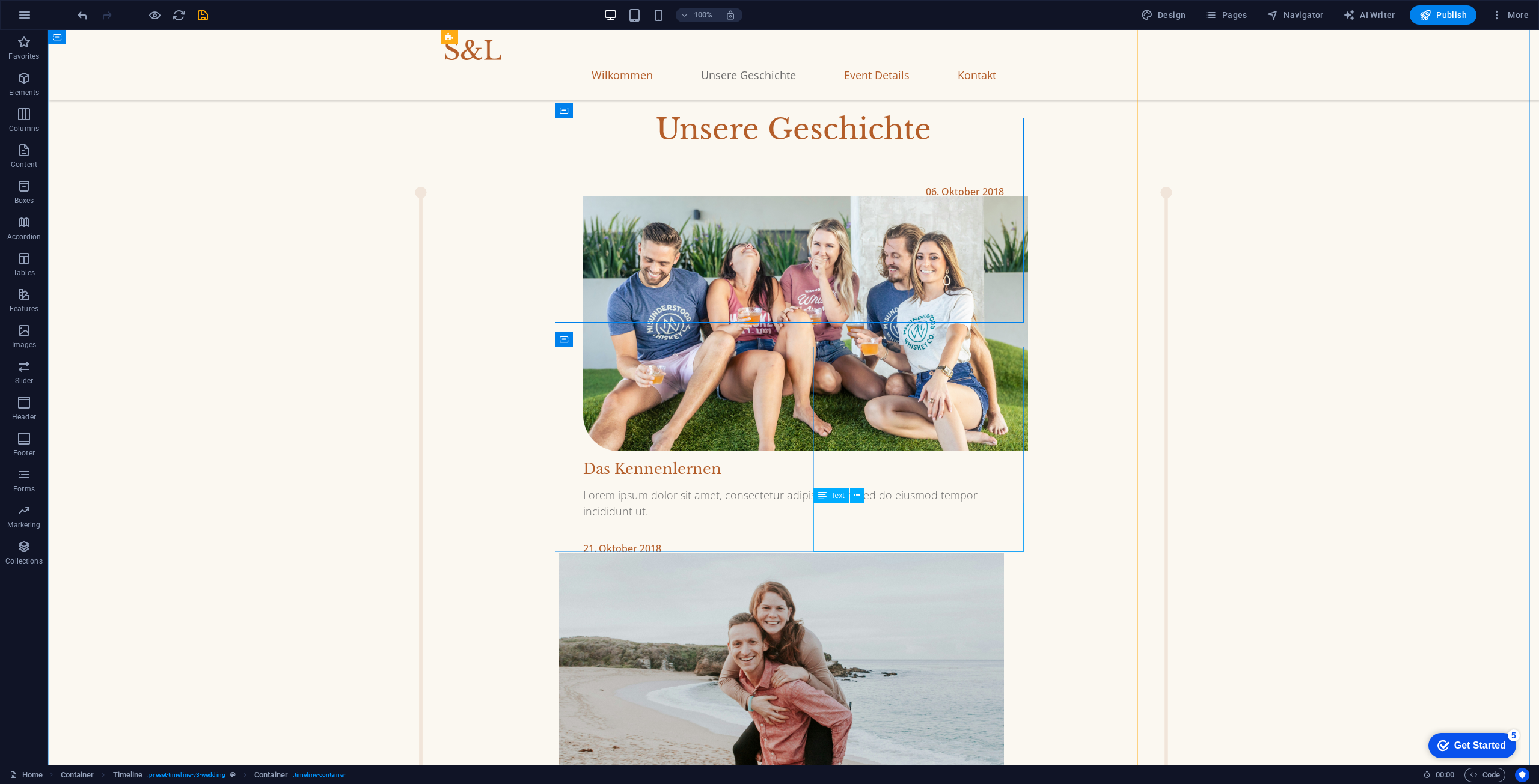
scroll to position [842, 0]
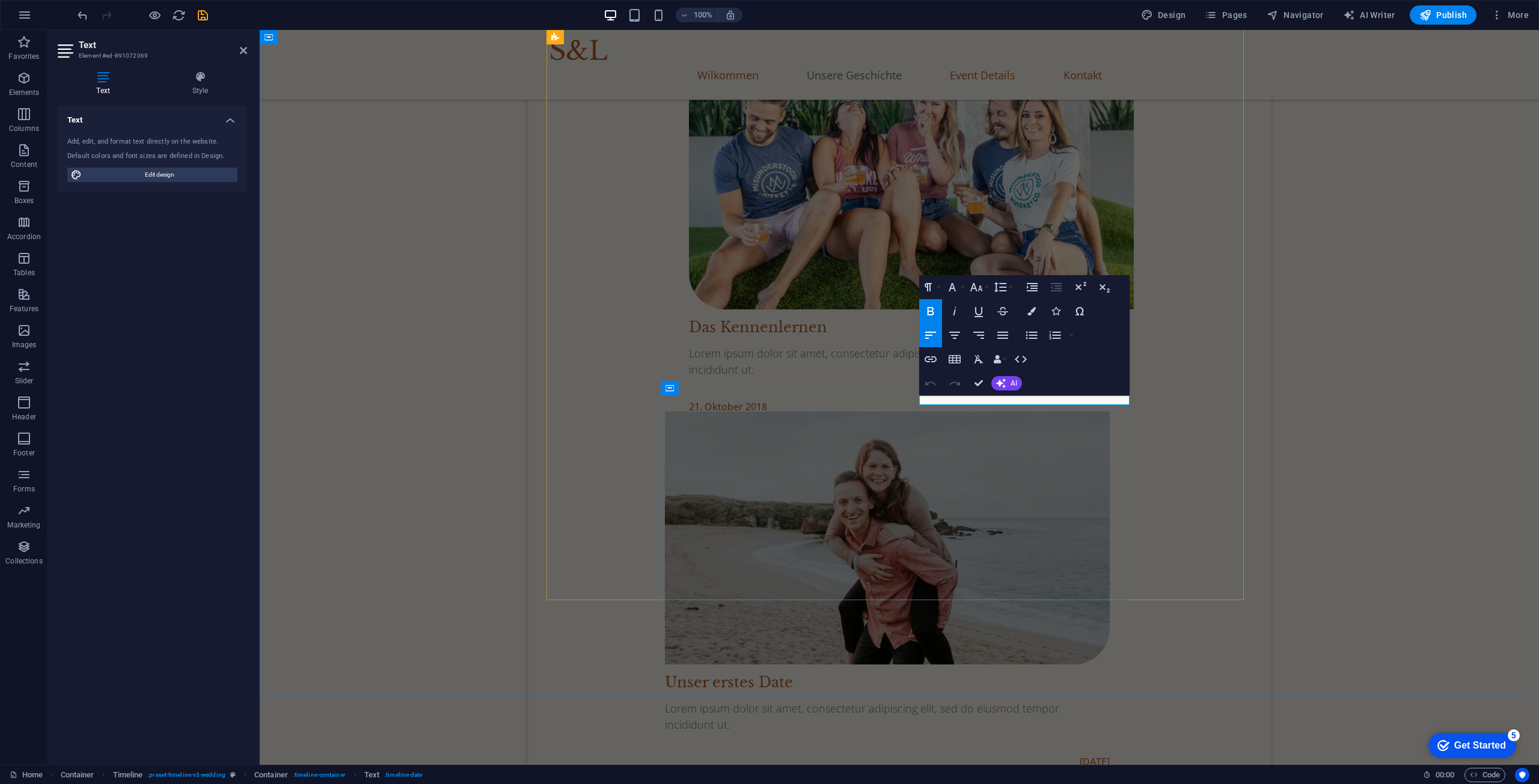
drag, startPoint x: 978, startPoint y: 399, endPoint x: 919, endPoint y: 400, distance: 59.0
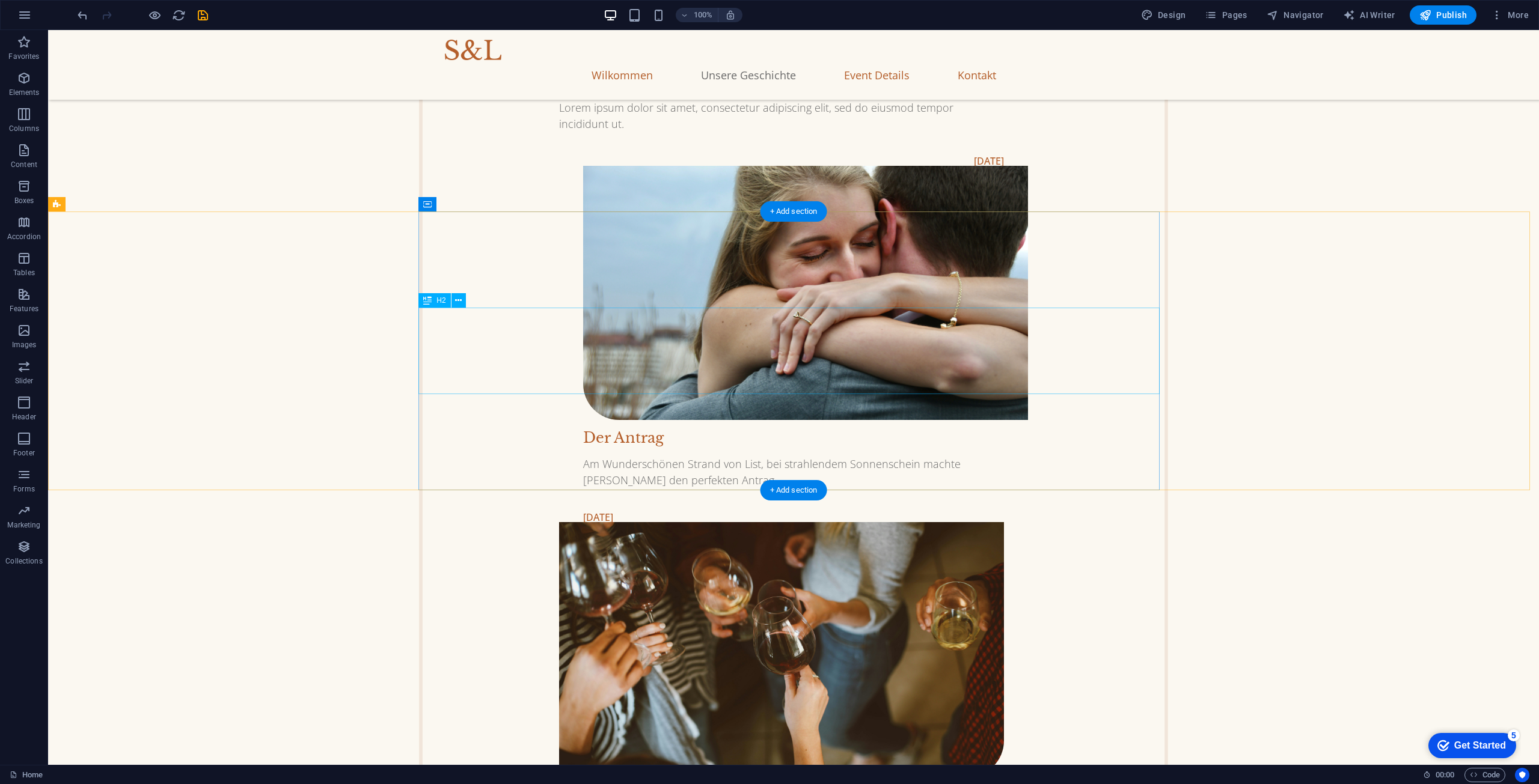
scroll to position [1623, 0]
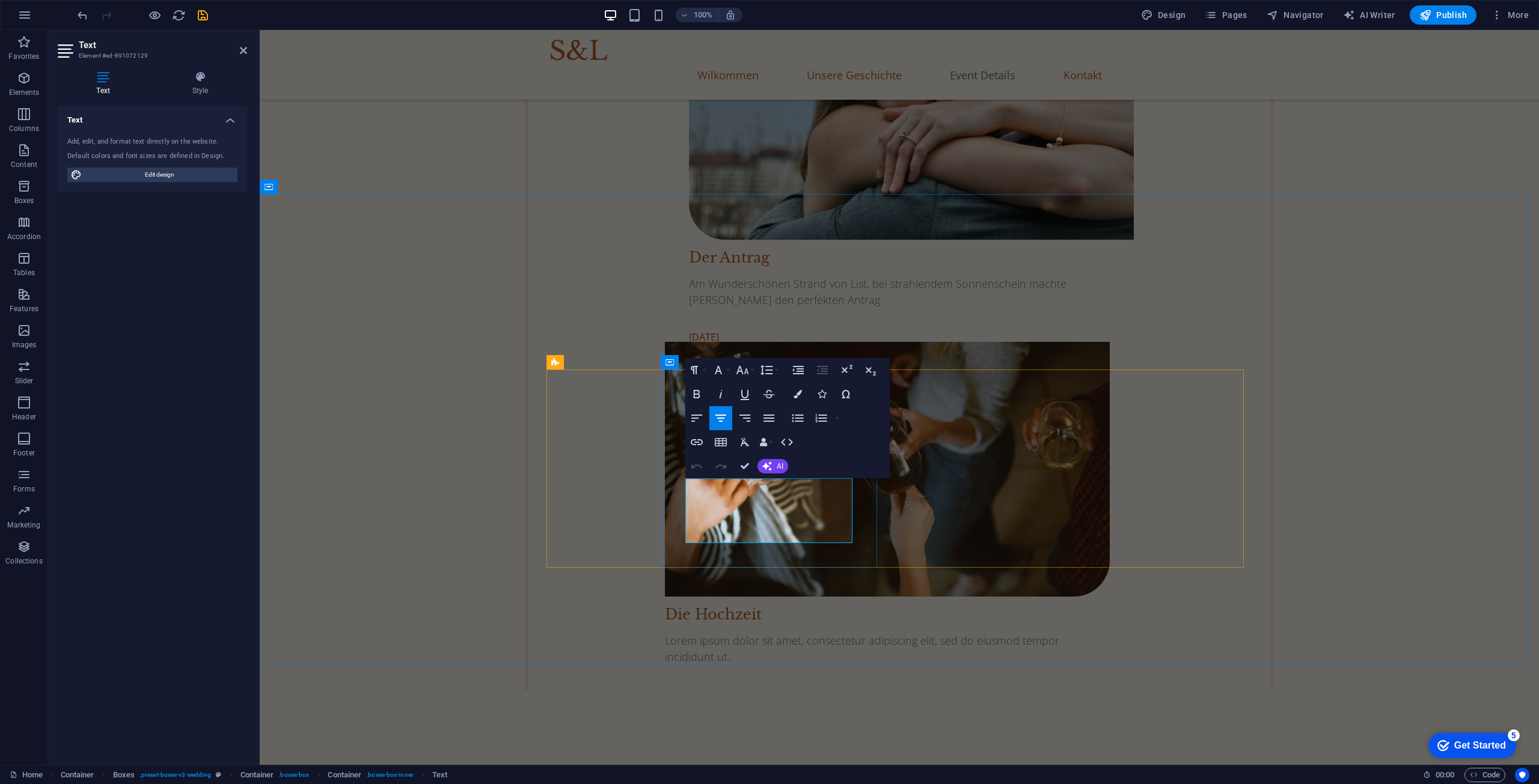
drag, startPoint x: 737, startPoint y: 485, endPoint x: 693, endPoint y: 488, distance: 44.1
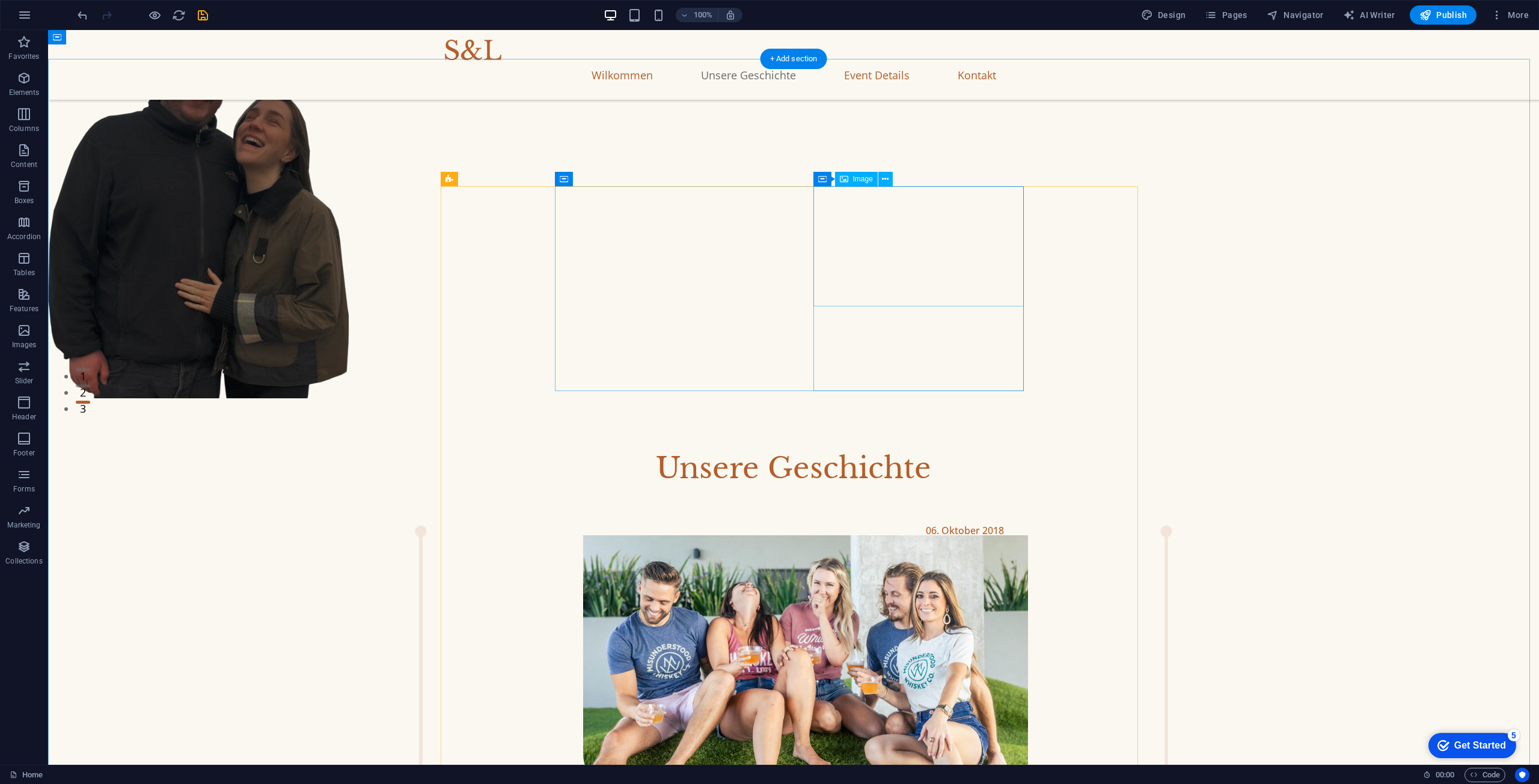
scroll to position [0, 0]
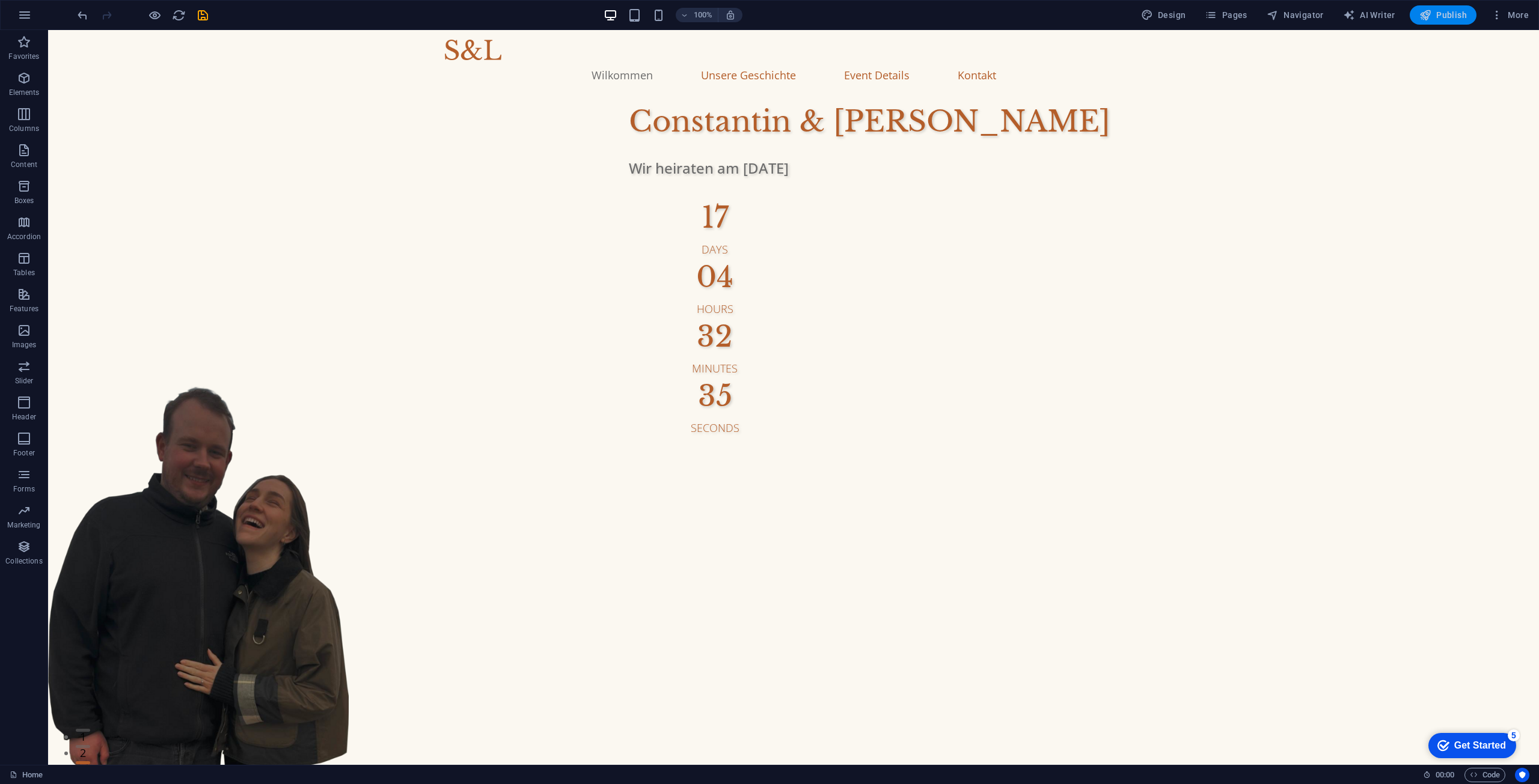
click at [1432, 13] on span "Publish" at bounding box center [1442, 15] width 48 height 12
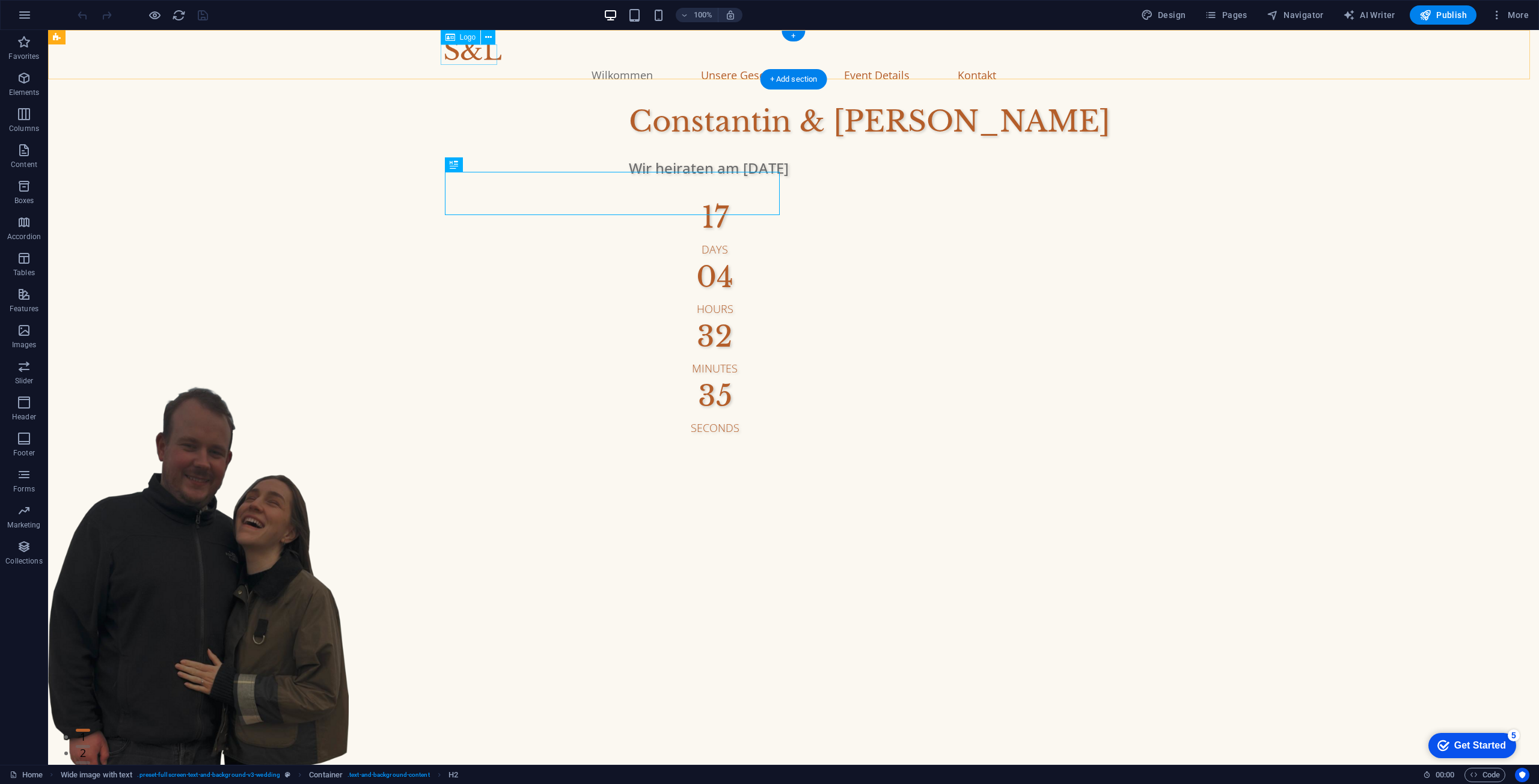
click at [482, 50] on div at bounding box center [793, 50] width 697 height 20
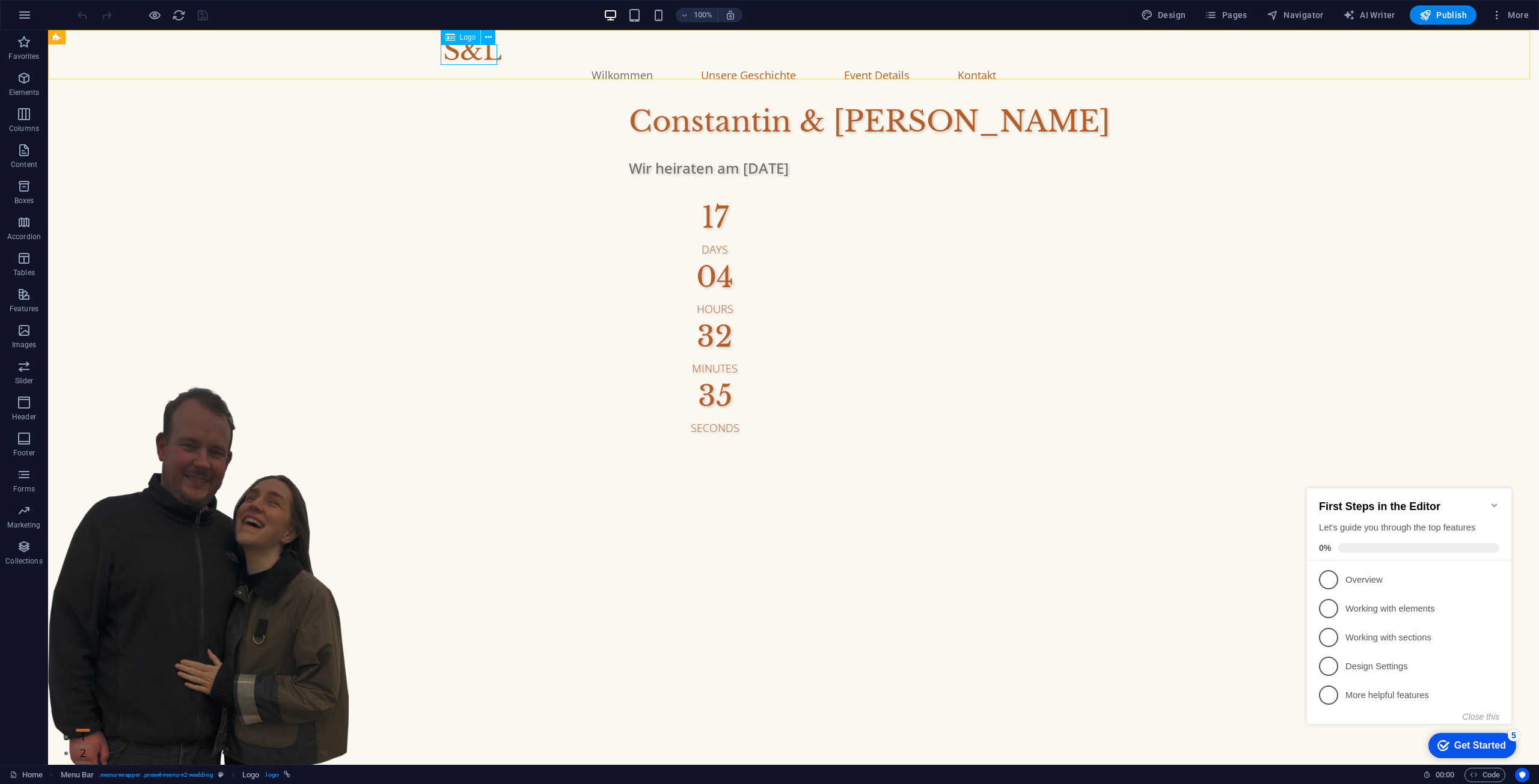
click at [478, 35] on div "Logo" at bounding box center [460, 37] width 40 height 15
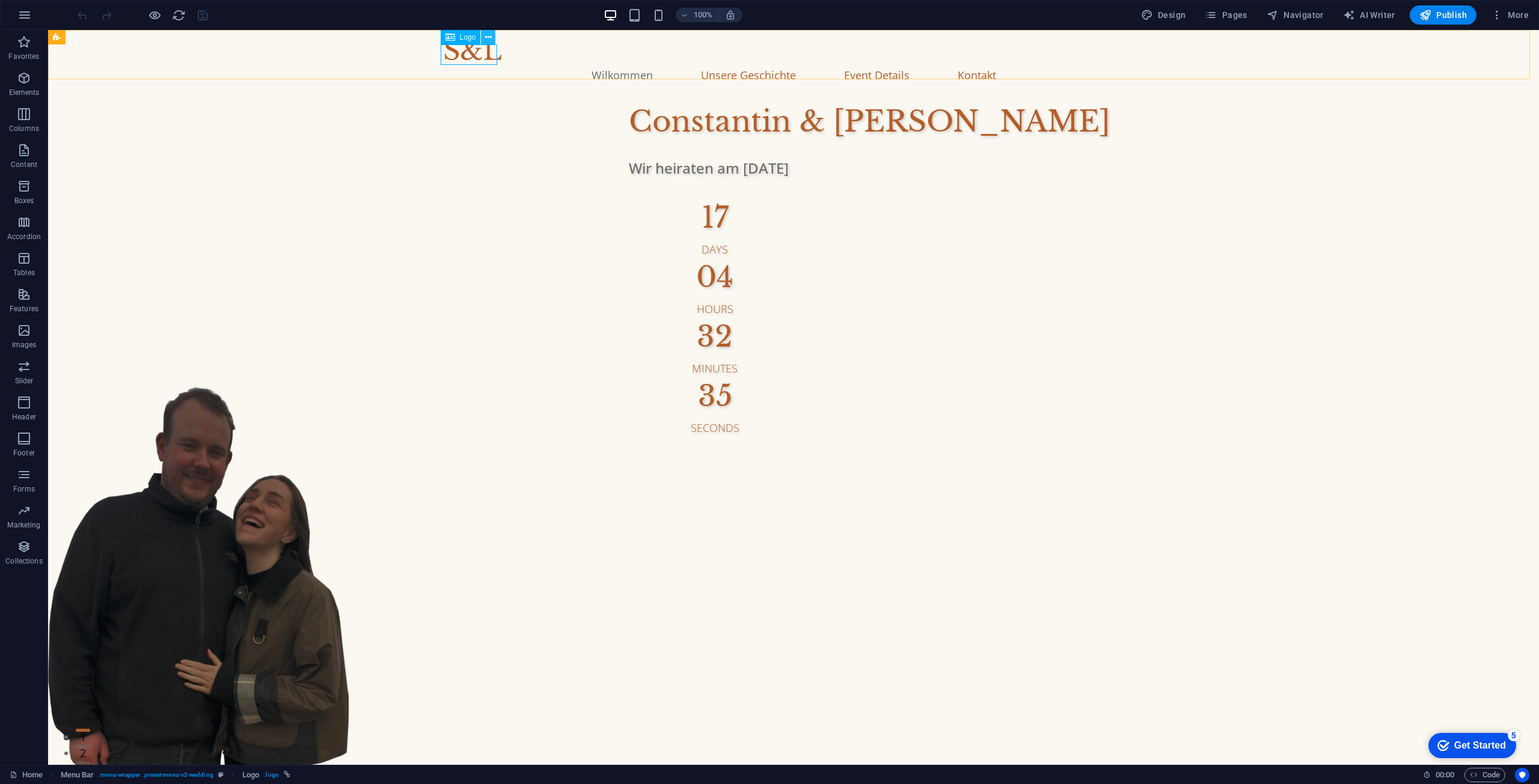
click at [483, 35] on button at bounding box center [488, 37] width 15 height 15
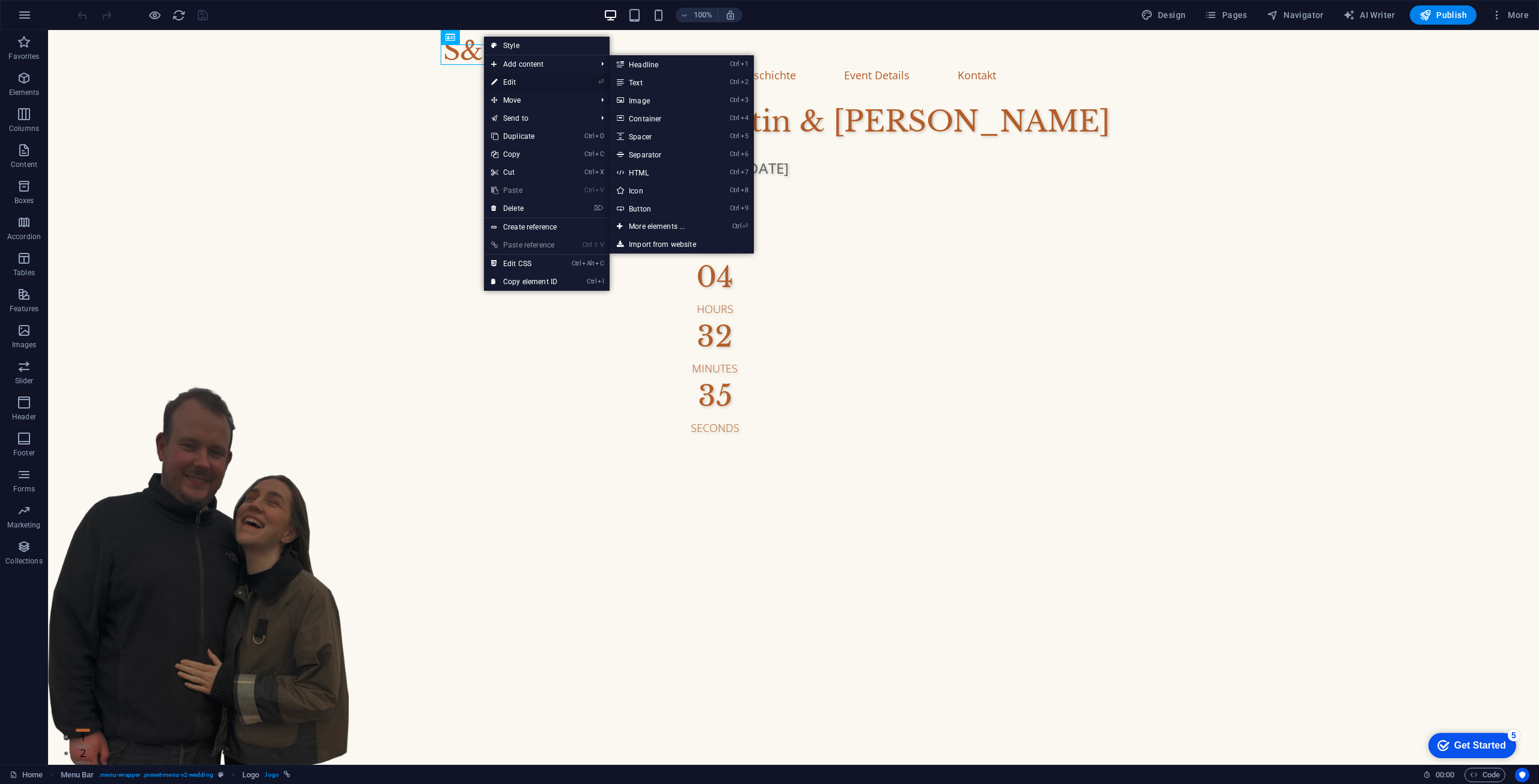
click at [500, 73] on link "⏎ Edit" at bounding box center [524, 82] width 80 height 18
select select "px"
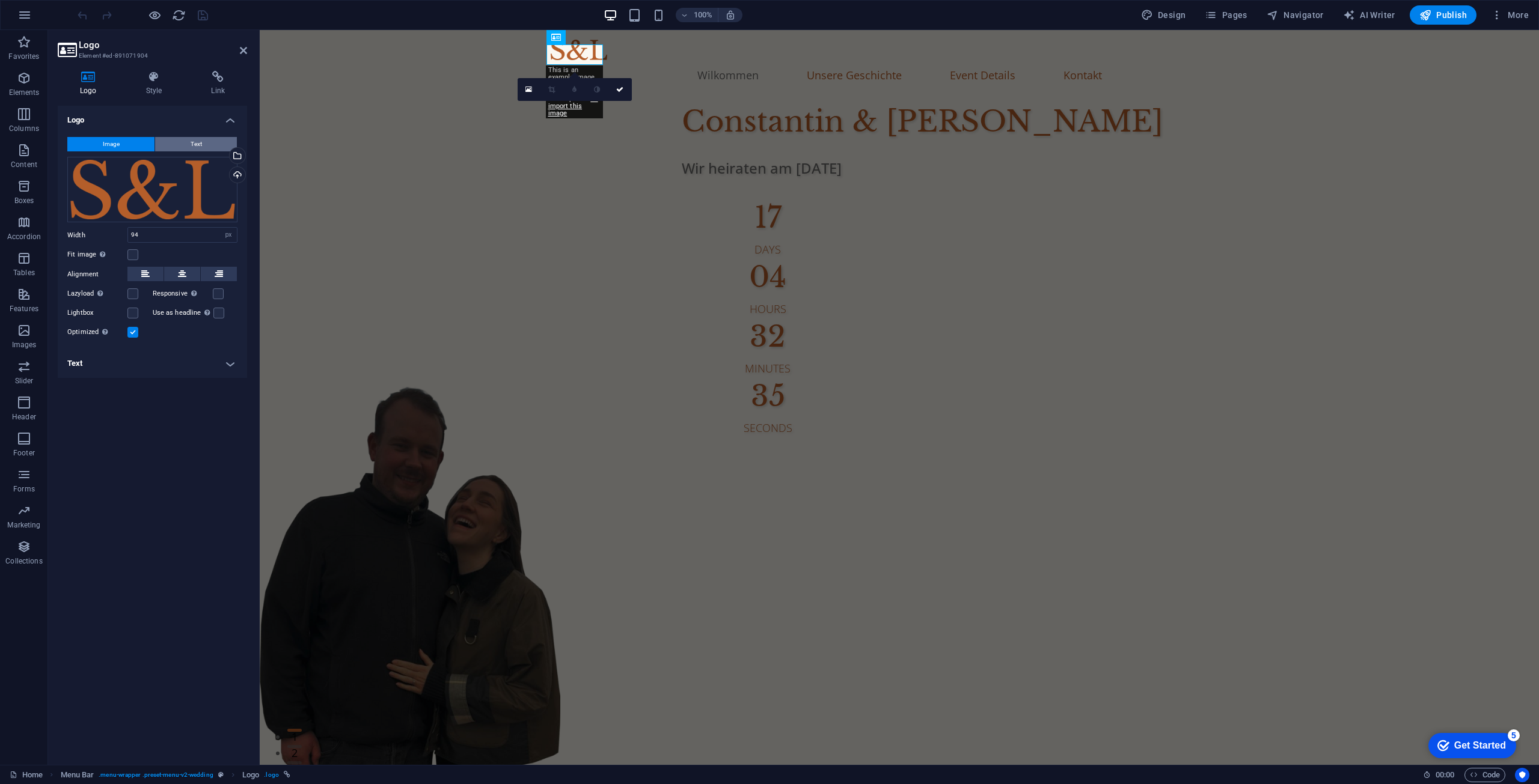
click at [202, 138] on button "Text" at bounding box center [196, 144] width 82 height 15
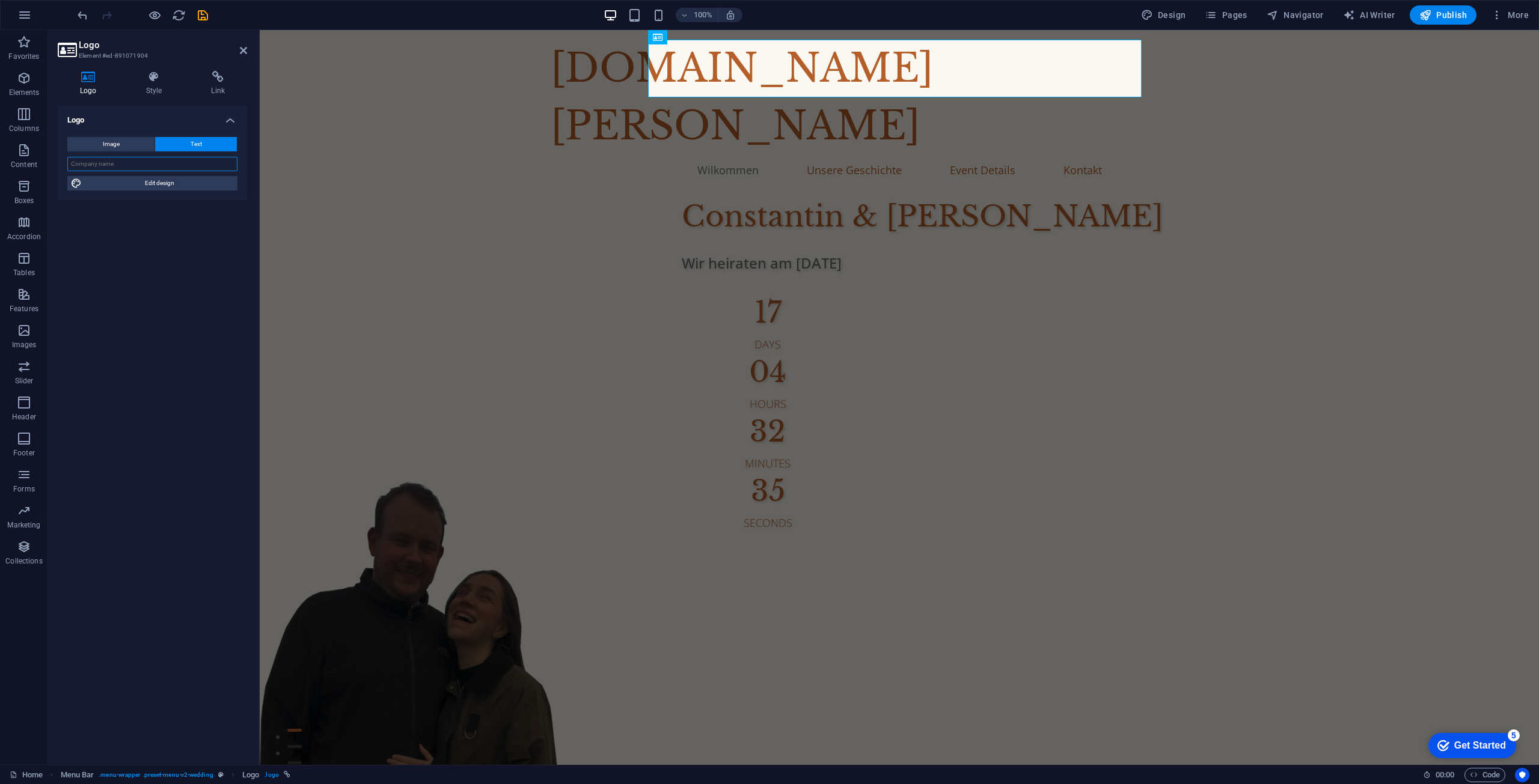
click at [157, 164] on input "text" at bounding box center [152, 164] width 170 height 15
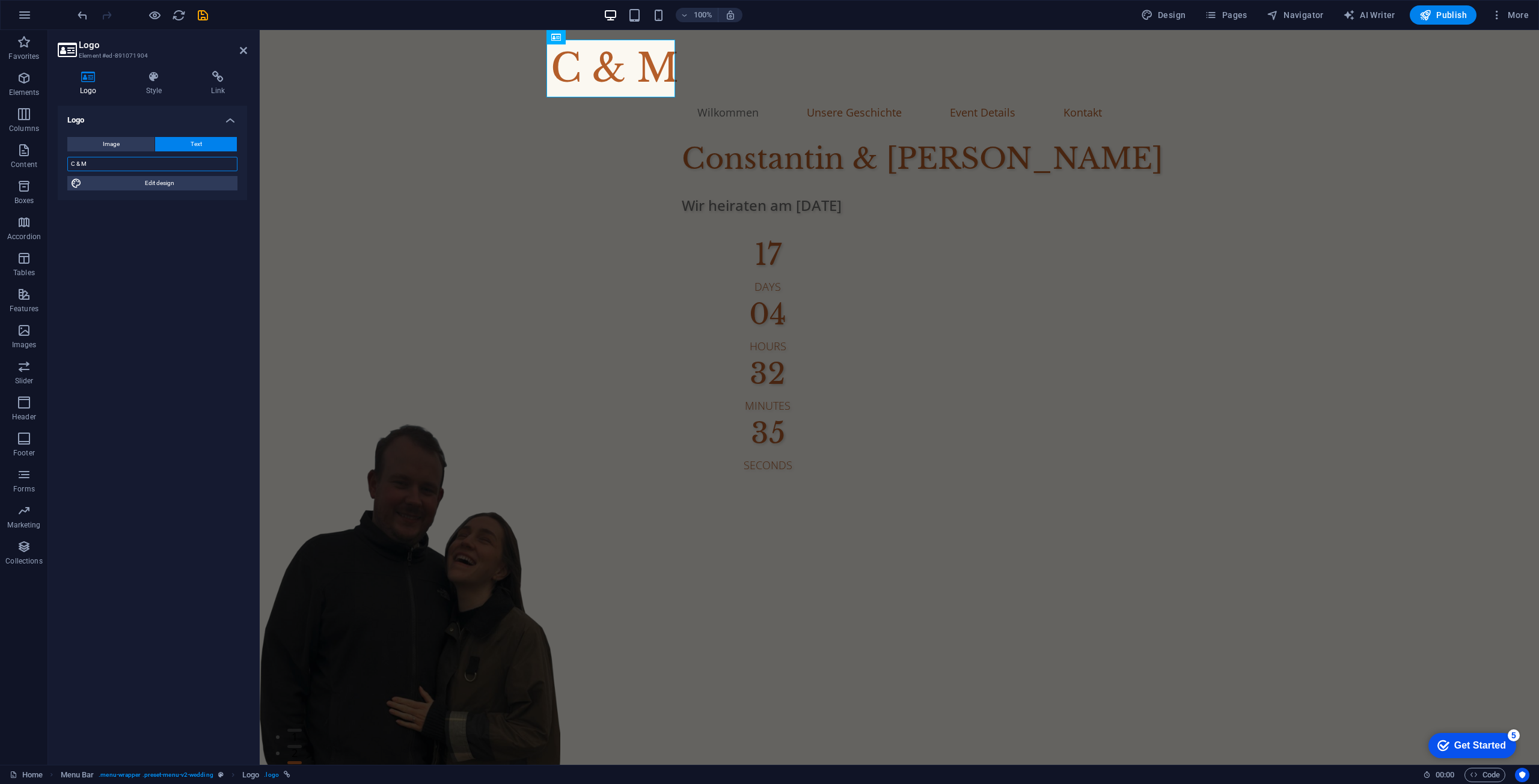
click at [81, 166] on input "C & M" at bounding box center [152, 164] width 170 height 15
drag, startPoint x: 74, startPoint y: 166, endPoint x: 79, endPoint y: 162, distance: 6.4
click at [74, 166] on input "C &M" at bounding box center [152, 164] width 170 height 15
type input "C&M"
click at [157, 56] on h3 "Element #ed-891071904" at bounding box center [151, 56] width 144 height 11
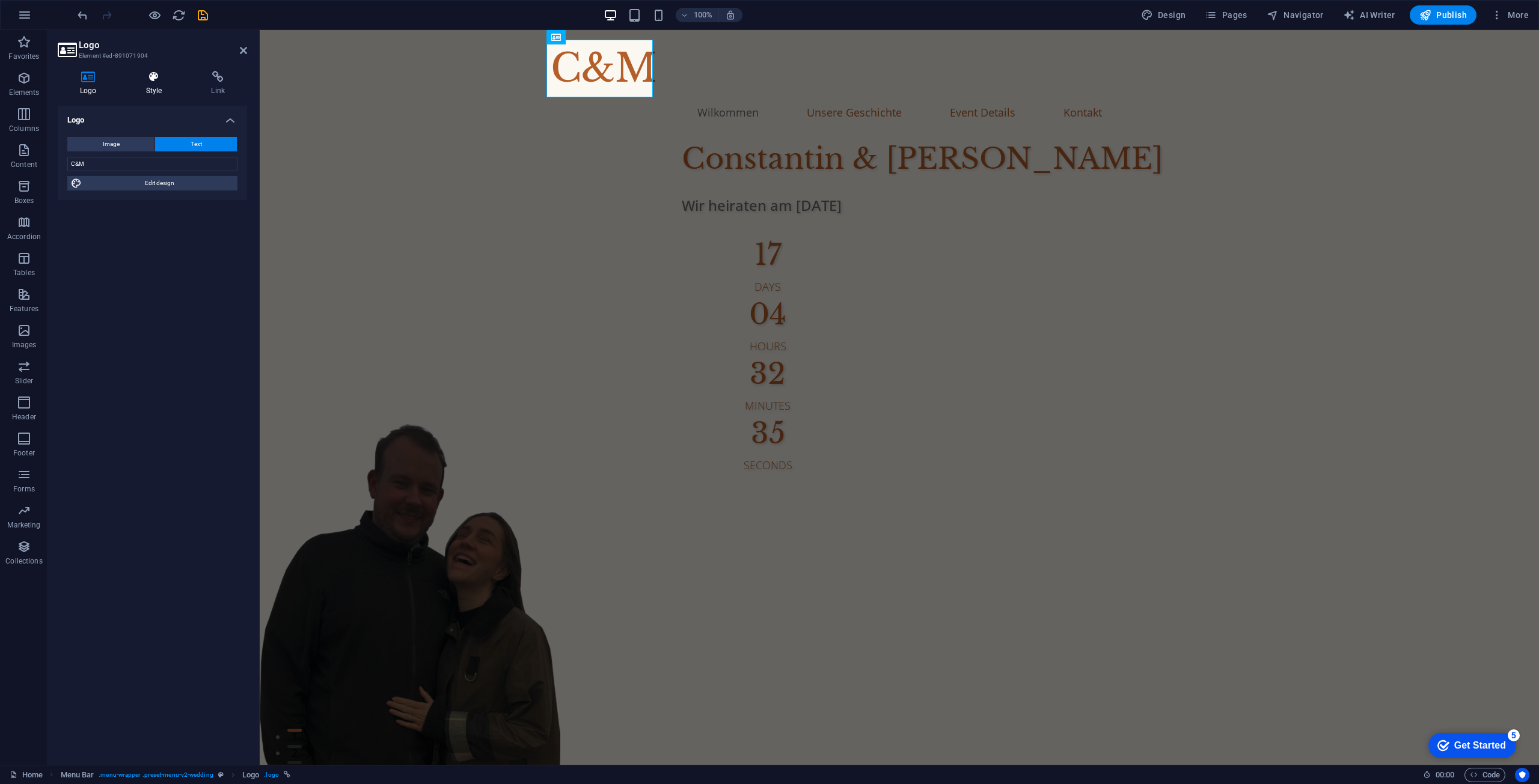
click at [150, 72] on icon at bounding box center [154, 77] width 61 height 12
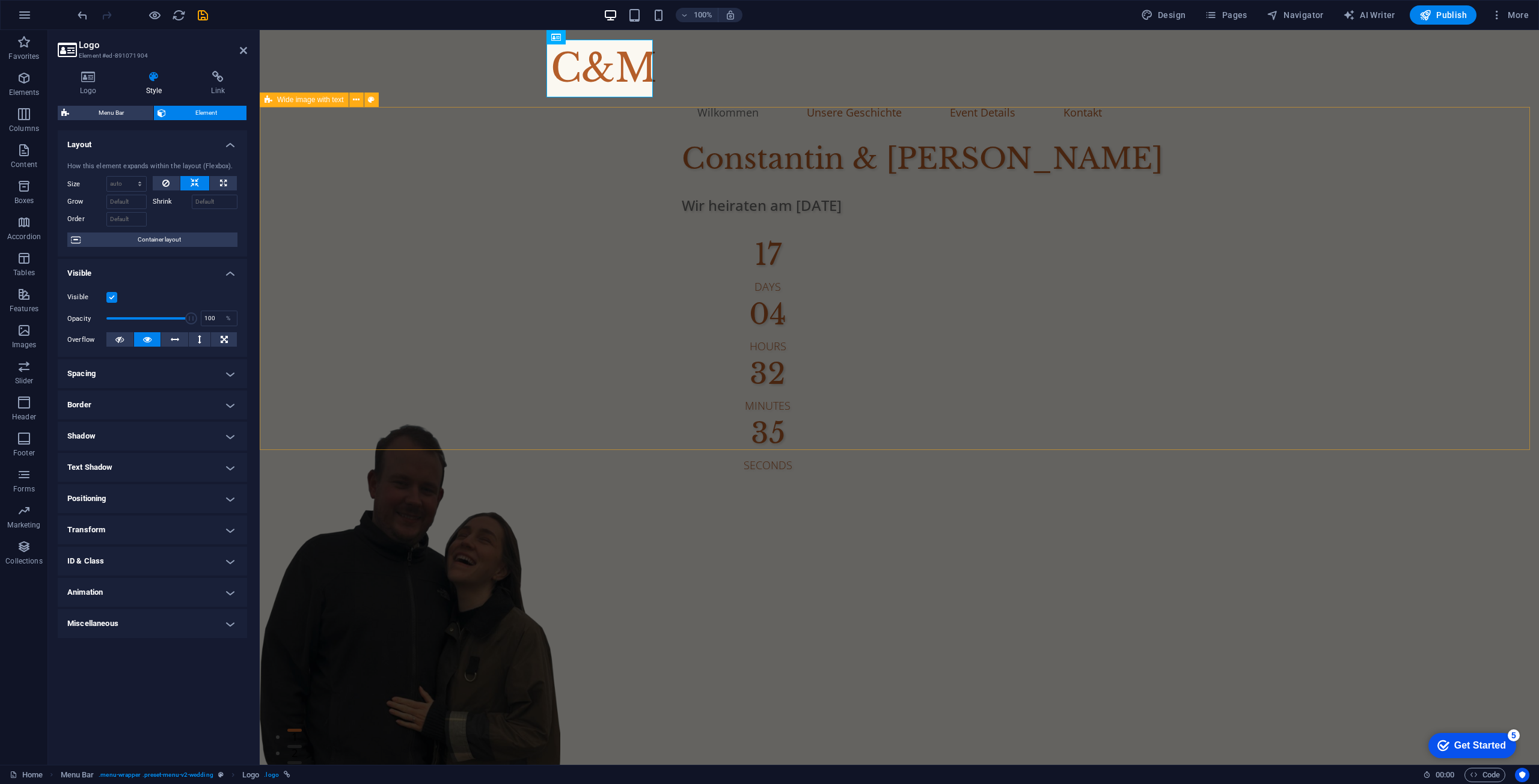
click at [322, 211] on div "Constantin & Maria Wir heiraten am 19. September 2026 17 Days 04 Hours 32 Minut…" at bounding box center [899, 476] width 1279 height 679
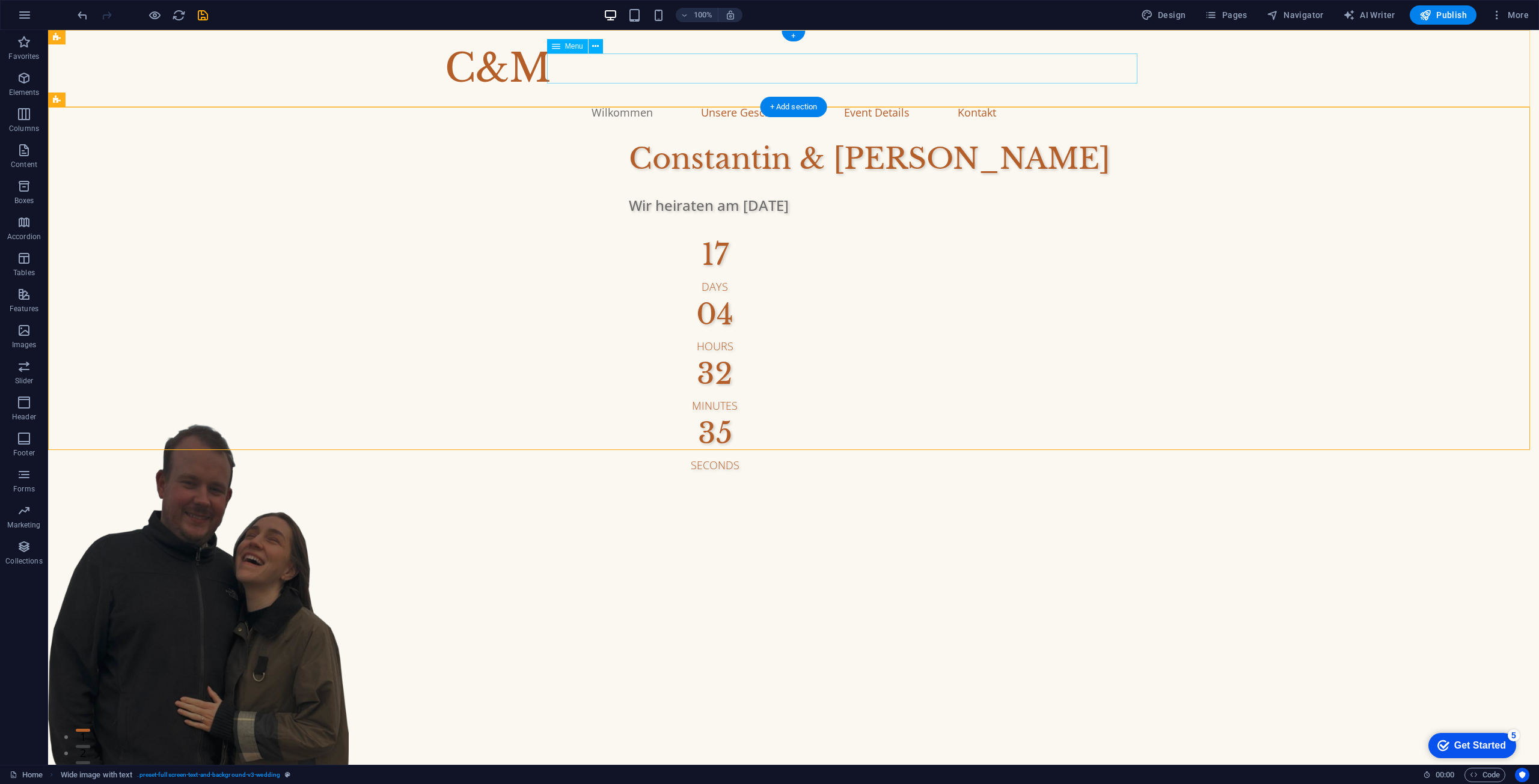
click at [819, 97] on nav "Wilkommen Unsere Geschichte Event Details Kontakt" at bounding box center [793, 112] width 697 height 30
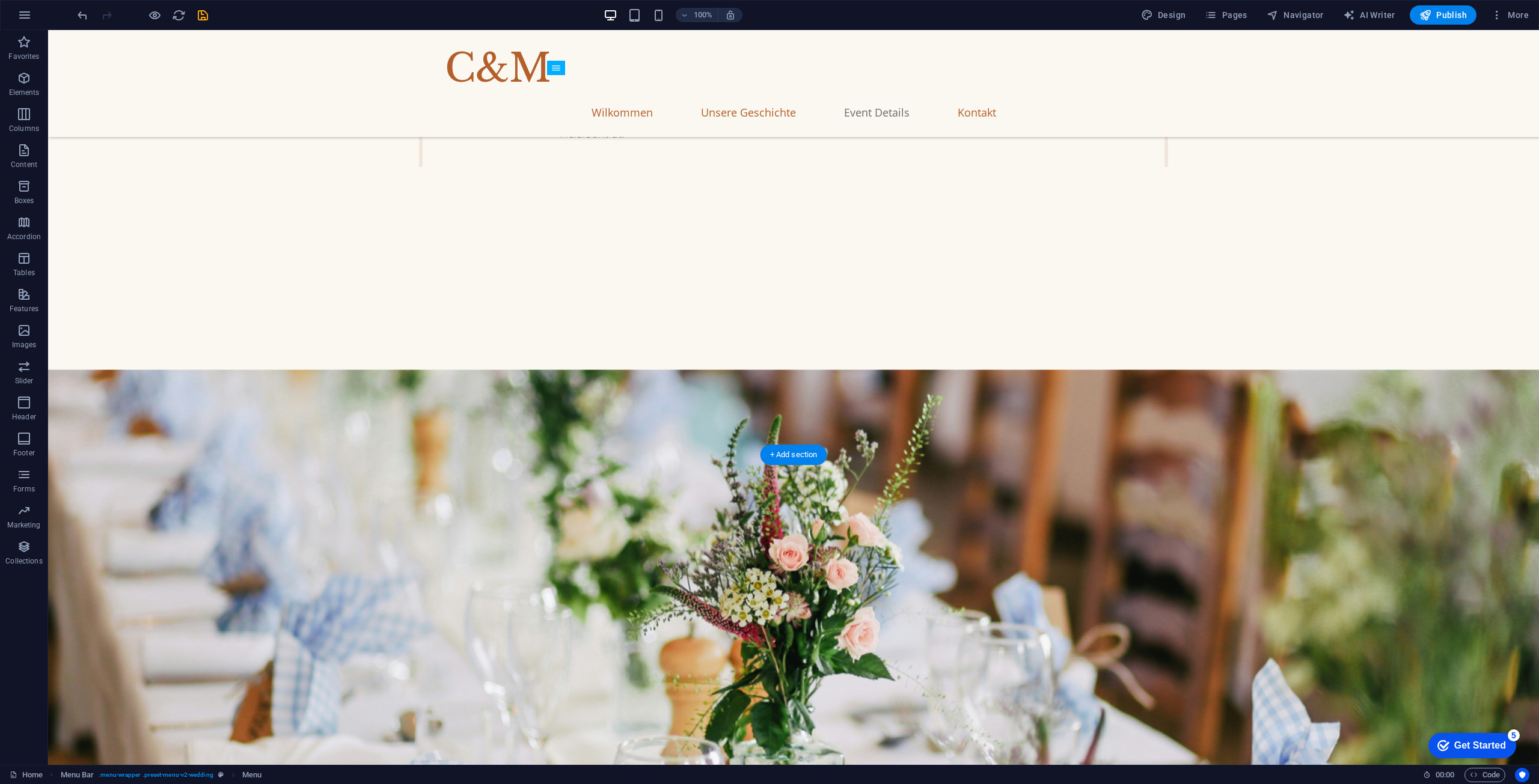
scroll to position [2103, 0]
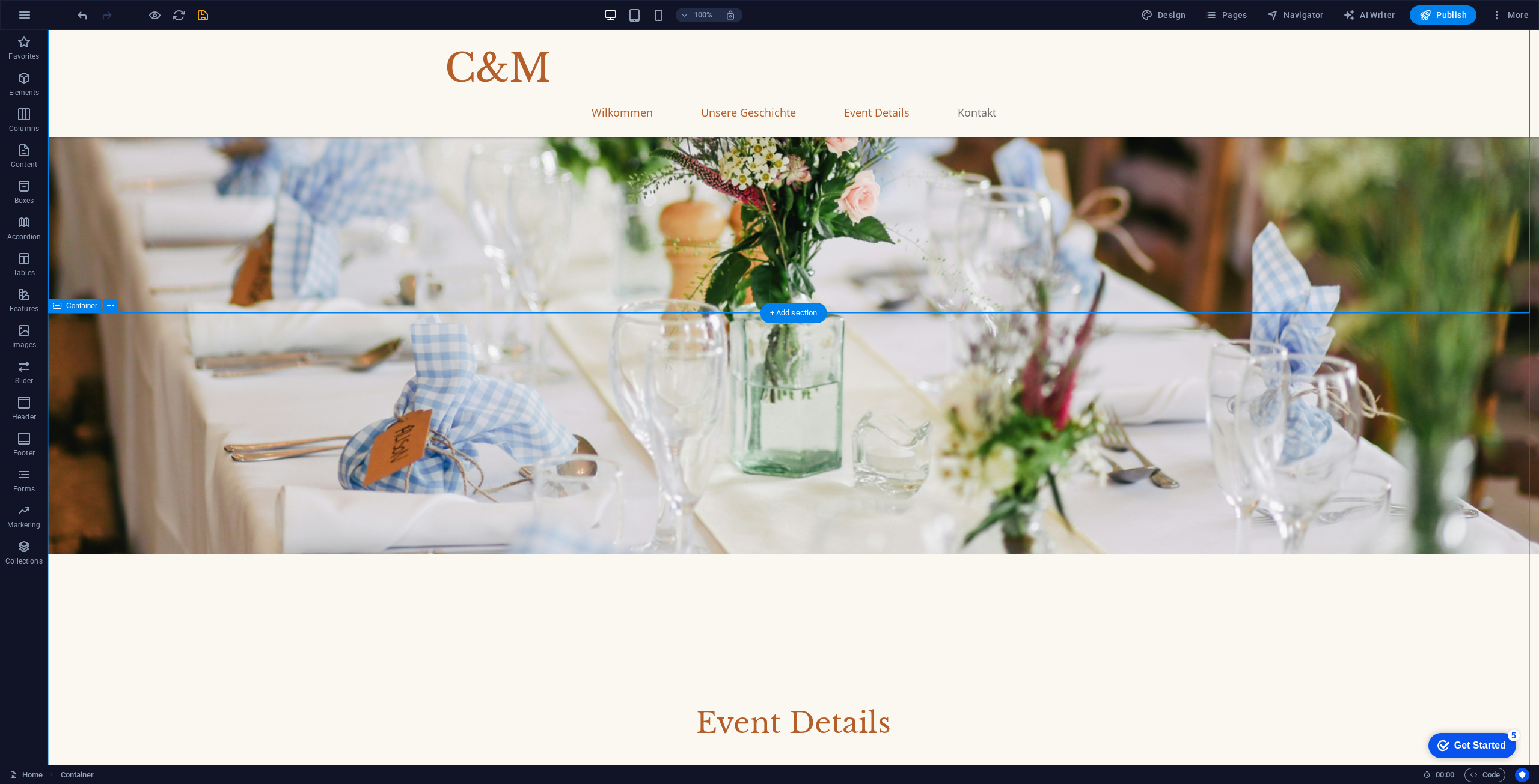
scroll to position [2764, 0]
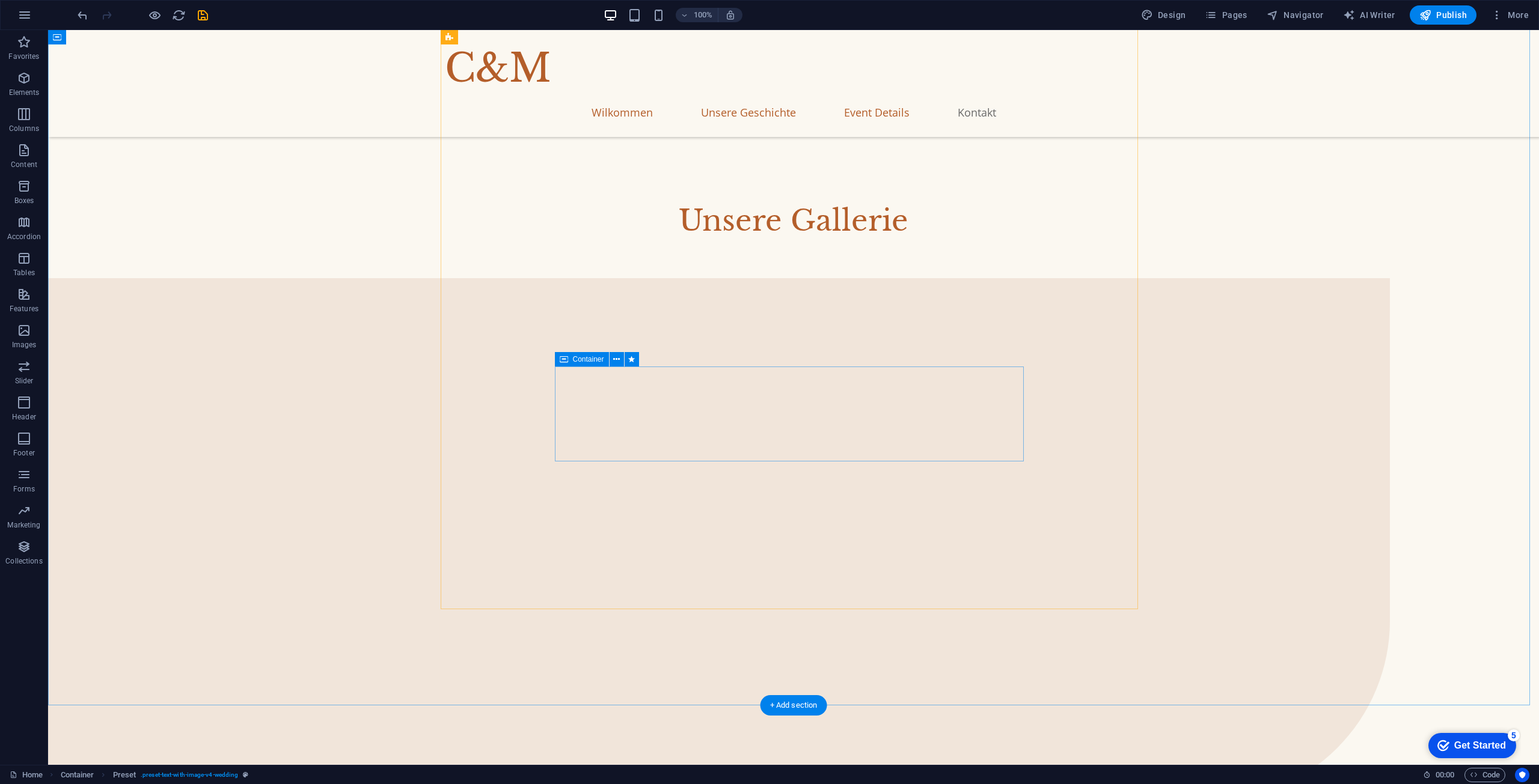
scroll to position [3729, 0]
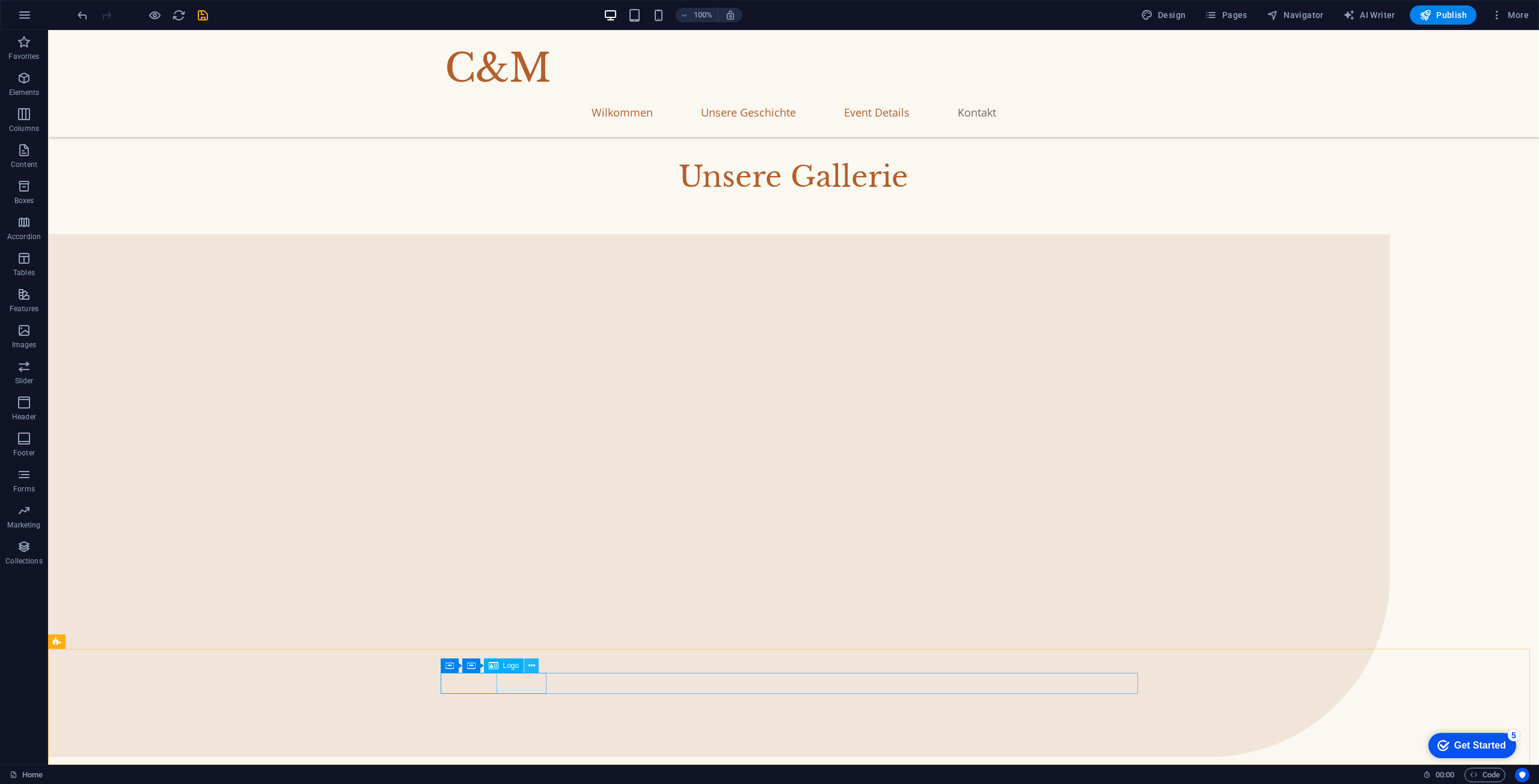
click at [530, 668] on icon at bounding box center [531, 666] width 7 height 12
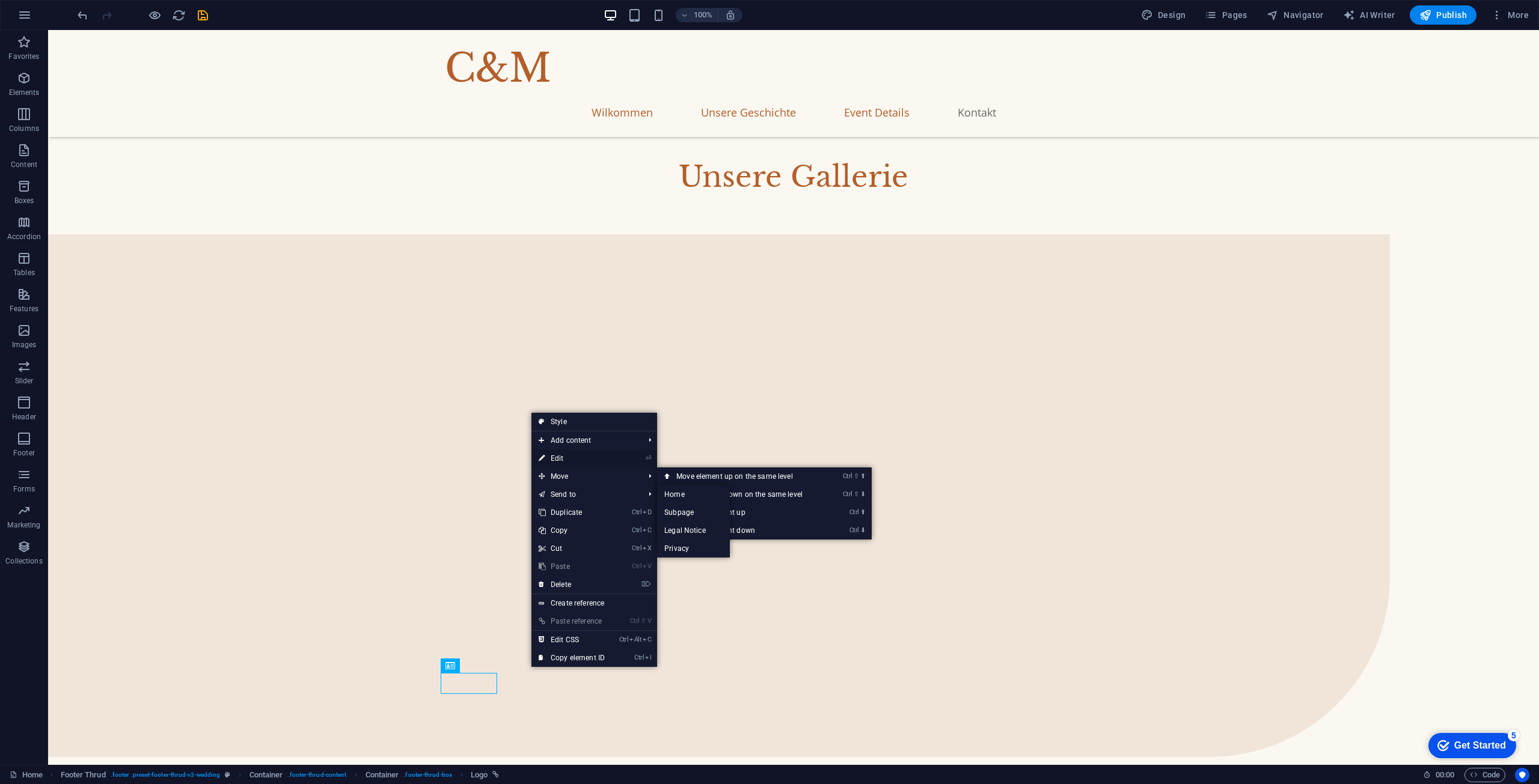
click at [573, 456] on link "⏎ Edit" at bounding box center [571, 459] width 80 height 18
select select "px"
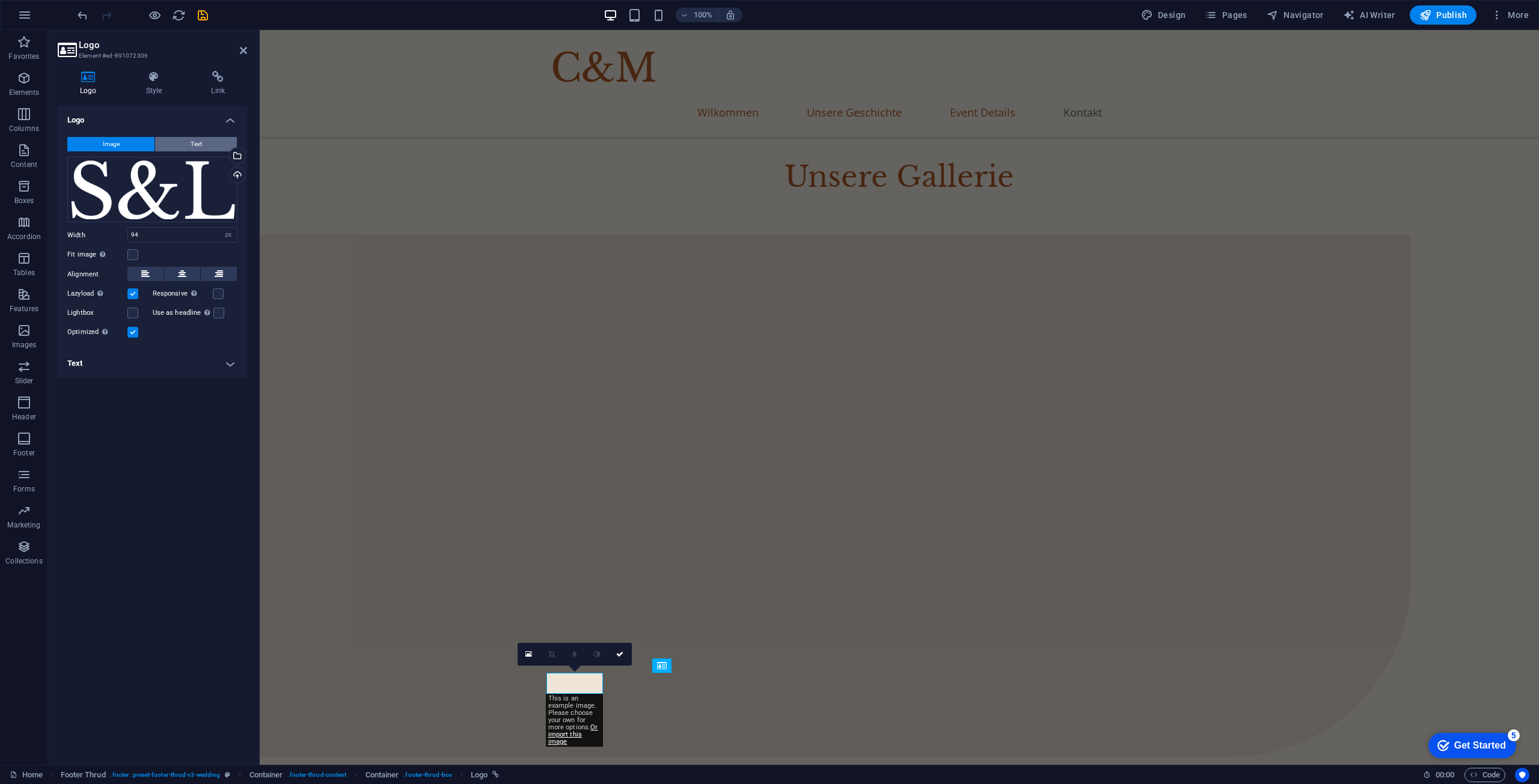
click at [170, 140] on button "Text" at bounding box center [196, 144] width 82 height 15
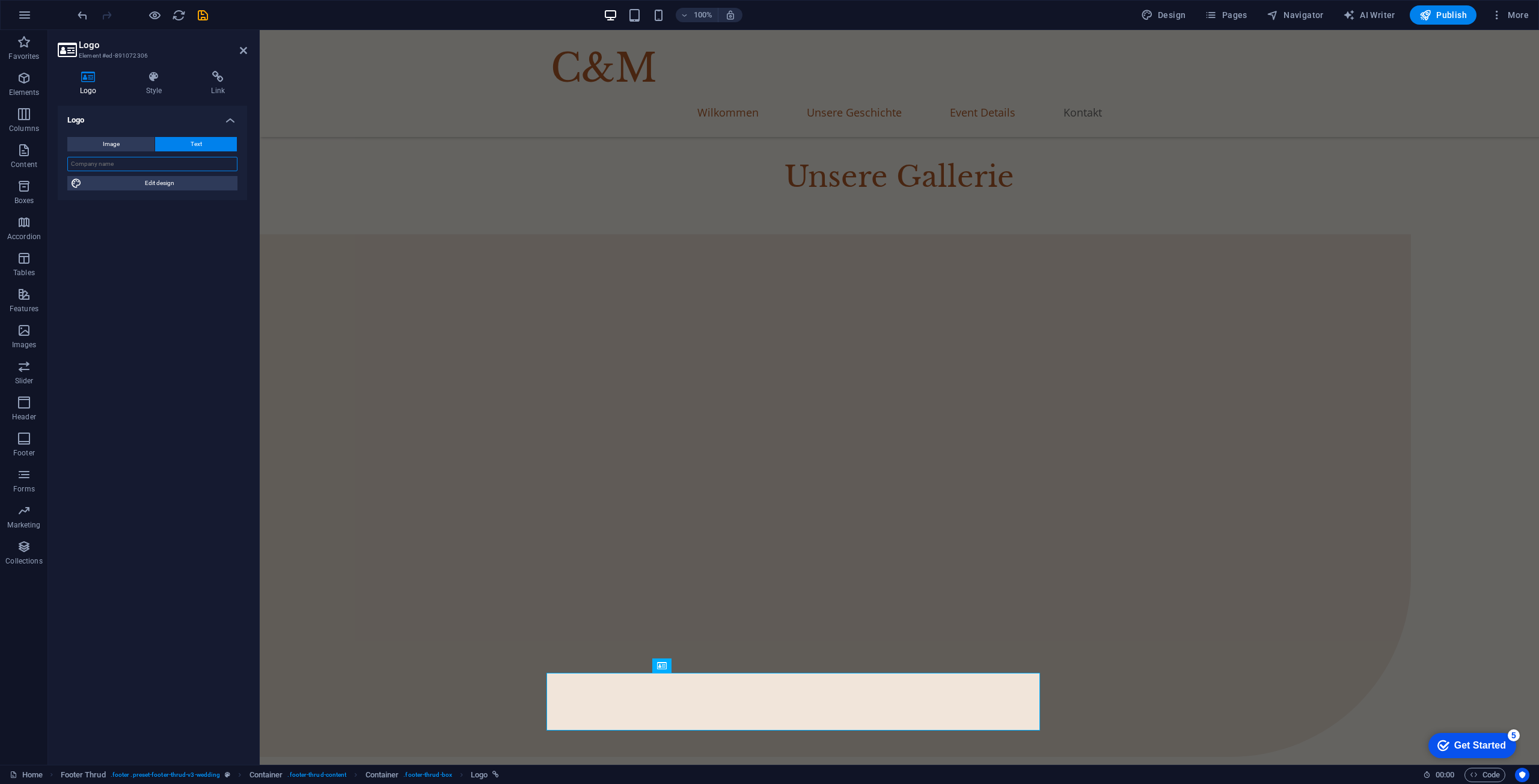
click at [171, 161] on input "text" at bounding box center [152, 164] width 170 height 15
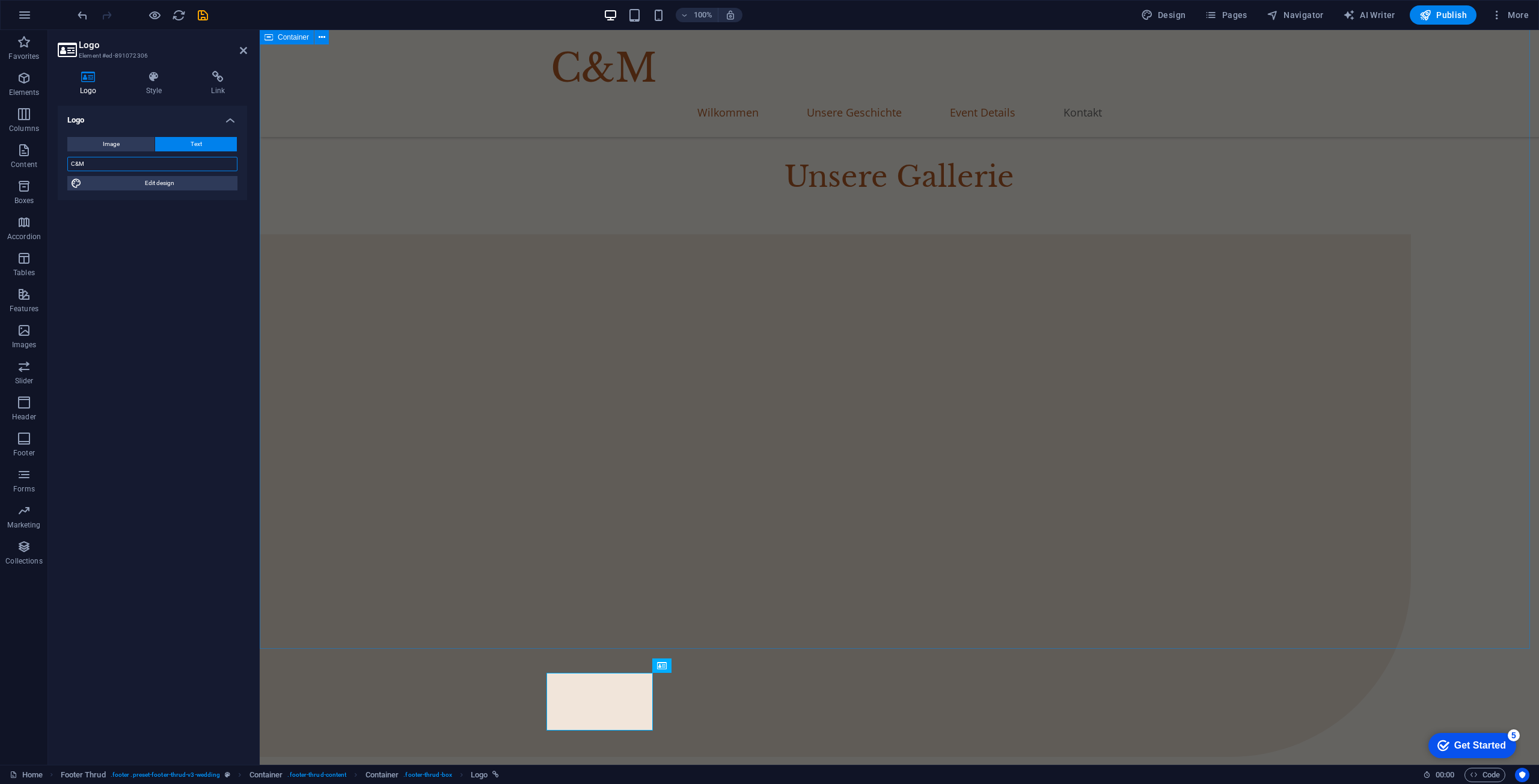
type input "C&M"
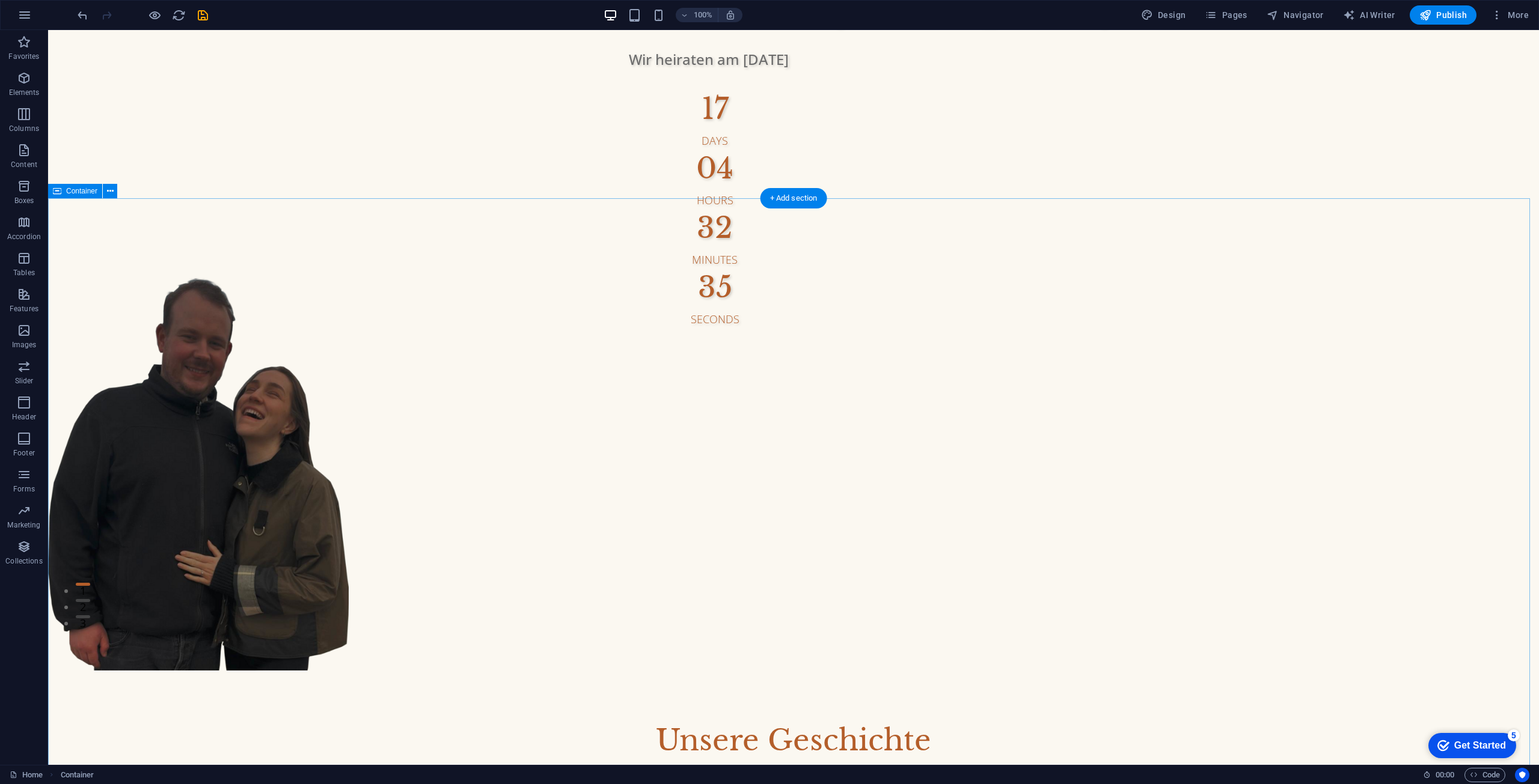
scroll to position [0, 0]
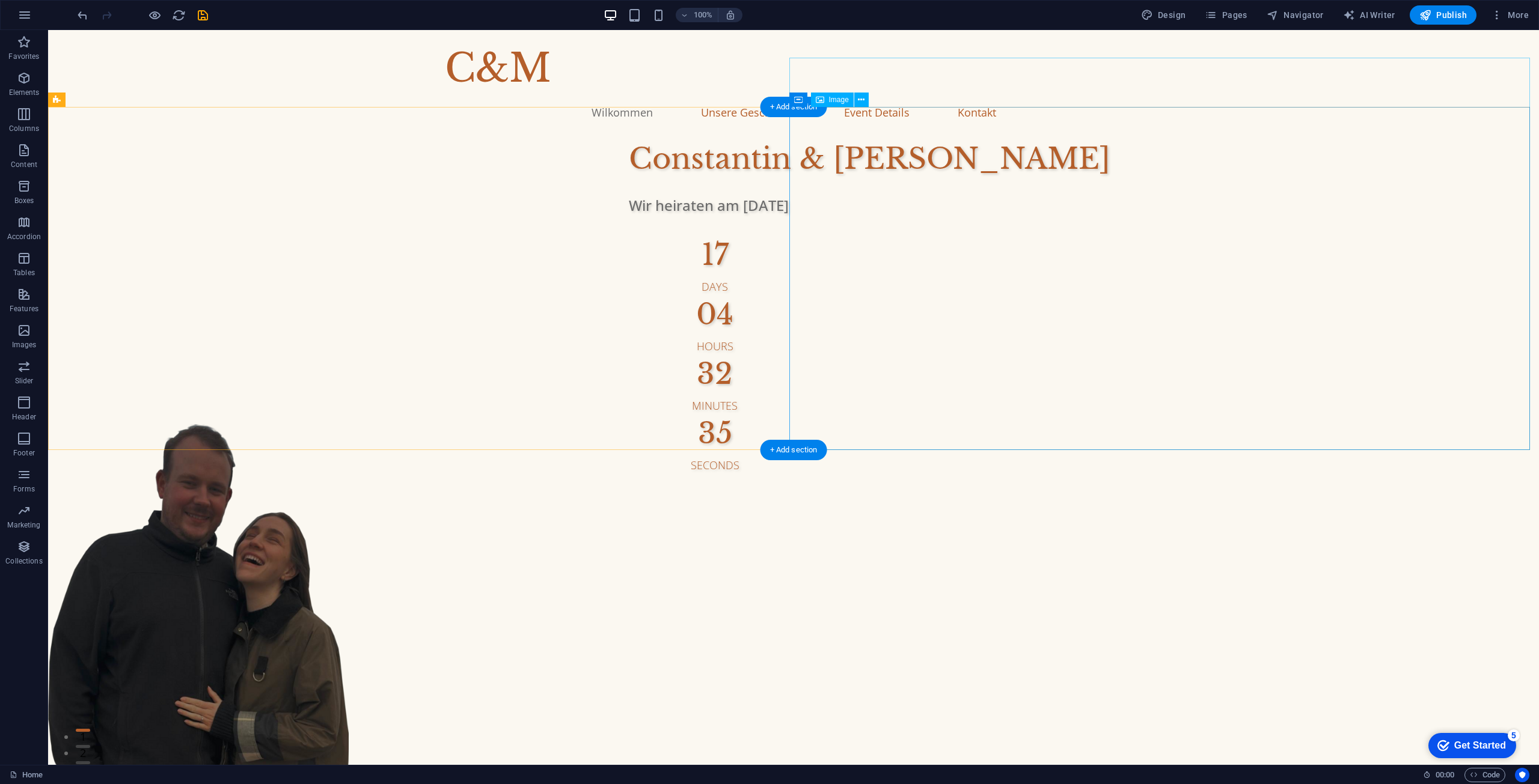
click at [905, 424] on figure at bounding box center [794, 620] width 1491 height 393
click at [870, 98] on div "Container Image" at bounding box center [832, 100] width 87 height 15
click at [862, 102] on icon at bounding box center [861, 99] width 7 height 12
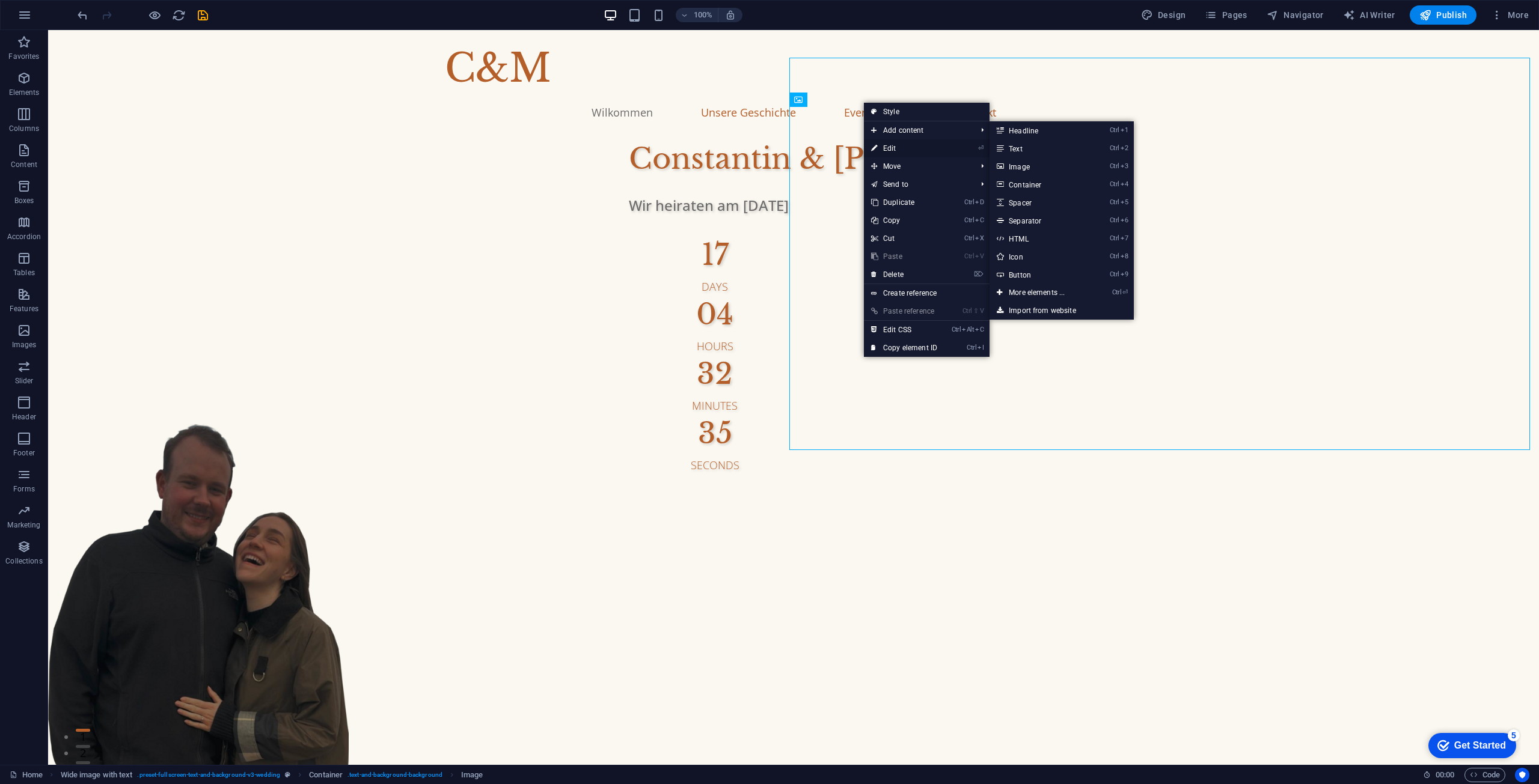
click at [897, 147] on link "⏎ Edit" at bounding box center [904, 148] width 80 height 18
select select "px"
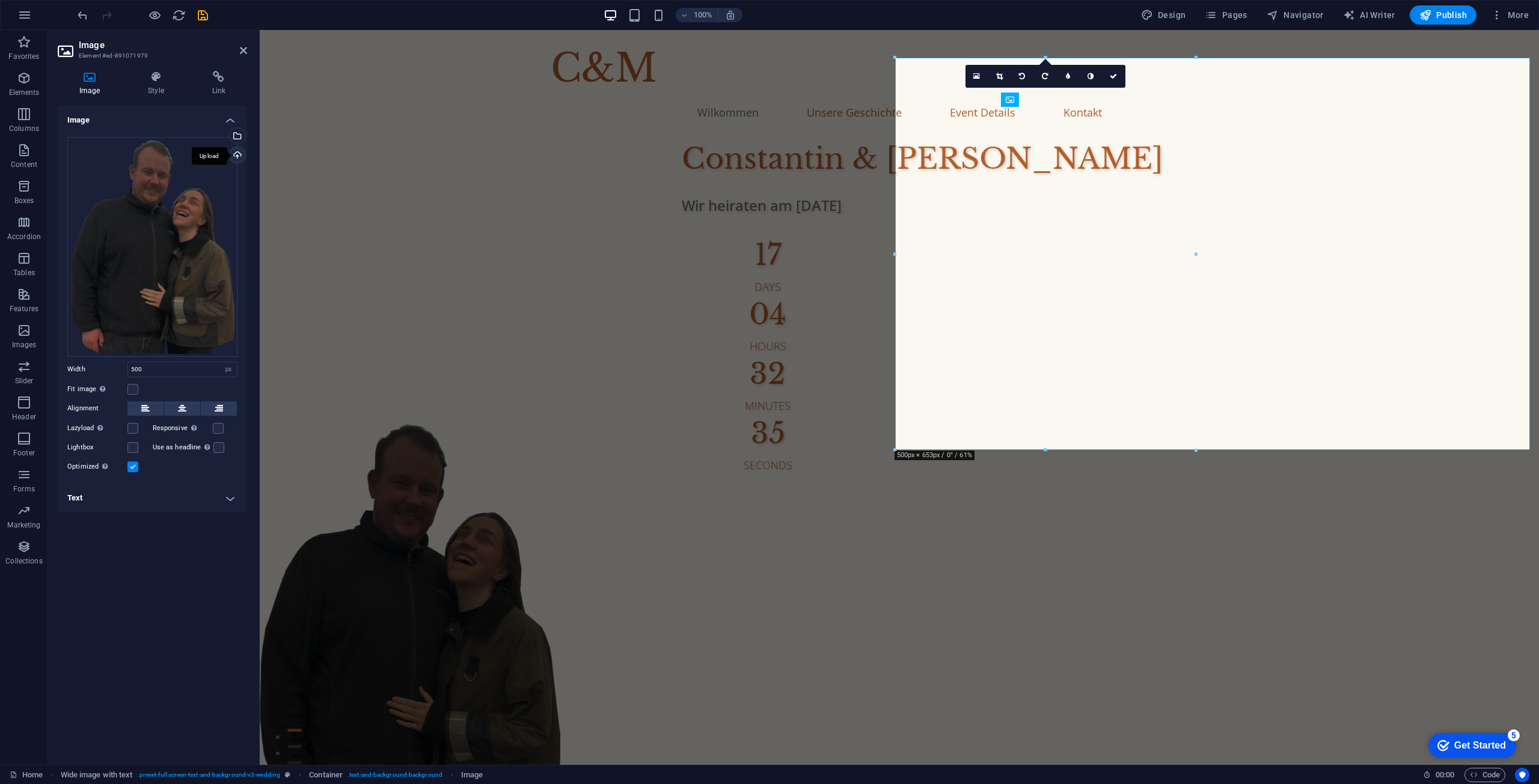
click at [238, 155] on div "Upload" at bounding box center [236, 156] width 18 height 18
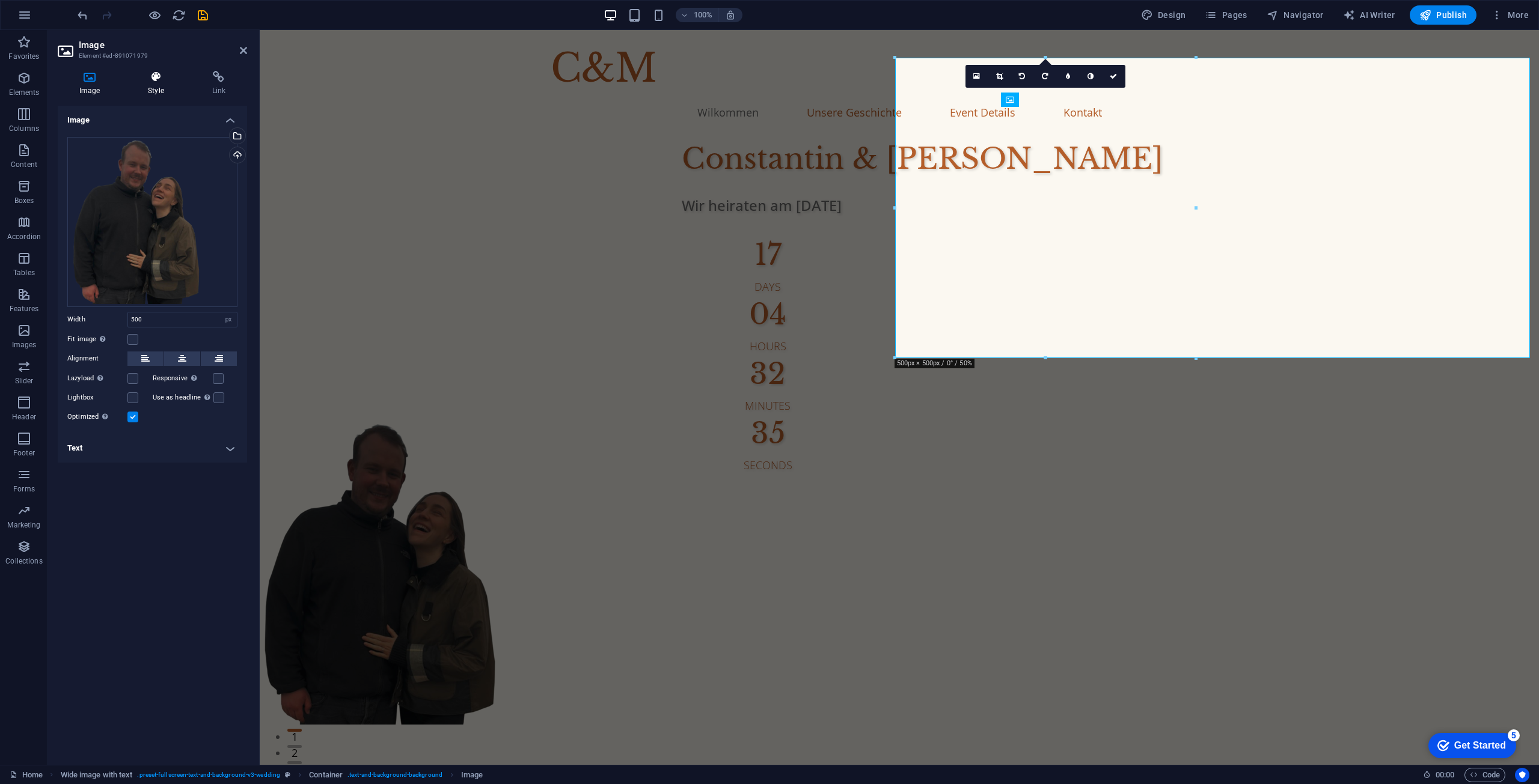
click at [147, 78] on icon at bounding box center [156, 77] width 59 height 12
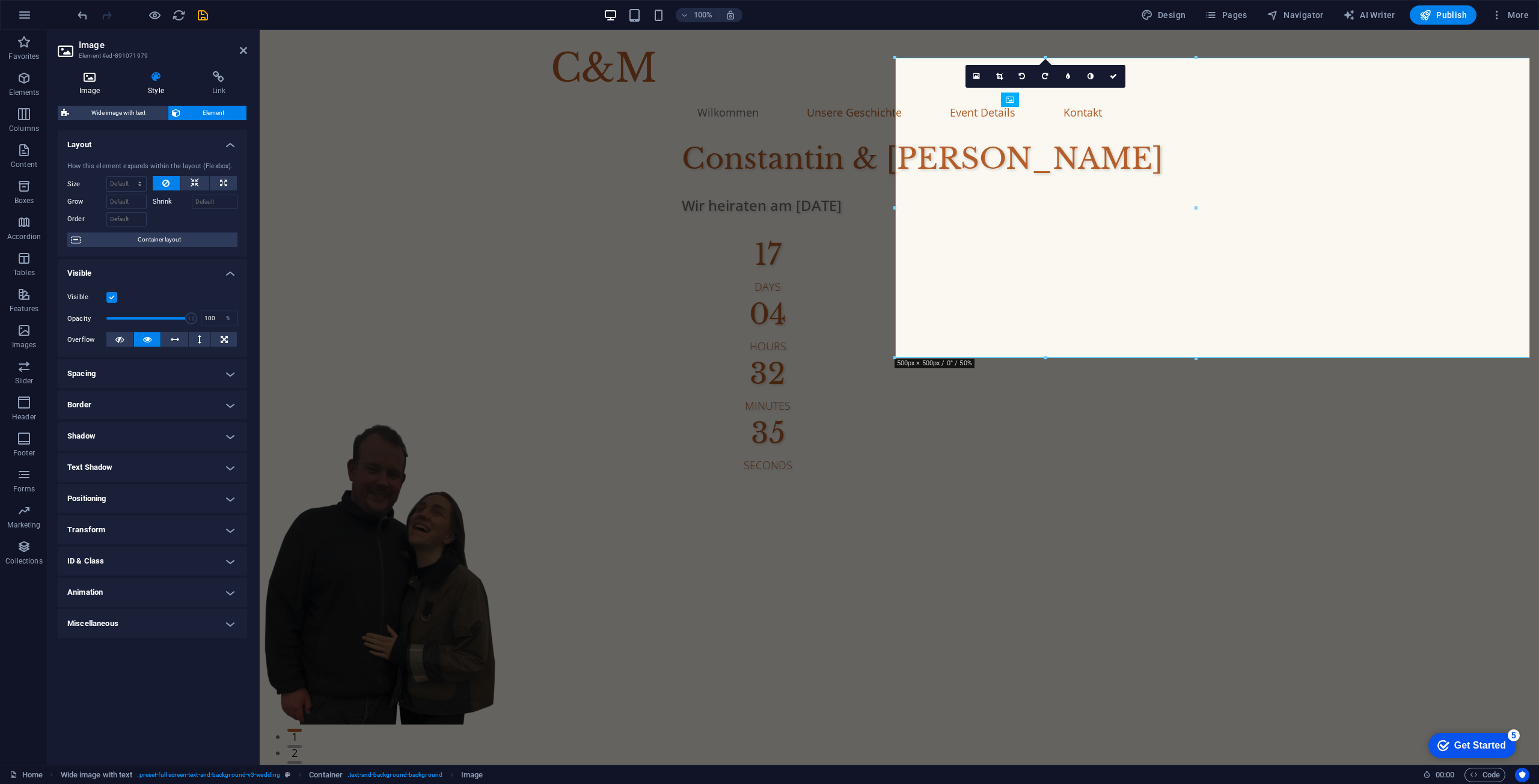
click at [117, 78] on icon at bounding box center [89, 77] width 64 height 12
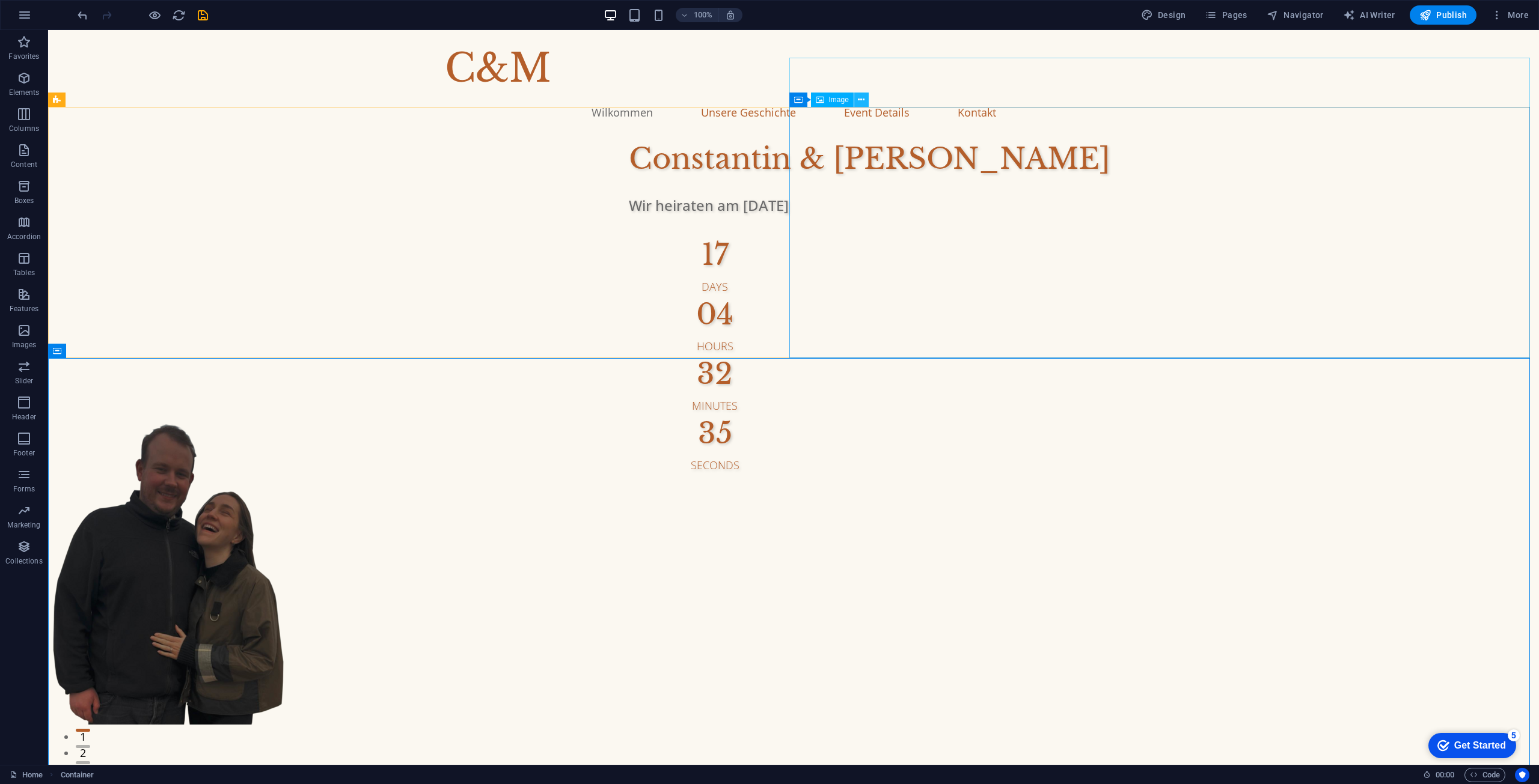
click at [862, 101] on icon at bounding box center [861, 99] width 7 height 12
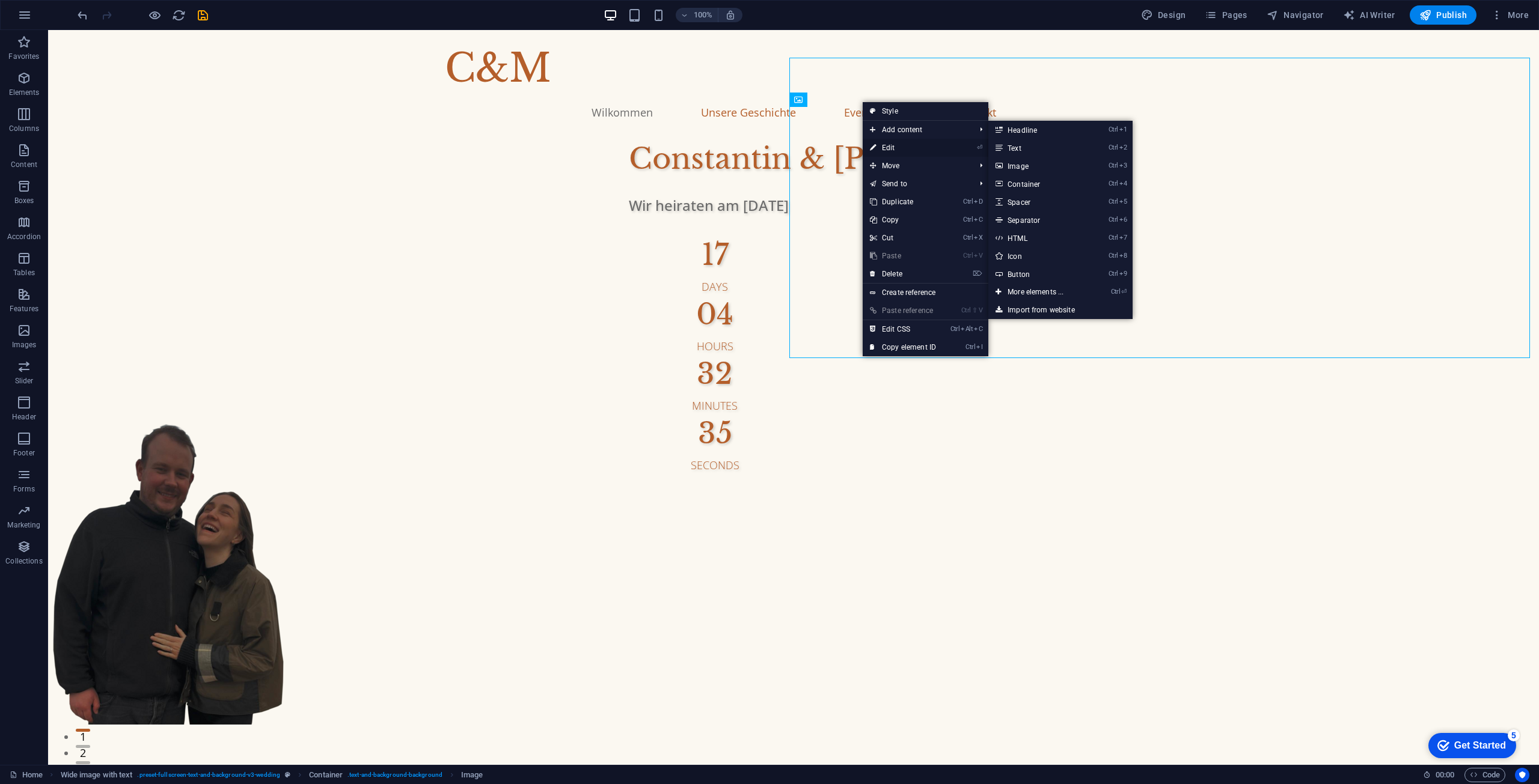
click at [898, 152] on link "⏎ Edit" at bounding box center [903, 148] width 80 height 18
select select "px"
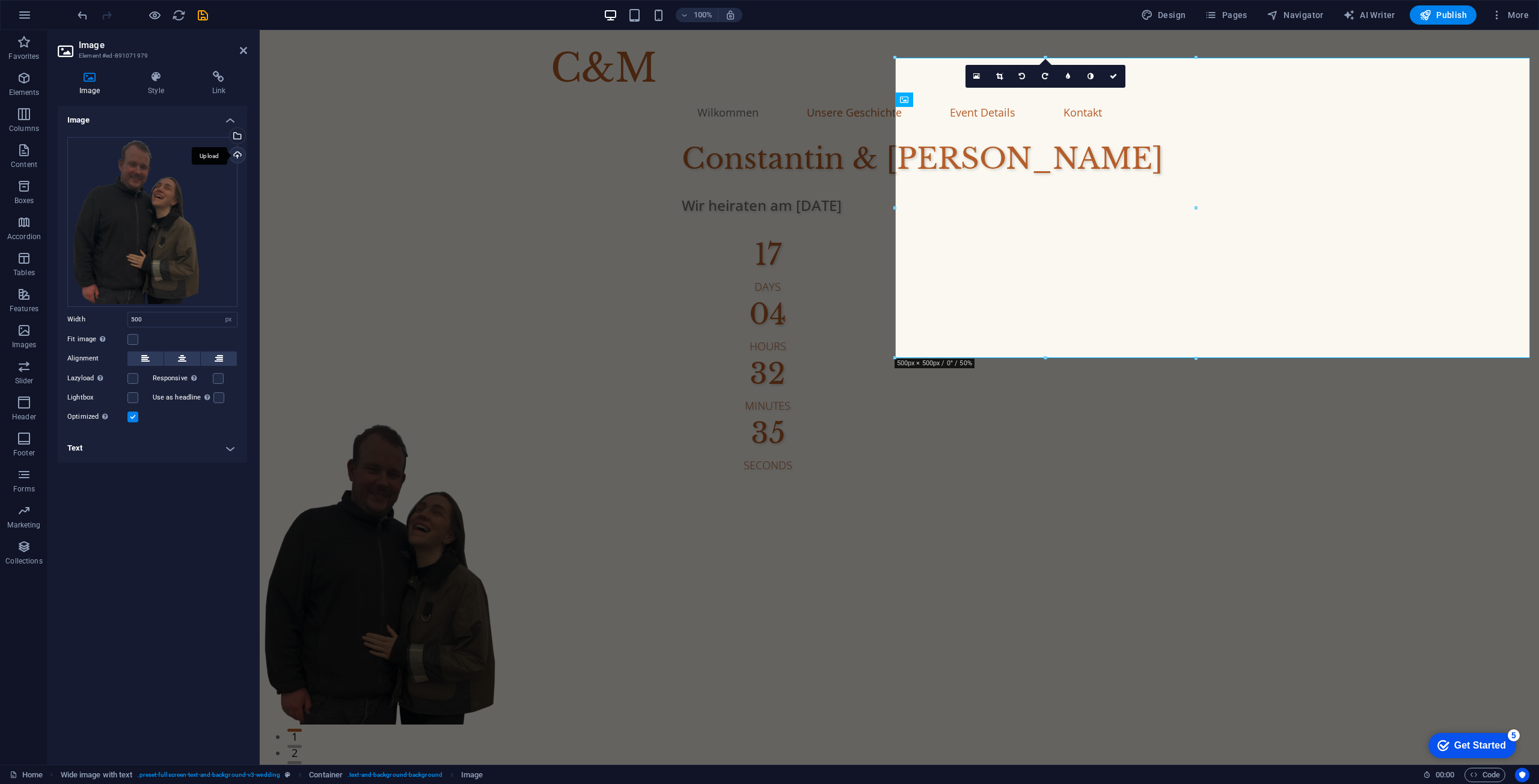
click at [243, 159] on div "Upload" at bounding box center [236, 156] width 18 height 18
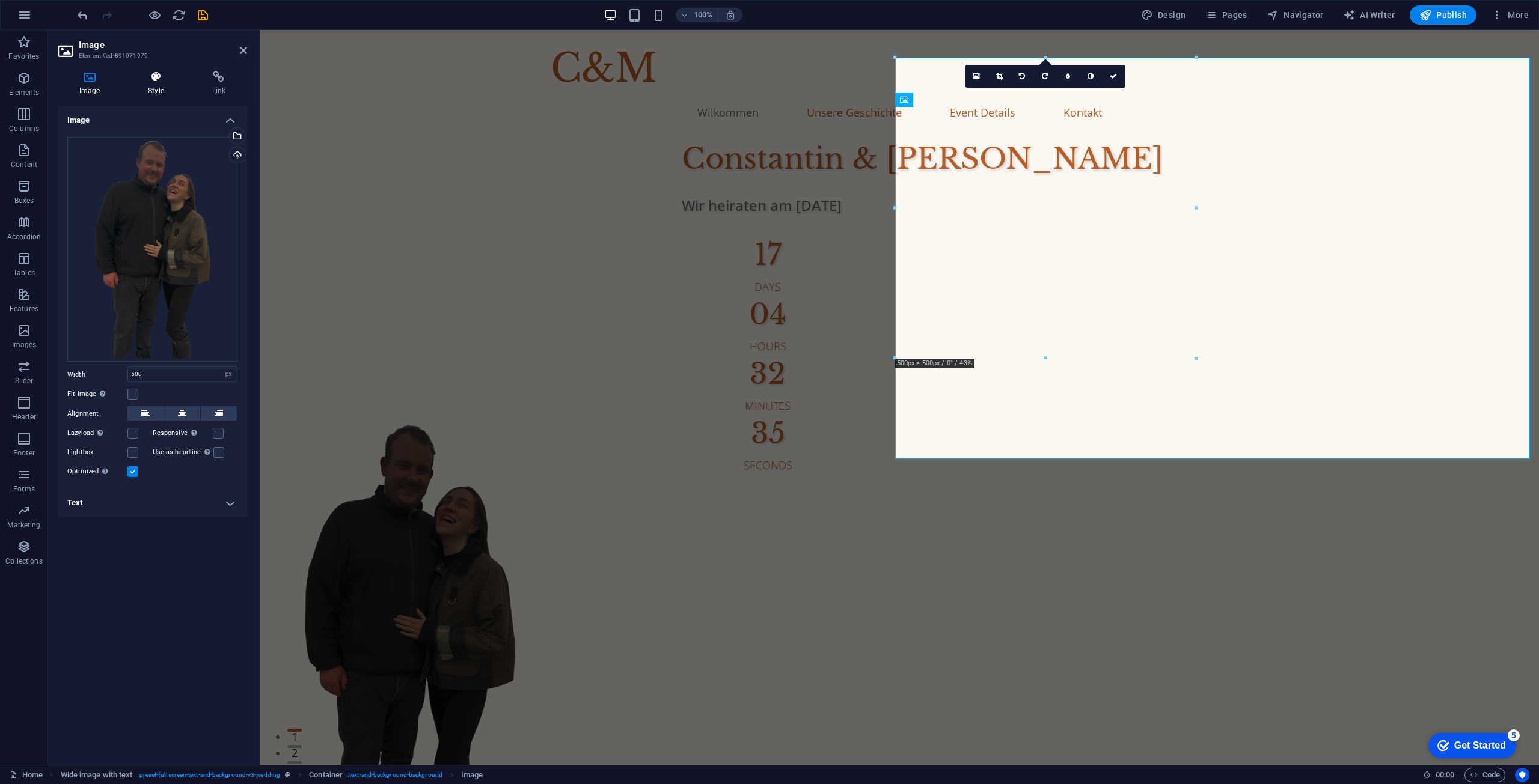
click at [154, 84] on h4 "Style" at bounding box center [158, 83] width 64 height 26
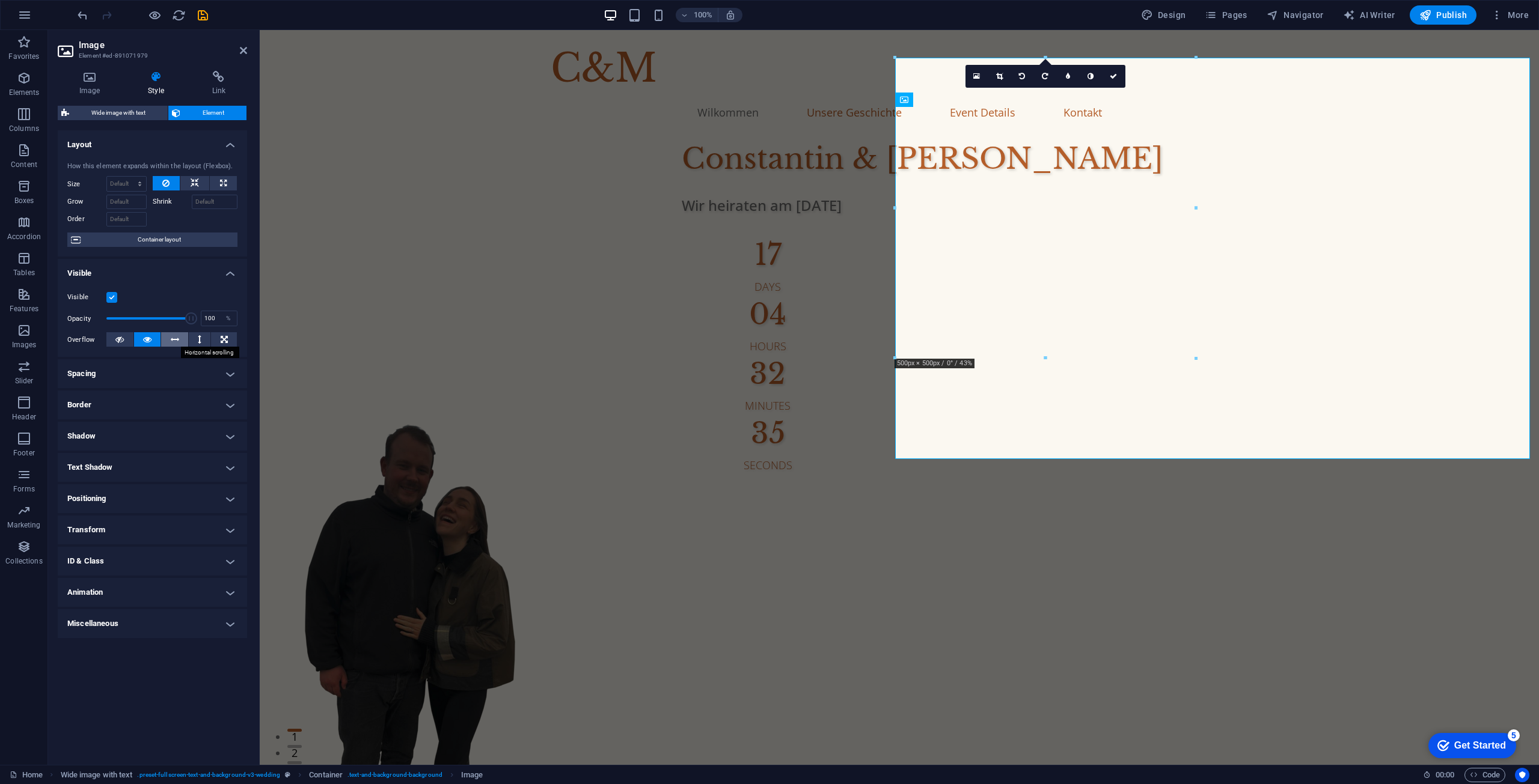
click at [183, 343] on button at bounding box center [174, 339] width 27 height 15
click at [211, 342] on button at bounding box center [223, 339] width 26 height 15
click at [200, 339] on icon at bounding box center [199, 339] width 4 height 15
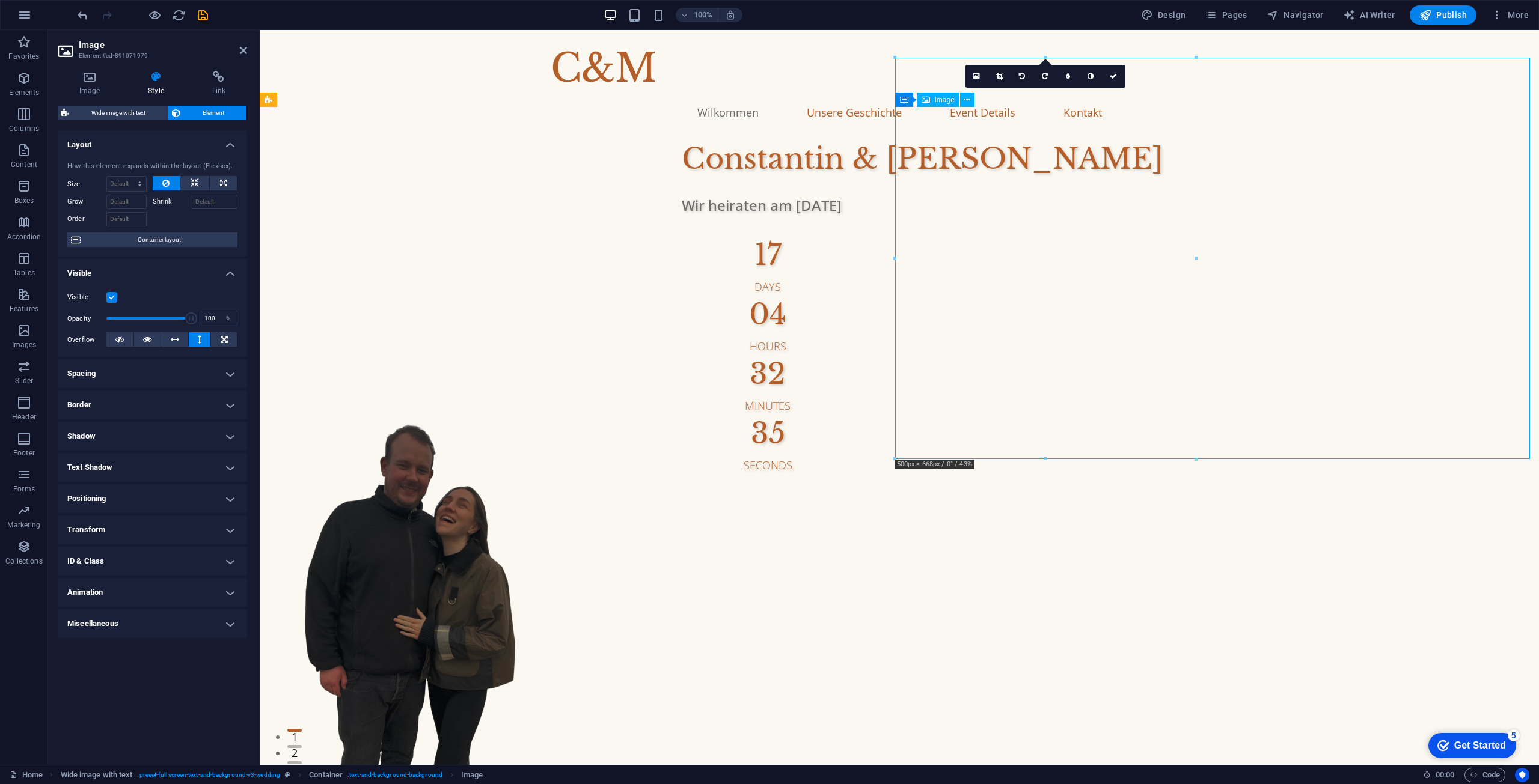
drag, startPoint x: 1057, startPoint y: 252, endPoint x: 1058, endPoint y: 278, distance: 26.0
click at [1058, 424] on figure at bounding box center [899, 625] width 1279 height 402
click at [1048, 424] on figure at bounding box center [899, 625] width 1279 height 402
click at [998, 76] on icon at bounding box center [999, 76] width 7 height 7
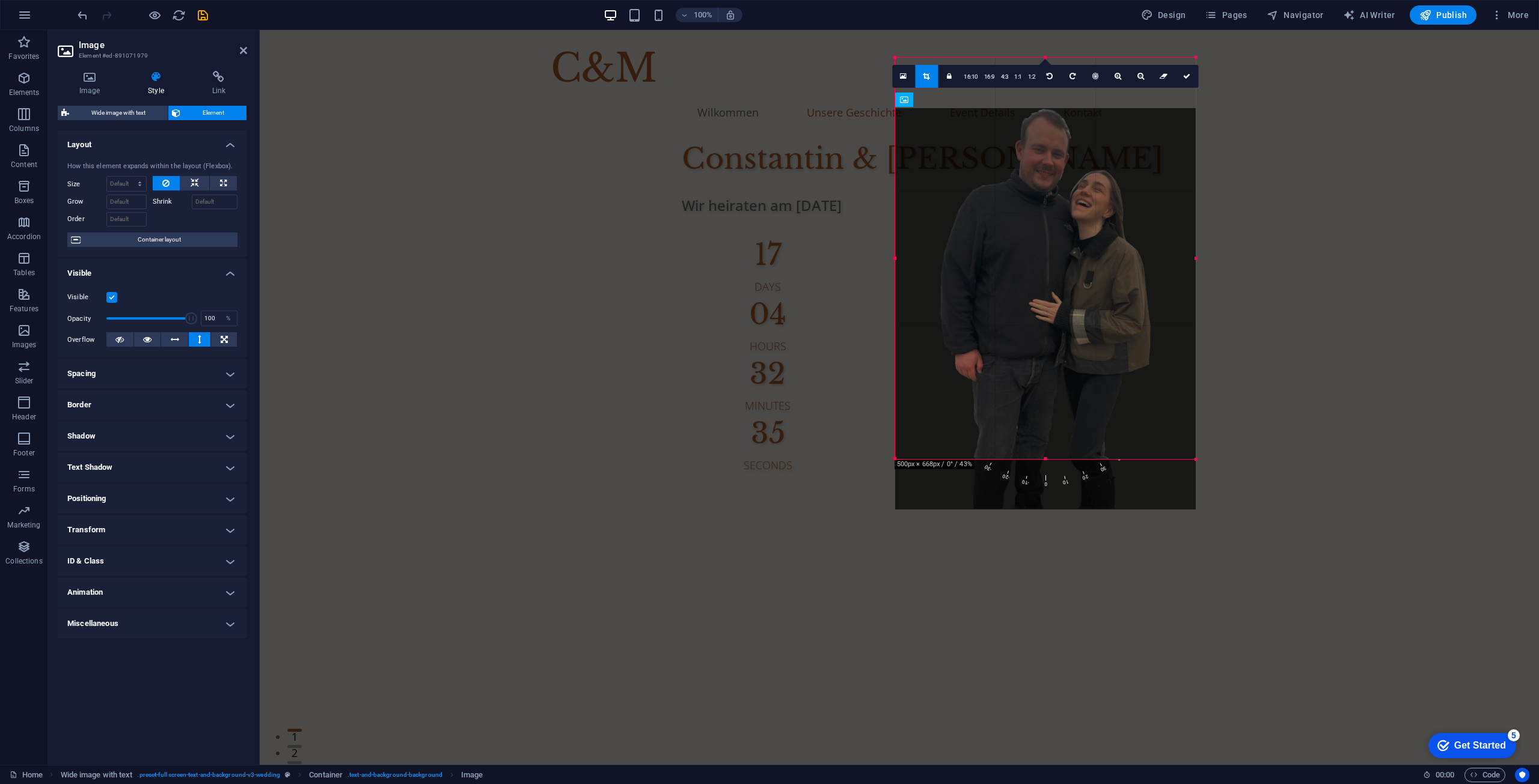
drag, startPoint x: 1044, startPoint y: 190, endPoint x: 1045, endPoint y: 241, distance: 51.0
click at [1045, 241] on div at bounding box center [1045, 309] width 301 height 402
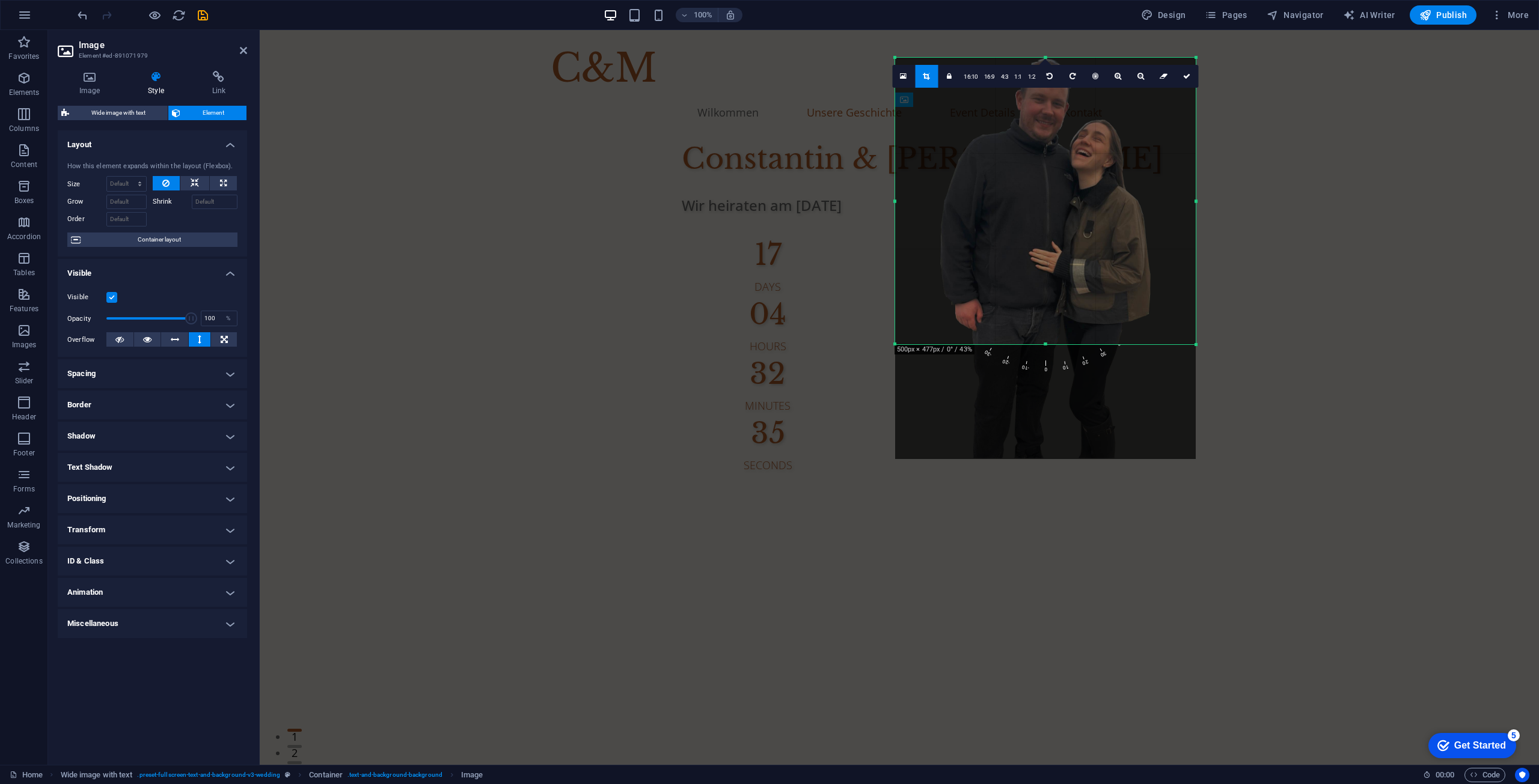
drag, startPoint x: 1048, startPoint y: 459, endPoint x: 1052, endPoint y: 344, distance: 115.1
click at [1052, 344] on div at bounding box center [1045, 344] width 301 height 4
click at [1211, 424] on figure at bounding box center [899, 568] width 1279 height 287
click at [192, 284] on div "Visible Opacity 100 % Overflow" at bounding box center [152, 319] width 189 height 76
click at [930, 80] on link at bounding box center [926, 76] width 23 height 23
